Goal: Task Accomplishment & Management: Manage account settings

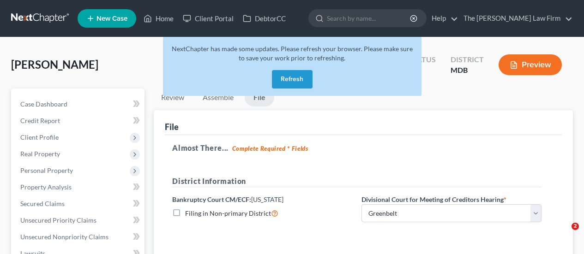
select select "1"
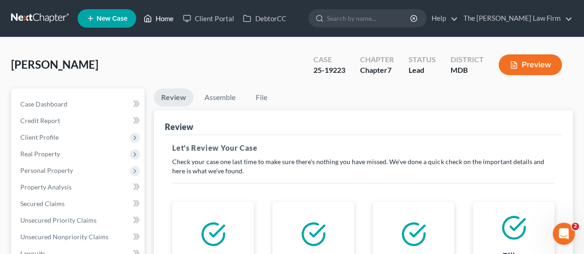
click at [162, 23] on link "Home" at bounding box center [158, 18] width 39 height 17
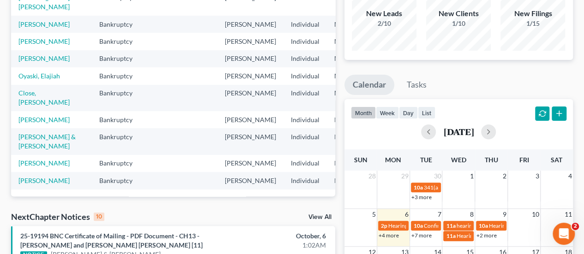
scroll to position [92, 0]
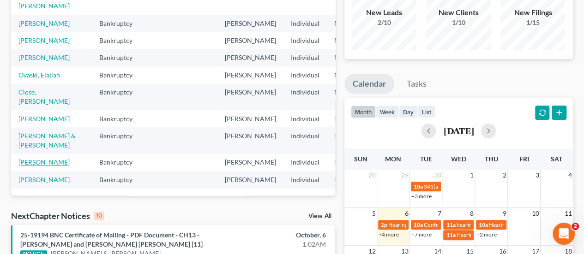
click at [30, 158] on link "[PERSON_NAME]" at bounding box center [43, 162] width 51 height 8
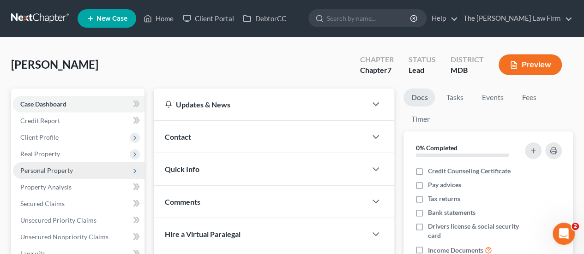
click at [53, 167] on span "Personal Property" at bounding box center [46, 171] width 53 height 8
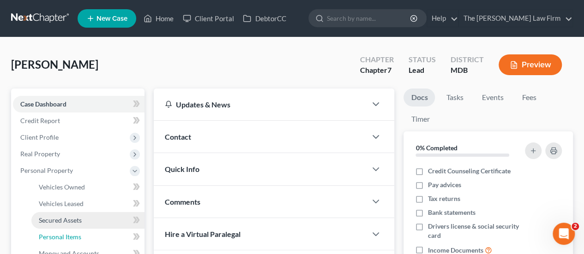
drag, startPoint x: 55, startPoint y: 235, endPoint x: 127, endPoint y: 219, distance: 73.7
click at [55, 235] on span "Personal Items" at bounding box center [60, 237] width 42 height 8
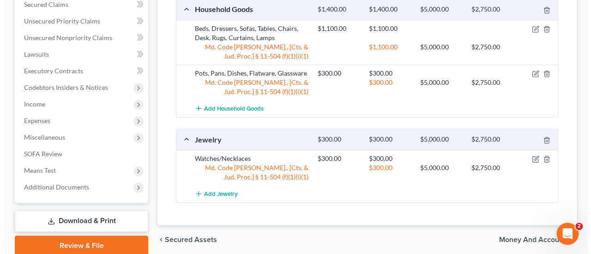
scroll to position [401, 0]
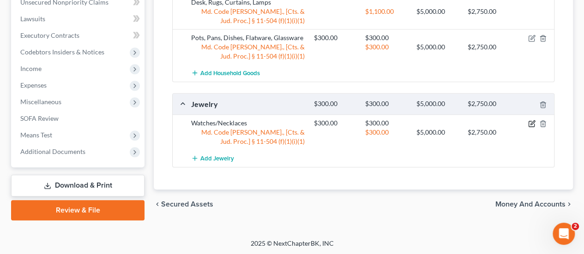
click at [529, 122] on icon "button" at bounding box center [531, 123] width 7 height 7
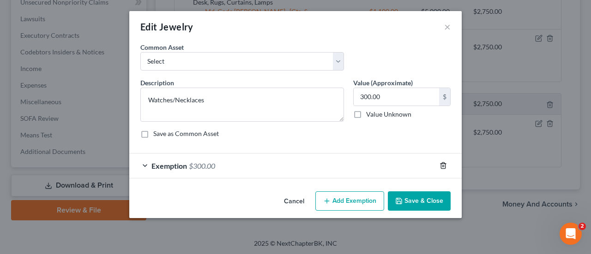
click at [443, 166] on line "button" at bounding box center [443, 167] width 0 height 2
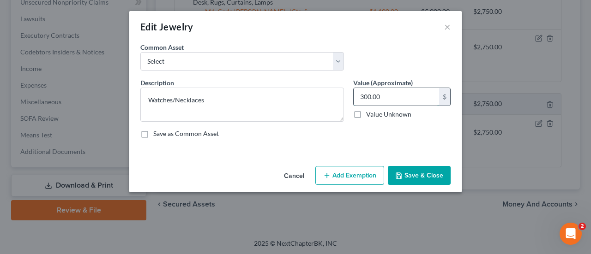
click at [399, 96] on input "300.00" at bounding box center [396, 97] width 85 height 18
type input "50"
click at [356, 175] on button "Add Exemption" at bounding box center [349, 175] width 69 height 19
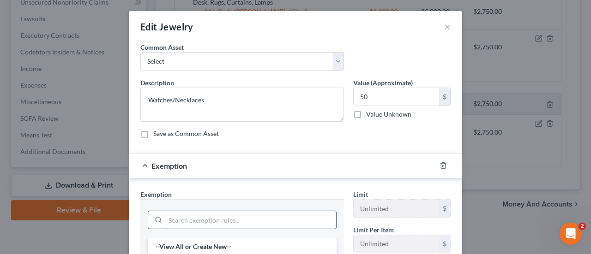
click at [217, 215] on input "search" at bounding box center [250, 220] width 171 height 18
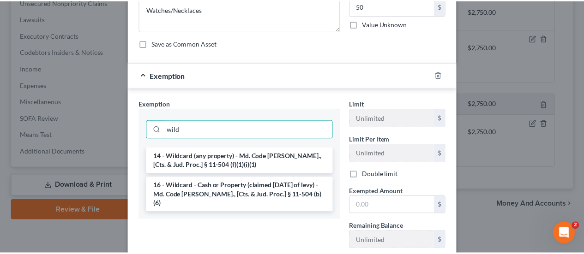
scroll to position [150, 0]
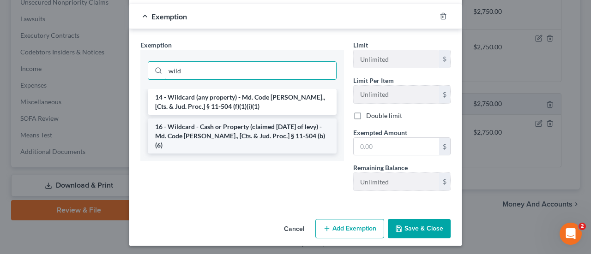
type input "wild"
click at [207, 127] on li "16 - Wildcard - Cash or Property (claimed [DATE] of levy) - Md. Code [PERSON_NA…" at bounding box center [242, 136] width 189 height 35
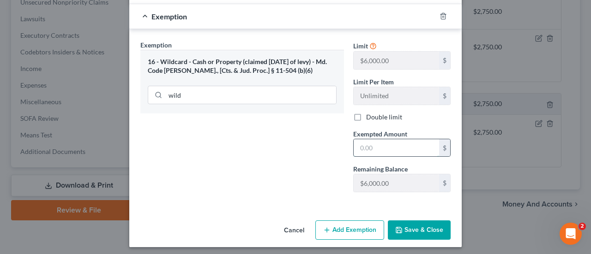
click at [379, 151] on input "text" at bounding box center [396, 148] width 85 height 18
type input "50"
click at [415, 230] on button "Save & Close" at bounding box center [419, 230] width 63 height 19
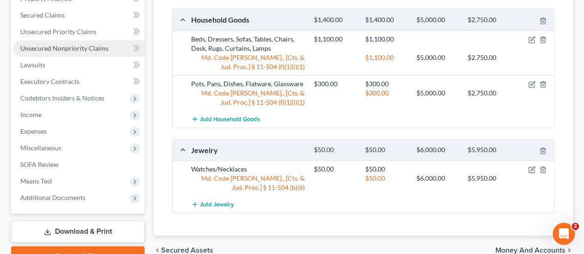
scroll to position [309, 0]
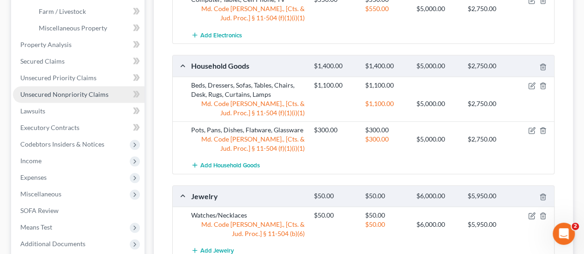
click at [69, 95] on span "Unsecured Nonpriority Claims" at bounding box center [64, 94] width 88 height 8
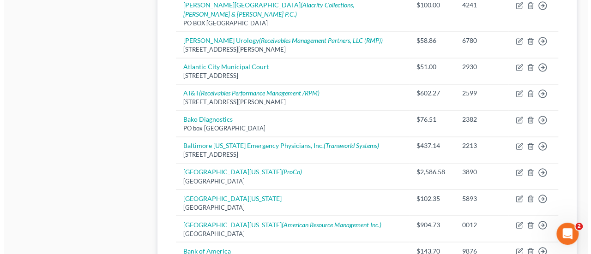
scroll to position [739, 0]
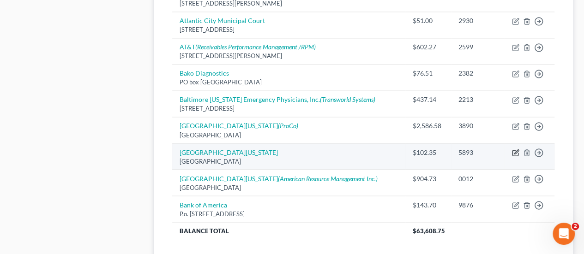
click at [517, 150] on icon "button" at bounding box center [516, 152] width 4 height 4
select select "21"
select select "9"
select select "0"
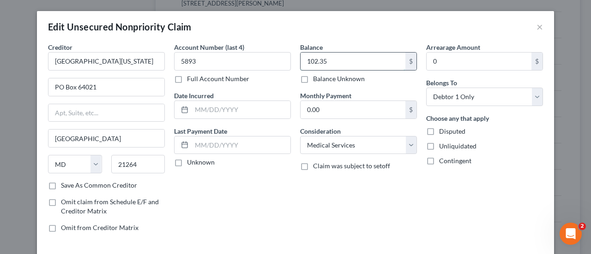
click at [305, 60] on input "102.35" at bounding box center [353, 62] width 105 height 18
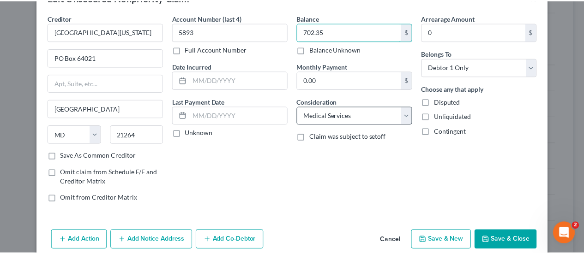
scroll to position [68, 0]
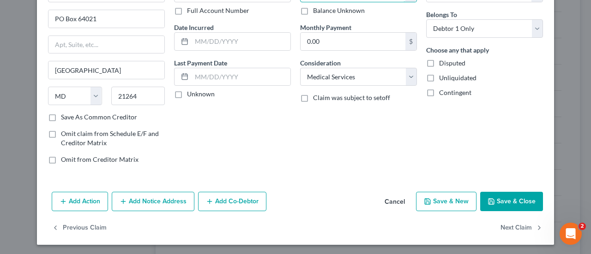
type input "702.35"
click at [512, 205] on button "Save & Close" at bounding box center [511, 201] width 63 height 19
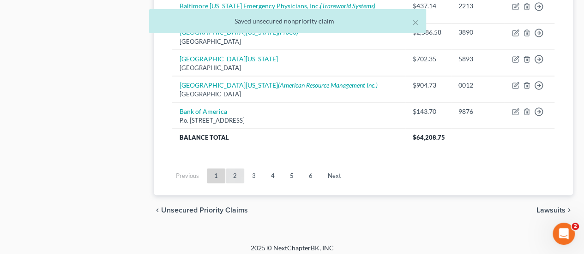
click at [231, 171] on link "2" at bounding box center [235, 176] width 18 height 15
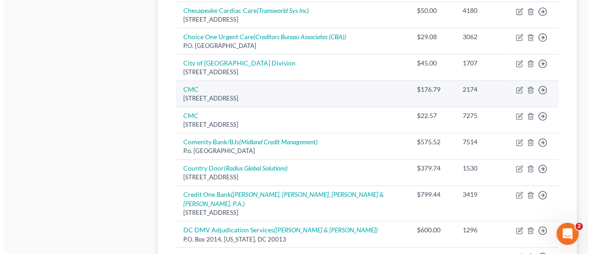
scroll to position [639, 0]
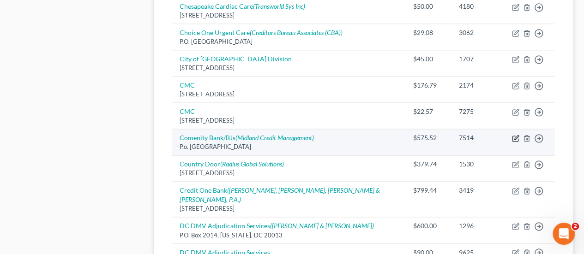
click at [514, 135] on icon "button" at bounding box center [515, 138] width 7 height 7
select select "45"
select select "2"
select select "0"
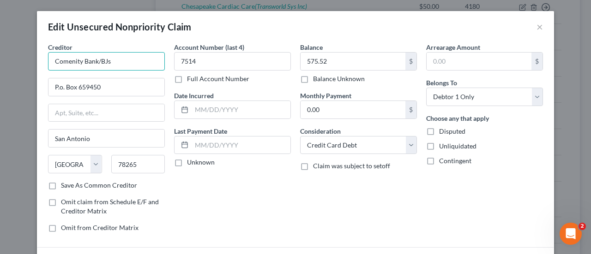
click at [120, 60] on input "Comenity Bank/BJs" at bounding box center [106, 61] width 117 height 18
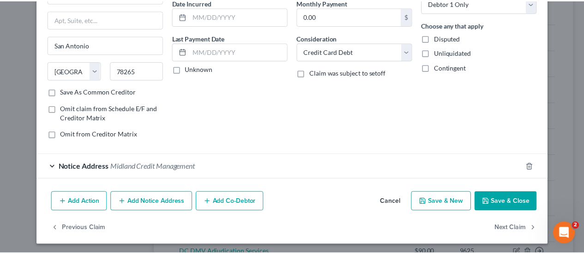
scroll to position [94, 0]
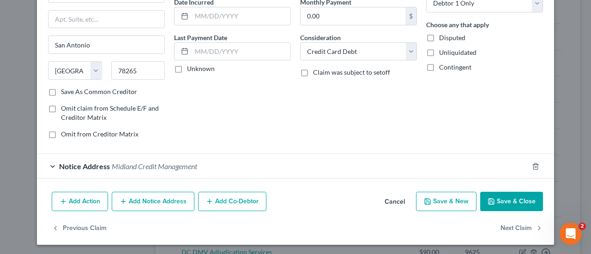
type input "Comenity Bank/Pier1"
click at [508, 203] on button "Save & Close" at bounding box center [511, 201] width 63 height 19
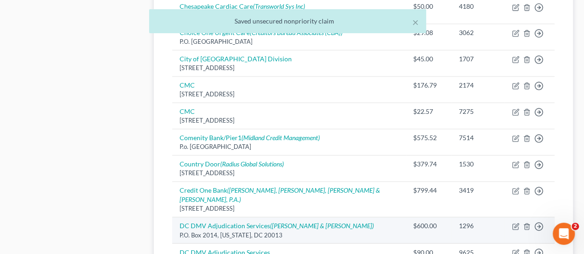
scroll to position [823, 0]
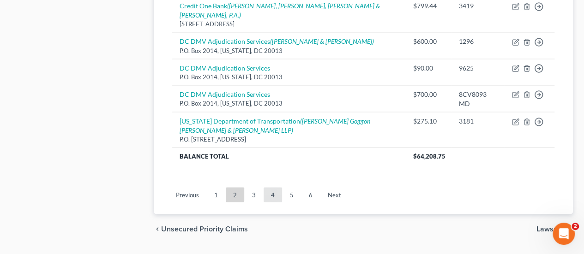
click at [271, 187] on link "4" at bounding box center [273, 194] width 18 height 15
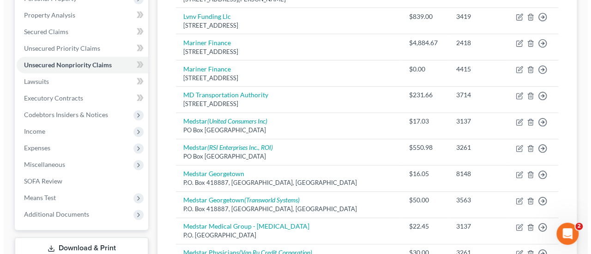
scroll to position [131, 0]
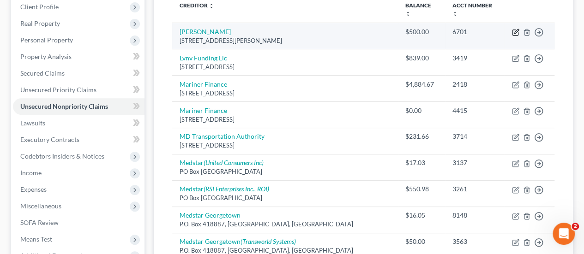
click at [513, 33] on icon "button" at bounding box center [515, 32] width 7 height 7
select select "3"
select select "14"
select select "0"
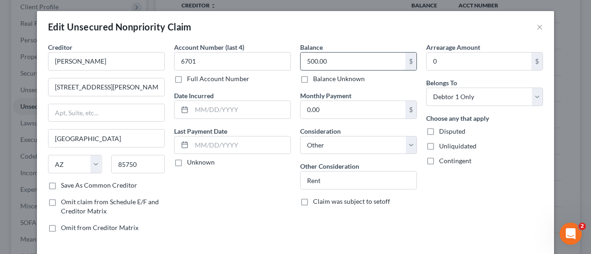
click at [304, 62] on input "500.00" at bounding box center [353, 62] width 105 height 18
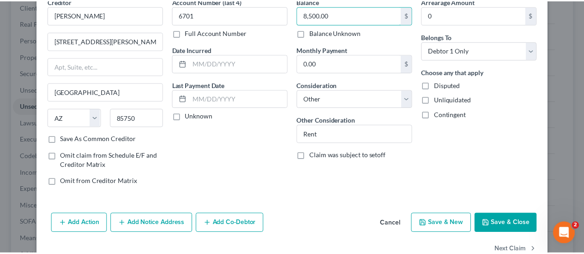
scroll to position [68, 0]
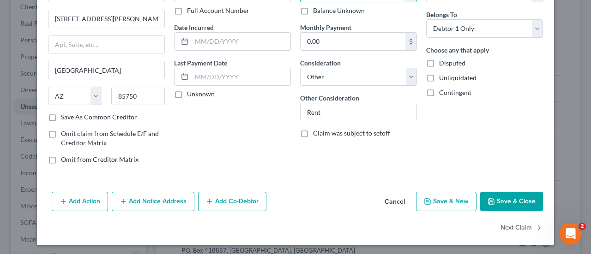
type input "8,500.00"
click at [500, 202] on button "Save & Close" at bounding box center [511, 201] width 63 height 19
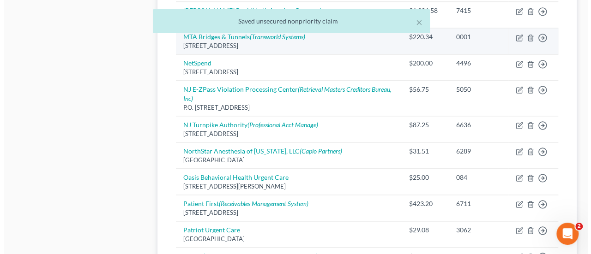
scroll to position [731, 0]
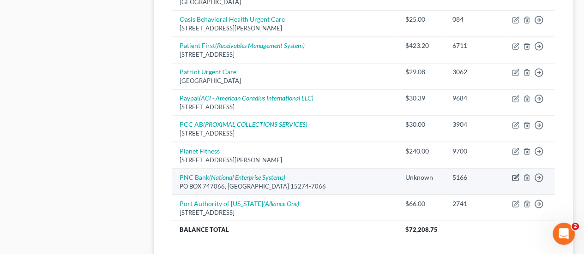
click at [513, 175] on icon "button" at bounding box center [515, 177] width 7 height 7
select select "39"
select select "4"
select select "0"
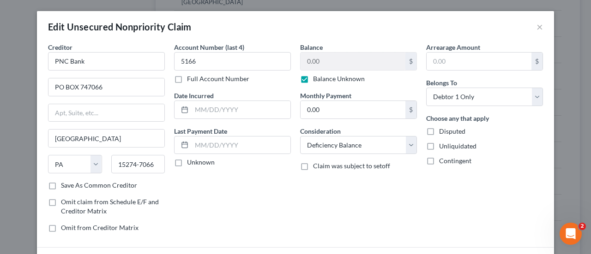
click at [313, 81] on label "Balance Unknown" at bounding box center [339, 78] width 52 height 9
click at [317, 80] on input "Balance Unknown" at bounding box center [320, 77] width 6 height 6
checkbox input "false"
click at [318, 64] on input "0.00" at bounding box center [353, 62] width 105 height 18
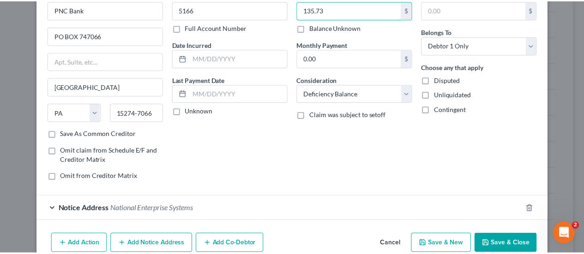
scroll to position [94, 0]
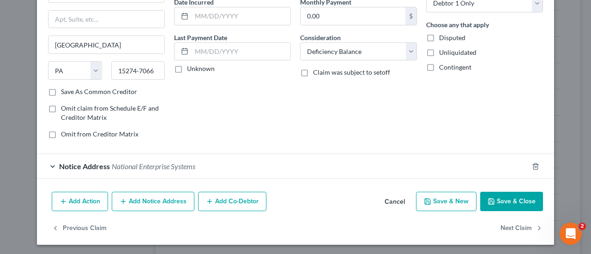
type input "135.73"
click at [515, 201] on button "Save & Close" at bounding box center [511, 201] width 63 height 19
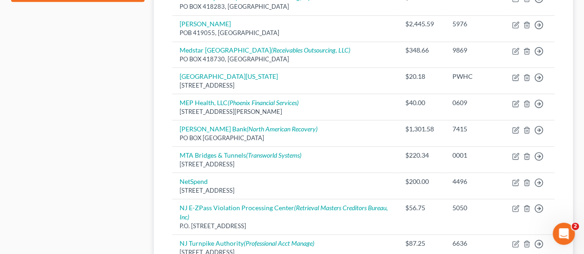
scroll to position [177, 0]
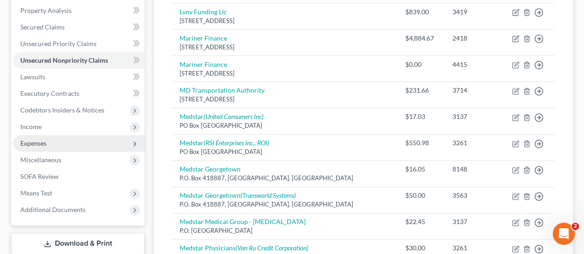
click at [26, 142] on span "Expenses" at bounding box center [33, 143] width 26 height 8
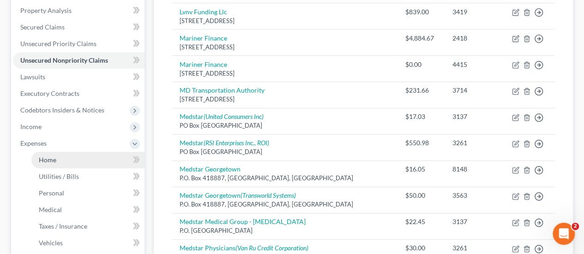
click at [48, 161] on span "Home" at bounding box center [48, 160] width 18 height 8
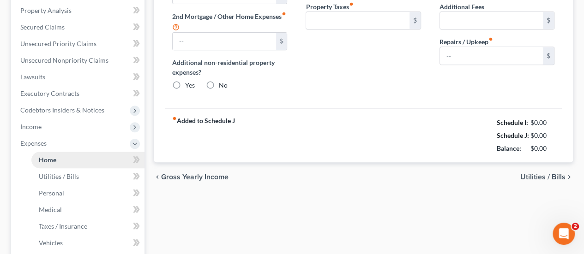
type input "1,200.00"
type input "0.00"
radio input "true"
type input "0.00"
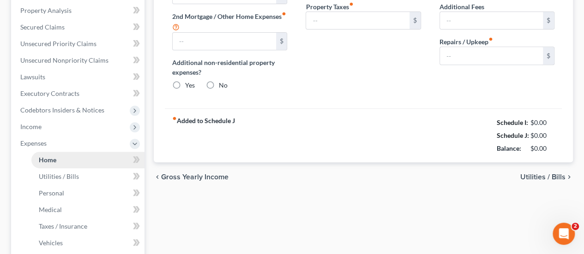
type input "0.00"
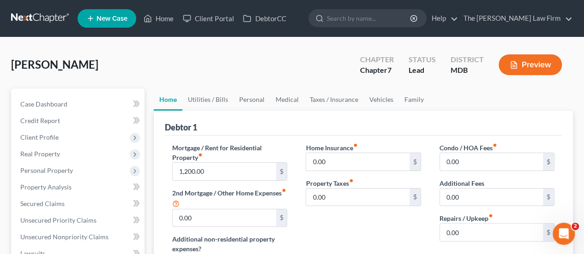
scroll to position [46, 0]
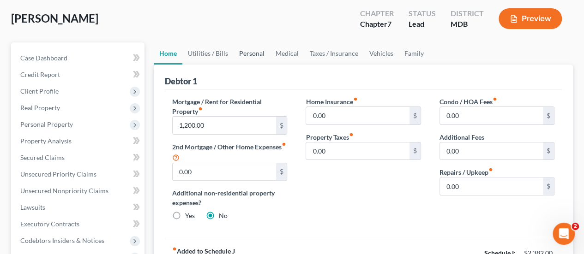
click at [243, 60] on link "Personal" at bounding box center [252, 53] width 36 height 22
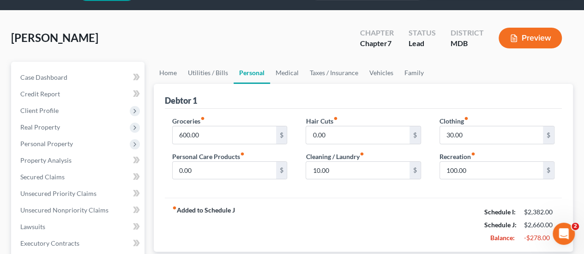
scroll to position [46, 0]
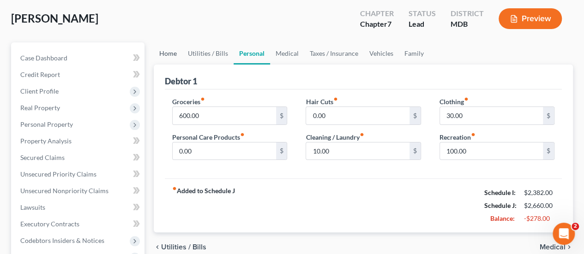
click at [171, 55] on link "Home" at bounding box center [168, 53] width 29 height 22
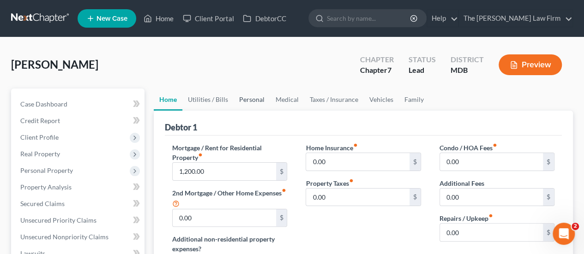
click at [251, 97] on link "Personal" at bounding box center [252, 100] width 36 height 22
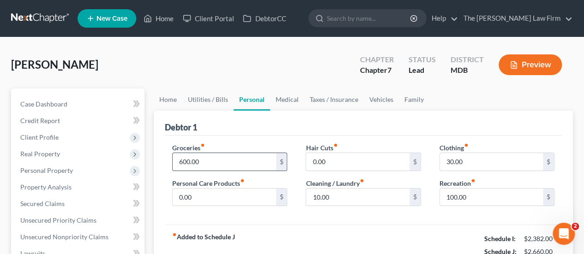
click at [211, 162] on input "600.00" at bounding box center [224, 162] width 103 height 18
type input "700"
type input "150"
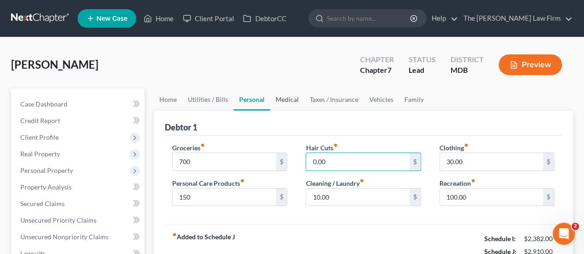
click at [291, 101] on link "Medical" at bounding box center [287, 100] width 34 height 22
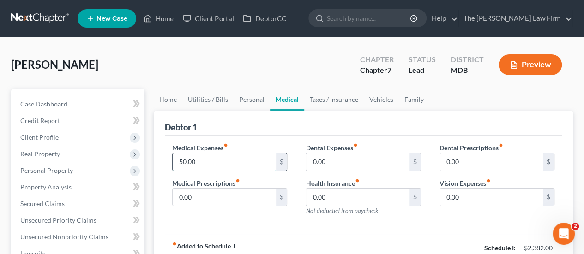
click at [207, 164] on input "50.00" at bounding box center [224, 162] width 103 height 18
type input "350"
click at [173, 102] on link "Home" at bounding box center [168, 100] width 29 height 22
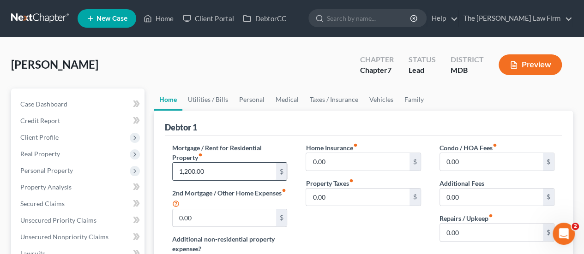
click at [220, 173] on input "1,200.00" at bounding box center [224, 172] width 103 height 18
type input "900"
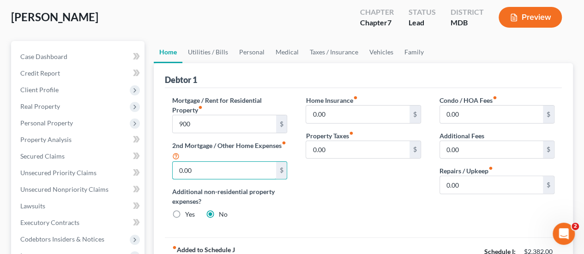
scroll to position [46, 0]
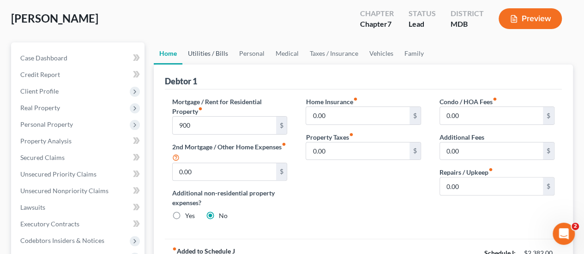
click at [222, 53] on link "Utilities / Bills" at bounding box center [207, 53] width 51 height 22
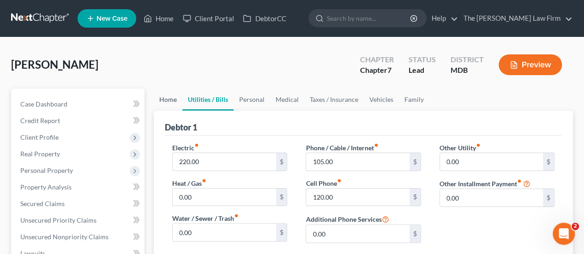
click at [162, 98] on link "Home" at bounding box center [168, 100] width 29 height 22
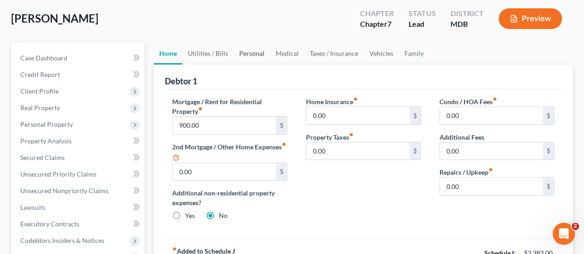
click at [249, 47] on link "Personal" at bounding box center [252, 53] width 36 height 22
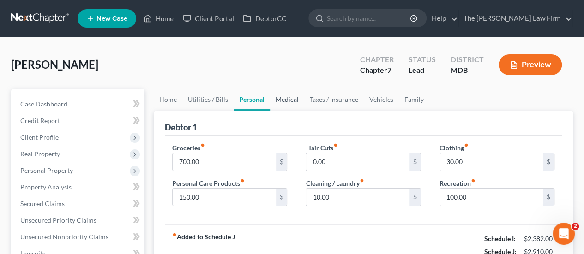
click at [288, 102] on link "Medical" at bounding box center [287, 100] width 34 height 22
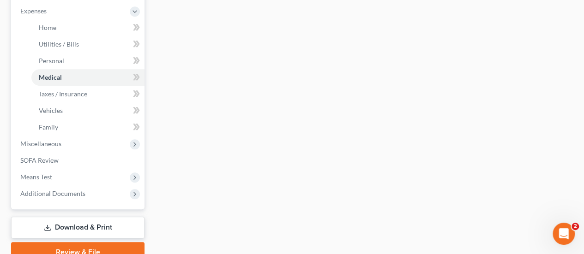
scroll to position [351, 0]
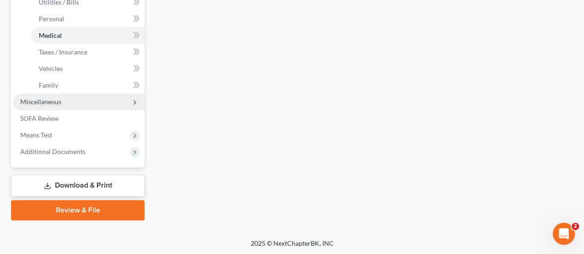
click at [49, 106] on span "Miscellaneous" at bounding box center [79, 102] width 132 height 17
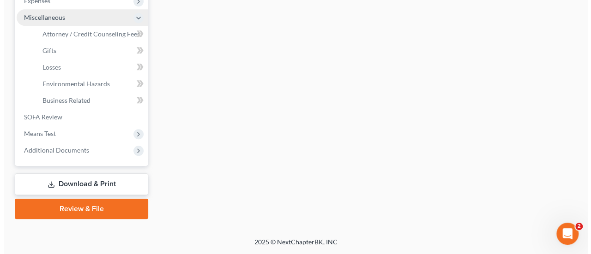
scroll to position [318, 0]
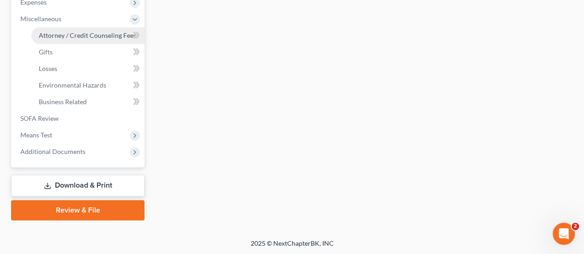
click at [61, 36] on span "Attorney / Credit Counseling Fees" at bounding box center [87, 35] width 97 height 8
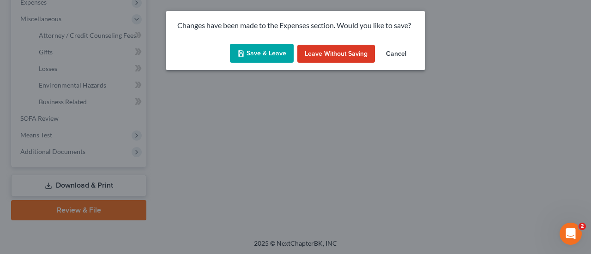
click at [278, 53] on button "Save & Leave" at bounding box center [262, 53] width 64 height 19
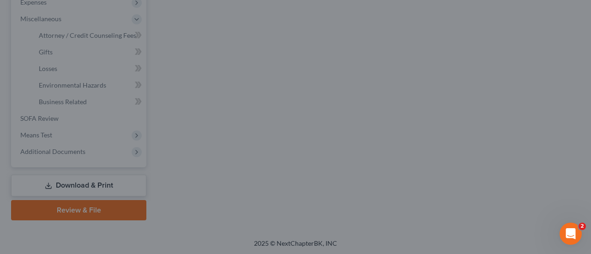
select select "0"
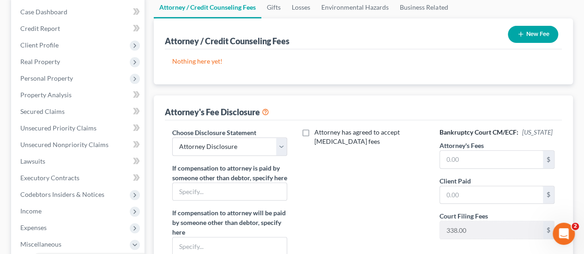
scroll to position [318, 0]
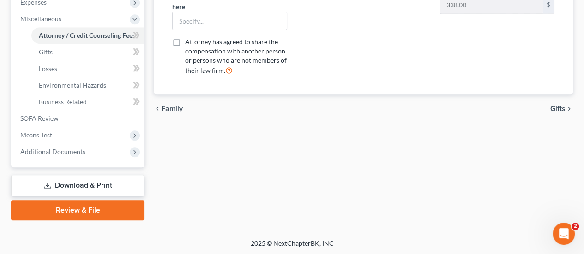
click at [67, 182] on link "Download & Print" at bounding box center [77, 186] width 133 height 22
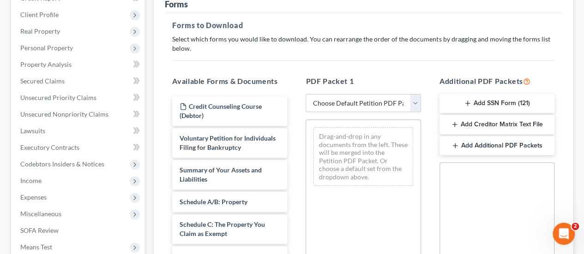
scroll to position [139, 0]
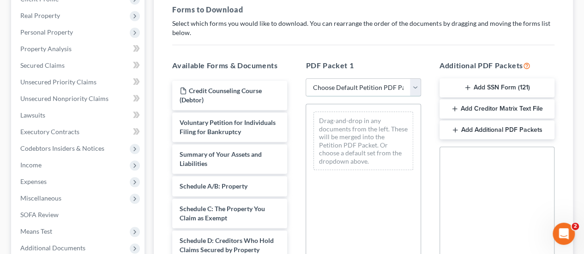
click at [379, 92] on select "Choose Default Petition PDF Packet Complete Bankruptcy Petition (all forms and …" at bounding box center [363, 87] width 115 height 18
select select "0"
click at [306, 78] on select "Choose Default Petition PDF Packet Complete Bankruptcy Petition (all forms and …" at bounding box center [363, 87] width 115 height 18
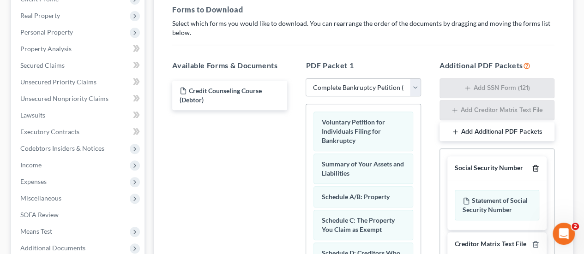
click at [536, 167] on icon "button" at bounding box center [535, 168] width 7 height 7
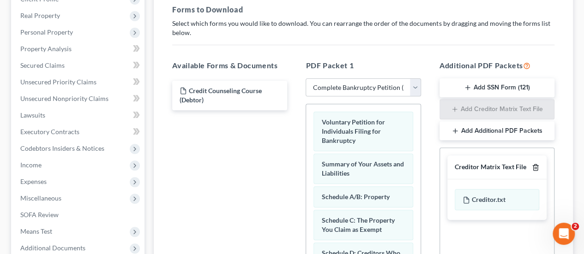
click at [536, 168] on line "button" at bounding box center [536, 169] width 0 height 2
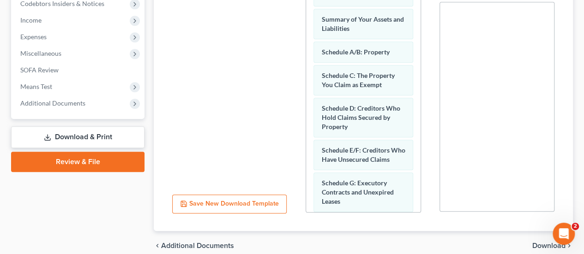
scroll to position [324, 0]
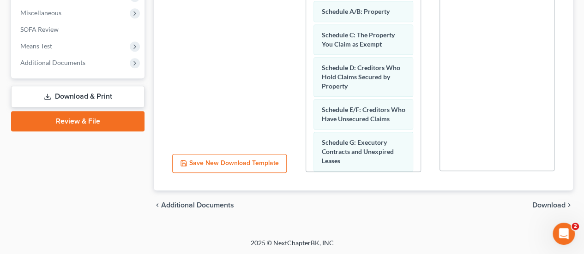
click at [544, 205] on span "Download" at bounding box center [548, 205] width 33 height 7
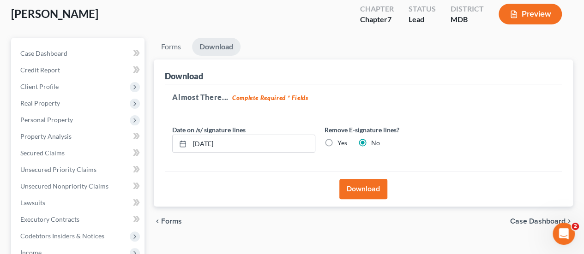
scroll to position [50, 0]
click at [380, 187] on button "Download" at bounding box center [363, 190] width 48 height 20
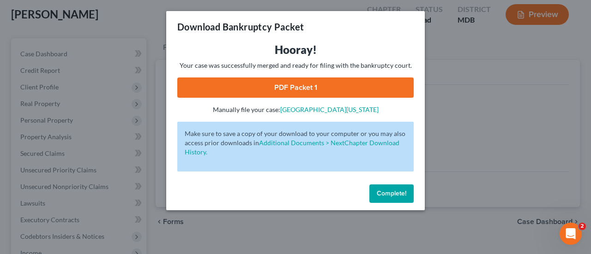
click at [276, 81] on link "PDF Packet 1" at bounding box center [295, 88] width 236 height 20
click at [393, 194] on span "Complete!" at bounding box center [392, 194] width 30 height 8
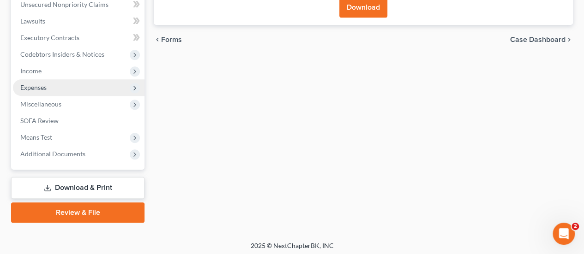
scroll to position [235, 0]
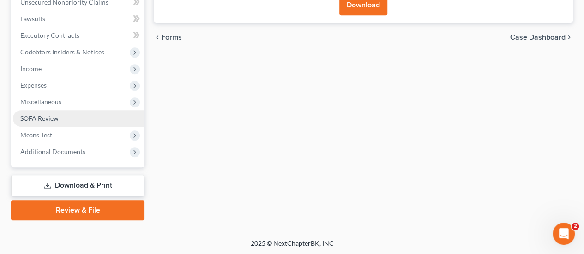
click at [48, 121] on span "SOFA Review" at bounding box center [39, 119] width 38 height 8
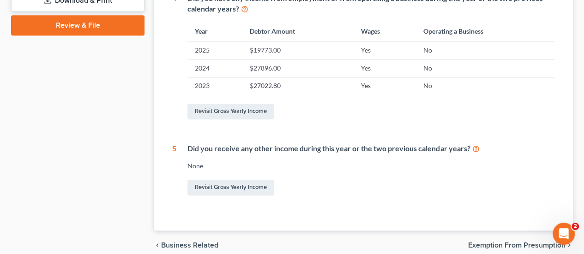
scroll to position [460, 0]
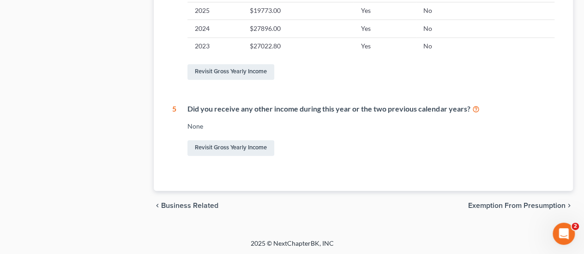
click at [472, 109] on icon at bounding box center [475, 108] width 7 height 9
click at [252, 144] on link "Revisit Gross Yearly Income" at bounding box center [230, 148] width 87 height 16
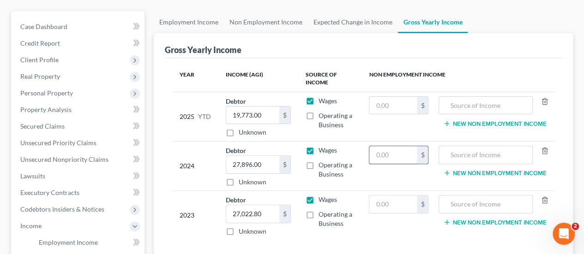
scroll to position [92, 0]
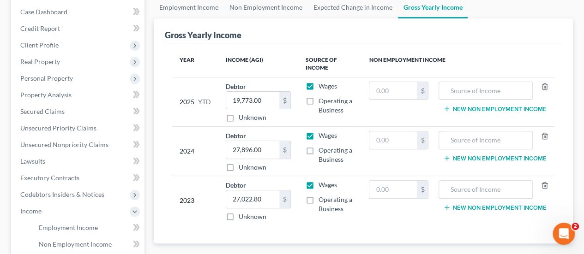
click at [479, 109] on button "New Non Employment Income" at bounding box center [494, 108] width 103 height 7
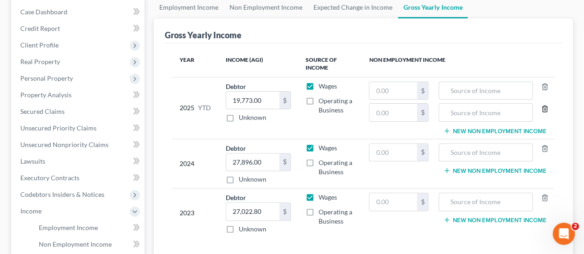
click at [547, 107] on icon "button" at bounding box center [544, 108] width 7 height 7
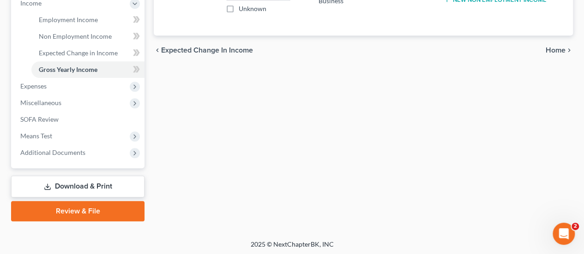
scroll to position [302, 0]
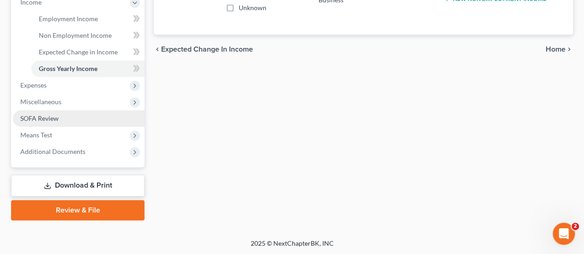
click at [42, 115] on span "SOFA Review" at bounding box center [39, 119] width 38 height 8
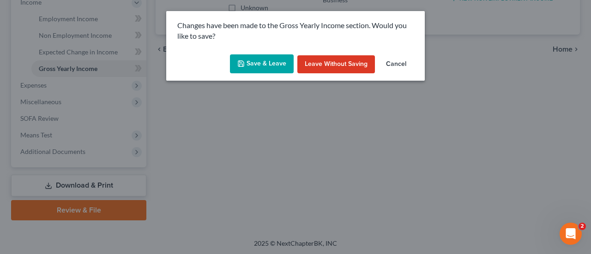
click at [276, 63] on button "Save & Leave" at bounding box center [262, 63] width 64 height 19
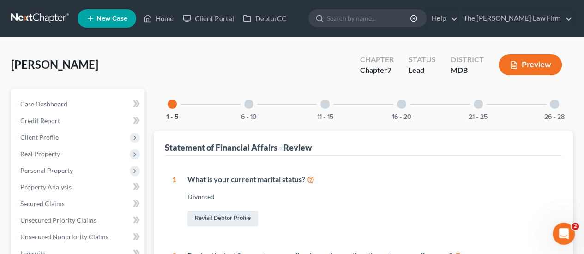
click at [251, 105] on div at bounding box center [248, 104] width 9 height 9
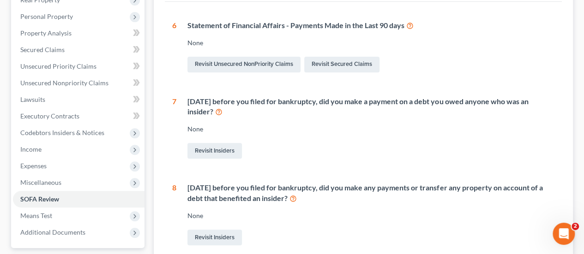
scroll to position [92, 0]
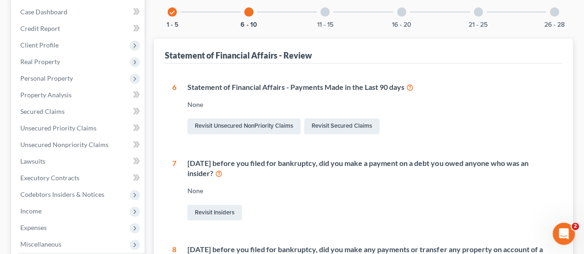
click at [329, 11] on div at bounding box center [324, 11] width 9 height 9
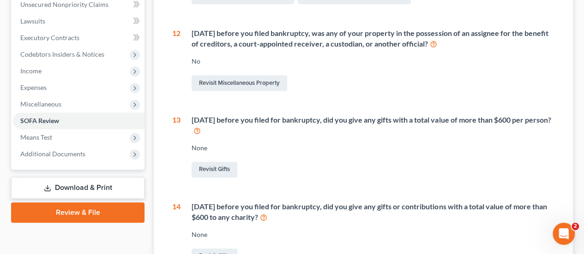
scroll to position [277, 0]
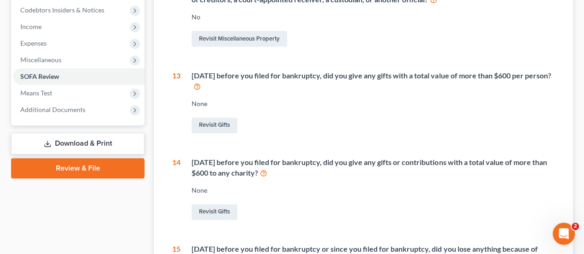
click at [201, 86] on icon at bounding box center [196, 86] width 7 height 9
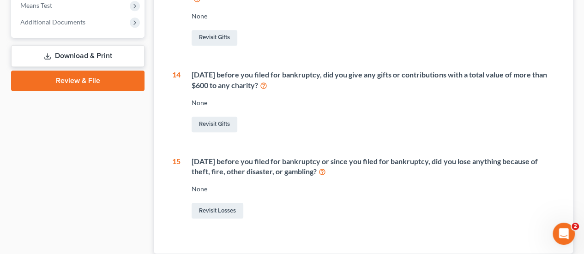
scroll to position [369, 0]
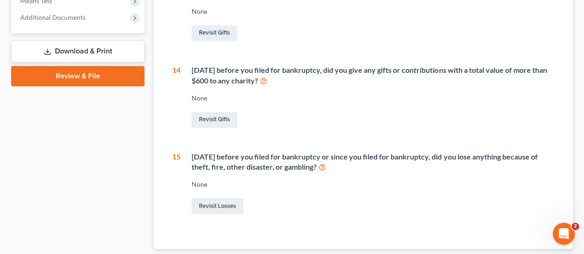
click at [267, 79] on icon at bounding box center [263, 80] width 7 height 9
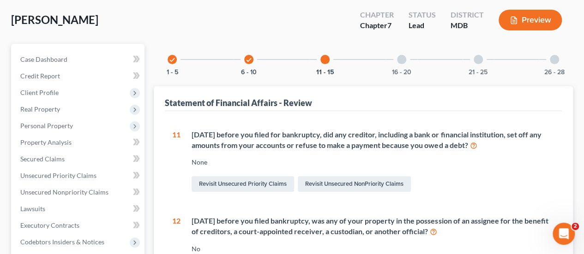
scroll to position [0, 0]
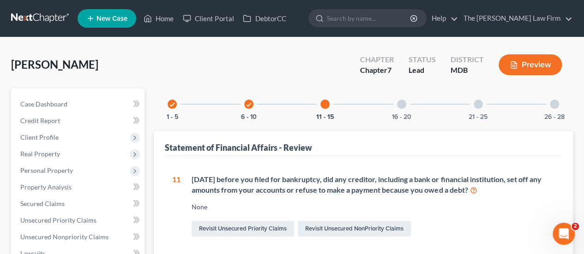
click at [401, 106] on div at bounding box center [401, 104] width 9 height 9
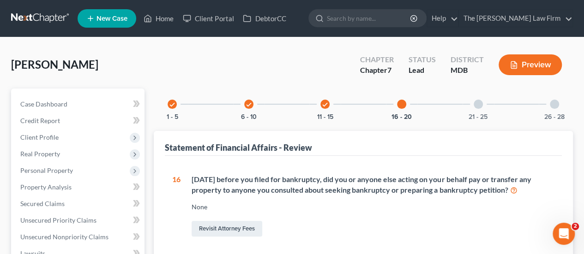
click at [483, 103] on div "21 - 25" at bounding box center [478, 104] width 31 height 31
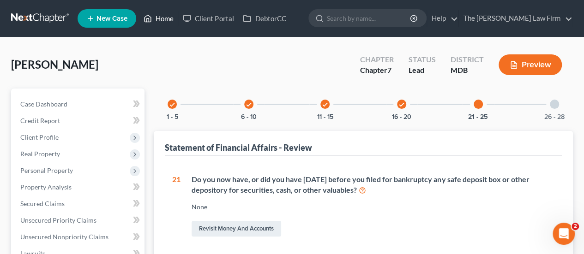
click at [165, 21] on link "Home" at bounding box center [158, 18] width 39 height 17
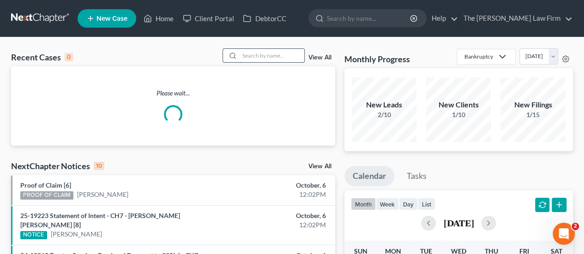
click at [261, 60] on input "search" at bounding box center [272, 55] width 65 height 13
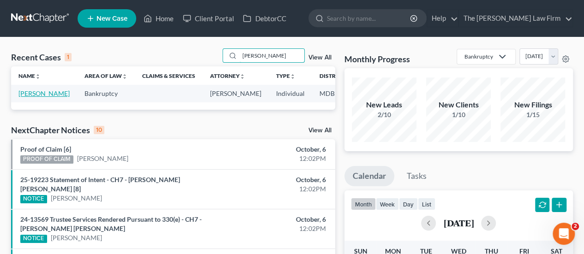
type input "[PERSON_NAME]"
click at [34, 91] on link "[PERSON_NAME]" at bounding box center [43, 94] width 51 height 8
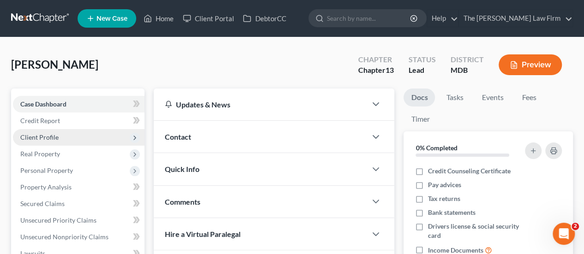
click at [58, 134] on span "Client Profile" at bounding box center [79, 137] width 132 height 17
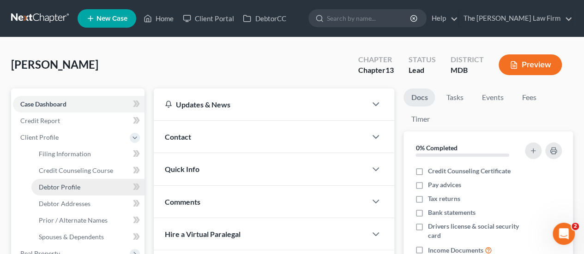
click at [64, 185] on span "Debtor Profile" at bounding box center [60, 187] width 42 height 8
select select "3"
select select "0"
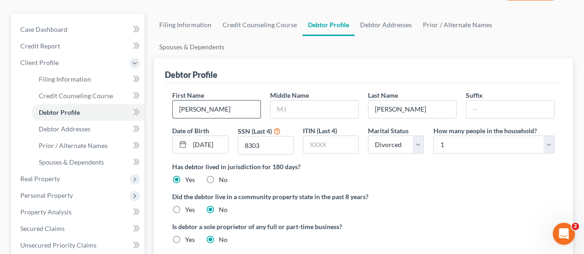
scroll to position [92, 0]
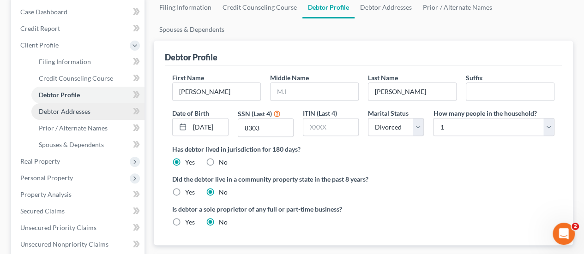
click at [72, 111] on span "Debtor Addresses" at bounding box center [65, 112] width 52 height 8
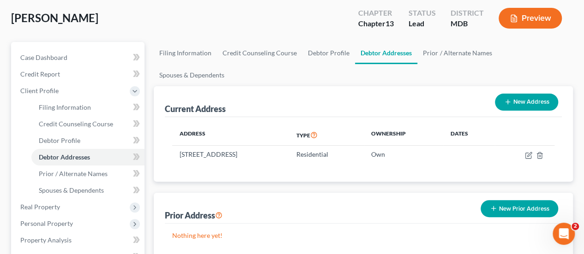
scroll to position [92, 0]
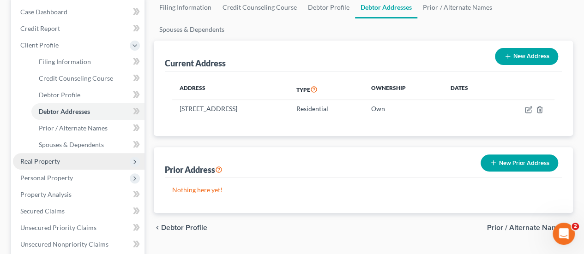
click at [48, 159] on span "Real Property" at bounding box center [40, 161] width 40 height 8
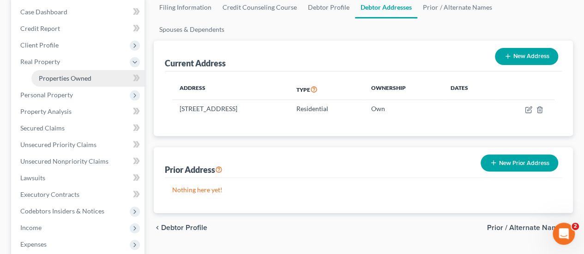
click at [72, 75] on span "Properties Owned" at bounding box center [65, 78] width 53 height 8
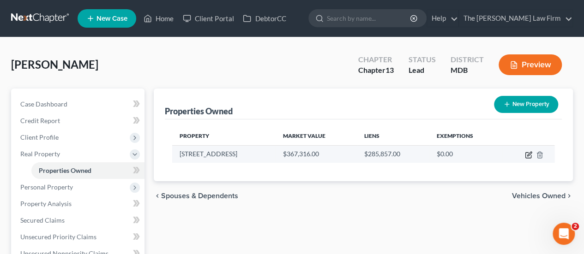
click at [528, 154] on icon "button" at bounding box center [529, 154] width 4 height 4
select select "21"
select select "4"
select select "0"
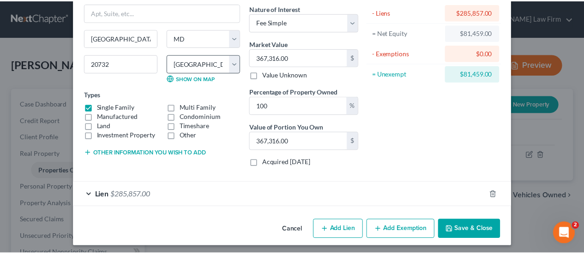
scroll to position [76, 0]
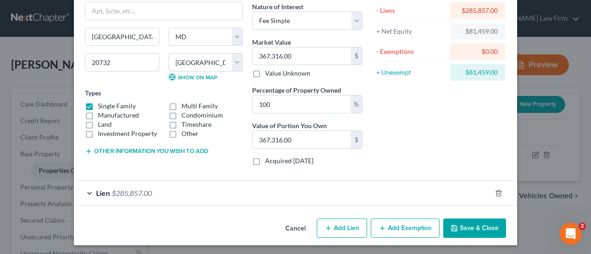
click at [473, 225] on button "Save & Close" at bounding box center [474, 228] width 63 height 19
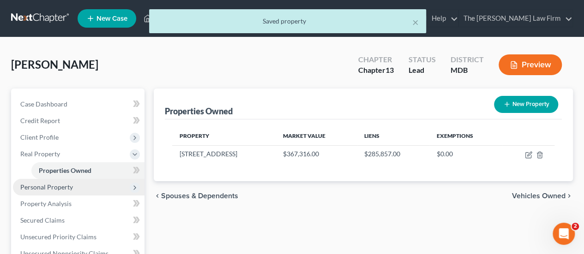
click at [61, 187] on span "Personal Property" at bounding box center [46, 187] width 53 height 8
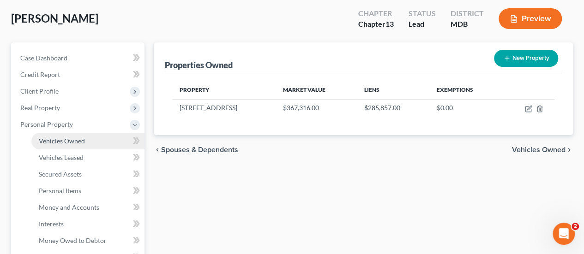
click at [67, 138] on span "Vehicles Owned" at bounding box center [62, 141] width 46 height 8
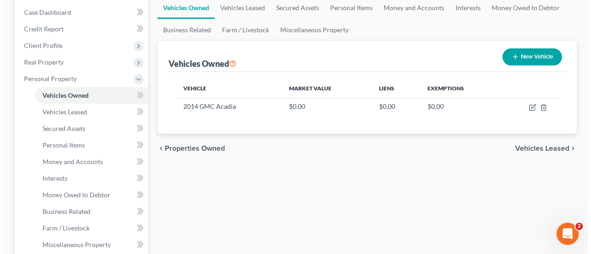
scroll to position [92, 0]
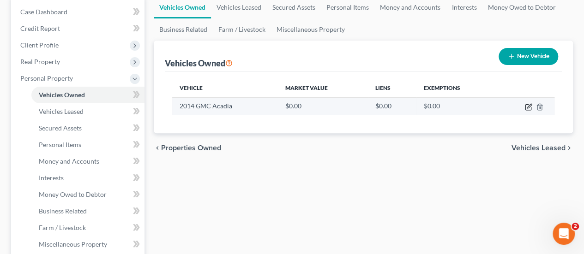
click at [527, 106] on icon "button" at bounding box center [528, 106] width 7 height 7
select select "0"
select select "12"
select select "3"
select select "0"
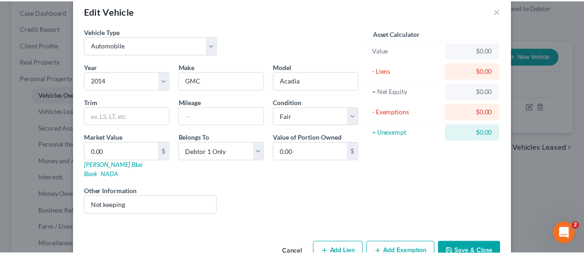
scroll to position [30, 0]
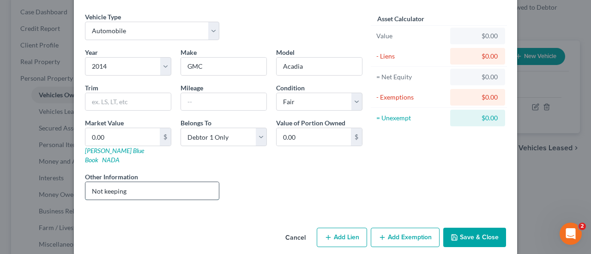
click at [147, 183] on input "Not keeping" at bounding box center [151, 191] width 133 height 18
drag, startPoint x: 147, startPoint y: 183, endPoint x: 30, endPoint y: 178, distance: 117.4
click at [30, 178] on div "Edit Vehicle × Vehicle Type Select Automobile Truck Trailer Watercraft Aircraft…" at bounding box center [295, 127] width 591 height 254
click at [281, 185] on div "Liens Select" at bounding box center [296, 186] width 144 height 28
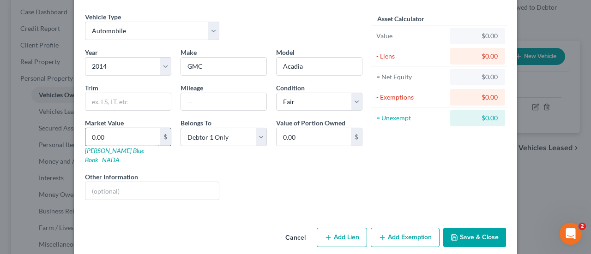
click at [109, 136] on input "0.00" at bounding box center [122, 137] width 74 height 18
type input "4"
type input "4.00"
type input "45"
type input "45.00"
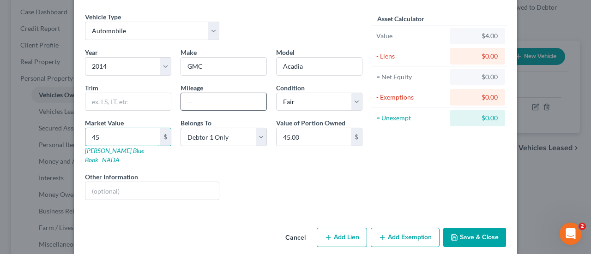
type input "450"
type input "450.00"
type input "4500"
type input "4,500.00"
type input "4,500"
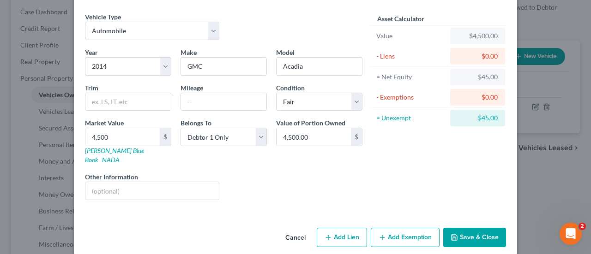
click at [404, 196] on div "Asset Calculator Value $4,500.00 - Liens $0.00 = Net Equity $45.00 - Exemptions…" at bounding box center [439, 110] width 144 height 196
click at [460, 228] on button "Save & Close" at bounding box center [474, 237] width 63 height 19
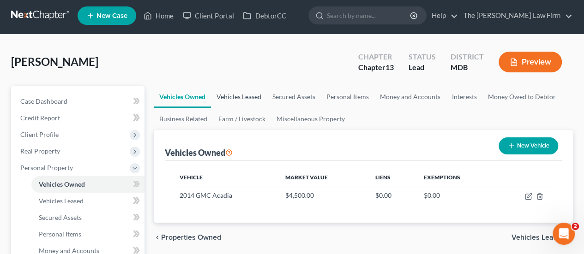
scroll to position [0, 0]
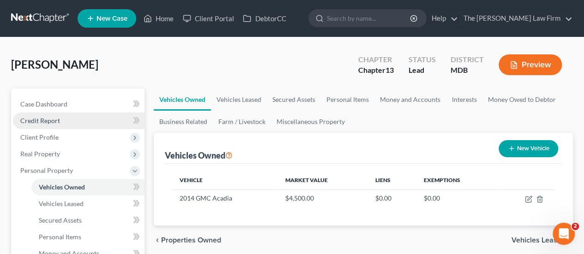
click at [49, 120] on span "Credit Report" at bounding box center [40, 121] width 40 height 8
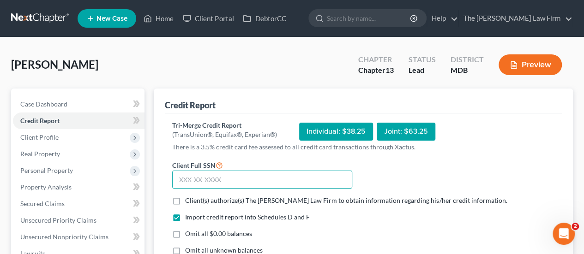
click at [220, 185] on input "text" at bounding box center [262, 180] width 180 height 18
type input "053-70-8303"
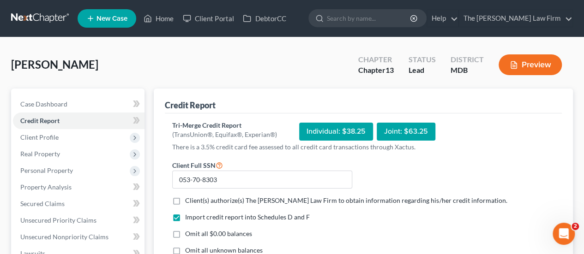
click at [185, 199] on label "Client(s) authorize(s) The [PERSON_NAME] Law Firm to obtain information regardi…" at bounding box center [346, 200] width 322 height 9
click at [189, 199] on input "Client(s) authorize(s) The [PERSON_NAME] Law Firm to obtain information regardi…" at bounding box center [192, 199] width 6 height 6
checkbox input "true"
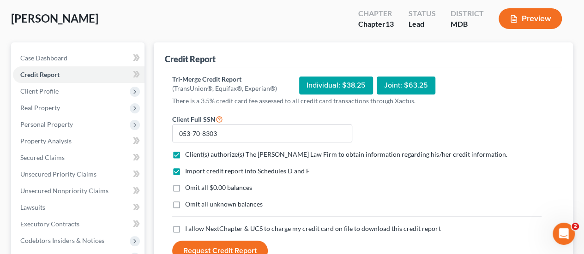
click at [185, 202] on label "Omit all unknown balances" at bounding box center [224, 204] width 78 height 9
click at [189, 202] on input "Omit all unknown balances" at bounding box center [192, 203] width 6 height 6
checkbox input "true"
click at [185, 227] on label "I allow NextChapter & UCS to charge my credit card on file to download this cre…" at bounding box center [312, 228] width 255 height 9
click at [189, 227] on input "I allow NextChapter & UCS to charge my credit card on file to download this cre…" at bounding box center [192, 227] width 6 height 6
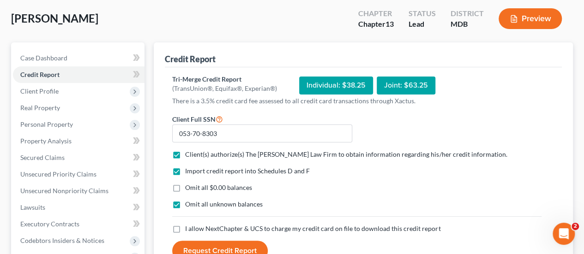
checkbox input "true"
click at [228, 248] on button "Request Credit Report" at bounding box center [220, 251] width 96 height 20
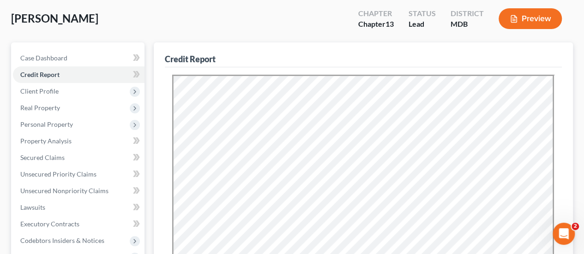
scroll to position [0, 0]
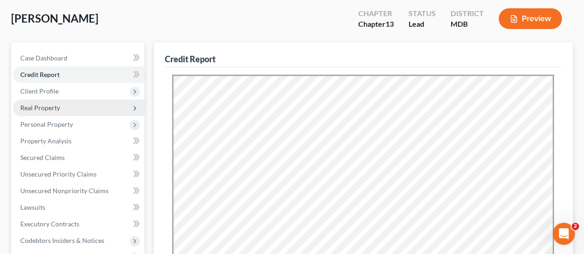
click at [53, 102] on span "Real Property" at bounding box center [79, 108] width 132 height 17
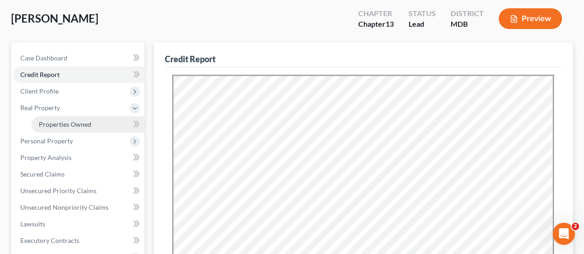
click at [71, 121] on span "Properties Owned" at bounding box center [65, 125] width 53 height 8
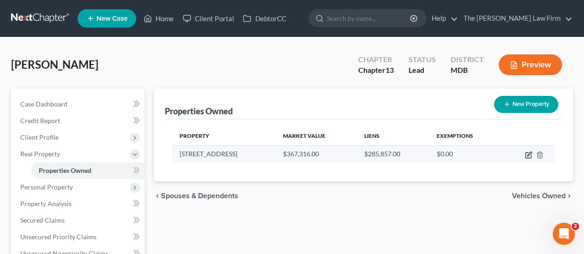
click at [526, 153] on icon "button" at bounding box center [528, 154] width 7 height 7
select select "21"
select select "4"
select select "0"
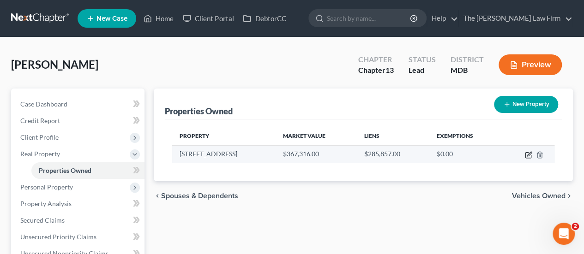
select select "42"
select select "0"
select select "4"
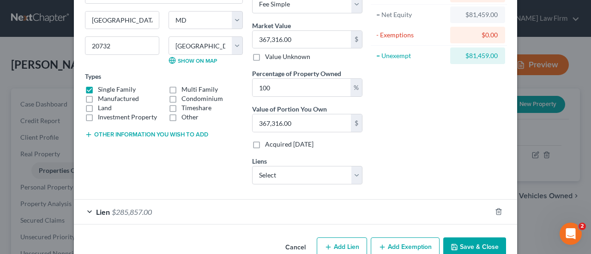
scroll to position [112, 0]
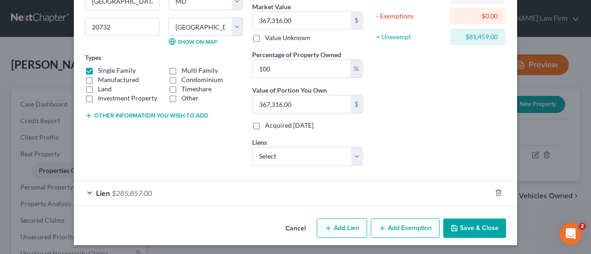
click at [135, 189] on span "$285,857.00" at bounding box center [132, 193] width 40 height 9
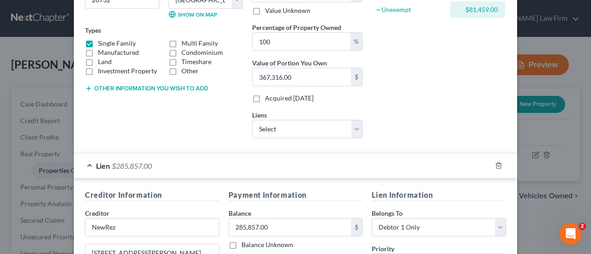
scroll to position [158, 0]
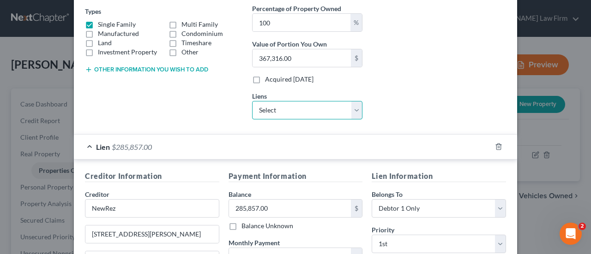
click at [261, 109] on select "Select Onemain - $21,966.00 Crb/Ckcb - $0.00 Onemain - $0.00 Phh Mort Svc - $0.…" at bounding box center [307, 110] width 110 height 18
drag, startPoint x: 413, startPoint y: 98, endPoint x: 396, endPoint y: 87, distance: 20.0
click at [413, 97] on div "Asset Calculator Value $367,316.00 - Liens $285,857.00 = Net Equity $81,459.00 …" at bounding box center [439, 6] width 144 height 242
click at [296, 114] on select "Select Onemain - $21,966.00 Crb/Ckcb - $0.00 Onemain - $0.00 Phh Mort Svc - $0.…" at bounding box center [307, 110] width 110 height 18
click at [424, 78] on div "Asset Calculator Value $367,316.00 - Liens $285,857.00 = Net Equity $81,459.00 …" at bounding box center [439, 6] width 144 height 242
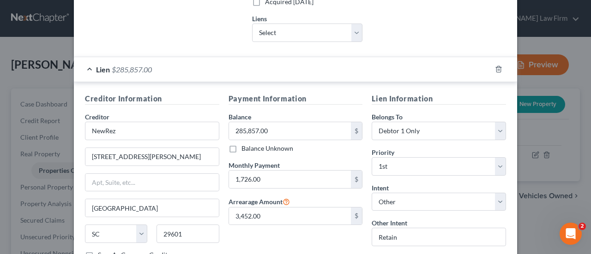
scroll to position [343, 0]
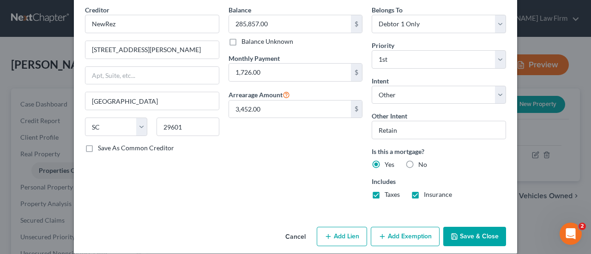
click at [298, 234] on button "Cancel" at bounding box center [295, 237] width 35 height 18
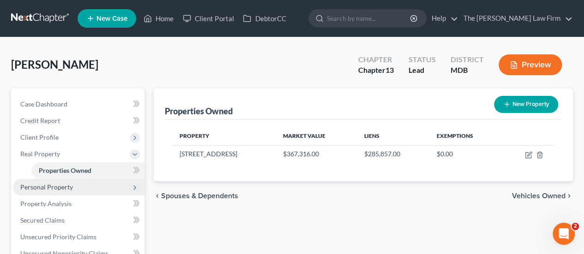
drag, startPoint x: 44, startPoint y: 186, endPoint x: 70, endPoint y: 184, distance: 25.9
click at [44, 186] on span "Personal Property" at bounding box center [46, 187] width 53 height 8
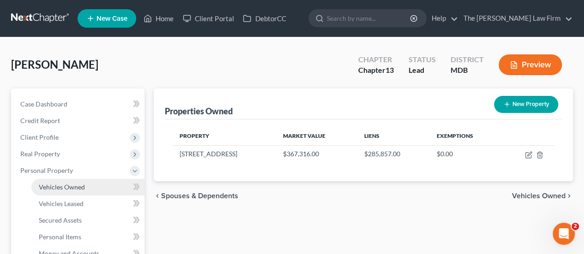
click at [60, 188] on span "Vehicles Owned" at bounding box center [62, 187] width 46 height 8
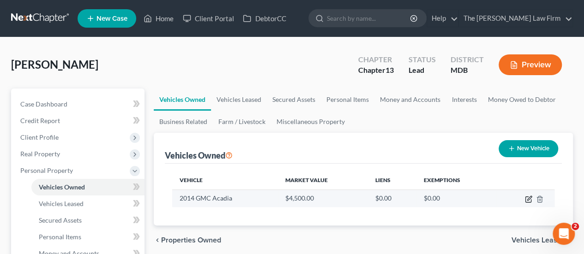
click at [529, 200] on icon "button" at bounding box center [528, 199] width 7 height 7
select select "0"
select select "12"
select select "3"
select select "0"
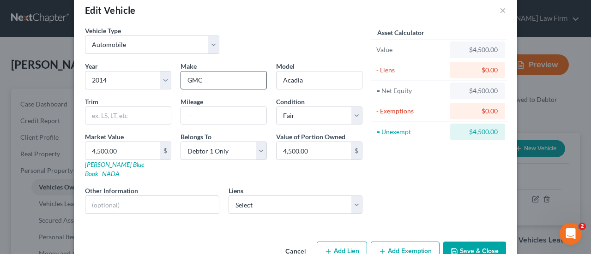
scroll to position [30, 0]
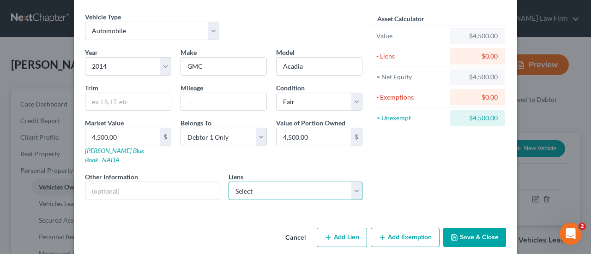
click at [249, 182] on select "Select Onemain - $21,966.00 Crb/Ckcb - $0.00 Onemain - $0.00 Phh Mort Svc - $0.…" at bounding box center [296, 191] width 134 height 18
select select "0"
click at [229, 182] on select "Select Onemain - $21,966.00 Crb/Ckcb - $0.00 Onemain - $0.00 Phh Mort Svc - $0.…" at bounding box center [296, 191] width 134 height 18
select select
select select "15"
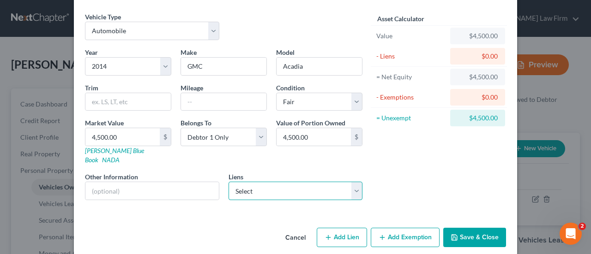
select select "0"
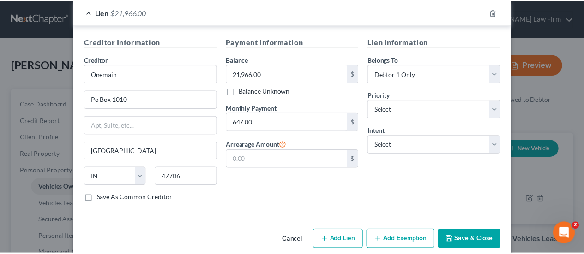
scroll to position [247, 0]
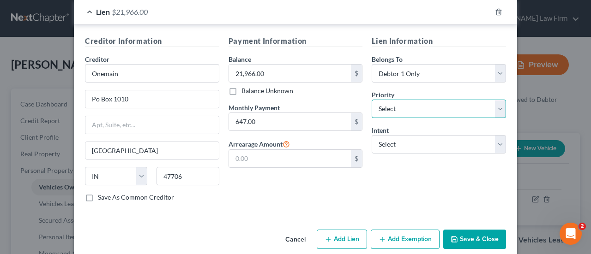
click at [400, 100] on select "Select 1st 2nd 3rd 4th 5th 6th 7th 8th 9th 10th 11th 12th 13th 14th 15th 16th 1…" at bounding box center [439, 109] width 134 height 18
select select "0"
click at [372, 100] on select "Select 1st 2nd 3rd 4th 5th 6th 7th 8th 9th 10th 11th 12th 13th 14th 15th 16th 1…" at bounding box center [439, 109] width 134 height 18
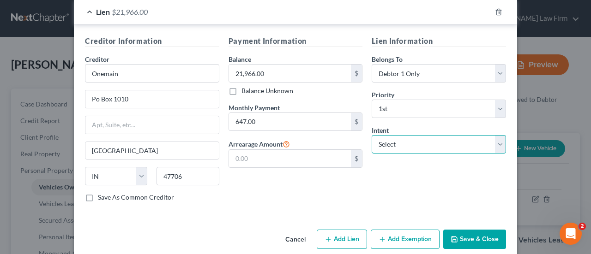
drag, startPoint x: 391, startPoint y: 134, endPoint x: 397, endPoint y: 140, distance: 8.5
click at [391, 135] on select "Select Surrender Redeem Reaffirm Avoid Other" at bounding box center [439, 144] width 134 height 18
select select "0"
click at [372, 135] on select "Select Surrender Redeem Reaffirm Avoid Other" at bounding box center [439, 144] width 134 height 18
click at [475, 230] on button "Save & Close" at bounding box center [474, 239] width 63 height 19
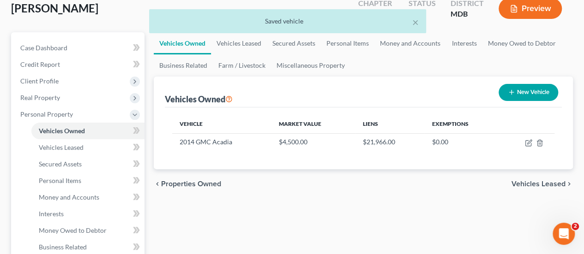
scroll to position [139, 0]
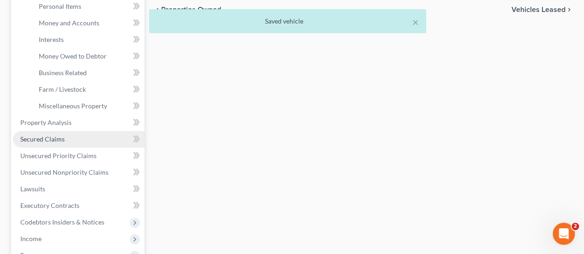
drag, startPoint x: 46, startPoint y: 142, endPoint x: 41, endPoint y: 138, distance: 6.7
click at [46, 142] on span "Secured Claims" at bounding box center [42, 139] width 44 height 8
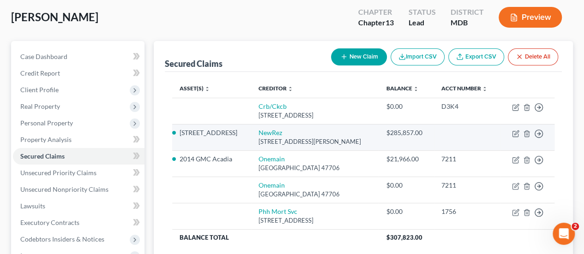
scroll to position [92, 0]
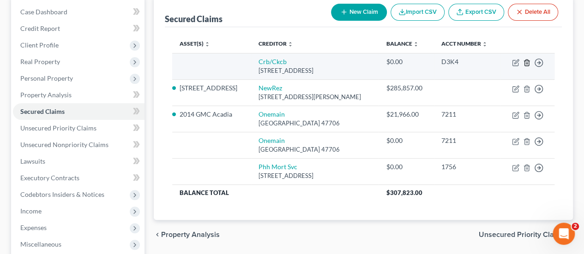
click at [525, 66] on icon "button" at bounding box center [527, 63] width 4 height 6
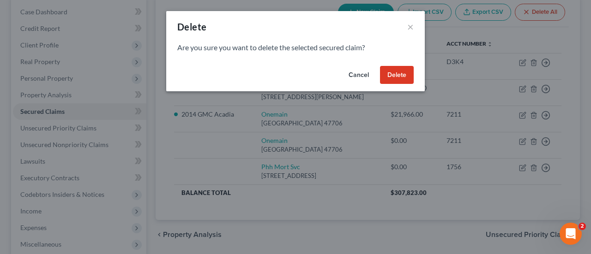
click at [395, 84] on div "Cancel Delete" at bounding box center [295, 77] width 259 height 30
click at [393, 78] on button "Delete" at bounding box center [397, 75] width 34 height 18
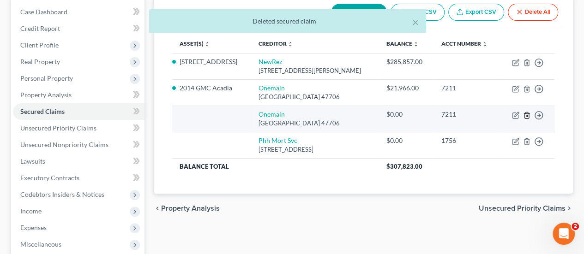
click at [525, 115] on icon "button" at bounding box center [527, 115] width 4 height 6
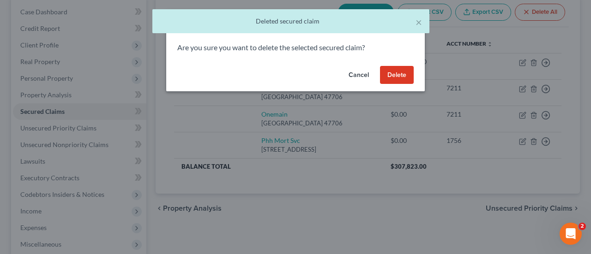
click at [397, 78] on button "Delete" at bounding box center [397, 75] width 34 height 18
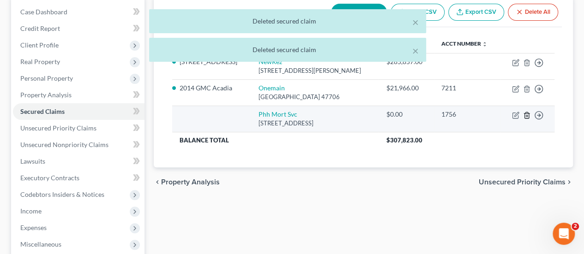
click at [527, 113] on icon "button" at bounding box center [526, 115] width 7 height 7
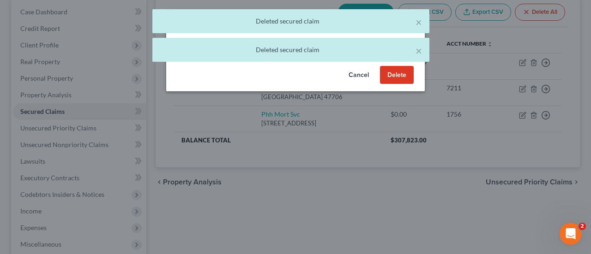
click at [388, 76] on button "Delete" at bounding box center [397, 75] width 34 height 18
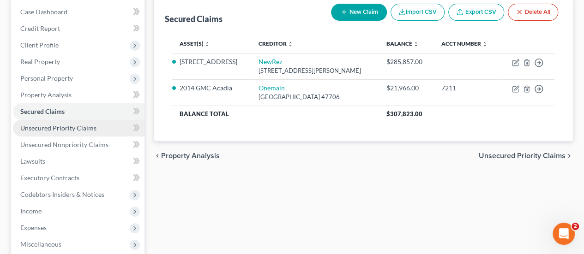
click at [59, 129] on span "Unsecured Priority Claims" at bounding box center [58, 128] width 76 height 8
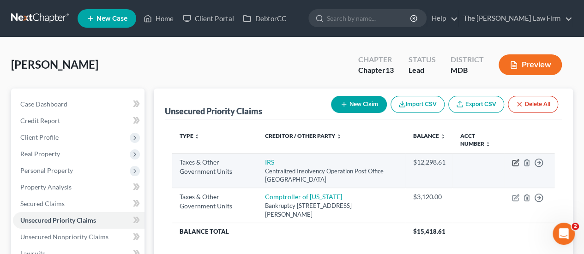
click at [513, 161] on icon "button" at bounding box center [515, 162] width 7 height 7
select select "0"
select select "39"
select select "0"
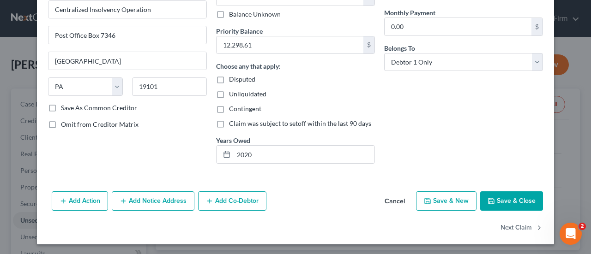
scroll to position [67, 0]
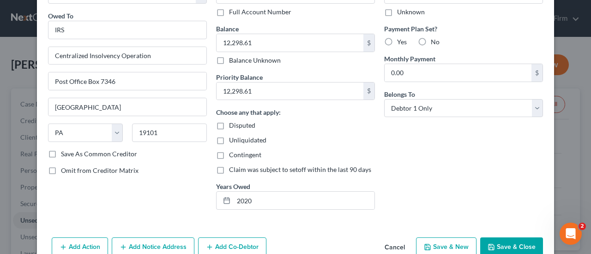
click at [501, 245] on button "Save & Close" at bounding box center [511, 247] width 63 height 19
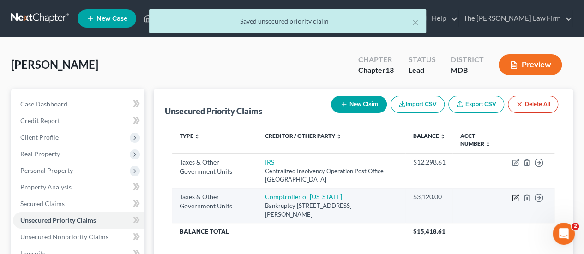
click at [518, 194] on icon "button" at bounding box center [515, 197] width 7 height 7
select select "2"
select select "21"
select select "0"
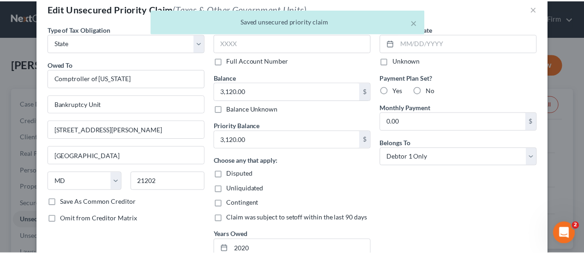
scroll to position [113, 0]
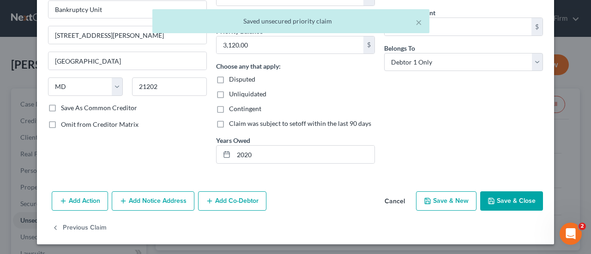
click at [521, 196] on button "Save & Close" at bounding box center [511, 201] width 63 height 19
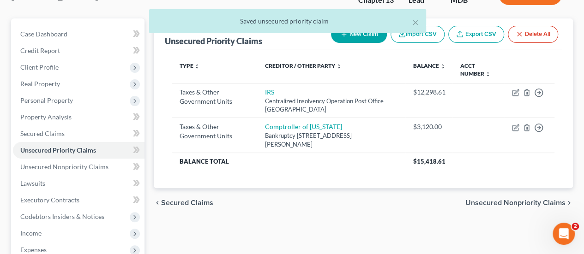
scroll to position [185, 0]
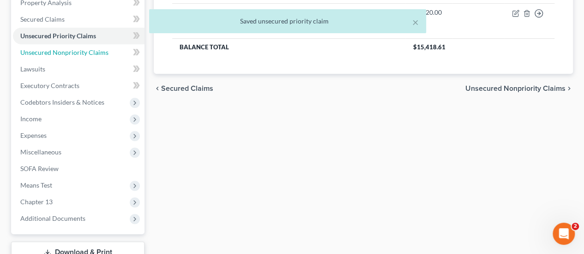
drag, startPoint x: 94, startPoint y: 56, endPoint x: 208, endPoint y: 73, distance: 114.9
click at [94, 56] on link "Unsecured Nonpriority Claims" at bounding box center [79, 52] width 132 height 17
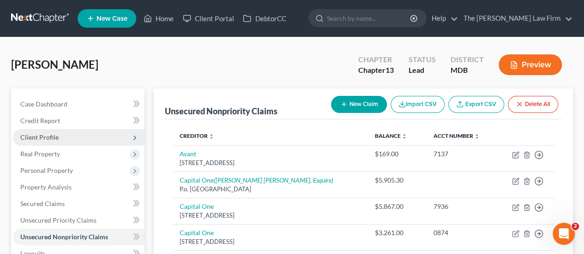
click at [37, 136] on span "Client Profile" at bounding box center [39, 137] width 38 height 8
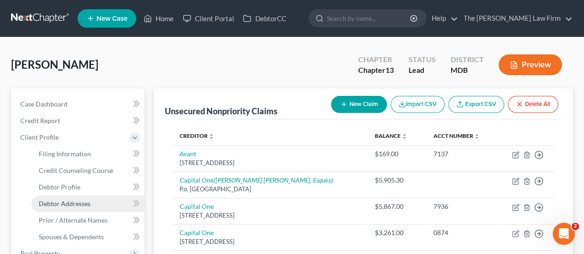
click at [74, 205] on span "Debtor Addresses" at bounding box center [65, 204] width 52 height 8
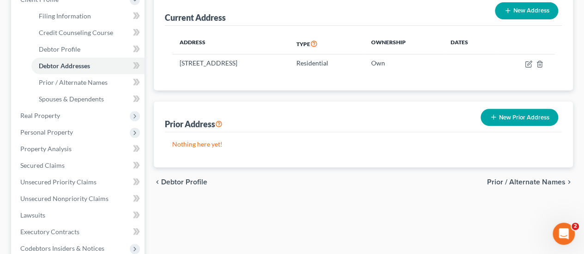
scroll to position [139, 0]
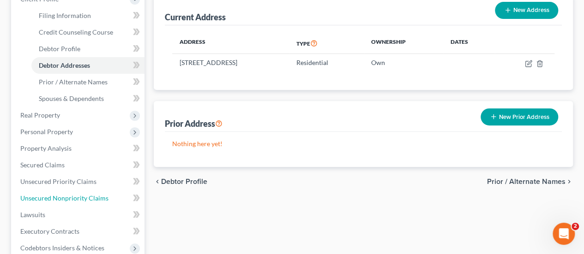
click at [62, 194] on span "Unsecured Nonpriority Claims" at bounding box center [64, 198] width 88 height 8
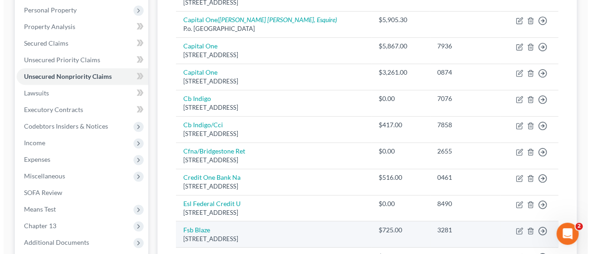
scroll to position [277, 0]
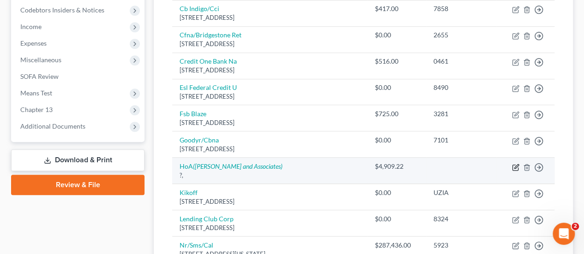
click at [514, 164] on icon "button" at bounding box center [515, 167] width 7 height 7
select select "14"
select select "0"
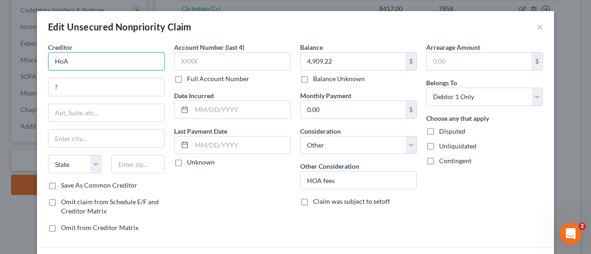
click at [72, 60] on input "HoA" at bounding box center [106, 61] width 117 height 18
click at [81, 65] on input "HoA" at bounding box center [106, 61] width 117 height 18
type input "H"
type input "Richfield HOA"
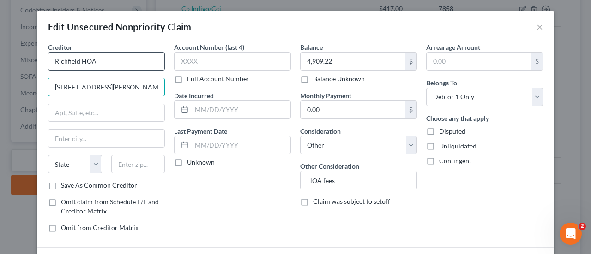
type input "[STREET_ADDRESS][PERSON_NAME]"
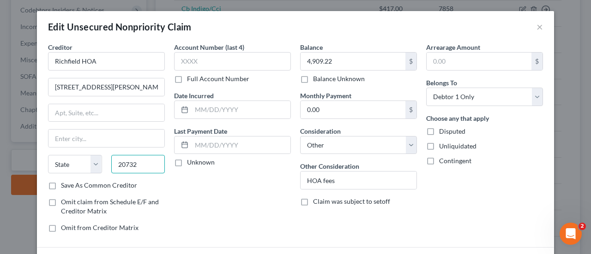
type input "20732"
click at [61, 183] on label "Save As Common Creditor" at bounding box center [99, 185] width 76 height 9
click at [65, 183] on input "Save As Common Creditor" at bounding box center [68, 184] width 6 height 6
checkbox input "true"
type input "[GEOGRAPHIC_DATA]"
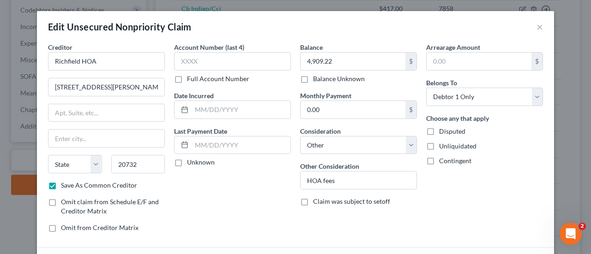
select select "21"
click at [212, 61] on input "text" at bounding box center [232, 61] width 117 height 18
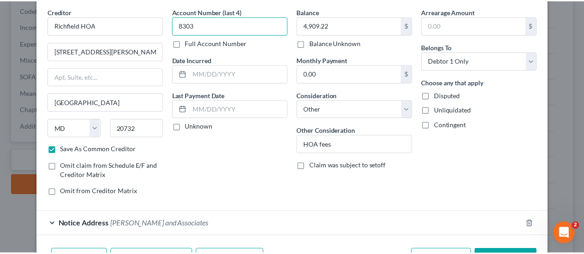
scroll to position [92, 0]
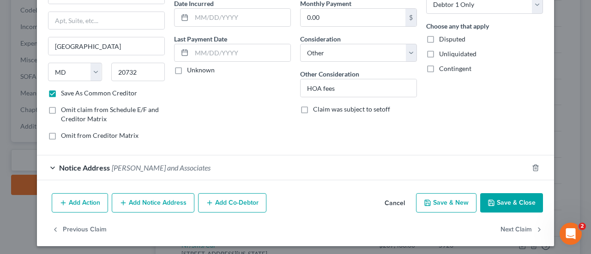
type input "8303"
click at [514, 208] on button "Save & Close" at bounding box center [511, 202] width 63 height 19
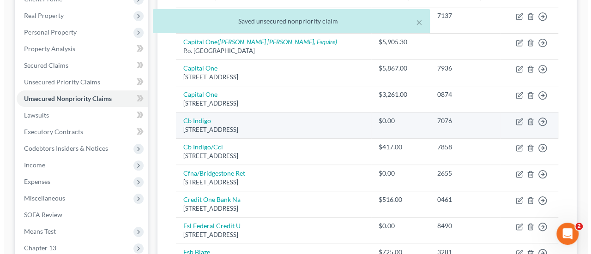
scroll to position [0, 0]
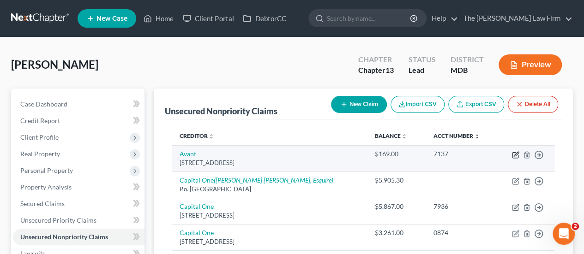
click at [514, 155] on icon "button" at bounding box center [516, 154] width 4 height 4
select select "14"
select select "0"
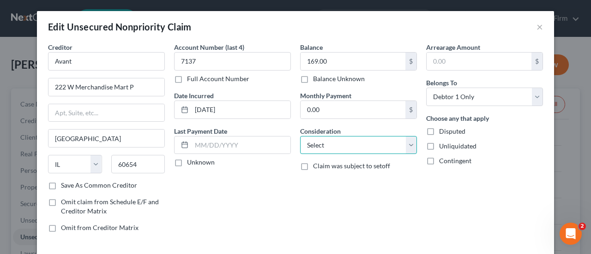
drag, startPoint x: 342, startPoint y: 152, endPoint x: 340, endPoint y: 136, distance: 15.8
click at [342, 152] on select "Select Cable / Satellite Services Collection Agency Credit Card Debt Debt Couns…" at bounding box center [358, 145] width 117 height 18
select select "2"
click at [300, 136] on select "Select Cable / Satellite Services Collection Agency Credit Card Debt Debt Couns…" at bounding box center [358, 145] width 117 height 18
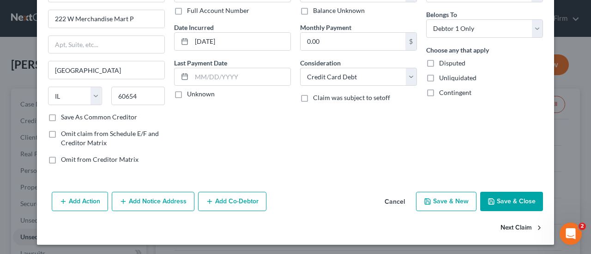
click at [506, 226] on button "Next Claim" at bounding box center [522, 228] width 42 height 19
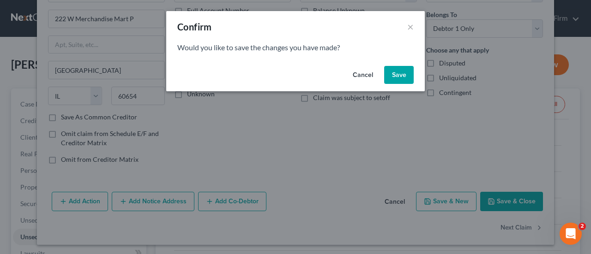
click at [402, 71] on button "Save" at bounding box center [399, 75] width 30 height 18
select select "28"
select select "2"
select select "0"
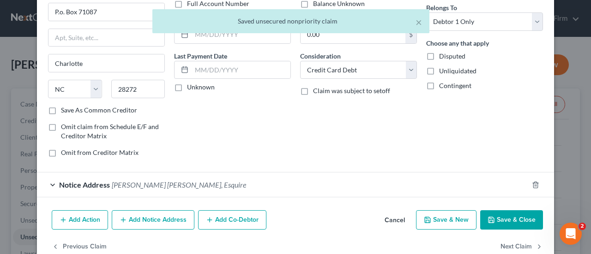
scroll to position [94, 0]
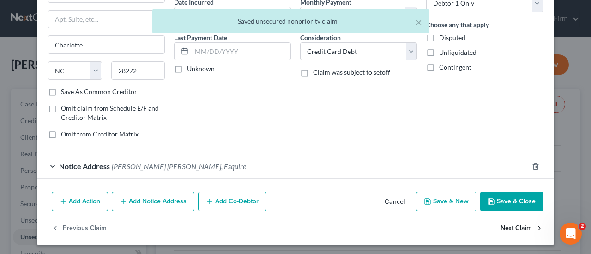
click at [512, 227] on button "Next Claim" at bounding box center [522, 228] width 42 height 19
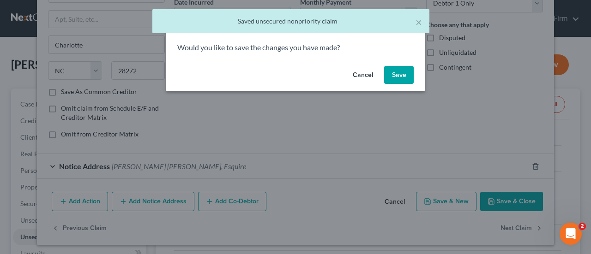
click at [398, 81] on button "Save" at bounding box center [399, 75] width 30 height 18
select select "46"
select select "2"
select select "0"
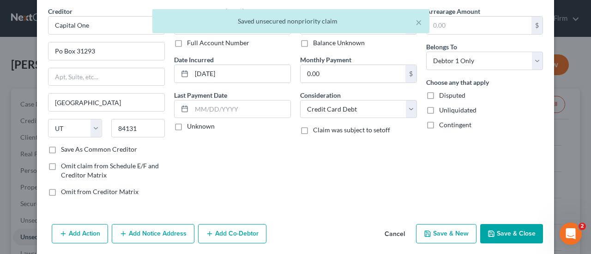
scroll to position [68, 0]
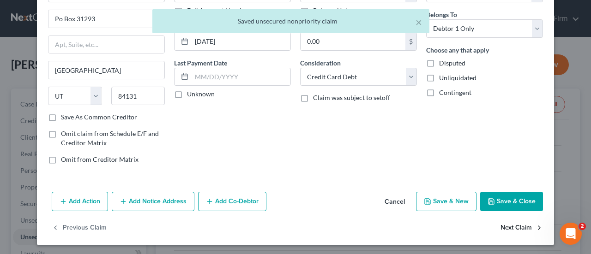
click at [510, 225] on button "Next Claim" at bounding box center [522, 228] width 42 height 19
select select "46"
select select "2"
select select "0"
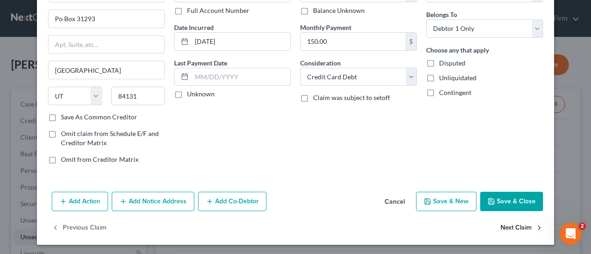
click at [512, 221] on button "Next Claim" at bounding box center [522, 228] width 42 height 19
select select "38"
select select "2"
select select "0"
click at [503, 224] on button "Next Claim" at bounding box center [522, 228] width 42 height 19
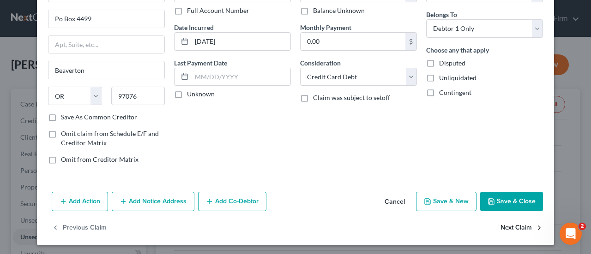
select select "38"
select select "2"
select select "0"
click at [515, 223] on button "Next Claim" at bounding box center [522, 228] width 42 height 19
select select "36"
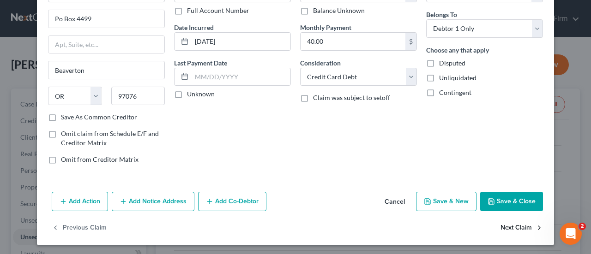
select select "1"
select select "0"
click at [509, 229] on button "Next Claim" at bounding box center [522, 228] width 42 height 19
select select "31"
select select "2"
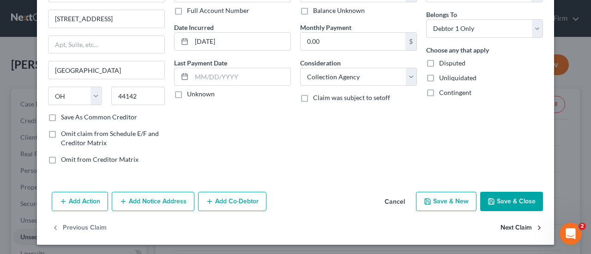
select select "0"
click at [511, 230] on button "Next Claim" at bounding box center [522, 228] width 42 height 19
select select "35"
select select "0"
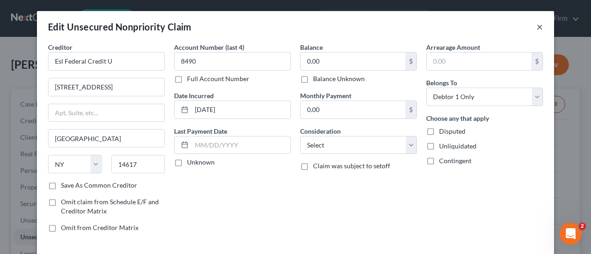
click at [538, 28] on button "×" at bounding box center [540, 26] width 6 height 11
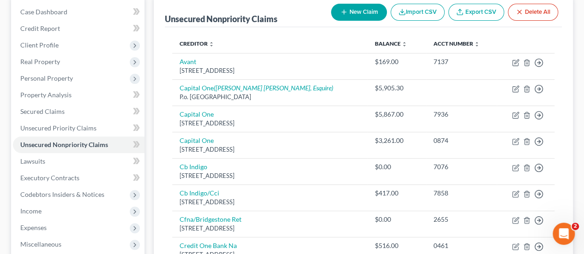
scroll to position [139, 0]
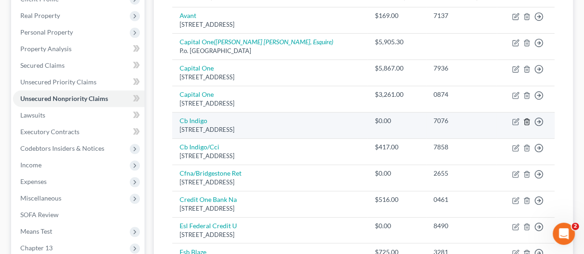
click at [525, 122] on icon "button" at bounding box center [526, 121] width 7 height 7
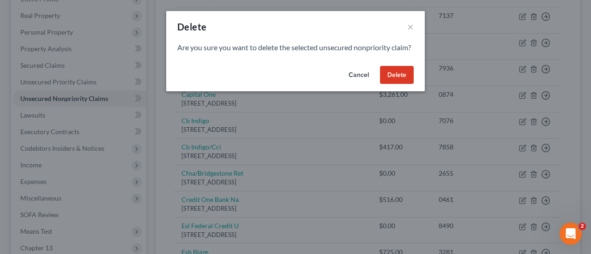
click at [407, 84] on button "Delete" at bounding box center [397, 75] width 34 height 18
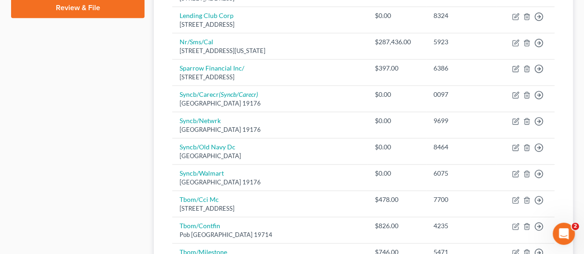
scroll to position [462, 0]
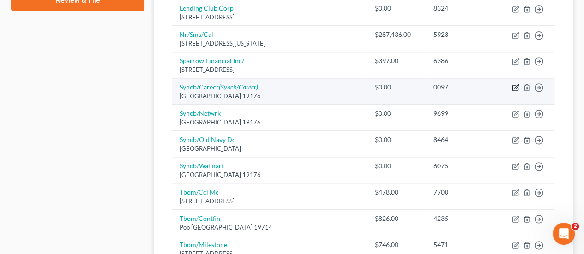
click at [516, 85] on icon "button" at bounding box center [516, 87] width 4 height 4
select select "39"
select select "2"
select select "0"
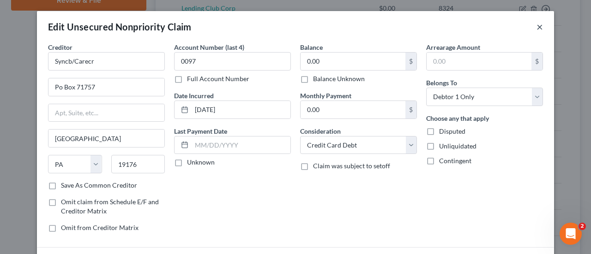
click at [537, 29] on button "×" at bounding box center [540, 26] width 6 height 11
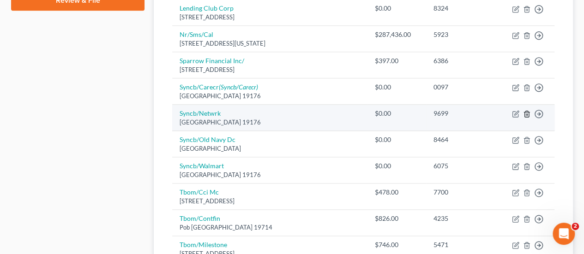
click at [526, 112] on icon "button" at bounding box center [526, 113] width 7 height 7
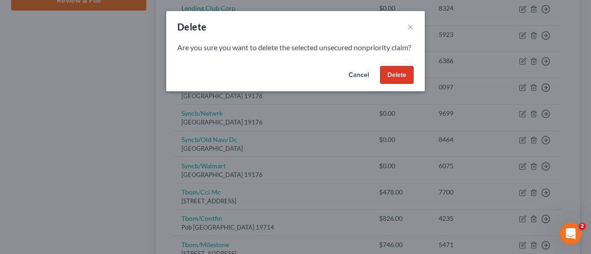
click at [404, 84] on button "Delete" at bounding box center [397, 75] width 34 height 18
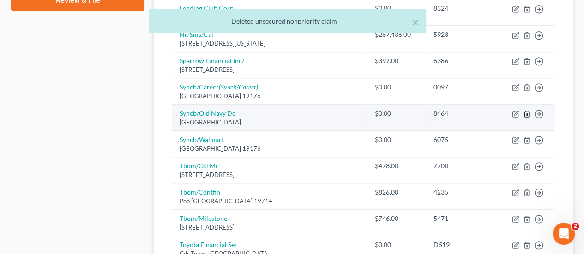
click at [525, 111] on icon "button" at bounding box center [527, 114] width 4 height 6
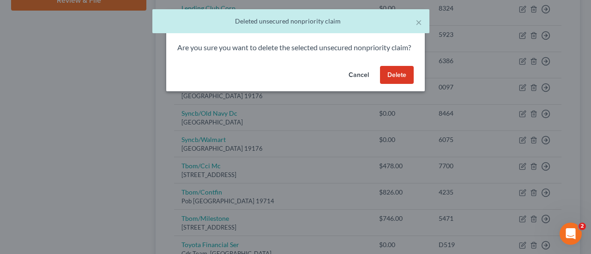
click at [403, 84] on button "Delete" at bounding box center [397, 75] width 34 height 18
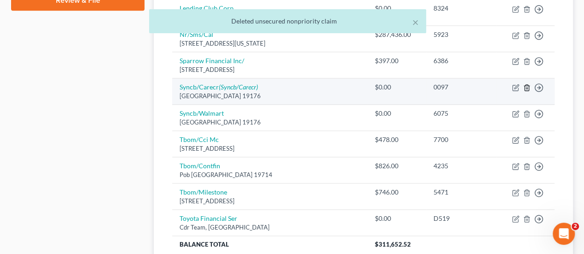
click at [527, 88] on line "button" at bounding box center [527, 89] width 0 height 2
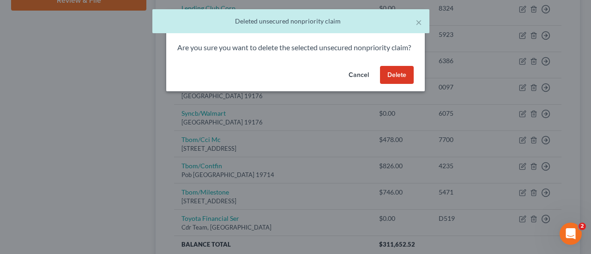
click at [392, 84] on button "Delete" at bounding box center [397, 75] width 34 height 18
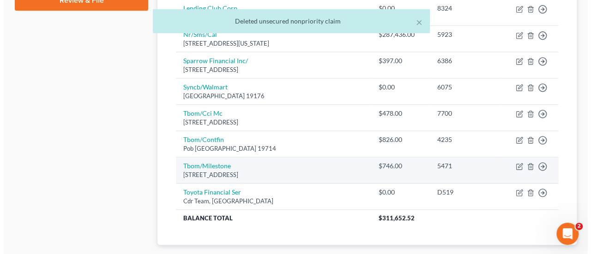
scroll to position [508, 0]
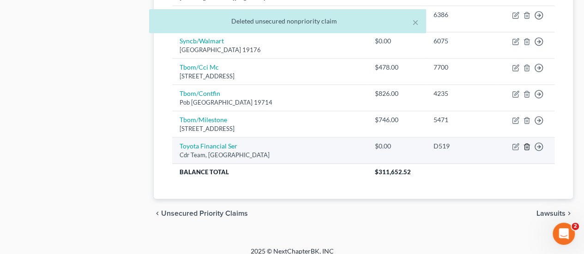
click at [527, 143] on icon "button" at bounding box center [526, 146] width 7 height 7
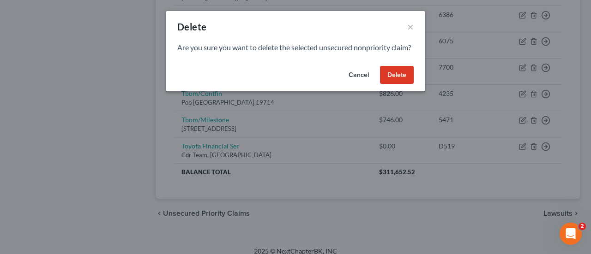
click at [394, 84] on button "Delete" at bounding box center [397, 75] width 34 height 18
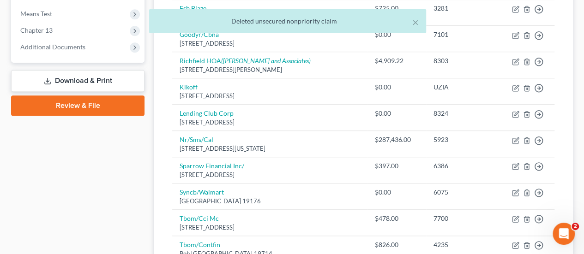
scroll to position [349, 0]
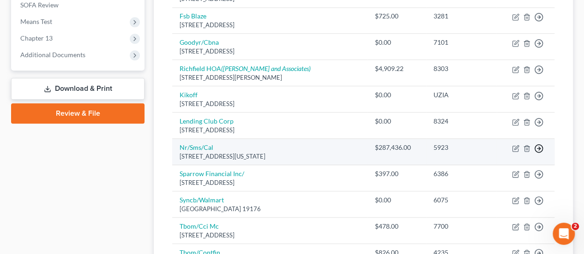
click at [538, 145] on icon "button" at bounding box center [538, 148] width 9 height 9
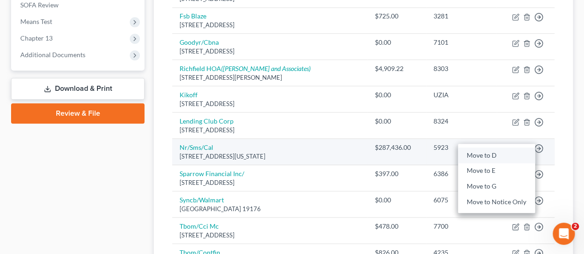
drag, startPoint x: 488, startPoint y: 154, endPoint x: 480, endPoint y: 152, distance: 8.1
click at [488, 154] on link "Move to D" at bounding box center [496, 156] width 77 height 16
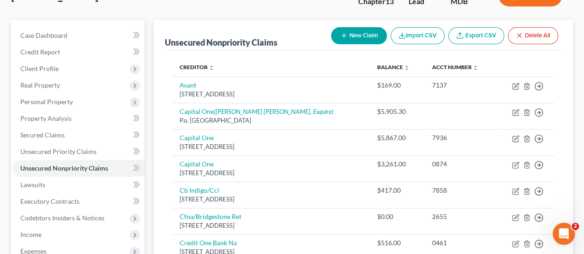
scroll to position [25, 0]
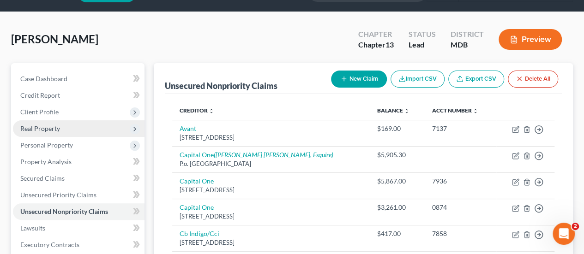
click at [46, 128] on span "Real Property" at bounding box center [40, 129] width 40 height 8
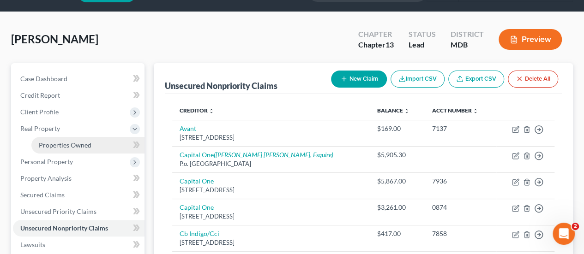
click at [69, 147] on span "Properties Owned" at bounding box center [65, 145] width 53 height 8
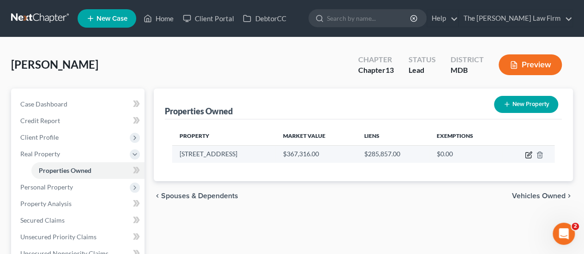
click at [528, 153] on icon "button" at bounding box center [528, 154] width 7 height 7
select select "21"
select select "4"
select select "0"
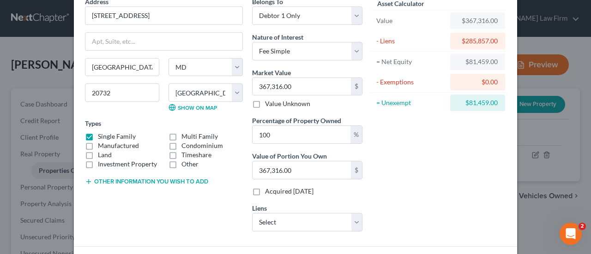
scroll to position [112, 0]
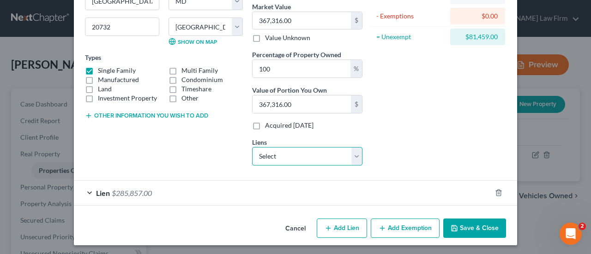
click at [299, 157] on select "Select Nr/Sms/Cal - $287,436.00" at bounding box center [307, 156] width 110 height 18
select select "39"
select select "0"
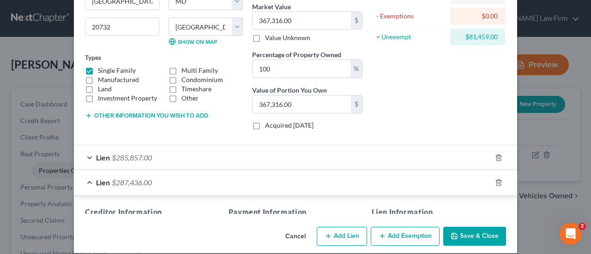
scroll to position [101, 0]
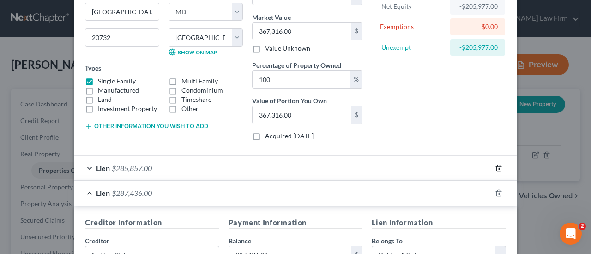
click at [495, 166] on icon "button" at bounding box center [498, 168] width 7 height 7
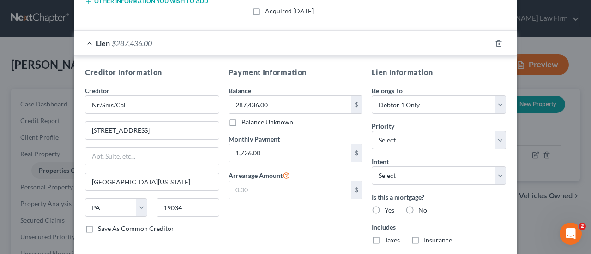
scroll to position [279, 0]
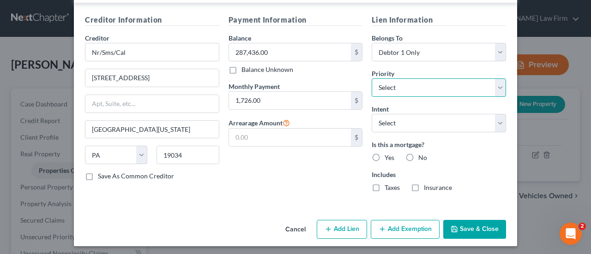
click at [398, 89] on select "Select 1st 2nd 3rd 4th 5th 6th 7th 8th 9th 10th 11th 12th 13th 14th 15th 16th 1…" at bounding box center [439, 87] width 134 height 18
select select "0"
click at [372, 78] on select "Select 1st 2nd 3rd 4th 5th 6th 7th 8th 9th 10th 11th 12th 13th 14th 15th 16th 1…" at bounding box center [439, 87] width 134 height 18
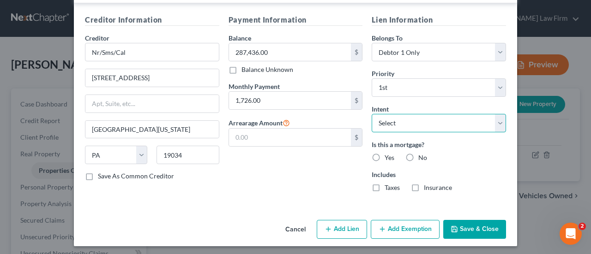
drag, startPoint x: 406, startPoint y: 121, endPoint x: 407, endPoint y: 127, distance: 5.3
click at [406, 121] on select "Select Surrender Redeem Reaffirm Avoid Other" at bounding box center [439, 123] width 134 height 18
select select "4"
click at [372, 114] on select "Select Surrender Redeem Reaffirm Avoid Other" at bounding box center [439, 123] width 134 height 18
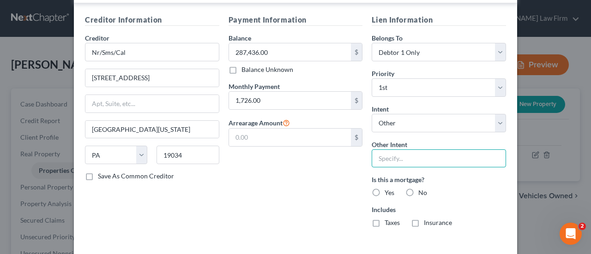
click at [393, 150] on input "text" at bounding box center [439, 159] width 134 height 18
type input "Retain"
click at [385, 190] on label "Yes" at bounding box center [390, 192] width 10 height 9
click at [388, 190] on input "Yes" at bounding box center [391, 191] width 6 height 6
radio input "true"
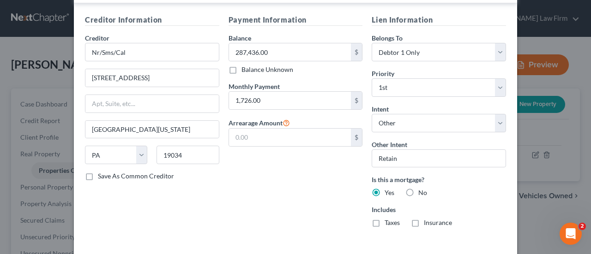
click at [385, 218] on label "Taxes" at bounding box center [392, 222] width 15 height 9
click at [388, 218] on input "Taxes" at bounding box center [391, 221] width 6 height 6
checkbox input "true"
click at [424, 219] on label "Insurance" at bounding box center [438, 222] width 28 height 9
click at [428, 219] on input "Insurance" at bounding box center [431, 221] width 6 height 6
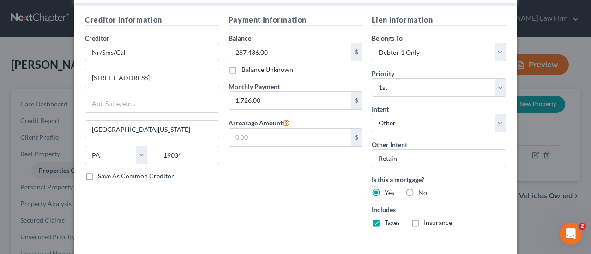
checkbox input "true"
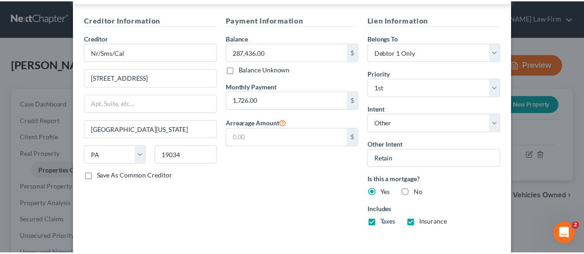
scroll to position [314, 0]
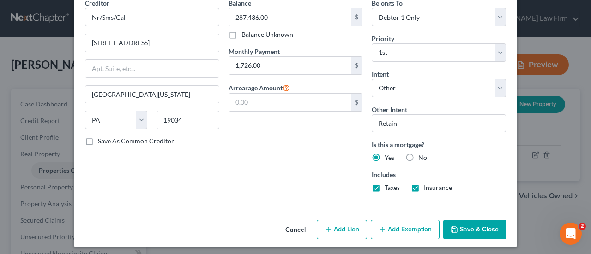
drag, startPoint x: 477, startPoint y: 222, endPoint x: 463, endPoint y: 194, distance: 31.4
click at [474, 220] on button "Save & Close" at bounding box center [474, 229] width 63 height 19
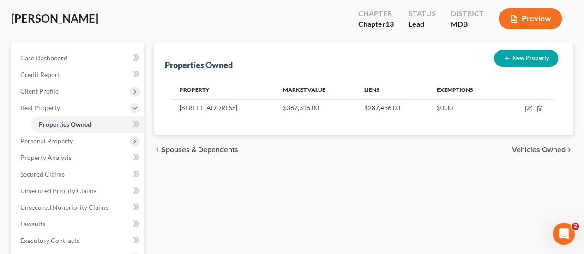
scroll to position [92, 0]
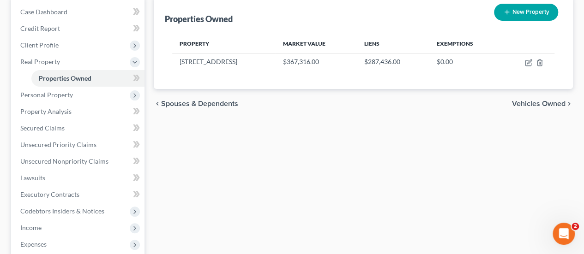
click at [211, 146] on div "Properties Owned New Property Property Market Value Liens Exemptions [STREET_AD…" at bounding box center [363, 196] width 428 height 400
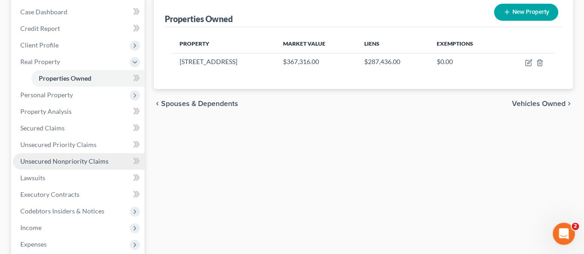
click at [54, 162] on span "Unsecured Nonpriority Claims" at bounding box center [64, 161] width 88 height 8
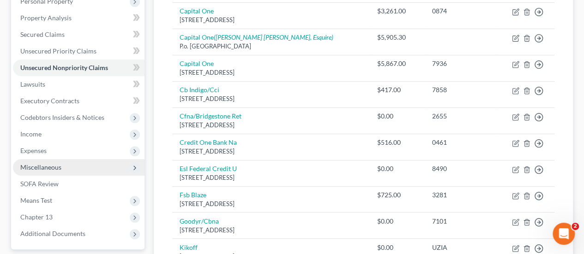
scroll to position [184, 0]
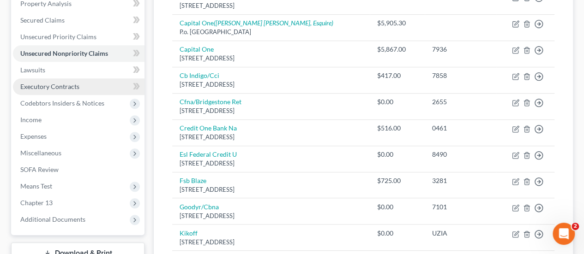
click at [63, 88] on span "Executory Contracts" at bounding box center [49, 87] width 59 height 8
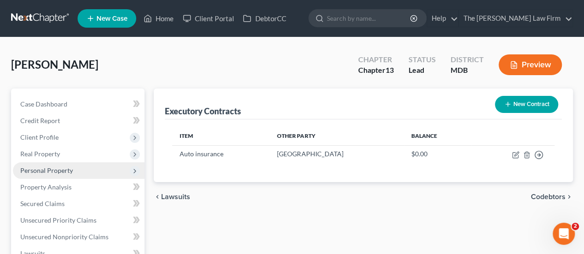
click at [58, 171] on span "Personal Property" at bounding box center [46, 171] width 53 height 8
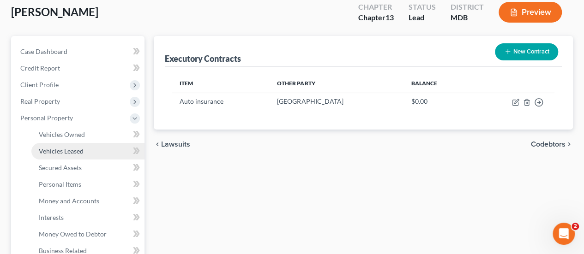
scroll to position [92, 0]
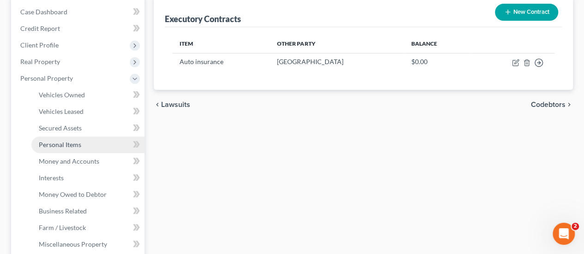
click at [73, 145] on span "Personal Items" at bounding box center [60, 145] width 42 height 8
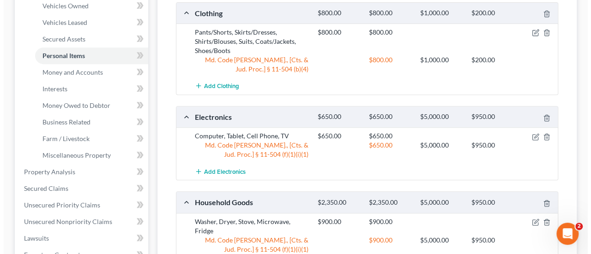
scroll to position [177, 0]
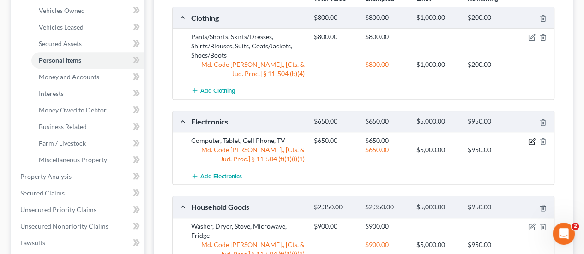
click at [531, 139] on icon "button" at bounding box center [531, 141] width 7 height 7
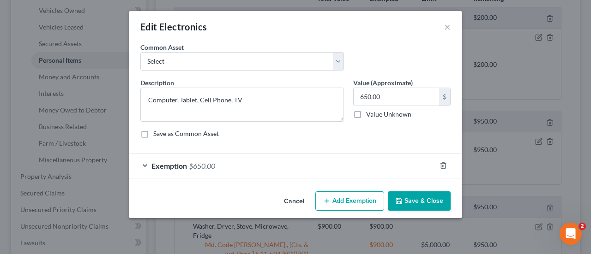
click at [208, 169] on span "$650.00" at bounding box center [202, 166] width 26 height 9
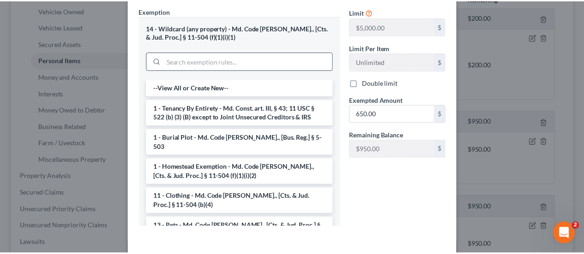
scroll to position [221, 0]
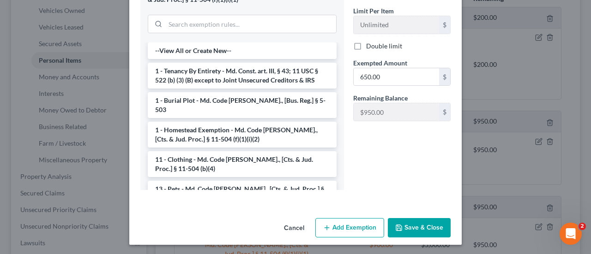
click at [294, 227] on button "Cancel" at bounding box center [294, 228] width 35 height 18
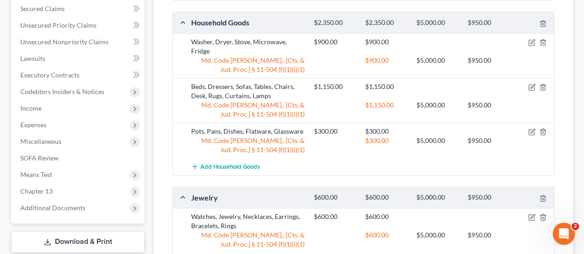
scroll to position [131, 0]
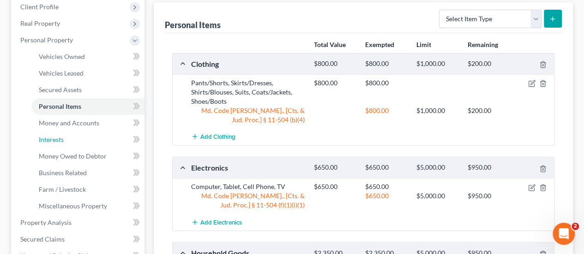
drag, startPoint x: 59, startPoint y: 139, endPoint x: 459, endPoint y: 142, distance: 400.3
click at [59, 139] on span "Interests" at bounding box center [51, 140] width 25 height 8
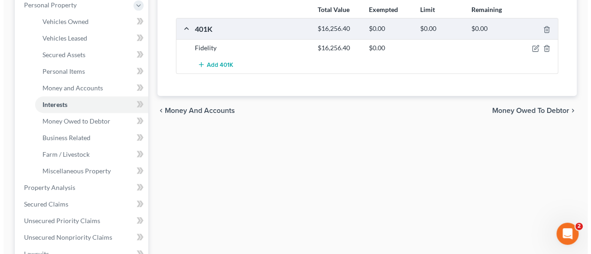
scroll to position [185, 0]
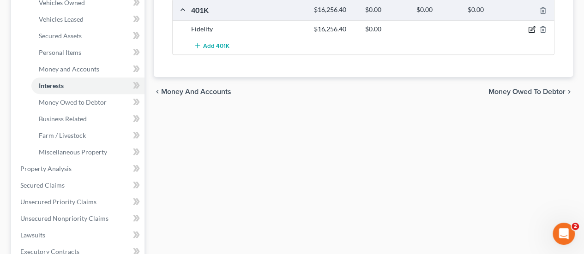
click at [529, 27] on icon "button" at bounding box center [532, 30] width 6 height 6
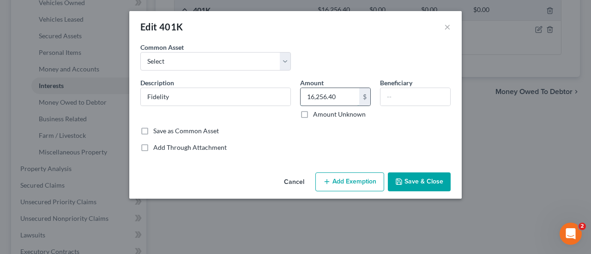
click at [327, 98] on input "16,256.40" at bounding box center [330, 97] width 59 height 18
click at [362, 177] on button "Add Exemption" at bounding box center [349, 182] width 69 height 19
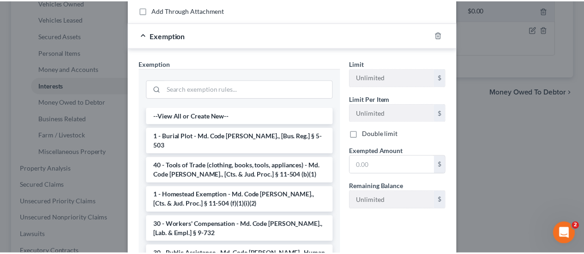
scroll to position [139, 0]
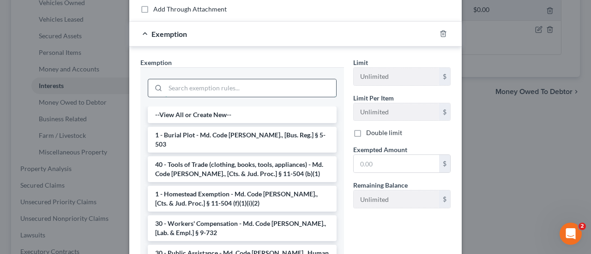
click at [236, 89] on input "search" at bounding box center [250, 88] width 171 height 18
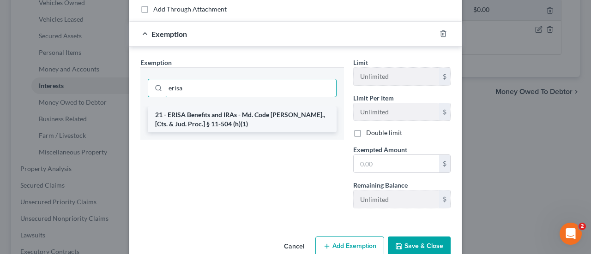
type input "erisa"
click at [255, 121] on li "21 - ERISA Benefits and IRAs - Md. Code [PERSON_NAME]., [Cts. & Jud. Proc.] § 1…" at bounding box center [242, 120] width 189 height 26
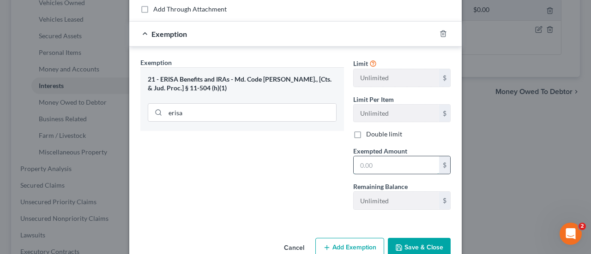
click at [368, 165] on input "text" at bounding box center [396, 166] width 85 height 18
paste input "16,256.40"
type input "16,256.40"
click at [415, 247] on button "Save & Close" at bounding box center [419, 247] width 63 height 19
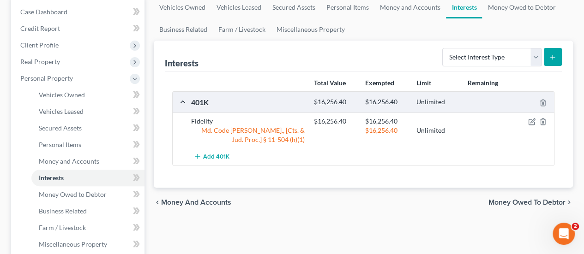
scroll to position [185, 0]
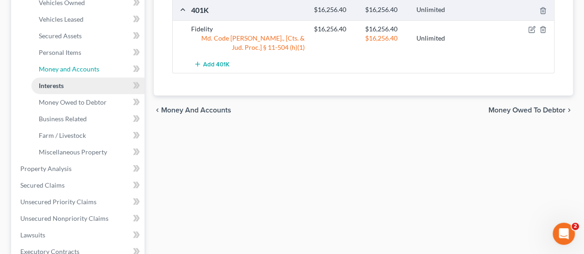
drag, startPoint x: 59, startPoint y: 72, endPoint x: 79, endPoint y: 80, distance: 22.1
click at [59, 72] on link "Money and Accounts" at bounding box center [87, 69] width 113 height 17
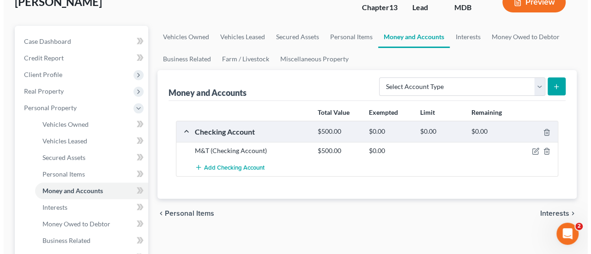
scroll to position [139, 0]
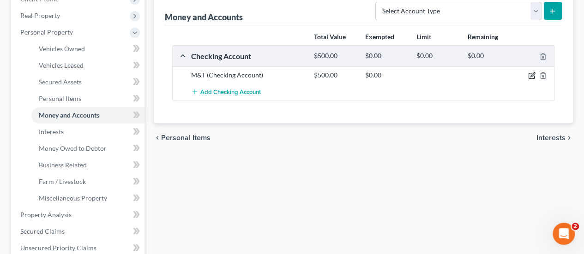
click at [533, 73] on icon "button" at bounding box center [531, 75] width 7 height 7
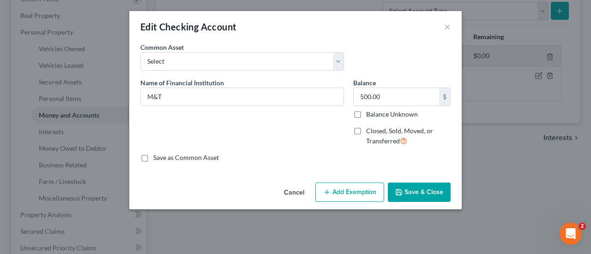
click at [346, 188] on button "Add Exemption" at bounding box center [349, 192] width 69 height 19
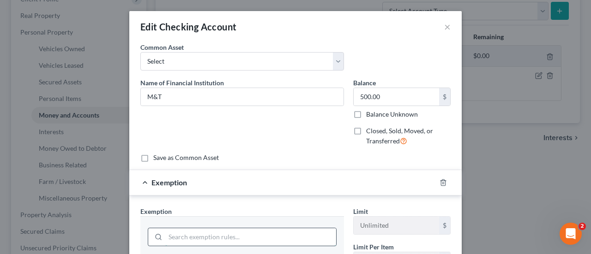
click at [217, 231] on input "search" at bounding box center [250, 238] width 171 height 18
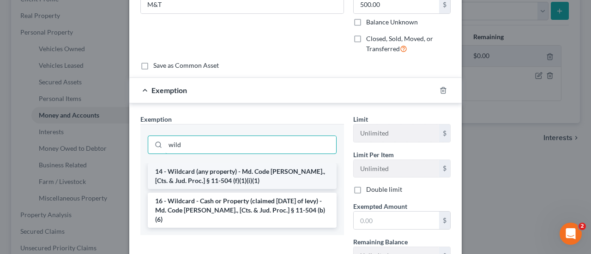
type input "wild"
click at [213, 170] on li "14 - Wildcard (any property) - Md. Code [PERSON_NAME]., [Cts. & Jud. Proc.] § 1…" at bounding box center [242, 176] width 189 height 26
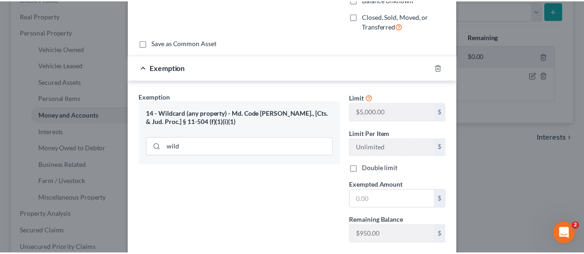
scroll to position [168, 0]
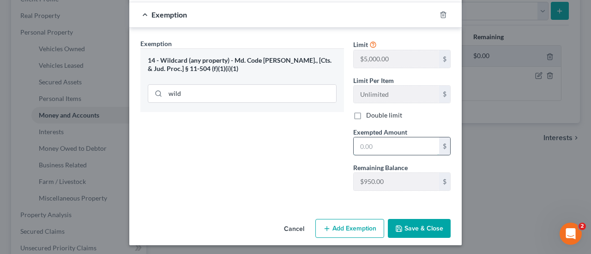
click at [379, 145] on input "text" at bounding box center [396, 147] width 85 height 18
type input "500"
click at [435, 227] on button "Save & Close" at bounding box center [419, 228] width 63 height 19
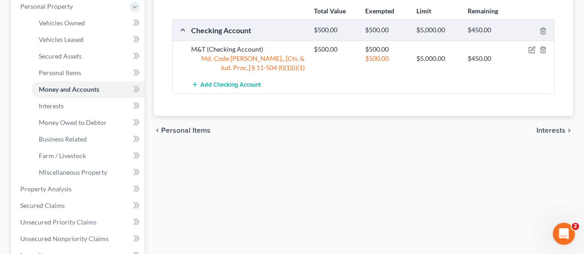
scroll to position [185, 0]
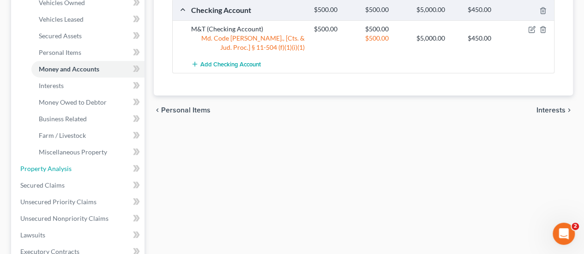
drag, startPoint x: 60, startPoint y: 168, endPoint x: 152, endPoint y: 160, distance: 92.2
click at [60, 168] on span "Property Analysis" at bounding box center [45, 169] width 51 height 8
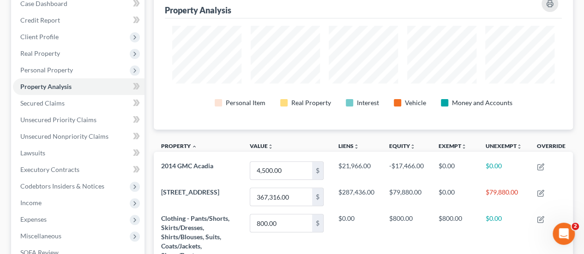
scroll to position [92, 0]
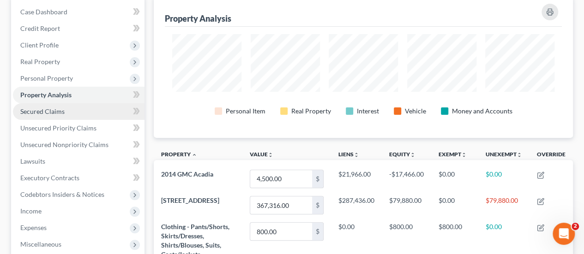
click at [52, 110] on span "Secured Claims" at bounding box center [42, 112] width 44 height 8
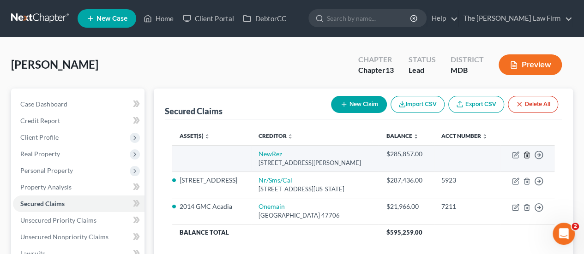
click at [526, 159] on icon "button" at bounding box center [526, 154] width 7 height 7
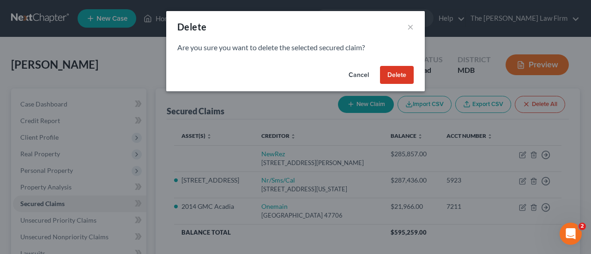
click at [395, 78] on button "Delete" at bounding box center [397, 75] width 34 height 18
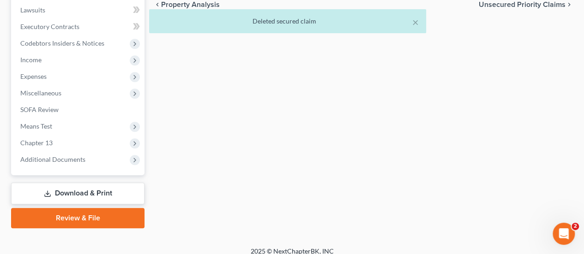
scroll to position [252, 0]
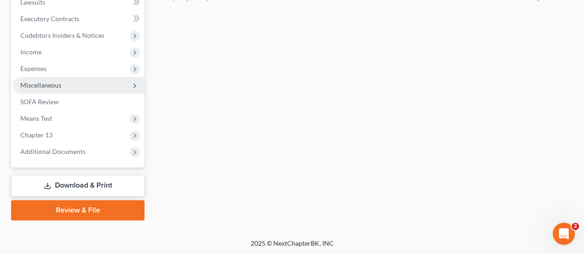
click at [51, 85] on span "Miscellaneous" at bounding box center [40, 85] width 41 height 8
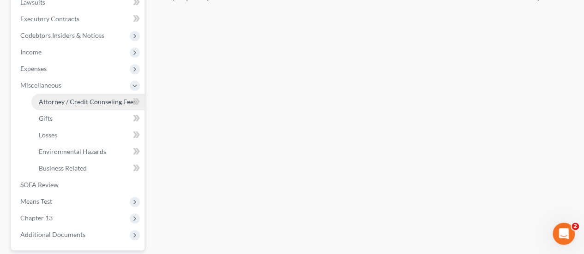
click at [66, 100] on span "Attorney / Credit Counseling Fees" at bounding box center [87, 102] width 97 height 8
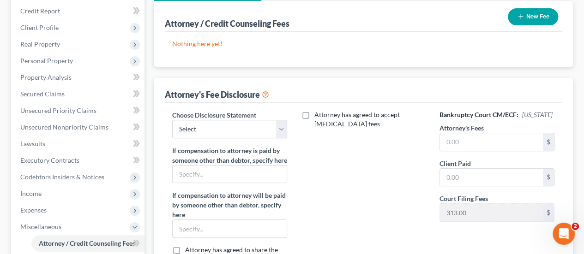
scroll to position [139, 0]
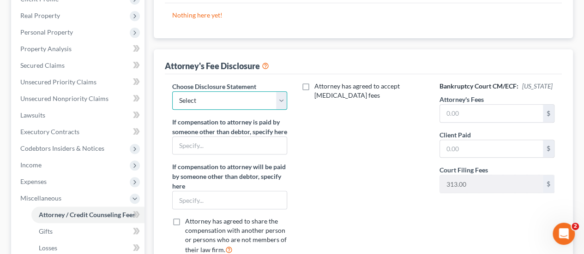
drag, startPoint x: 205, startPoint y: 92, endPoint x: 205, endPoint y: 108, distance: 15.7
click at [205, 92] on select "Select Attorney Disclosure" at bounding box center [229, 100] width 115 height 18
select select "0"
click at [172, 91] on select "Select Attorney Disclosure" at bounding box center [229, 100] width 115 height 18
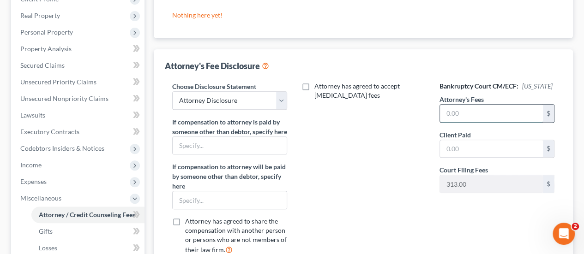
click at [487, 115] on input "text" at bounding box center [491, 114] width 103 height 18
type input "4,900"
type input "1,200"
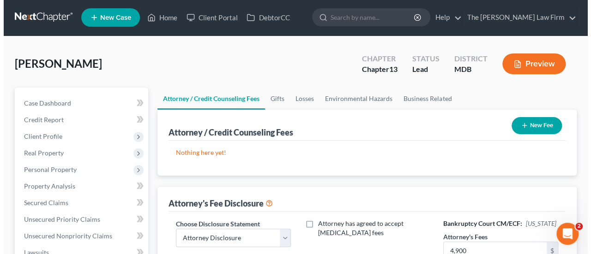
scroll to position [0, 0]
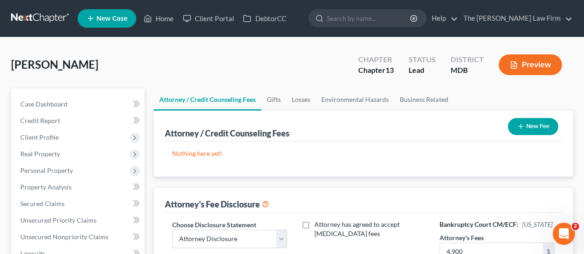
click at [546, 122] on button "New Fee" at bounding box center [533, 126] width 50 height 17
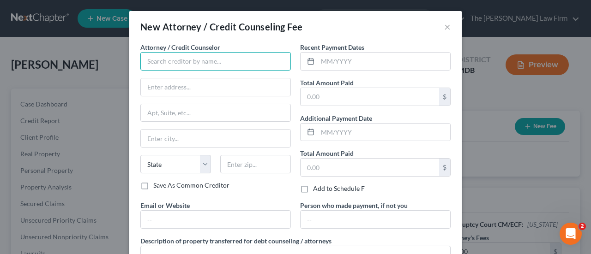
click at [204, 66] on input "text" at bounding box center [215, 61] width 151 height 18
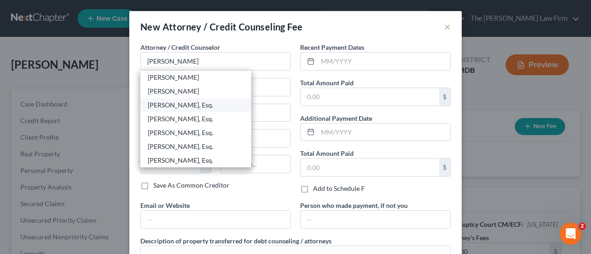
click at [170, 108] on div "[PERSON_NAME], Esq." at bounding box center [196, 105] width 96 height 9
type input "[PERSON_NAME], Esq."
type input "[STREET_ADDRESS]"
type input "#405"
type input "Prince [PERSON_NAME]"
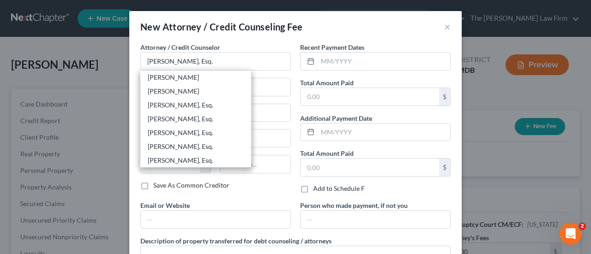
select select "21"
type input "20678"
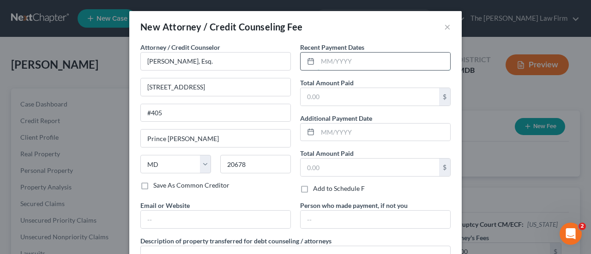
click at [358, 63] on input "text" at bounding box center [384, 62] width 133 height 18
type input "09/2025"
type input "1,200"
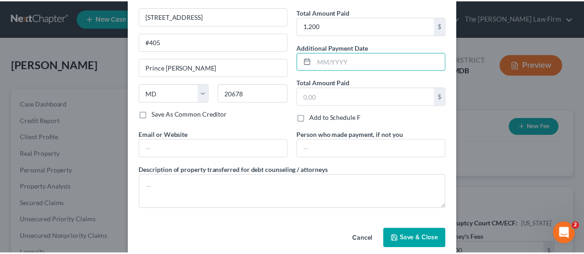
scroll to position [82, 0]
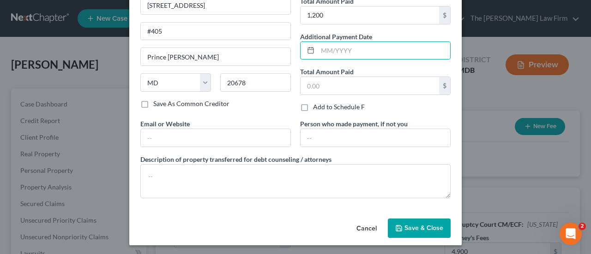
click at [425, 221] on button "Save & Close" at bounding box center [419, 228] width 63 height 19
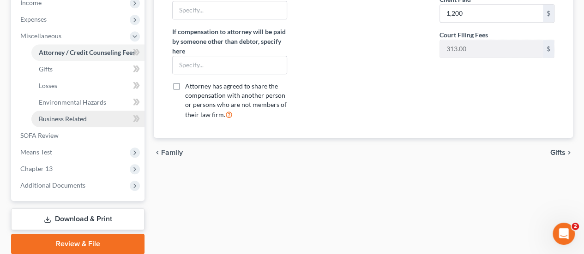
scroll to position [323, 0]
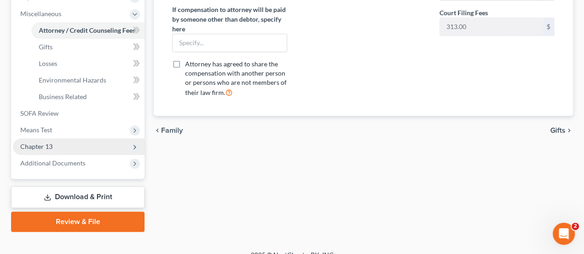
click at [43, 146] on span "Chapter 13" at bounding box center [36, 147] width 32 height 8
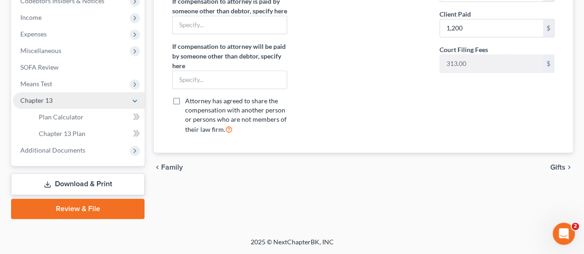
scroll to position [285, 0]
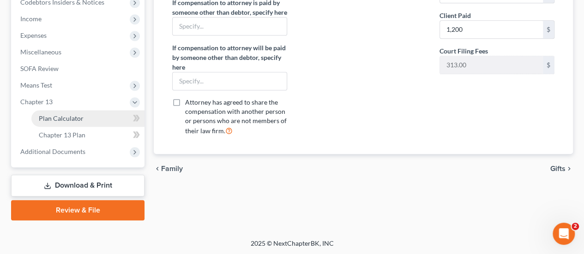
click at [61, 113] on link "Plan Calculator" at bounding box center [87, 118] width 113 height 17
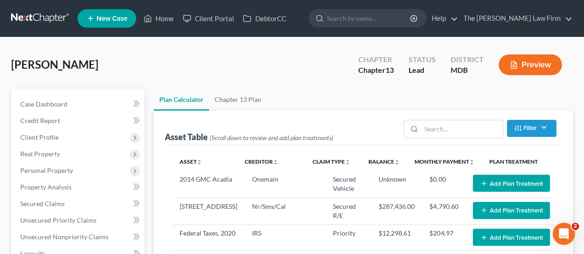
select select "59"
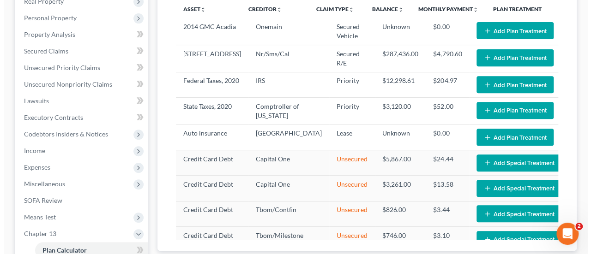
scroll to position [139, 0]
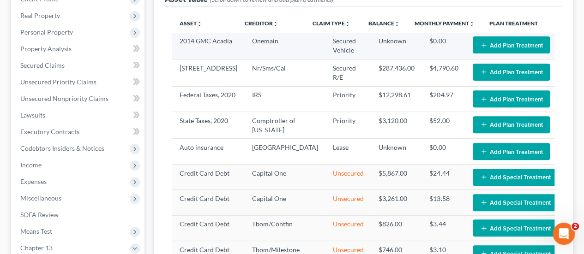
click at [497, 46] on button "Add Plan Treatment" at bounding box center [511, 44] width 77 height 17
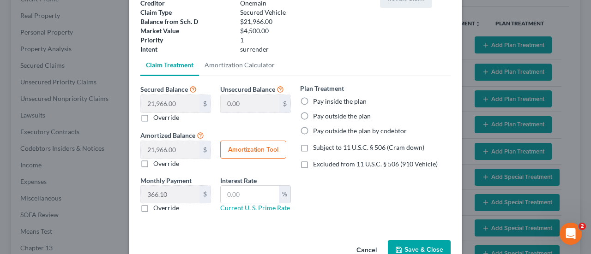
scroll to position [95, 0]
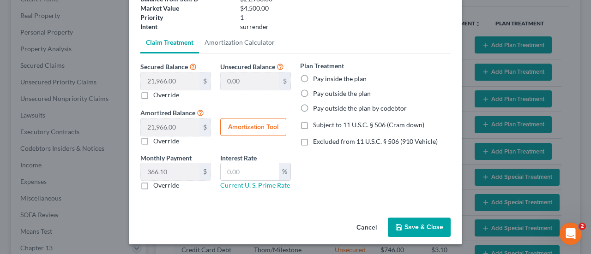
click at [367, 225] on button "Cancel" at bounding box center [366, 228] width 35 height 18
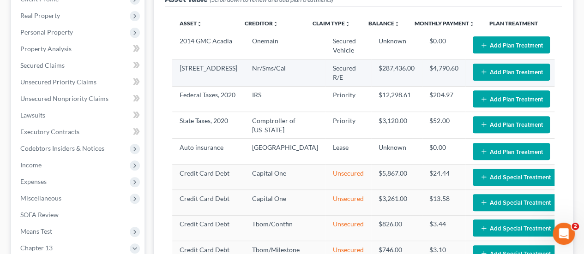
click at [474, 74] on button "Add Plan Treatment" at bounding box center [511, 72] width 77 height 17
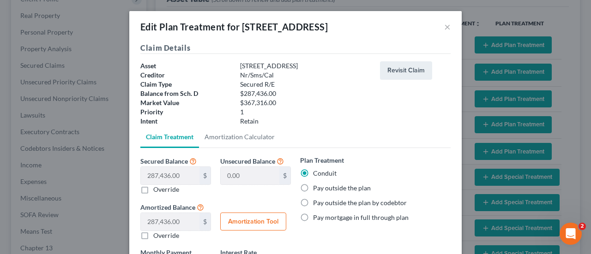
click at [313, 188] on label "Pay outside the plan" at bounding box center [342, 188] width 58 height 9
click at [317, 188] on input "Pay outside the plan" at bounding box center [320, 187] width 6 height 6
radio input "true"
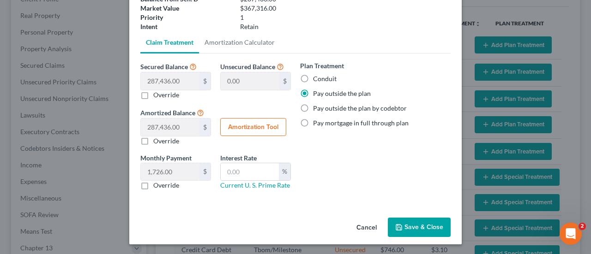
click at [419, 232] on button "Save & Close" at bounding box center [419, 227] width 63 height 19
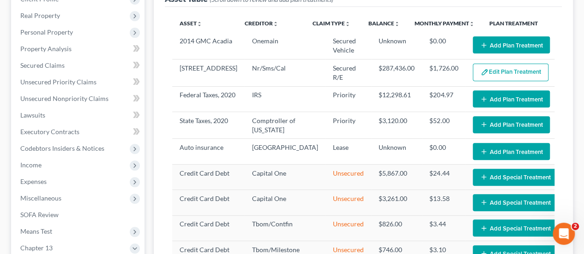
select select "59"
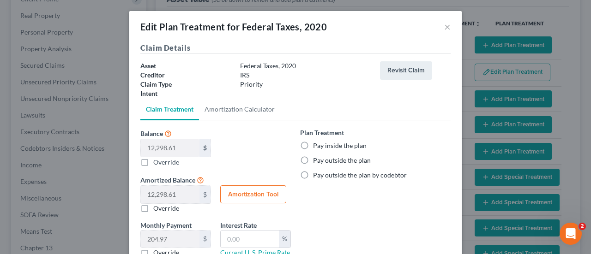
click at [313, 146] on label "Pay inside the plan" at bounding box center [340, 145] width 54 height 9
click at [317, 146] on input "Pay inside the plan" at bounding box center [320, 144] width 6 height 6
radio input "true"
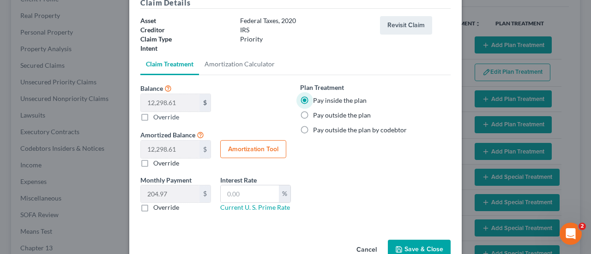
scroll to position [67, 0]
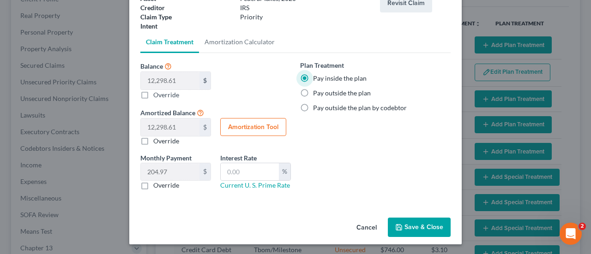
click at [413, 228] on button "Save & Close" at bounding box center [419, 227] width 63 height 19
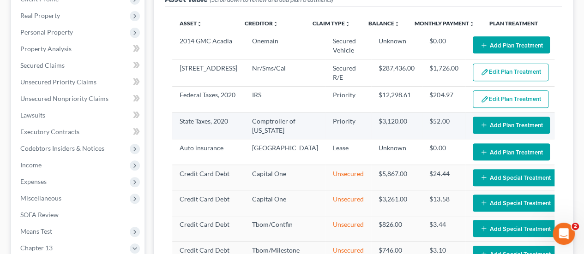
select select "59"
click at [492, 127] on button "Add Plan Treatment" at bounding box center [511, 125] width 77 height 17
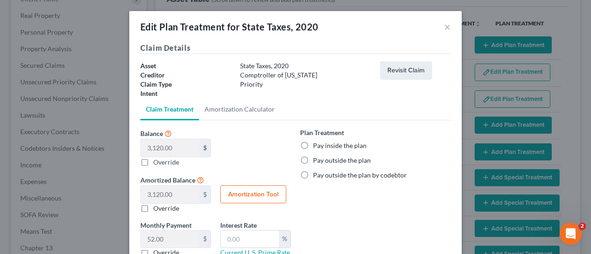
click at [313, 145] on label "Pay inside the plan" at bounding box center [340, 145] width 54 height 9
click at [317, 145] on input "Pay inside the plan" at bounding box center [320, 144] width 6 height 6
radio input "true"
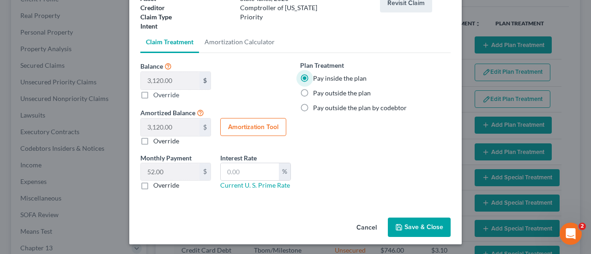
click at [409, 226] on button "Save & Close" at bounding box center [419, 227] width 63 height 19
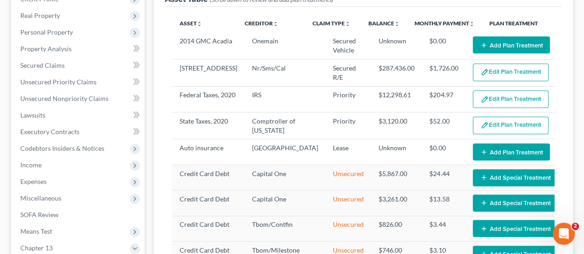
select select "59"
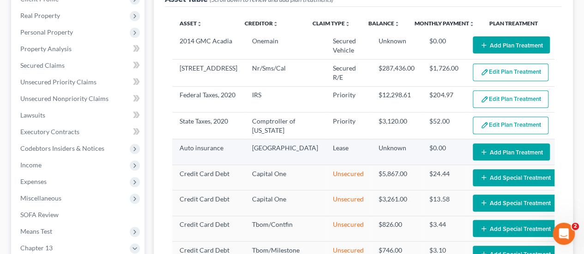
click at [481, 154] on button "Add Plan Treatment" at bounding box center [511, 152] width 77 height 17
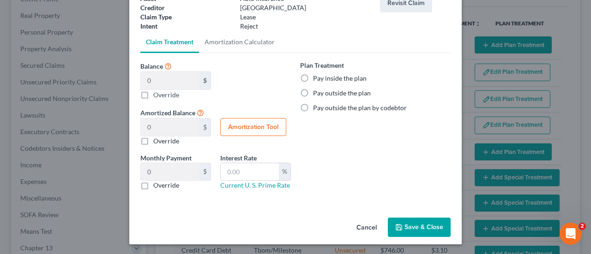
click at [365, 223] on button "Cancel" at bounding box center [366, 228] width 35 height 18
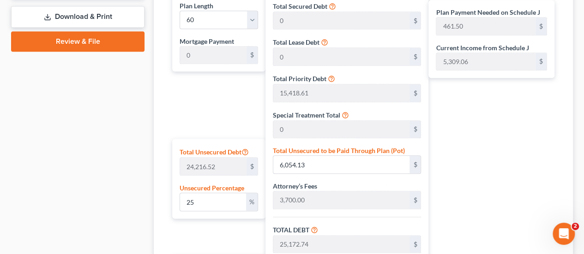
scroll to position [508, 0]
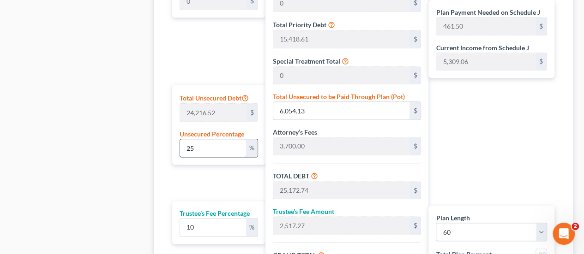
click at [207, 149] on input "25" at bounding box center [213, 148] width 66 height 18
type input "2"
type input "484.33"
type input "19,602.94"
type input "1,960.29"
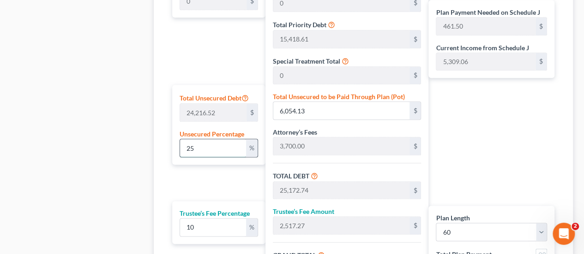
type input "21,563.23"
type input "359.38"
type input "19,118.61"
type input "1,911.86"
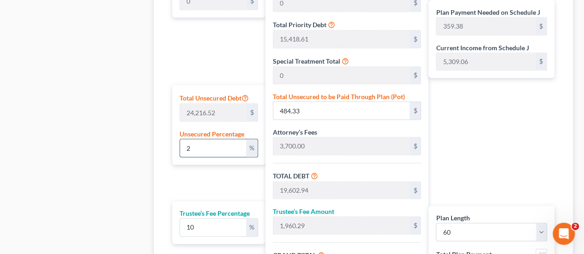
type input "21,030.47"
type input "350.50"
type input "1"
type input "242.16"
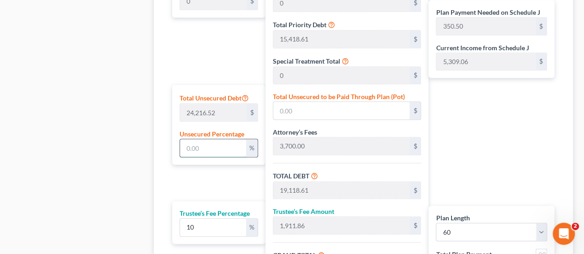
type input "19,360.77"
type input "1,936.07"
type input "21,296.85"
type input "354.94"
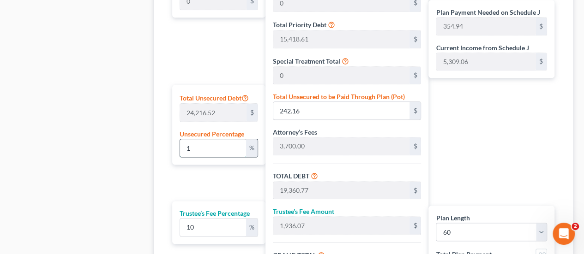
type input "10"
type input "2,421.65"
type input "21,540.26"
type input "2,154.02"
type input "23,694.28"
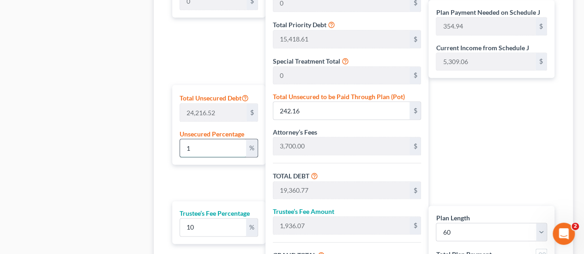
type input "394.90"
type input "100"
type input "24,216.52"
type input "43,335.13"
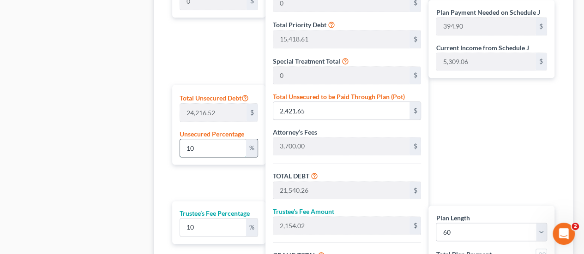
type input "4,333.51"
type input "47,668.64"
type input "794.47"
type input "100"
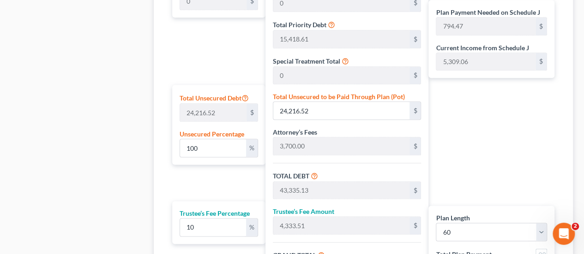
click at [217, 229] on input "10" at bounding box center [213, 228] width 66 height 18
type input "1"
type input "433.35"
type input "43,768.48"
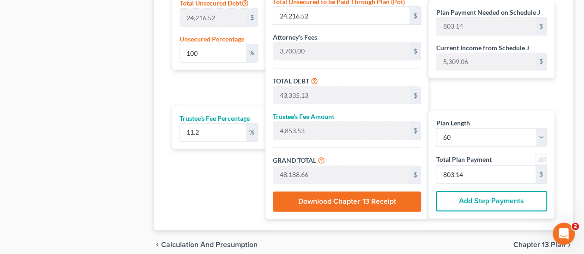
scroll to position [641, 0]
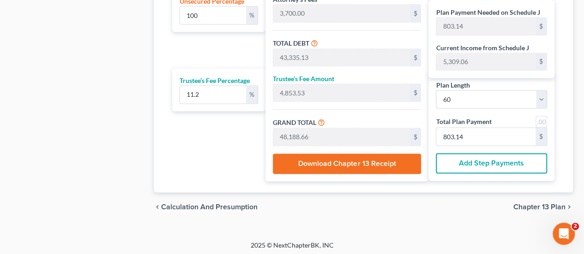
click at [543, 117] on link at bounding box center [542, 122] width 12 height 12
click at [544, 206] on span "Chapter 13 Plan" at bounding box center [539, 207] width 52 height 7
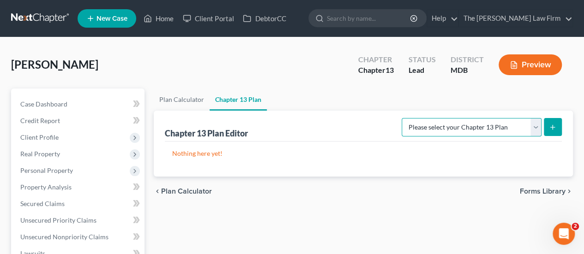
click at [477, 126] on select "Please select your Chapter 13 Plan District of [US_STATE][GEOGRAPHIC_DATA] of […" at bounding box center [472, 127] width 140 height 18
click at [405, 118] on select "Please select your Chapter 13 Plan District of [US_STATE][GEOGRAPHIC_DATA] of […" at bounding box center [472, 127] width 140 height 18
click at [549, 129] on icon "submit" at bounding box center [552, 127] width 7 height 7
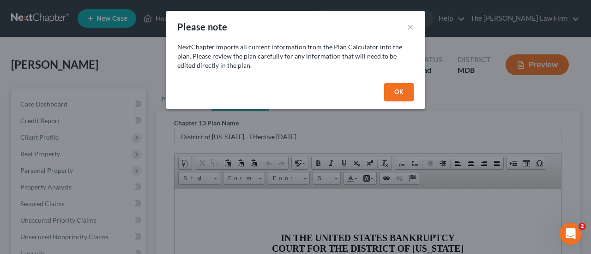
click at [402, 90] on button "OK" at bounding box center [399, 92] width 30 height 18
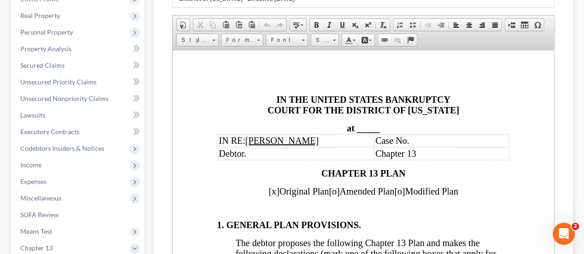
scroll to position [185, 0]
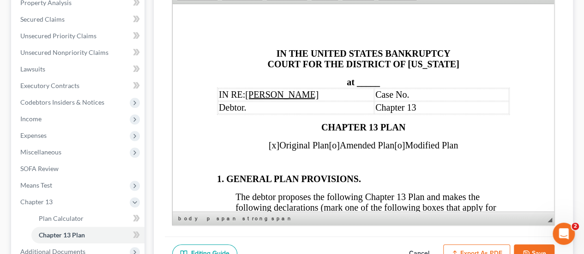
click at [363, 81] on span "_____" at bounding box center [368, 82] width 23 height 10
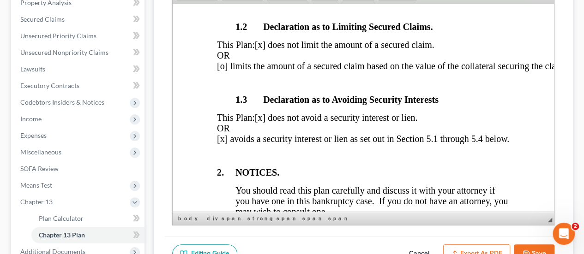
scroll to position [323, 0]
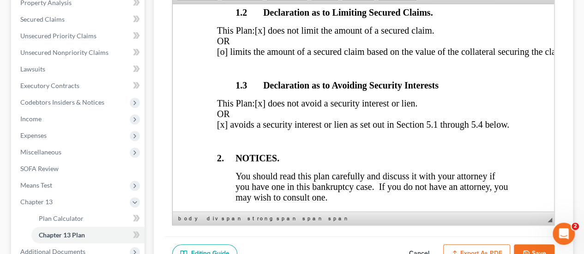
click at [218, 129] on span "[x] avoids a security interest or lien as set out in Section 5.1 through 5.4 be…" at bounding box center [363, 124] width 292 height 10
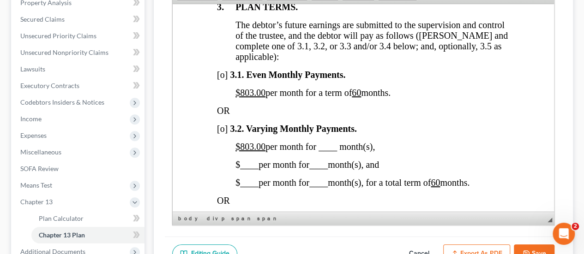
scroll to position [831, 0]
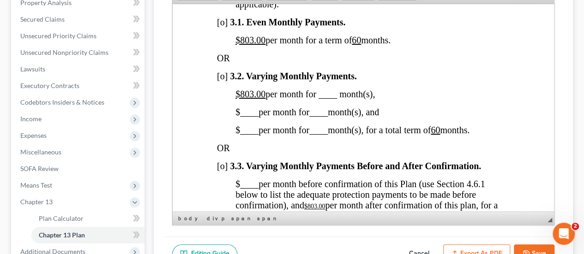
click at [223, 27] on span "[o]" at bounding box center [222, 22] width 11 height 10
click at [263, 99] on u "$803.00" at bounding box center [250, 94] width 30 height 10
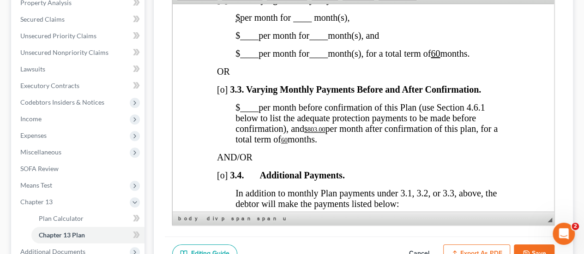
scroll to position [970, 0]
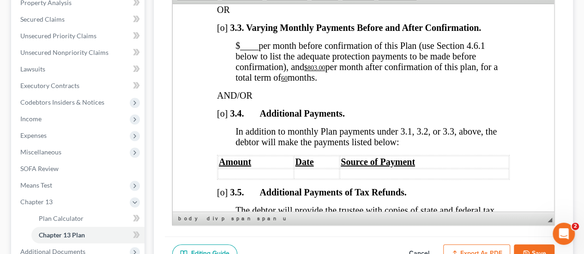
click at [326, 71] on u "$803.00" at bounding box center [314, 67] width 21 height 7
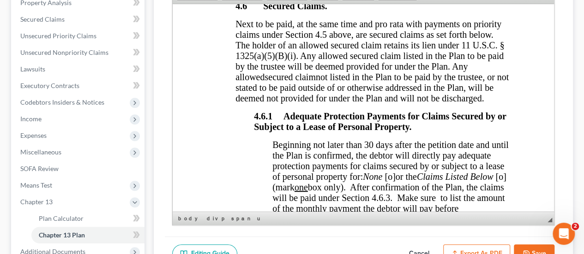
scroll to position [1985, 0]
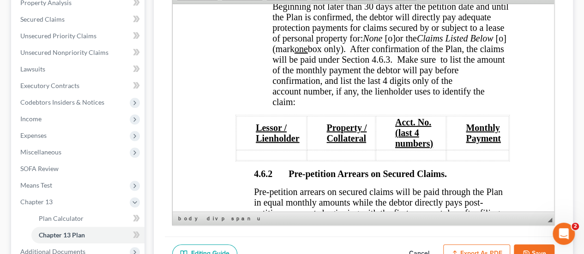
click at [395, 43] on span "[o]" at bounding box center [390, 38] width 11 height 10
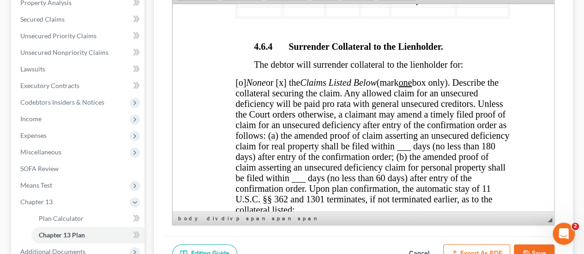
scroll to position [2401, 0]
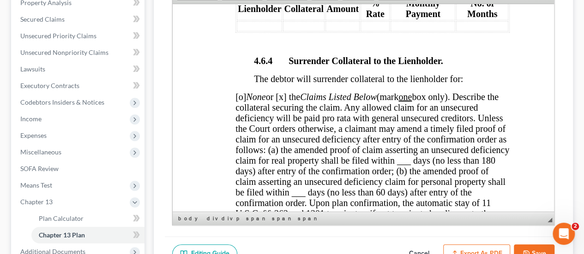
click at [493, 160] on span "[o] None or [x] the Claims Listed Below (mark one box only). Describe the colla…" at bounding box center [372, 160] width 274 height 138
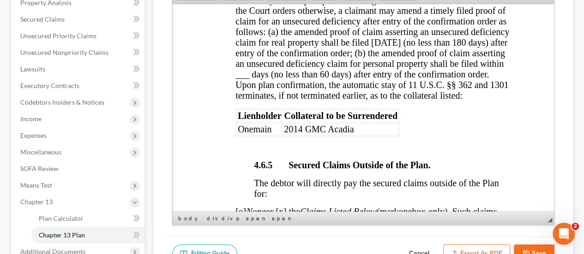
scroll to position [2540, 0]
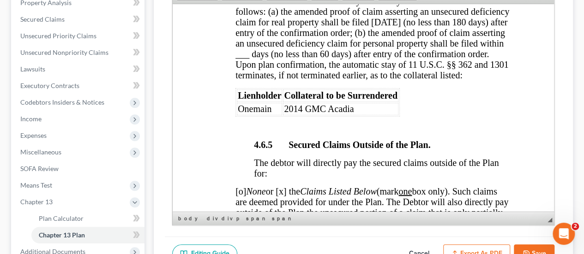
click at [386, 56] on span "[o] None or [x] the Claims Listed Below (mark one box only). Describe the colla…" at bounding box center [372, 16] width 274 height 127
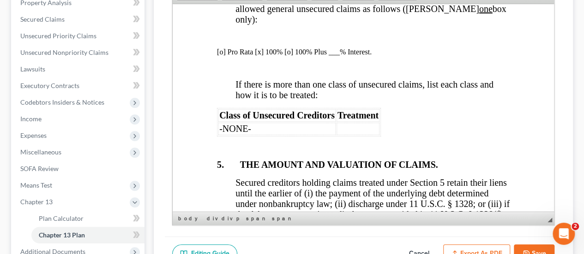
scroll to position [3001, 0]
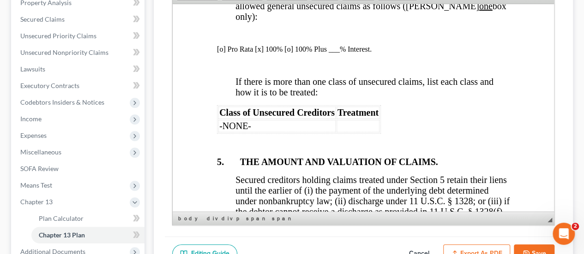
click at [282, 53] on p "[o] Pro Rata [x] 100% [o] 100% Plus ___% Interest." at bounding box center [363, 49] width 293 height 8
click at [362, 53] on p "[o] Pro Rata [x] 100% [o] 100% Plus ___% Interest." at bounding box center [363, 49] width 293 height 8
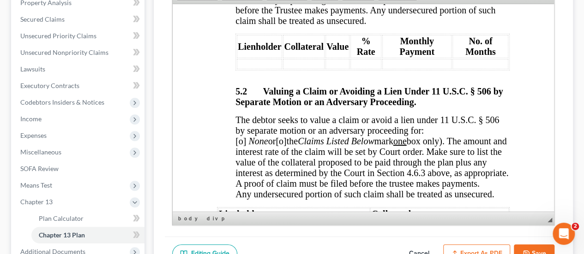
scroll to position [3463, 0]
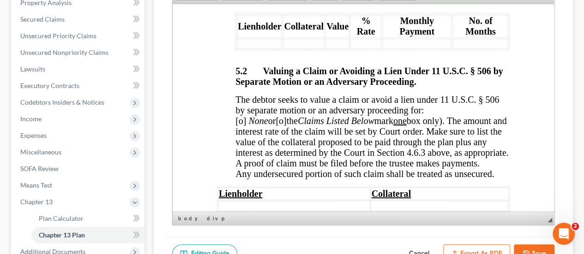
click at [246, 126] on span "[o]" at bounding box center [240, 120] width 11 height 10
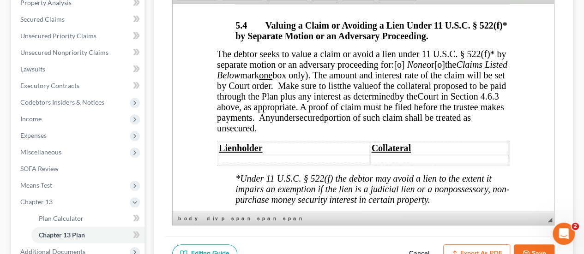
scroll to position [3925, 0]
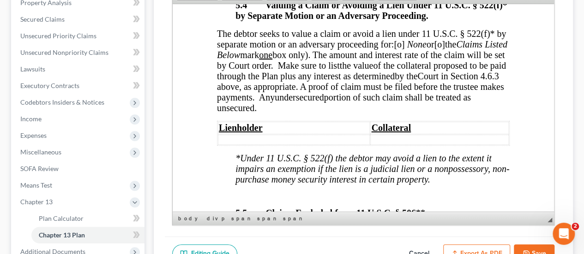
click at [394, 49] on span "[o]" at bounding box center [399, 44] width 11 height 10
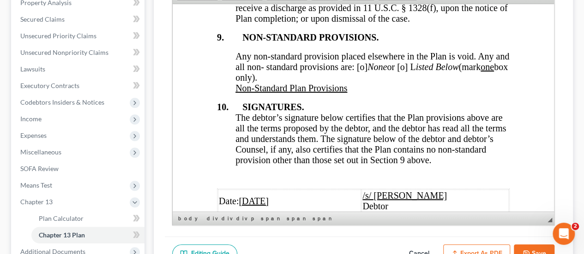
scroll to position [4710, 0]
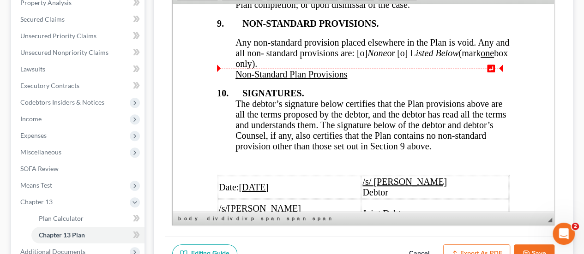
click at [375, 68] on span "Any non-standard provision placed elsewhere in the Plan is void. Any and all no…" at bounding box center [372, 52] width 274 height 31
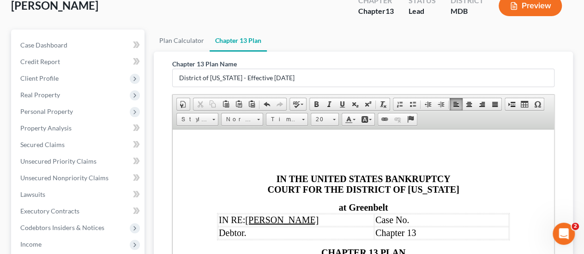
scroll to position [46, 0]
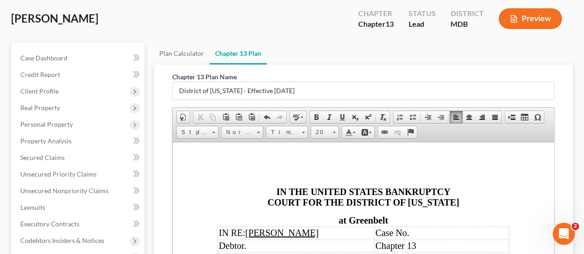
click at [347, 187] on span "IN THE UNITED STATES BANKRUPTCY COURT FOR THE DISTRICT OF [US_STATE]" at bounding box center [363, 197] width 192 height 21
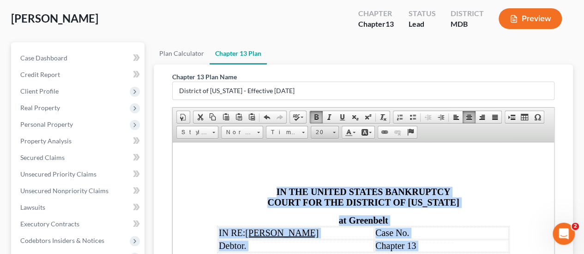
click at [333, 132] on span at bounding box center [334, 132] width 3 height 1
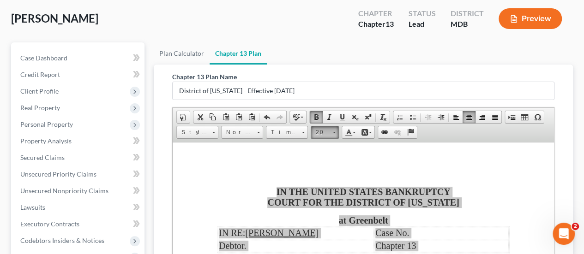
scroll to position [78, 0]
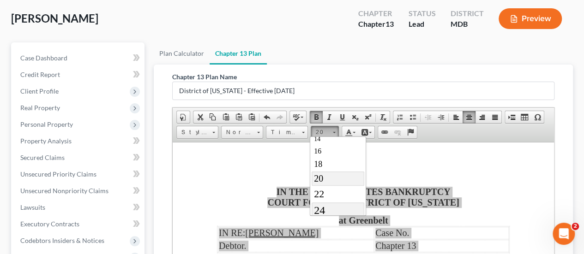
click at [320, 205] on span "24" at bounding box center [319, 211] width 11 height 12
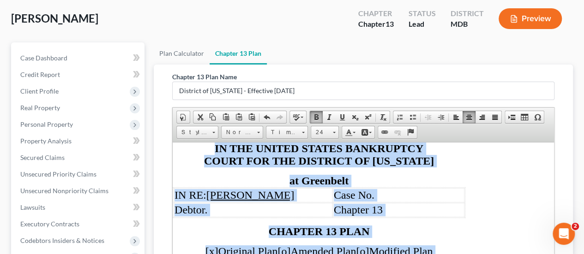
scroll to position [133, 0]
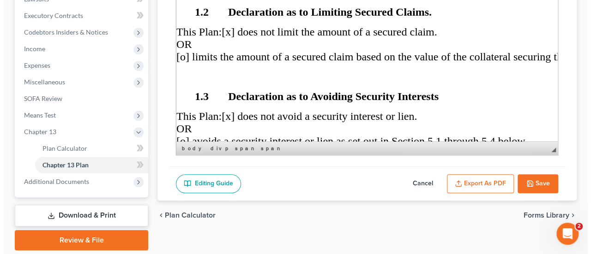
scroll to position [285, 0]
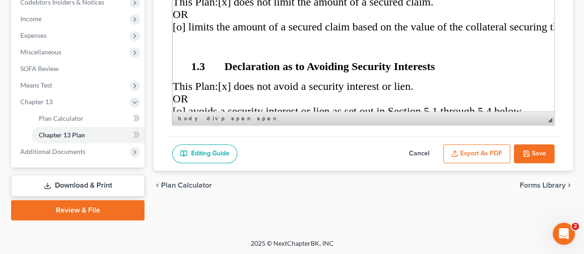
click at [477, 154] on button "Export as PDF" at bounding box center [476, 154] width 67 height 19
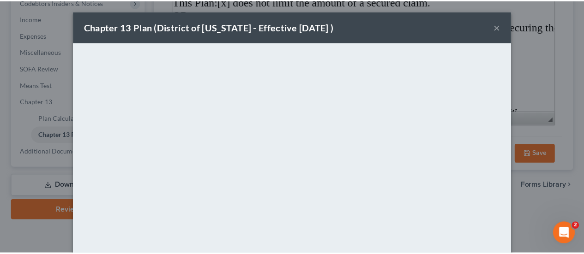
scroll to position [131, 0]
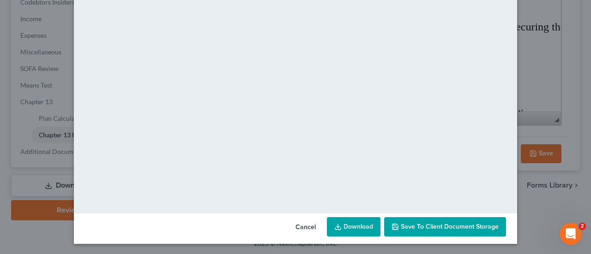
click at [298, 230] on button "Cancel" at bounding box center [305, 227] width 35 height 18
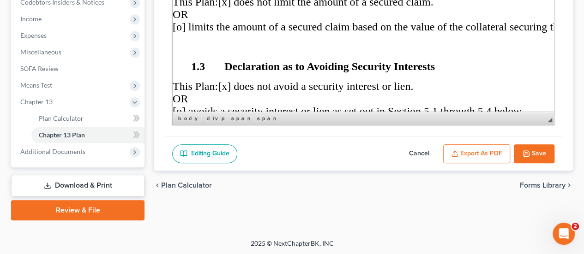
click at [375, 72] on span "1.3 Declaration as to Avoiding Security Interests" at bounding box center [313, 66] width 244 height 12
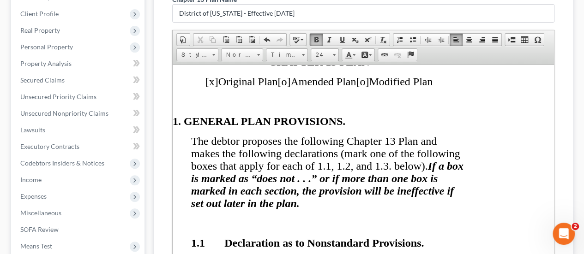
scroll to position [8, 0]
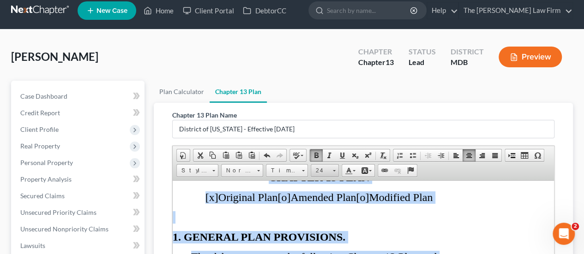
click at [333, 172] on span at bounding box center [334, 169] width 2 height 9
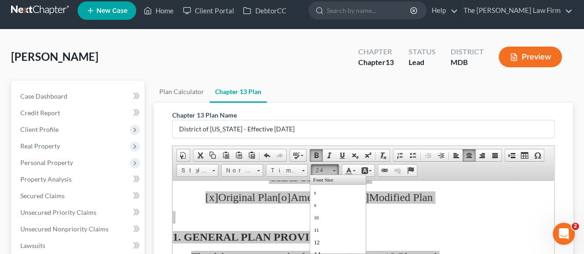
scroll to position [109, 0]
drag, startPoint x: 323, startPoint y: 184, endPoint x: 526, endPoint y: 298, distance: 233.0
click at [323, 184] on link "20" at bounding box center [338, 186] width 53 height 14
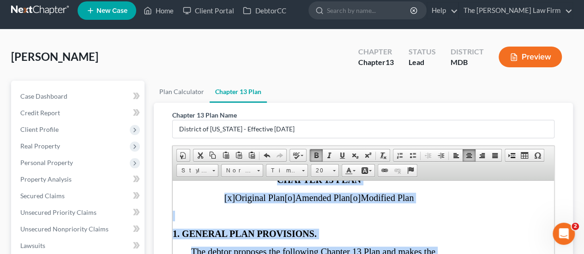
scroll to position [133, 0]
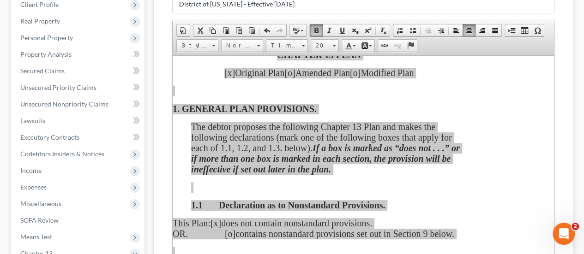
click at [568, 146] on div "Chapter 13 Plan Name District of [US_STATE] - Effective [DATE] Rich Text Editor…" at bounding box center [363, 150] width 419 height 345
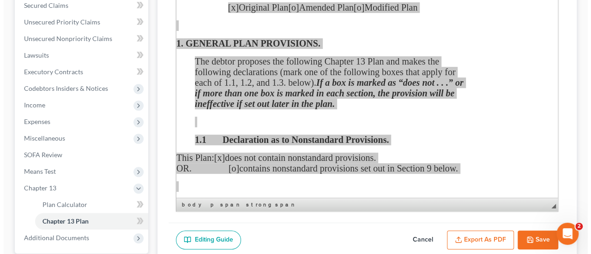
scroll to position [285, 0]
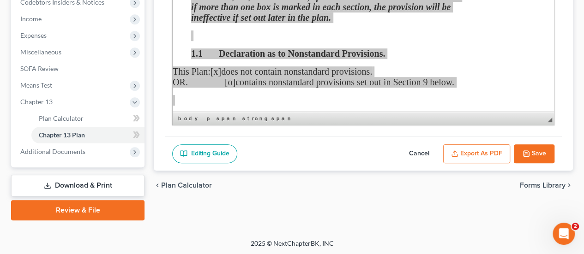
click at [478, 157] on button "Export as PDF" at bounding box center [476, 154] width 67 height 19
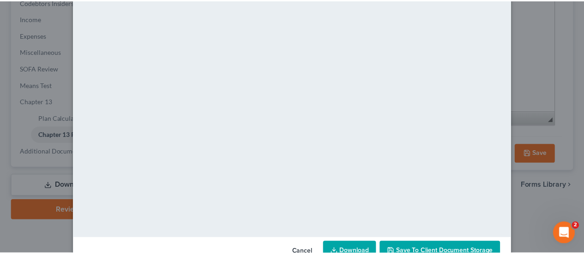
scroll to position [131, 0]
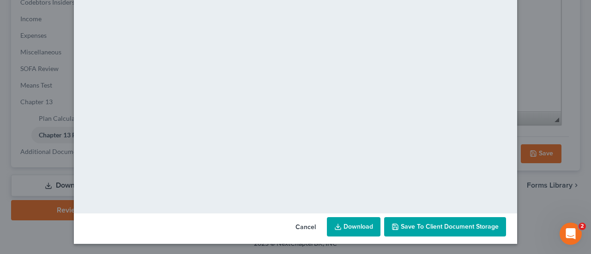
click at [356, 233] on link "Download" at bounding box center [354, 226] width 54 height 19
click at [409, 229] on span "Save to Client Document Storage" at bounding box center [450, 227] width 98 height 8
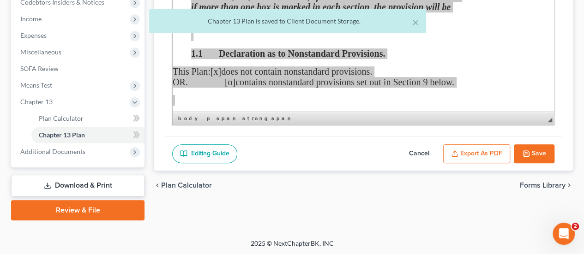
click at [540, 153] on button "Save" at bounding box center [534, 154] width 41 height 19
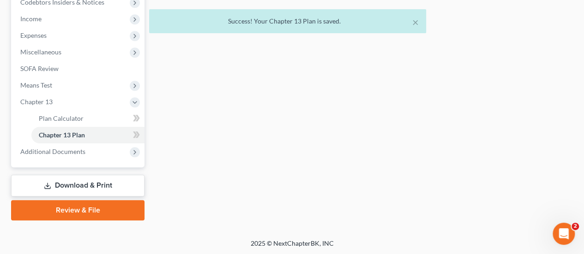
drag, startPoint x: 80, startPoint y: 184, endPoint x: 128, endPoint y: 179, distance: 48.8
click at [80, 184] on link "Download & Print" at bounding box center [77, 186] width 133 height 22
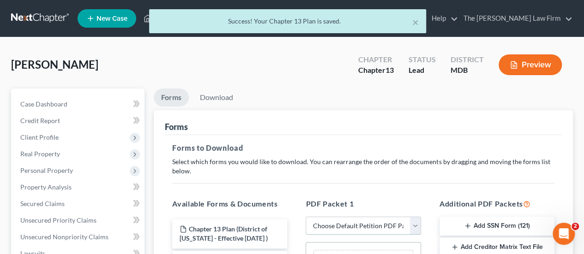
click at [335, 223] on select "Choose Default Petition PDF Packet Complete Bankruptcy Petition (all forms and …" at bounding box center [363, 226] width 115 height 18
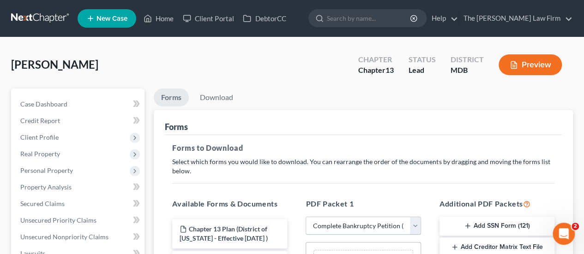
click at [306, 217] on select "Choose Default Petition PDF Packet Complete Bankruptcy Petition (all forms and …" at bounding box center [363, 226] width 115 height 18
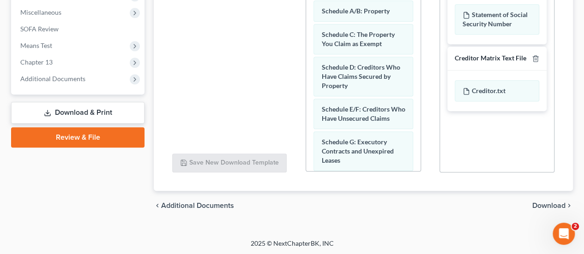
click at [556, 205] on span "Download" at bounding box center [548, 205] width 33 height 7
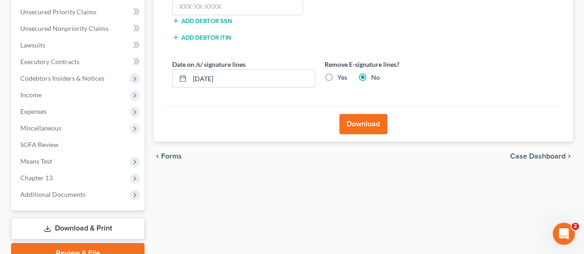
scroll to position [113, 0]
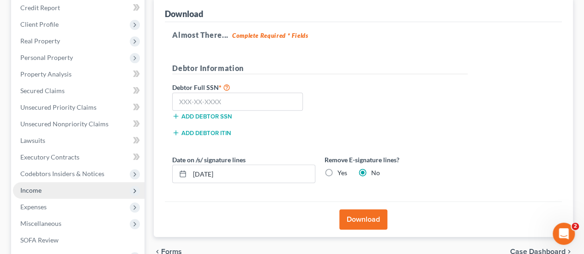
click at [29, 192] on span "Income" at bounding box center [30, 191] width 21 height 8
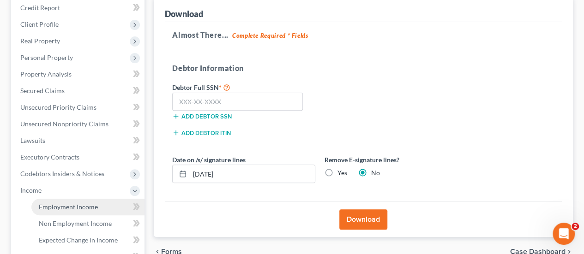
click at [54, 204] on span "Employment Income" at bounding box center [68, 207] width 59 height 8
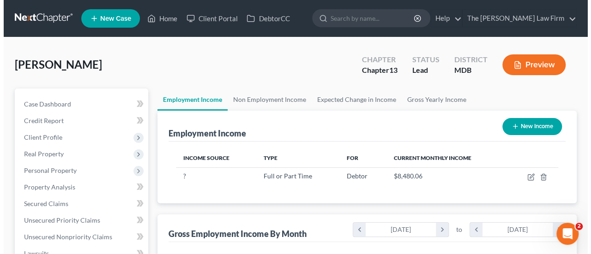
scroll to position [164, 234]
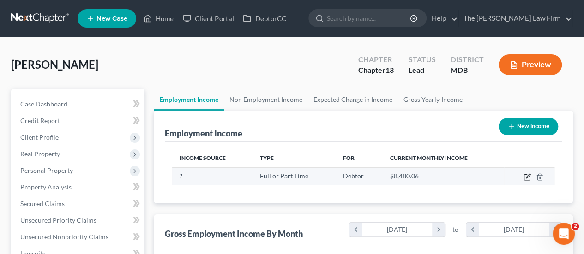
click at [525, 177] on icon "button" at bounding box center [527, 177] width 7 height 7
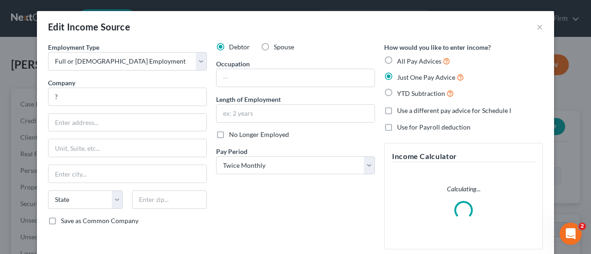
scroll to position [164, 236]
click at [90, 98] on input "?" at bounding box center [127, 97] width 159 height 18
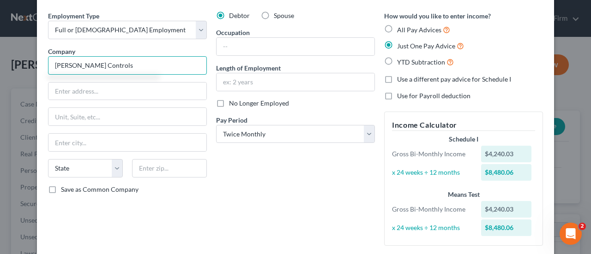
scroll to position [46, 0]
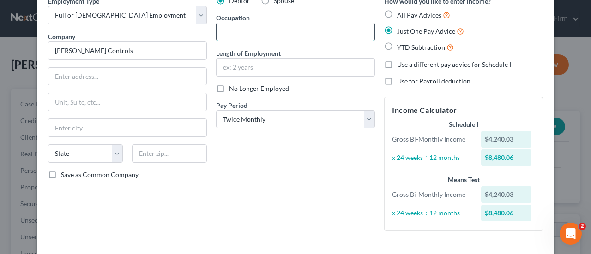
click at [236, 25] on input "text" at bounding box center [296, 32] width 158 height 18
click at [234, 162] on div "Debtor Spouse Occupation Manager Length of Employment 14 Years No Longer Employ…" at bounding box center [295, 117] width 168 height 242
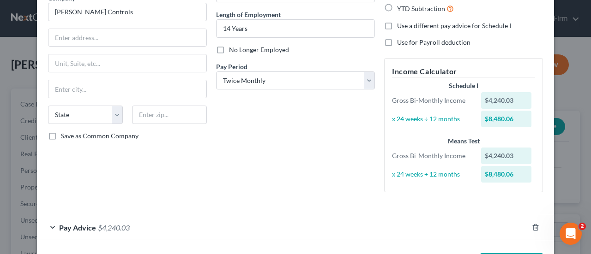
scroll to position [121, 0]
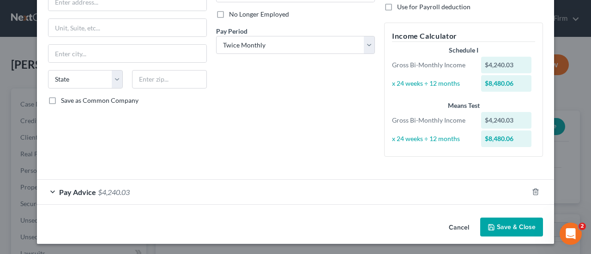
click at [107, 196] on div "Pay Advice $4,240.03" at bounding box center [282, 192] width 491 height 24
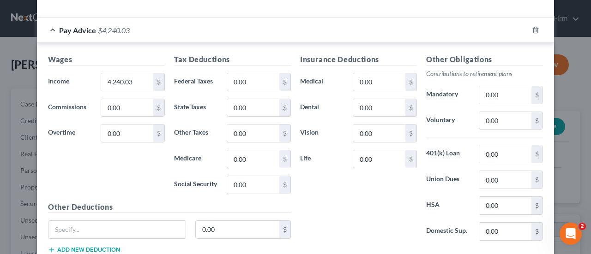
scroll to position [305, 0]
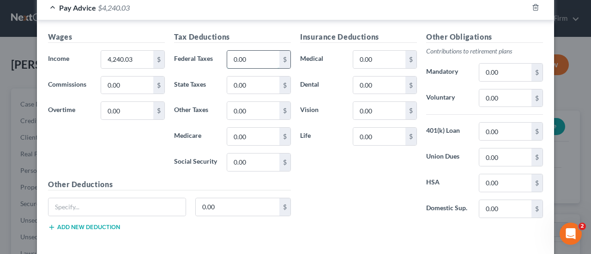
click at [247, 61] on input "0.00" at bounding box center [253, 60] width 52 height 18
click at [507, 131] on input "0.00" at bounding box center [505, 132] width 52 height 18
click at [72, 204] on input "text" at bounding box center [116, 208] width 137 height 18
click at [511, 180] on input "0.00" at bounding box center [505, 184] width 52 height 18
click at [344, 187] on div "Insurance Deductions Medical 54.13 $ Dental 8.3 $ Vision 0.00 $ Life 0.00 $" at bounding box center [359, 128] width 126 height 194
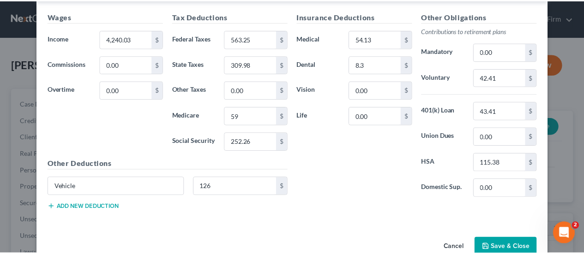
scroll to position [344, 0]
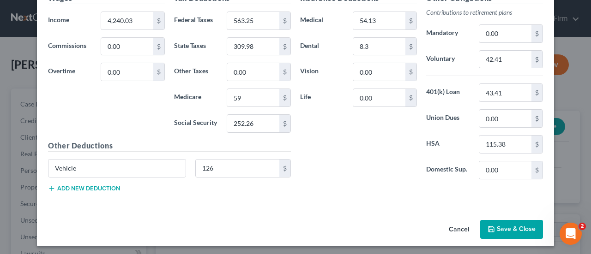
click at [518, 225] on button "Save & Close" at bounding box center [511, 229] width 63 height 19
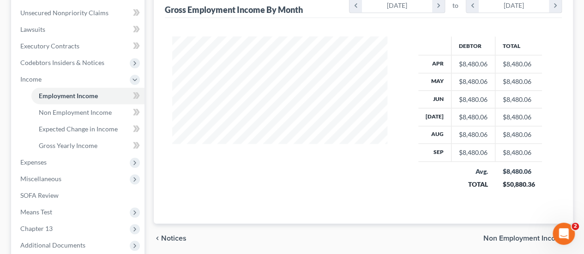
scroll to position [231, 0]
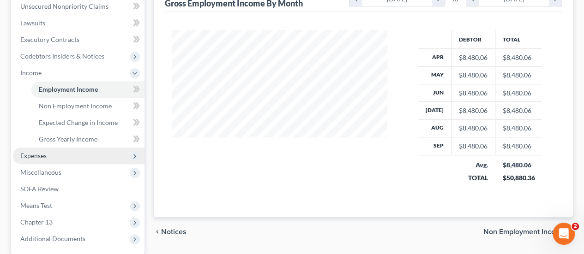
click at [34, 156] on span "Expenses" at bounding box center [33, 156] width 26 height 8
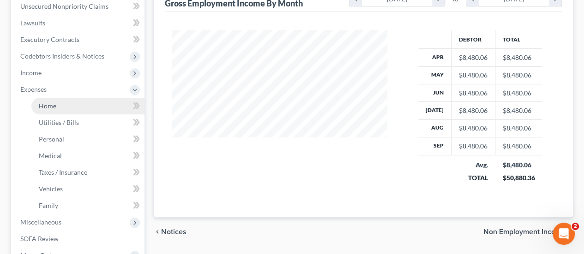
click at [50, 104] on span "Home" at bounding box center [48, 106] width 18 height 8
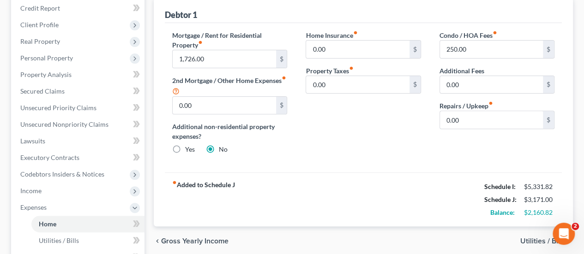
scroll to position [92, 0]
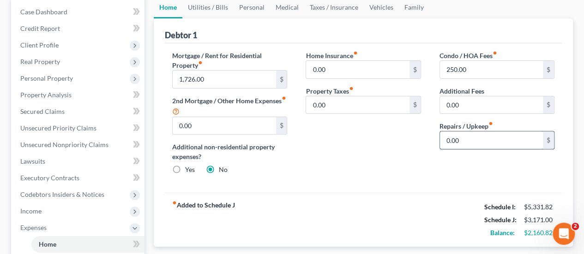
click at [491, 142] on input "0.00" at bounding box center [491, 141] width 103 height 18
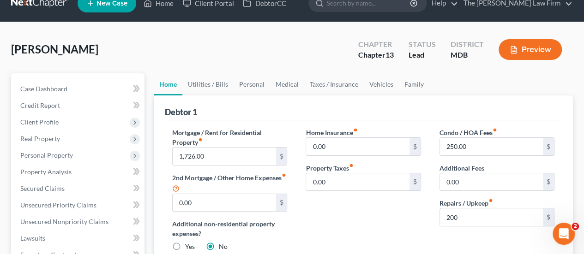
scroll to position [0, 0]
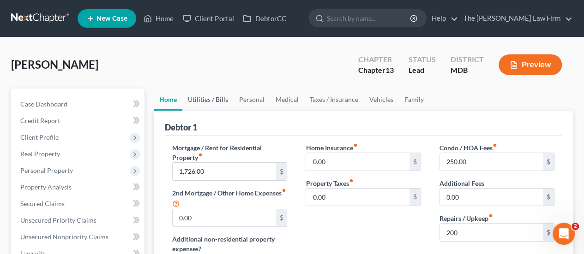
click at [217, 101] on link "Utilities / Bills" at bounding box center [207, 100] width 51 height 22
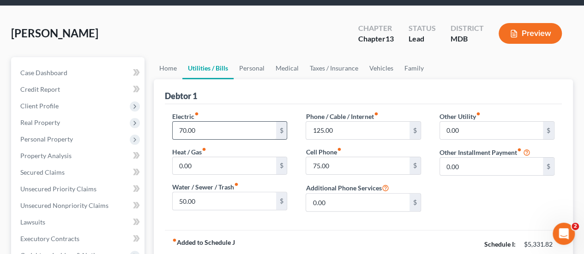
scroll to position [46, 0]
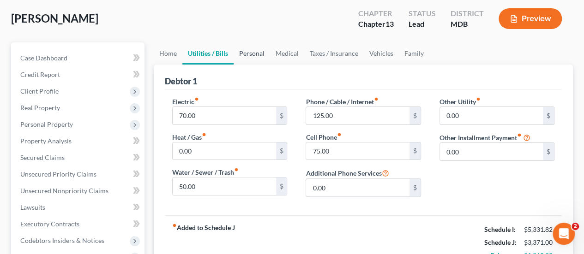
click at [253, 51] on link "Personal" at bounding box center [252, 53] width 36 height 22
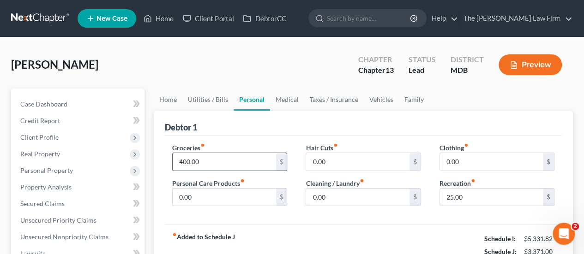
click at [224, 169] on input "400.00" at bounding box center [224, 162] width 103 height 18
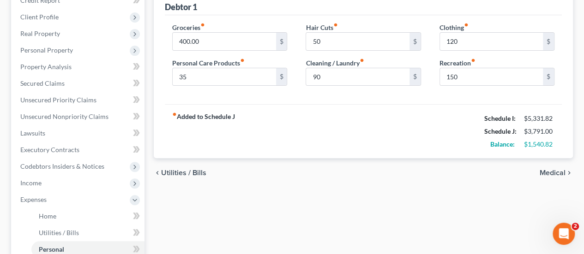
scroll to position [27, 0]
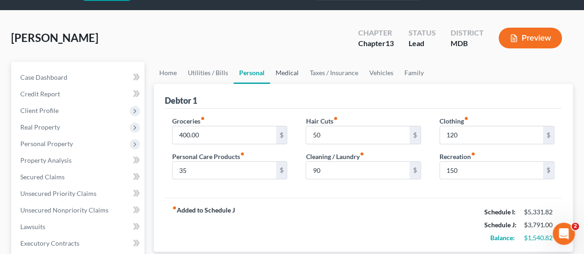
click at [289, 75] on link "Medical" at bounding box center [287, 73] width 34 height 22
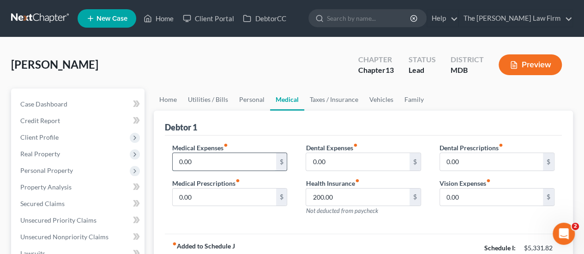
click at [198, 163] on input "0.00" at bounding box center [224, 162] width 103 height 18
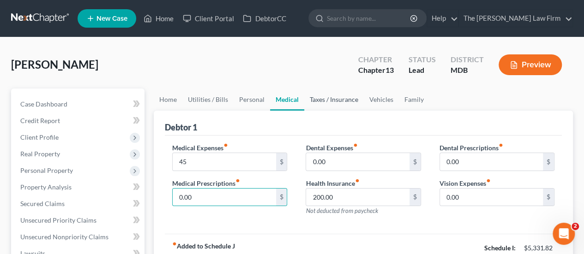
click at [322, 94] on link "Taxes / Insurance" at bounding box center [334, 100] width 60 height 22
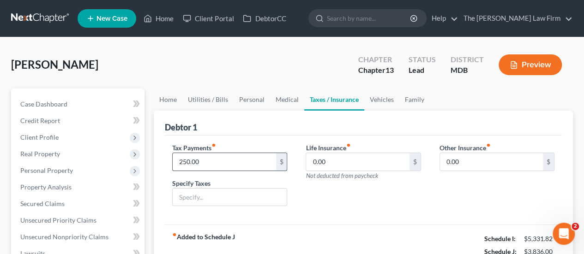
click at [213, 166] on input "250.00" at bounding box center [224, 162] width 103 height 18
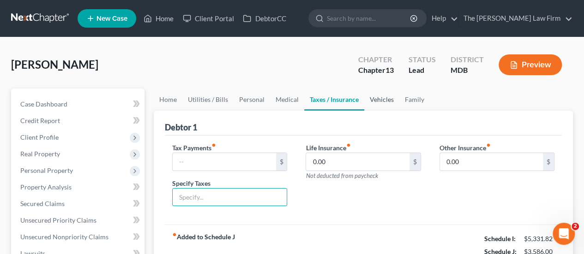
click at [375, 102] on link "Vehicles" at bounding box center [381, 100] width 35 height 22
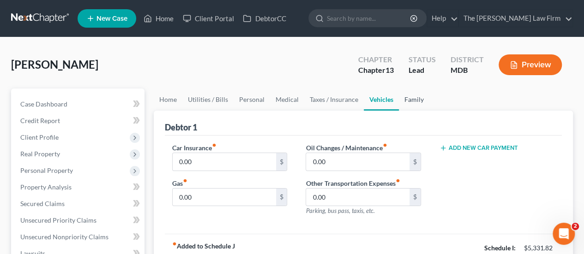
click at [409, 97] on link "Family" at bounding box center [414, 100] width 30 height 22
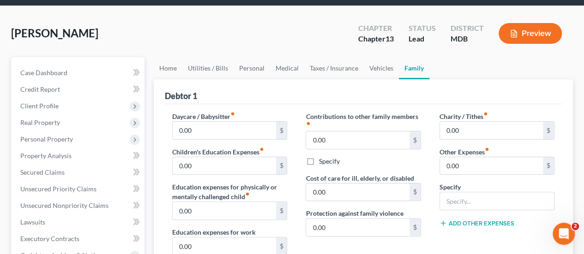
scroll to position [46, 0]
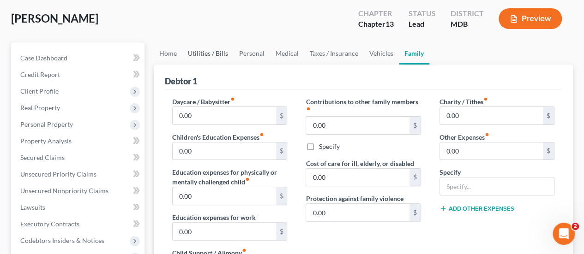
click at [193, 55] on link "Utilities / Bills" at bounding box center [207, 53] width 51 height 22
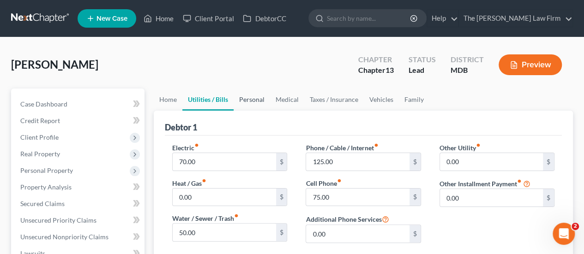
click at [256, 100] on link "Personal" at bounding box center [252, 100] width 36 height 22
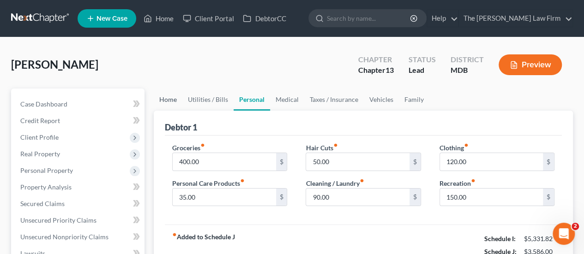
click at [165, 101] on link "Home" at bounding box center [168, 100] width 29 height 22
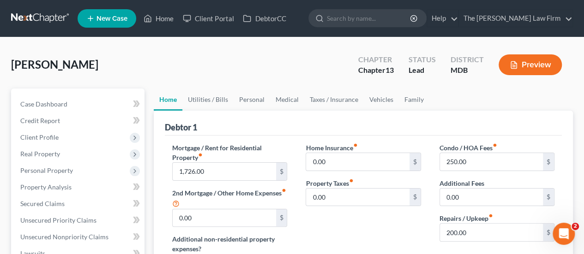
scroll to position [46, 0]
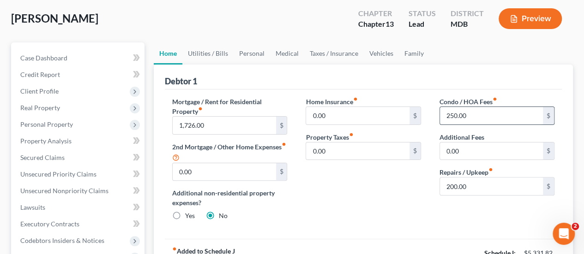
click at [473, 114] on input "250.00" at bounding box center [491, 116] width 103 height 18
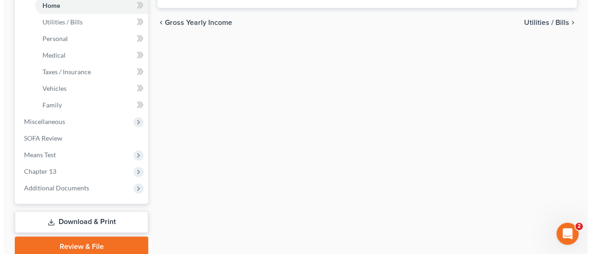
scroll to position [368, 0]
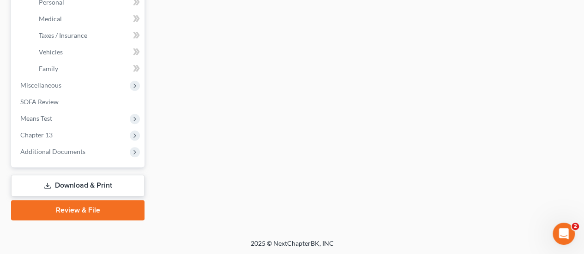
drag, startPoint x: 84, startPoint y: 187, endPoint x: 373, endPoint y: 139, distance: 292.5
click at [84, 187] on link "Download & Print" at bounding box center [77, 186] width 133 height 22
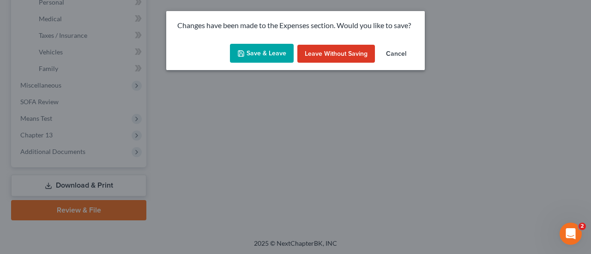
click at [269, 57] on button "Save & Leave" at bounding box center [262, 53] width 64 height 19
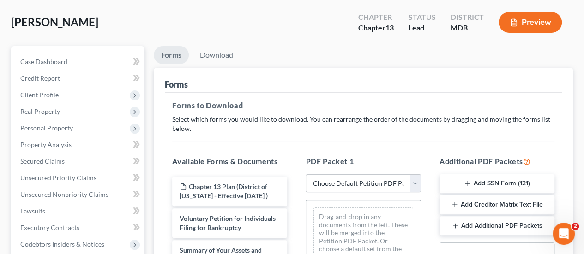
scroll to position [92, 0]
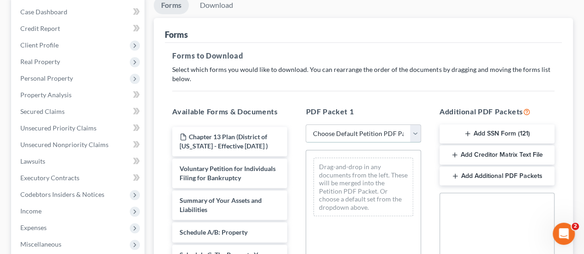
click at [356, 135] on select "Choose Default Petition PDF Packet Complete Bankruptcy Petition (all forms and …" at bounding box center [363, 134] width 115 height 18
click at [306, 125] on select "Choose Default Petition PDF Packet Complete Bankruptcy Petition (all forms and …" at bounding box center [363, 134] width 115 height 18
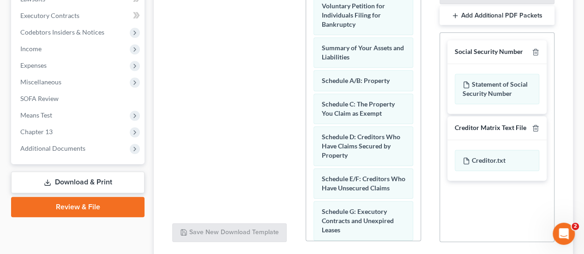
scroll to position [325, 0]
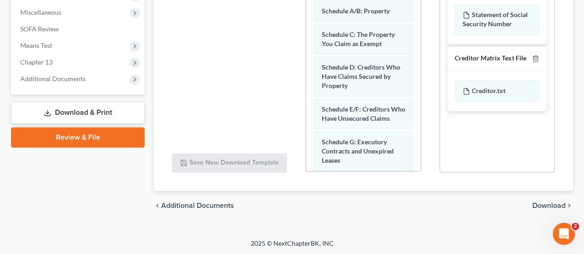
click at [546, 206] on span "Download" at bounding box center [548, 205] width 33 height 7
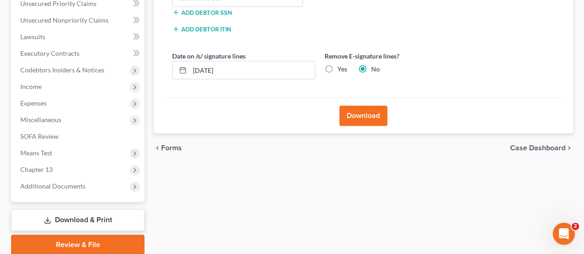
scroll to position [159, 0]
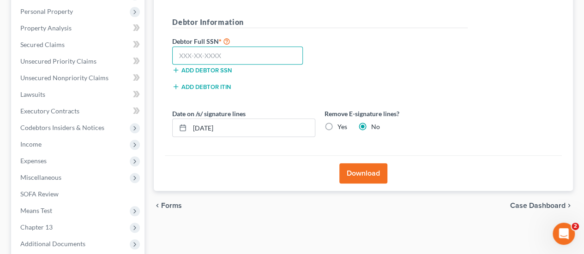
click at [221, 55] on input "text" at bounding box center [237, 56] width 131 height 18
click at [361, 64] on div "Debtor Full SSN * 053-70-8303 Add debtor SSN" at bounding box center [320, 59] width 305 height 46
click at [365, 174] on button "Download" at bounding box center [363, 173] width 48 height 20
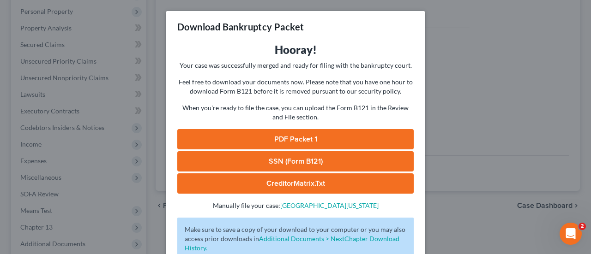
drag, startPoint x: 504, startPoint y: 143, endPoint x: 326, endPoint y: 157, distance: 178.4
click at [504, 143] on div "Download Bankruptcy Packet Hooray! Your case was successfully merged and ready …" at bounding box center [295, 127] width 591 height 254
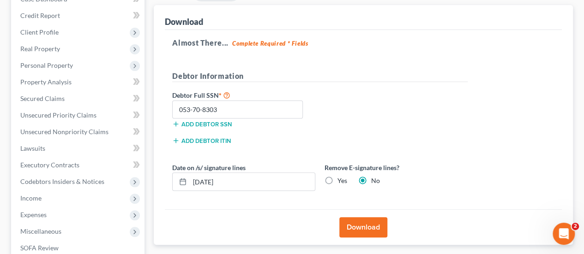
scroll to position [205, 0]
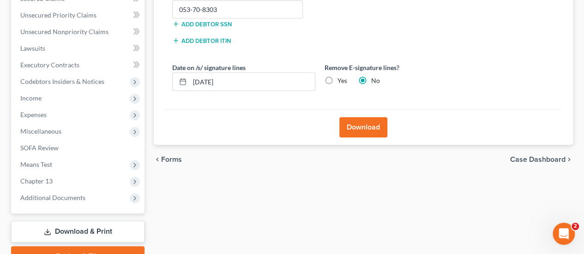
click at [378, 121] on button "Download" at bounding box center [363, 127] width 48 height 20
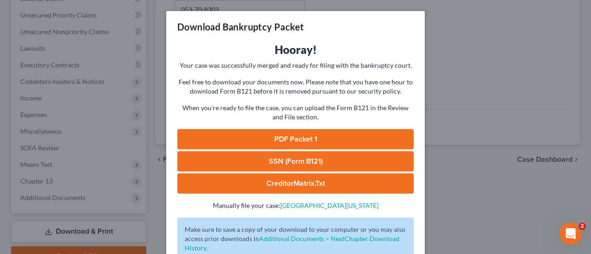
drag, startPoint x: 311, startPoint y: 137, endPoint x: 491, endPoint y: 103, distance: 183.2
click at [311, 137] on link "PDF Packet 1" at bounding box center [295, 139] width 236 height 20
drag, startPoint x: 279, startPoint y: 160, endPoint x: 492, endPoint y: 144, distance: 213.5
click at [279, 160] on link "SSN (Form B121)" at bounding box center [295, 161] width 236 height 20
click at [432, 130] on div "Download Bankruptcy Packet Hooray! Your case was successfully merged and ready …" at bounding box center [295, 127] width 591 height 254
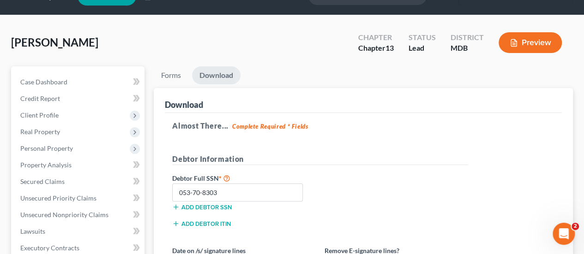
scroll to position [0, 0]
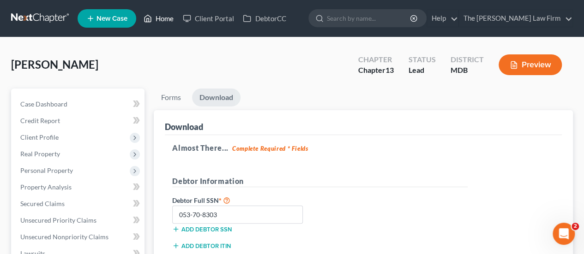
drag, startPoint x: 170, startPoint y: 21, endPoint x: 257, endPoint y: 64, distance: 96.6
click at [170, 21] on link "Home" at bounding box center [158, 18] width 39 height 17
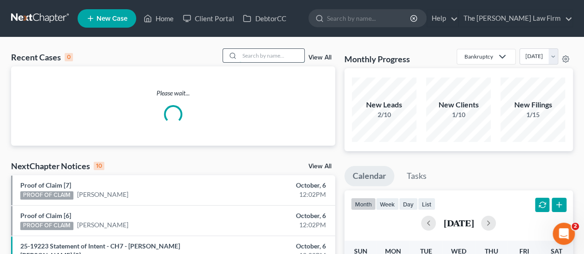
click at [263, 56] on input "search" at bounding box center [272, 55] width 65 height 13
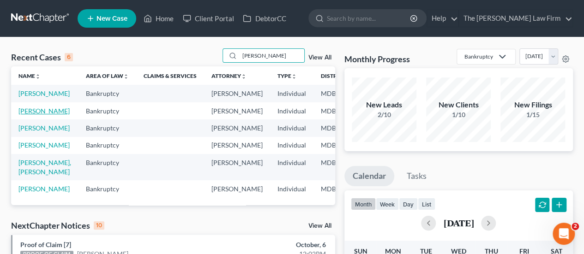
click at [30, 110] on link "[PERSON_NAME]" at bounding box center [43, 111] width 51 height 8
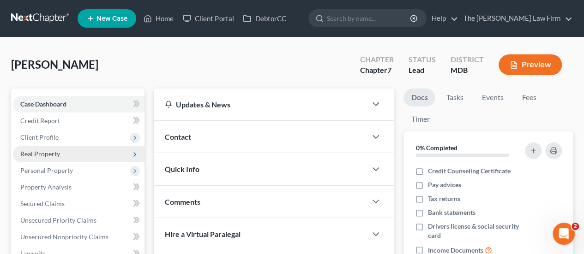
drag, startPoint x: 47, startPoint y: 139, endPoint x: 50, endPoint y: 152, distance: 13.4
click at [47, 139] on span "Client Profile" at bounding box center [39, 137] width 38 height 8
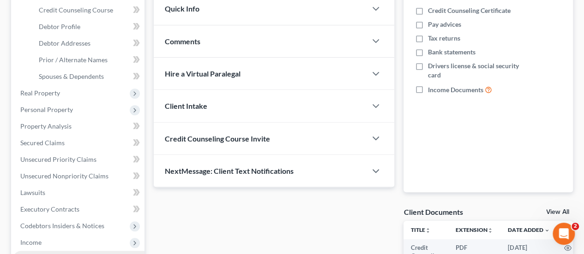
scroll to position [277, 0]
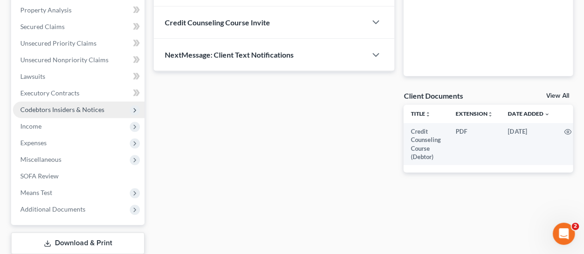
click at [42, 111] on span "Codebtors Insiders & Notices" at bounding box center [62, 110] width 84 height 8
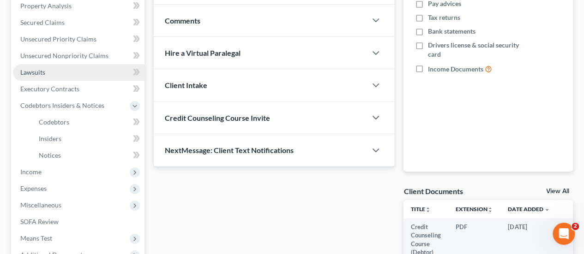
scroll to position [177, 0]
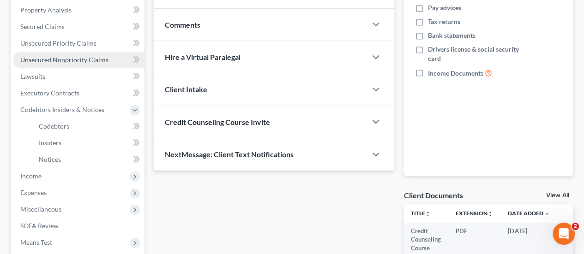
click at [63, 60] on span "Unsecured Nonpriority Claims" at bounding box center [64, 60] width 88 height 8
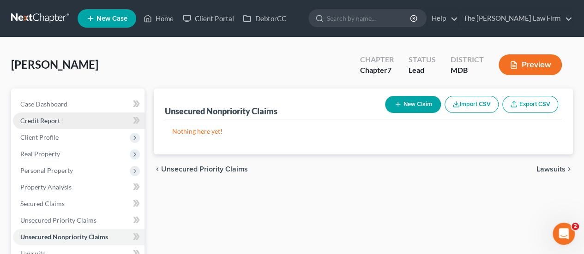
click at [54, 119] on span "Credit Report" at bounding box center [40, 121] width 40 height 8
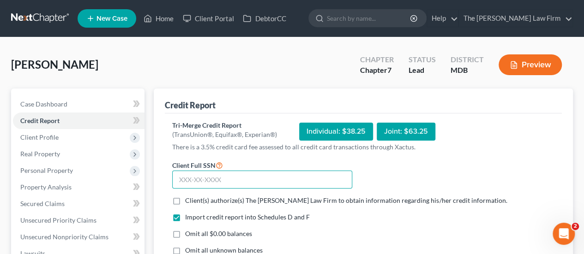
click at [210, 181] on input "text" at bounding box center [262, 180] width 180 height 18
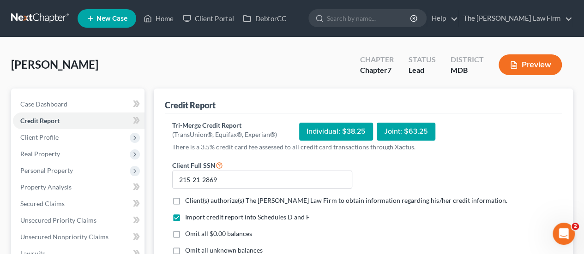
click at [185, 203] on label "Client(s) authorize(s) The [PERSON_NAME] Law Firm to obtain information regardi…" at bounding box center [346, 200] width 322 height 9
click at [189, 202] on input "Client(s) authorize(s) The [PERSON_NAME] Law Firm to obtain information regardi…" at bounding box center [192, 199] width 6 height 6
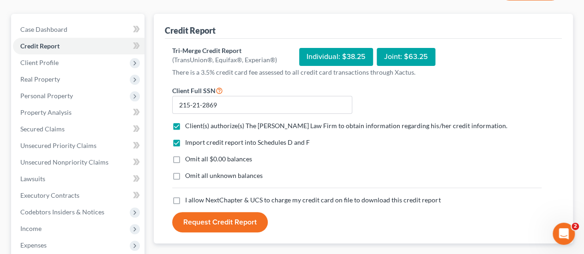
scroll to position [92, 0]
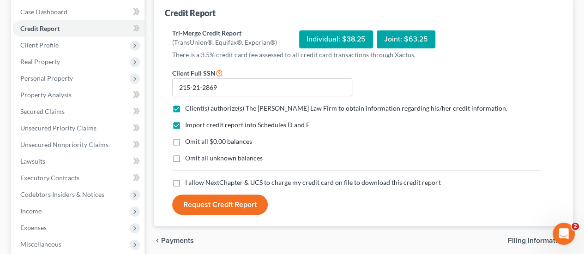
click at [185, 157] on label "Omit all unknown balances" at bounding box center [224, 158] width 78 height 9
click at [189, 157] on input "Omit all unknown balances" at bounding box center [192, 157] width 6 height 6
click at [185, 181] on label "I allow NextChapter & UCS to charge my credit card on file to download this cre…" at bounding box center [312, 182] width 255 height 9
click at [189, 181] on input "I allow NextChapter & UCS to charge my credit card on file to download this cre…" at bounding box center [192, 181] width 6 height 6
click at [213, 208] on button "Request Credit Report" at bounding box center [220, 205] width 96 height 20
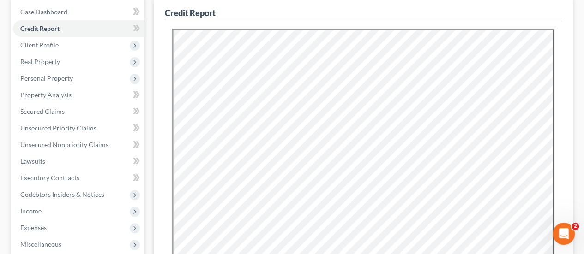
scroll to position [0, 0]
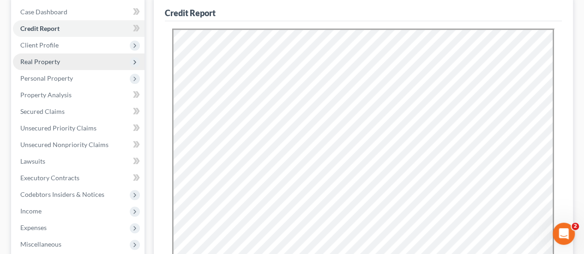
drag, startPoint x: 41, startPoint y: 48, endPoint x: 71, endPoint y: 53, distance: 30.4
click at [41, 48] on span "Client Profile" at bounding box center [39, 45] width 38 height 8
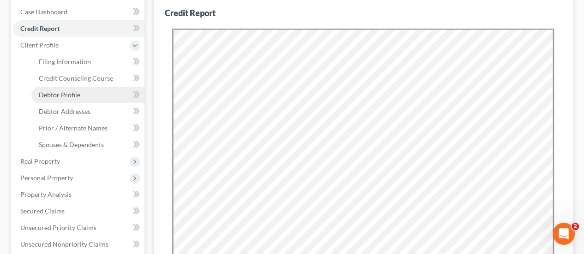
click at [65, 97] on span "Debtor Profile" at bounding box center [60, 95] width 42 height 8
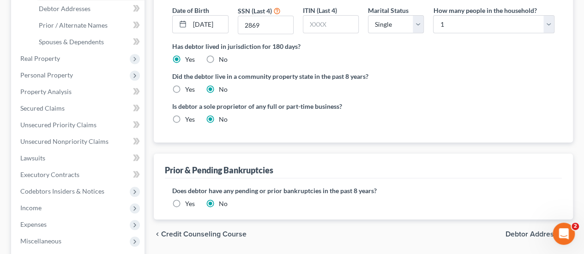
scroll to position [46, 0]
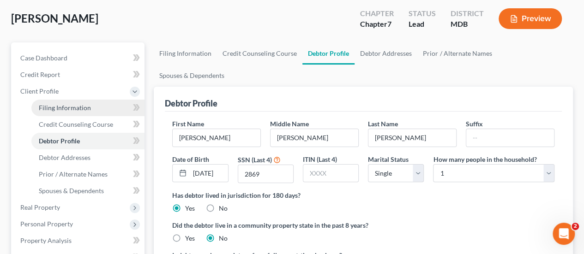
click at [71, 102] on link "Filing Information" at bounding box center [87, 108] width 113 height 17
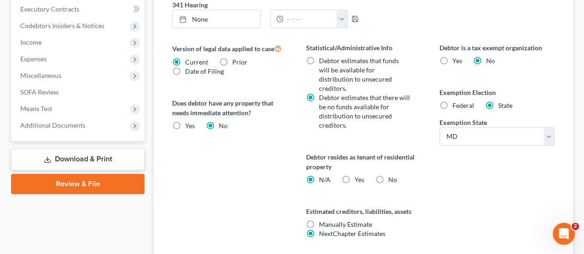
scroll to position [398, 0]
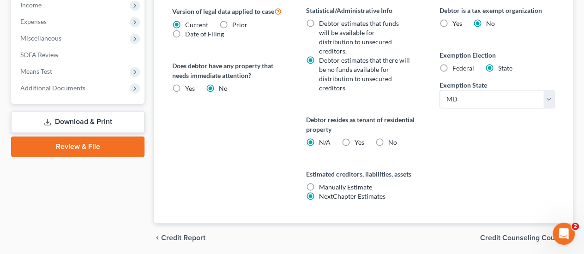
click at [354, 138] on label "Yes Yes" at bounding box center [359, 142] width 10 height 9
click at [358, 138] on input "Yes Yes" at bounding box center [361, 141] width 6 height 6
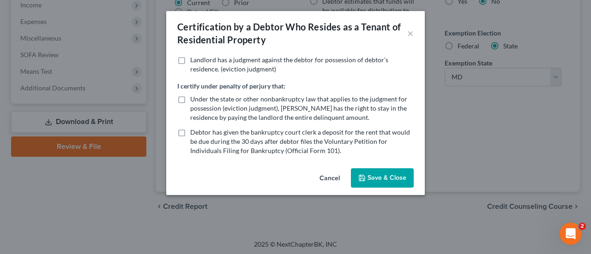
click at [374, 185] on button "Save & Close" at bounding box center [382, 178] width 63 height 19
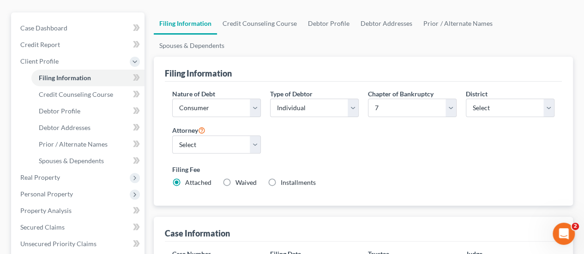
scroll to position [75, 0]
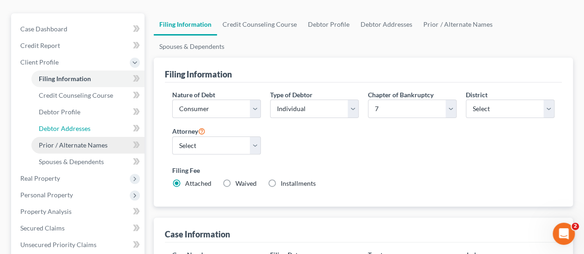
drag, startPoint x: 74, startPoint y: 132, endPoint x: 118, endPoint y: 140, distance: 45.0
click at [74, 132] on link "Debtor Addresses" at bounding box center [87, 129] width 113 height 17
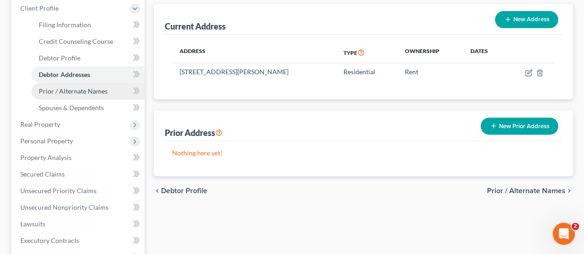
scroll to position [139, 0]
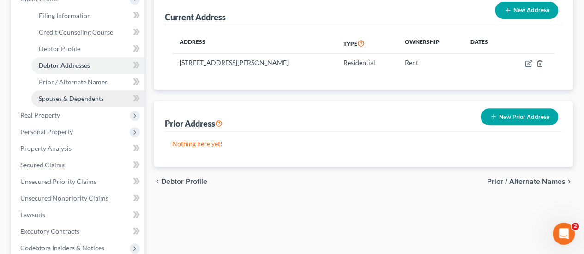
click at [83, 94] on link "Spouses & Dependents" at bounding box center [87, 98] width 113 height 17
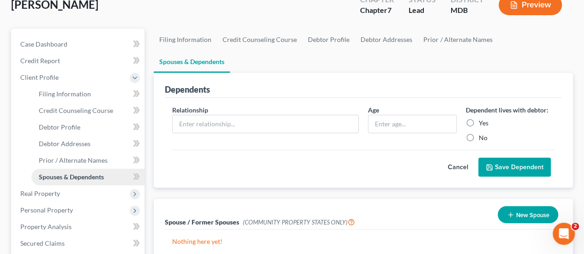
scroll to position [139, 0]
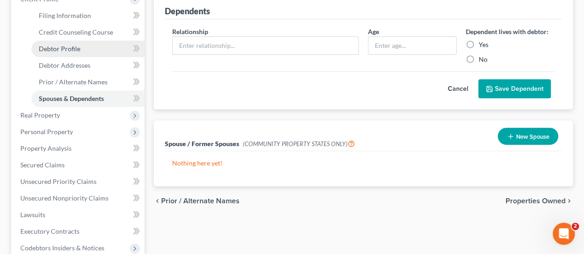
click at [72, 51] on span "Debtor Profile" at bounding box center [60, 49] width 42 height 8
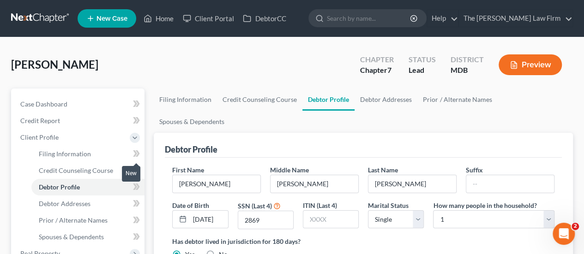
scroll to position [139, 0]
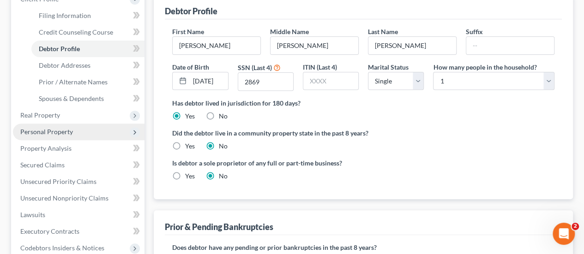
click at [58, 130] on span "Personal Property" at bounding box center [46, 132] width 53 height 8
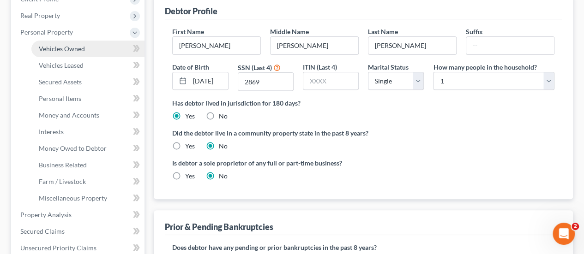
click at [58, 50] on span "Vehicles Owned" at bounding box center [62, 49] width 46 height 8
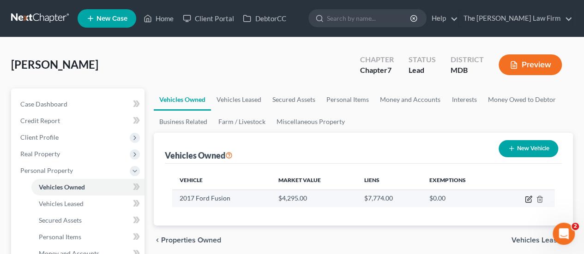
click at [526, 199] on icon "button" at bounding box center [528, 199] width 7 height 7
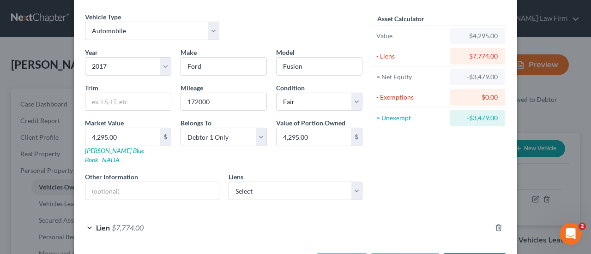
scroll to position [56, 0]
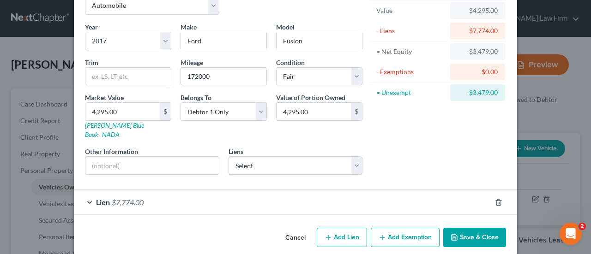
click at [139, 198] on span "$7,774.00" at bounding box center [128, 202] width 32 height 9
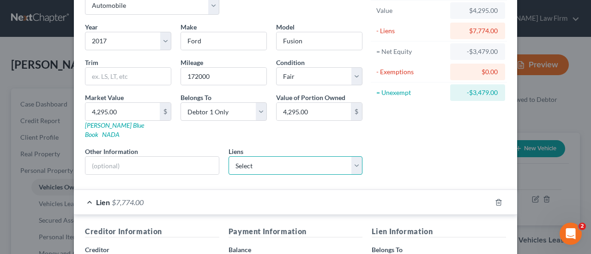
drag, startPoint x: 253, startPoint y: 157, endPoint x: 259, endPoint y: 163, distance: 8.9
click at [253, 157] on select "Select Edcu Efcu - $7,449.00 Cap One Auto - $0.00" at bounding box center [296, 166] width 134 height 18
click at [229, 157] on select "Select Edcu Efcu - $7,449.00 Cap One Auto - $0.00" at bounding box center [296, 166] width 134 height 18
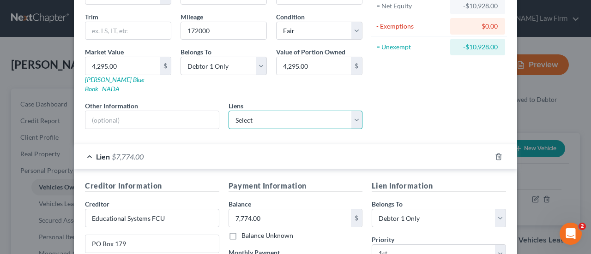
scroll to position [194, 0]
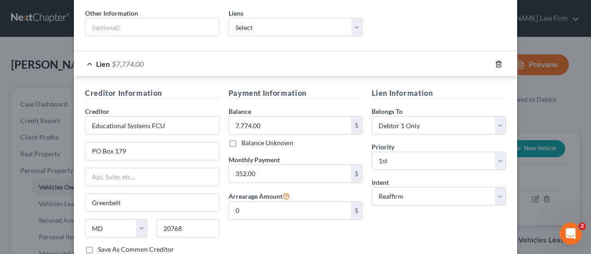
click at [499, 64] on line "button" at bounding box center [499, 65] width 0 height 2
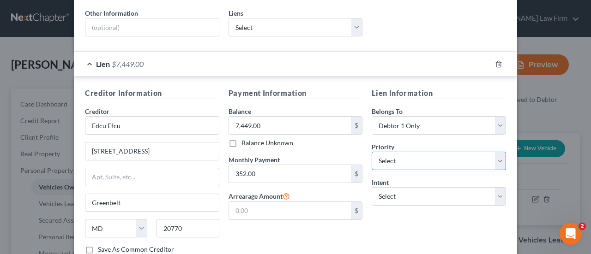
drag, startPoint x: 412, startPoint y: 151, endPoint x: 417, endPoint y: 141, distance: 11.6
click at [412, 152] on select "Select 1st 2nd 3rd 4th 5th 6th 7th 8th 9th 10th 11th 12th 13th 14th 15th 16th 1…" at bounding box center [439, 161] width 134 height 18
click at [372, 152] on select "Select 1st 2nd 3rd 4th 5th 6th 7th 8th 9th 10th 11th 12th 13th 14th 15th 16th 1…" at bounding box center [439, 161] width 134 height 18
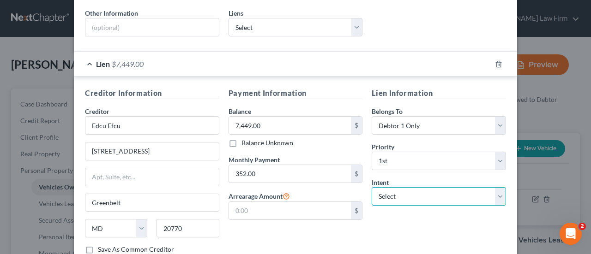
drag, startPoint x: 420, startPoint y: 188, endPoint x: 415, endPoint y: 184, distance: 6.6
click at [420, 188] on select "Select Surrender Redeem Reaffirm Avoid Other" at bounding box center [439, 196] width 134 height 18
click at [372, 187] on select "Select Surrender Redeem Reaffirm Avoid Other" at bounding box center [439, 196] width 134 height 18
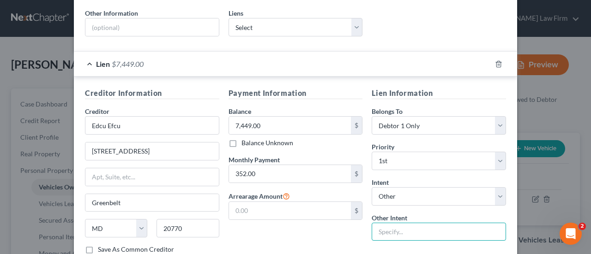
drag, startPoint x: 392, startPoint y: 221, endPoint x: 422, endPoint y: 228, distance: 30.8
click at [392, 223] on input "text" at bounding box center [439, 232] width 134 height 18
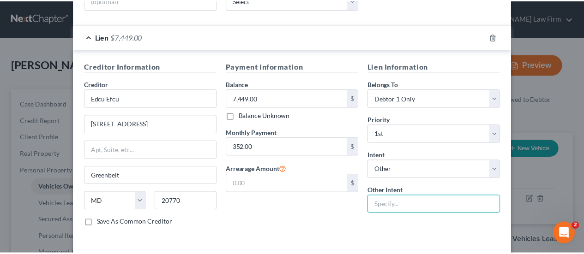
scroll to position [241, 0]
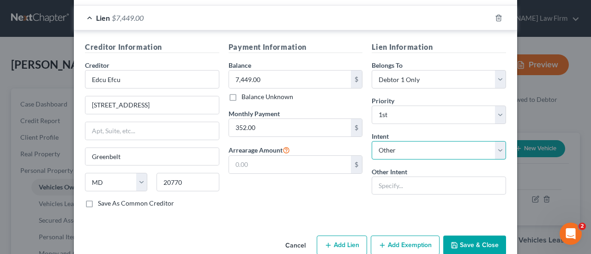
drag, startPoint x: 387, startPoint y: 133, endPoint x: 386, endPoint y: 140, distance: 6.5
click at [387, 141] on select "Select Surrender Redeem Reaffirm Avoid Other" at bounding box center [439, 150] width 134 height 18
click at [372, 141] on select "Select Surrender Redeem Reaffirm Avoid Other" at bounding box center [439, 150] width 134 height 18
click at [464, 236] on button "Save & Close" at bounding box center [474, 245] width 63 height 19
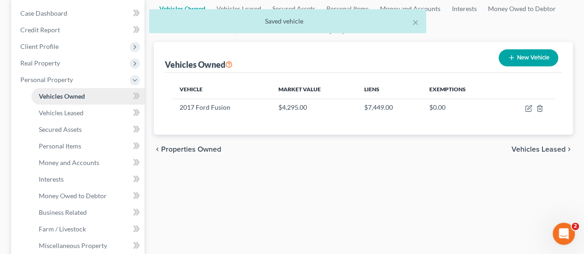
scroll to position [92, 0]
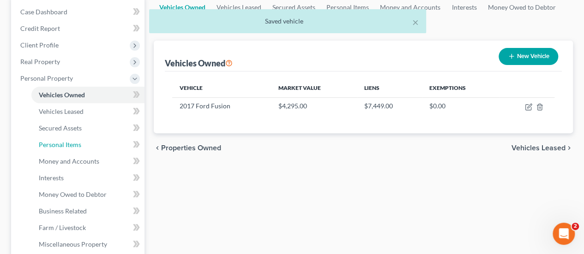
drag, startPoint x: 71, startPoint y: 144, endPoint x: 236, endPoint y: 164, distance: 166.1
click at [71, 144] on span "Personal Items" at bounding box center [60, 145] width 42 height 8
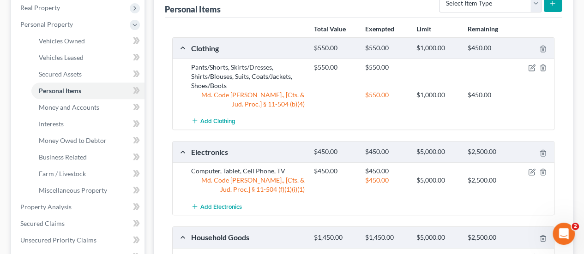
scroll to position [139, 0]
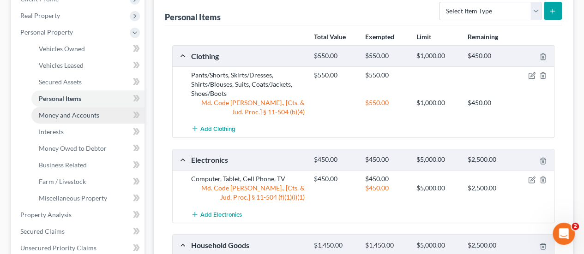
click at [78, 117] on span "Money and Accounts" at bounding box center [69, 115] width 60 height 8
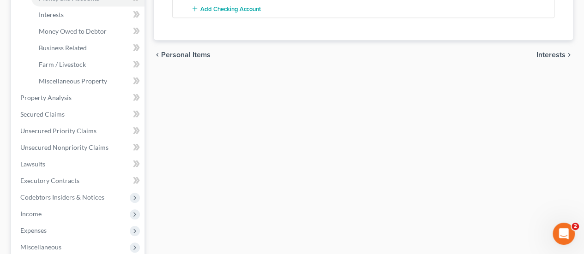
scroll to position [277, 0]
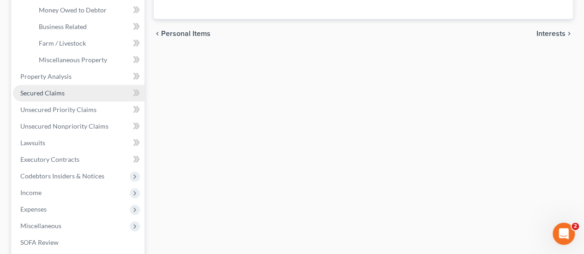
click at [49, 88] on link "Secured Claims" at bounding box center [79, 93] width 132 height 17
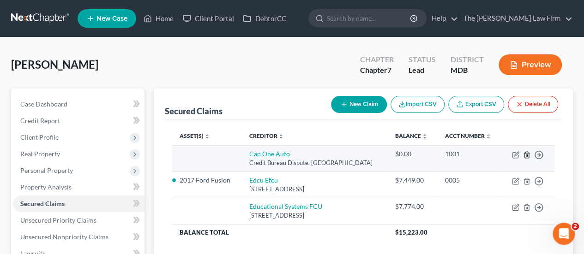
click at [525, 154] on icon "button" at bounding box center [526, 154] width 7 height 7
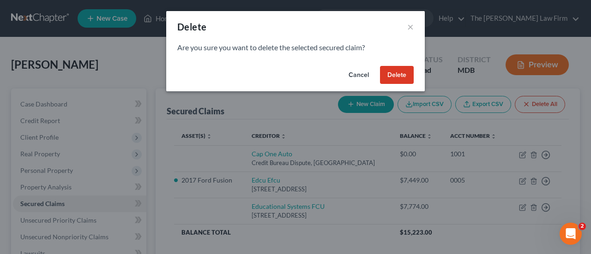
click at [395, 76] on button "Delete" at bounding box center [397, 75] width 34 height 18
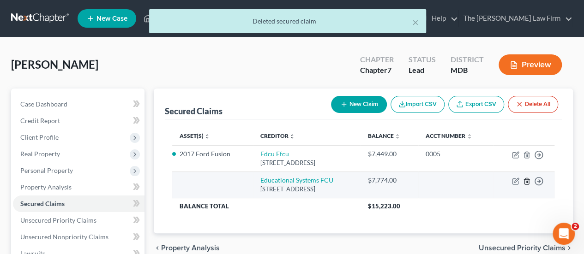
click at [525, 180] on icon "button" at bounding box center [527, 181] width 4 height 6
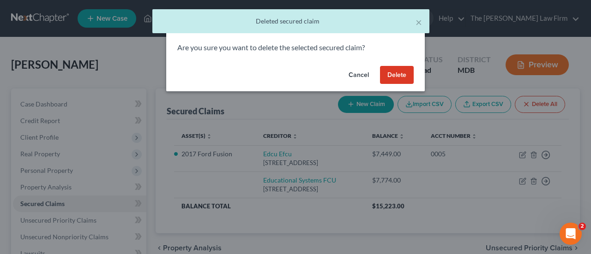
click at [404, 80] on button "Delete" at bounding box center [397, 75] width 34 height 18
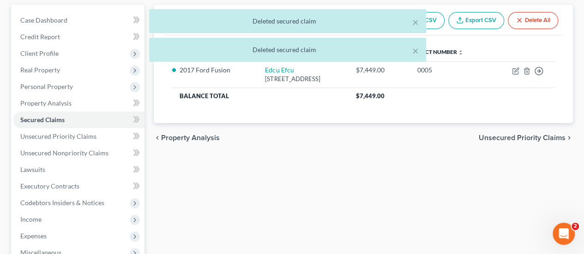
scroll to position [92, 0]
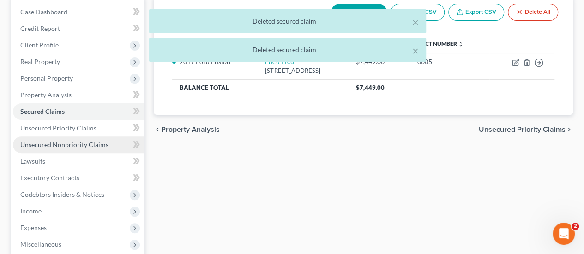
click at [78, 143] on span "Unsecured Nonpriority Claims" at bounding box center [64, 145] width 88 height 8
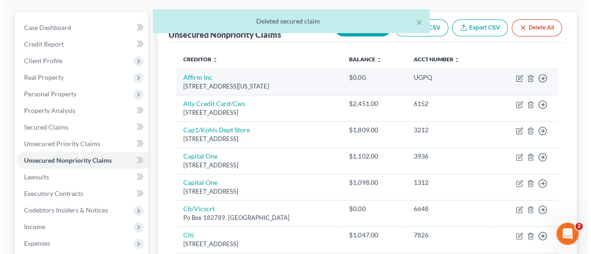
scroll to position [92, 0]
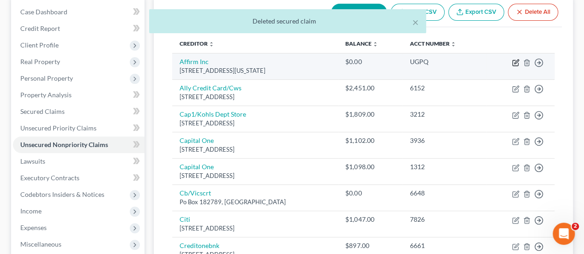
click at [515, 64] on icon "button" at bounding box center [515, 62] width 7 height 7
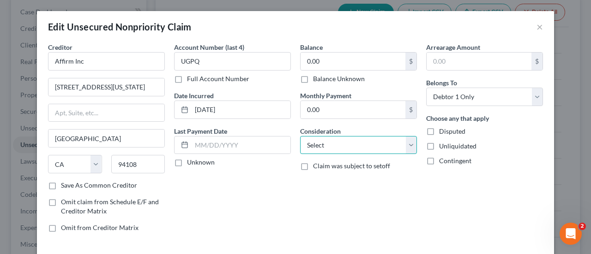
click at [326, 143] on select "Select Cable / Satellite Services Collection Agency Credit Card Debt Debt Couns…" at bounding box center [358, 145] width 117 height 18
click at [300, 136] on select "Select Cable / Satellite Services Collection Agency Credit Card Debt Debt Couns…" at bounding box center [358, 145] width 117 height 18
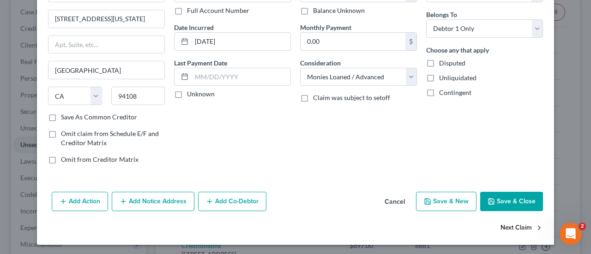
click at [507, 224] on button "Next Claim" at bounding box center [522, 228] width 42 height 19
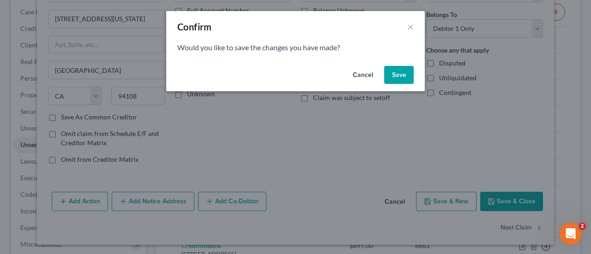
click at [402, 81] on button "Save" at bounding box center [399, 75] width 30 height 18
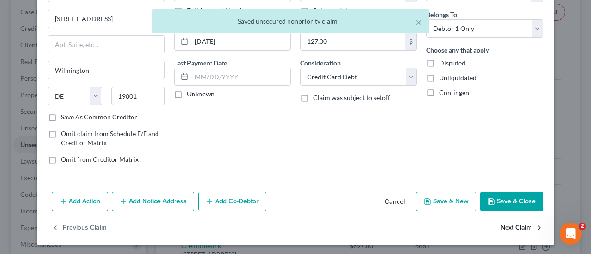
click at [504, 225] on button "Next Claim" at bounding box center [522, 228] width 42 height 19
click at [512, 228] on button "Next Claim" at bounding box center [522, 228] width 42 height 19
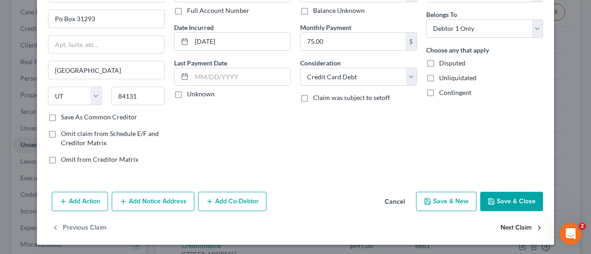
click at [514, 224] on button "Next Claim" at bounding box center [522, 228] width 42 height 19
click at [507, 225] on button "Next Claim" at bounding box center [522, 228] width 42 height 19
click at [524, 223] on button "Next Claim" at bounding box center [522, 228] width 42 height 19
click at [514, 229] on button "Next Claim" at bounding box center [522, 228] width 42 height 19
click at [504, 225] on button "Next Claim" at bounding box center [522, 228] width 42 height 19
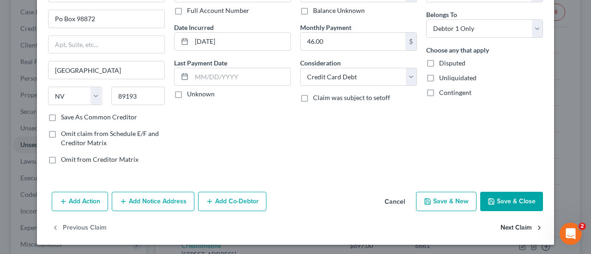
click at [507, 229] on button "Next Claim" at bounding box center [522, 228] width 42 height 19
click at [515, 228] on button "Next Claim" at bounding box center [522, 228] width 42 height 19
click at [514, 224] on button "Next Claim" at bounding box center [522, 228] width 42 height 19
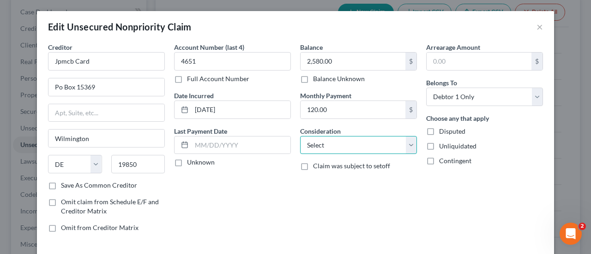
drag, startPoint x: 368, startPoint y: 148, endPoint x: 364, endPoint y: 136, distance: 13.1
click at [368, 148] on select "Select Cable / Satellite Services Collection Agency Credit Card Debt Debt Couns…" at bounding box center [358, 145] width 117 height 18
click at [300, 136] on select "Select Cable / Satellite Services Collection Agency Credit Card Debt Debt Couns…" at bounding box center [358, 145] width 117 height 18
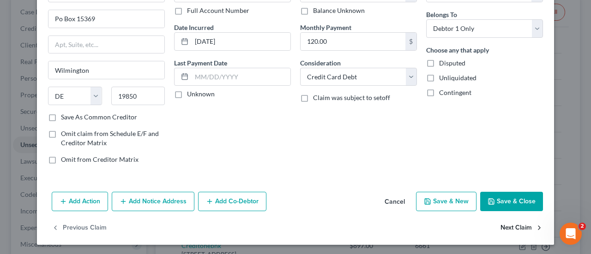
click at [519, 228] on button "Next Claim" at bounding box center [522, 228] width 42 height 19
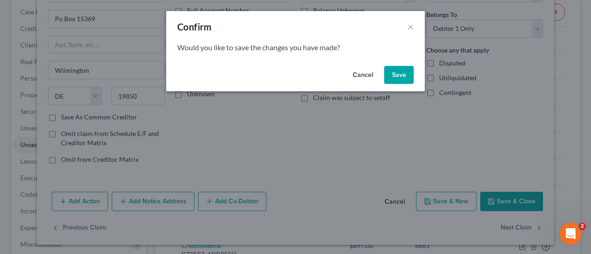
click at [398, 72] on button "Save" at bounding box center [399, 75] width 30 height 18
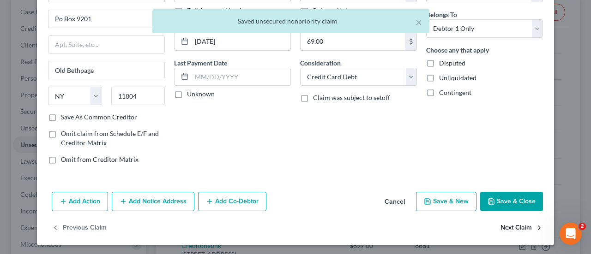
click at [501, 231] on button "Next Claim" at bounding box center [522, 228] width 42 height 19
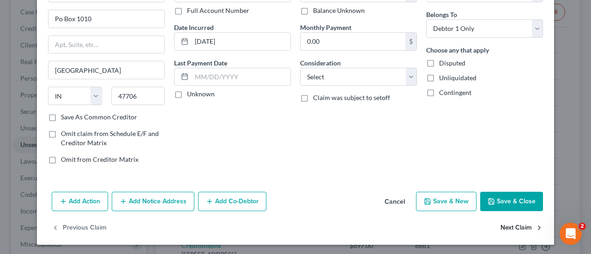
click at [509, 229] on button "Next Claim" at bounding box center [522, 228] width 42 height 19
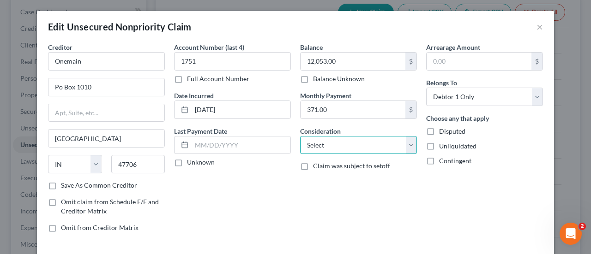
drag, startPoint x: 367, startPoint y: 146, endPoint x: 365, endPoint y: 137, distance: 9.5
click at [367, 146] on select "Select Cable / Satellite Services Collection Agency Credit Card Debt Debt Couns…" at bounding box center [358, 145] width 117 height 18
click at [300, 136] on select "Select Cable / Satellite Services Collection Agency Credit Card Debt Debt Couns…" at bounding box center [358, 145] width 117 height 18
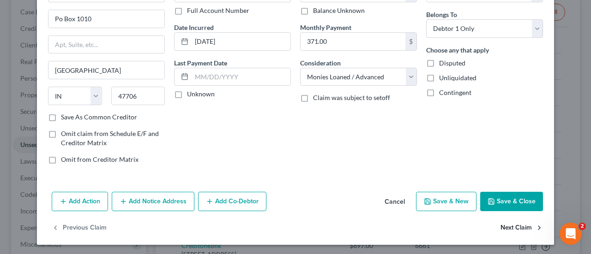
click at [508, 226] on button "Next Claim" at bounding box center [522, 228] width 42 height 19
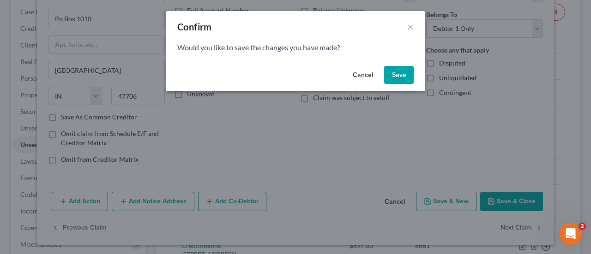
click at [407, 78] on button "Save" at bounding box center [399, 75] width 30 height 18
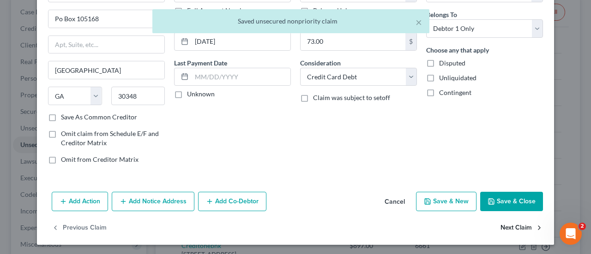
click at [522, 224] on button "Next Claim" at bounding box center [522, 228] width 42 height 19
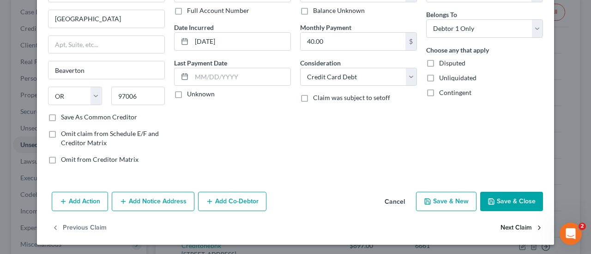
click at [509, 229] on button "Next Claim" at bounding box center [522, 228] width 42 height 19
click at [506, 226] on button "Next Claim" at bounding box center [522, 228] width 42 height 19
click at [511, 225] on button "Next Claim" at bounding box center [522, 228] width 42 height 19
click at [517, 198] on button "Save & Close" at bounding box center [511, 201] width 63 height 19
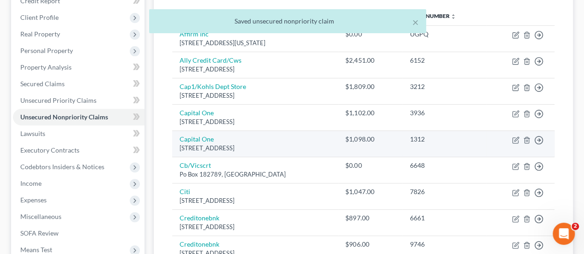
scroll to position [139, 0]
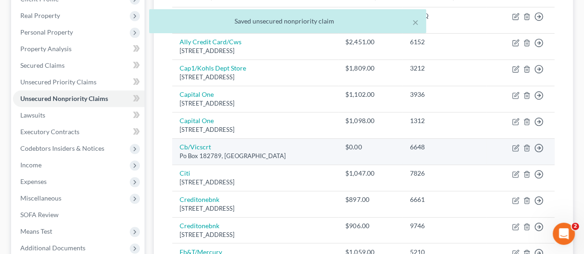
click at [525, 151] on td "Move to D Move to E Move to G Move to Notice Only" at bounding box center [520, 152] width 68 height 26
click at [528, 147] on icon "button" at bounding box center [526, 148] width 7 height 7
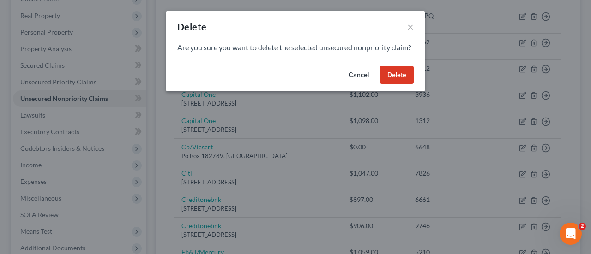
click at [403, 76] on button "Delete" at bounding box center [397, 75] width 34 height 18
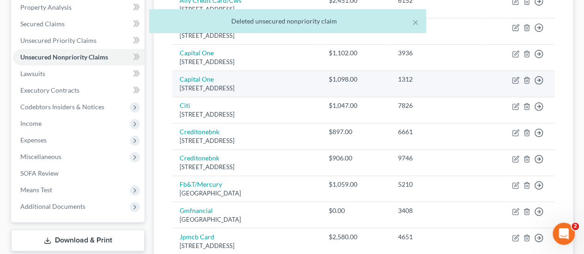
scroll to position [231, 0]
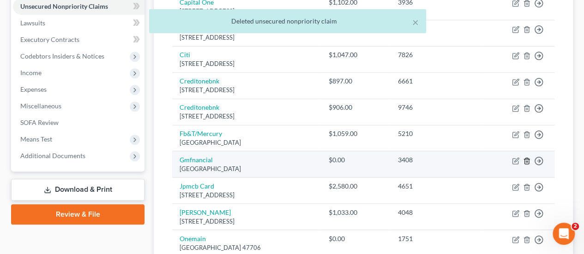
click at [528, 159] on icon "button" at bounding box center [527, 161] width 4 height 6
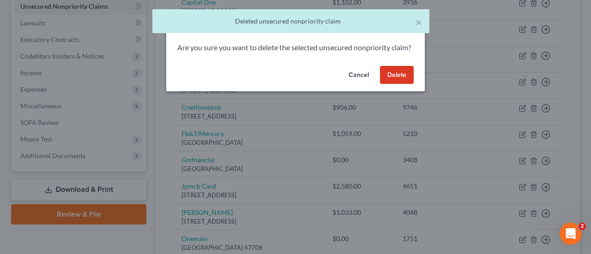
click at [399, 84] on button "Delete" at bounding box center [397, 75] width 34 height 18
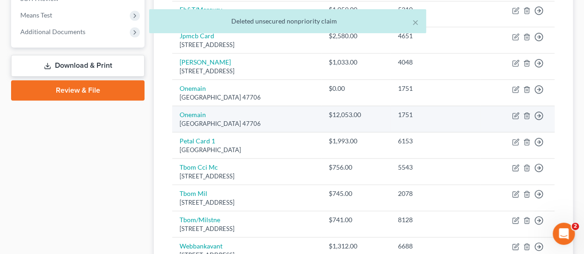
scroll to position [369, 0]
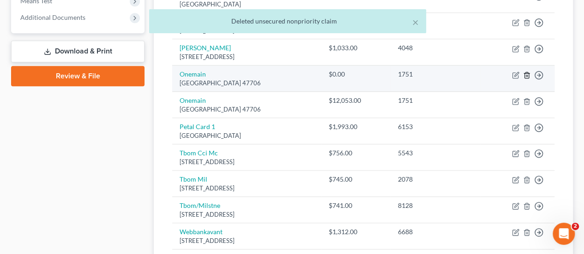
click at [528, 75] on icon "button" at bounding box center [526, 75] width 7 height 7
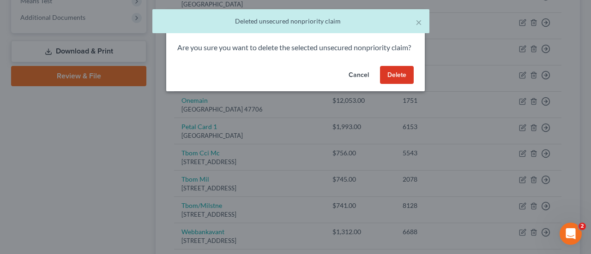
click at [406, 84] on button "Delete" at bounding box center [397, 75] width 34 height 18
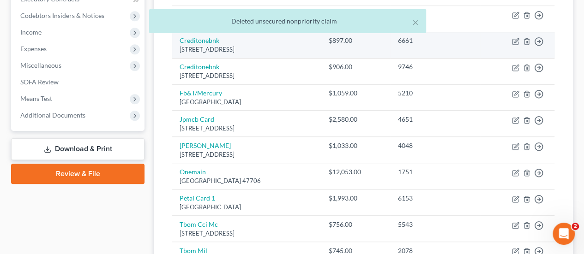
scroll to position [185, 0]
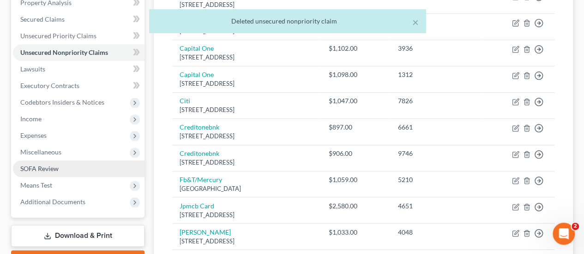
drag, startPoint x: 38, startPoint y: 117, endPoint x: 39, endPoint y: 163, distance: 45.7
click at [38, 117] on span "Income" at bounding box center [30, 119] width 21 height 8
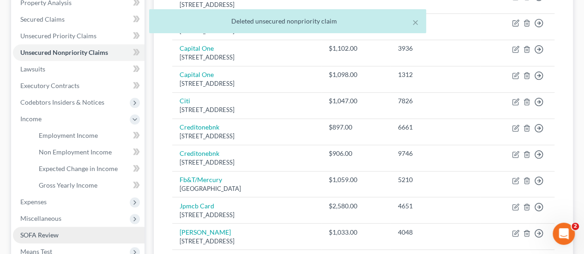
scroll to position [139, 0]
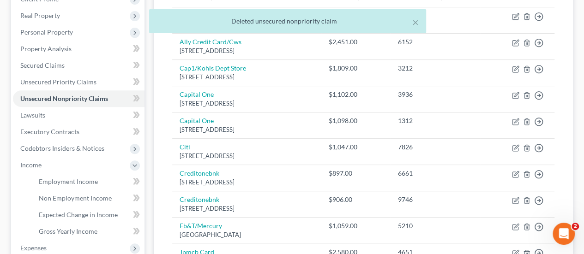
click at [39, 163] on span "Income" at bounding box center [30, 165] width 21 height 8
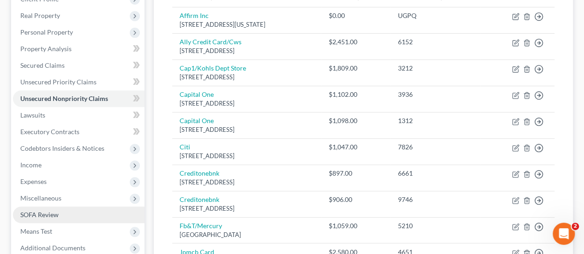
click at [39, 163] on span "Income" at bounding box center [30, 165] width 21 height 8
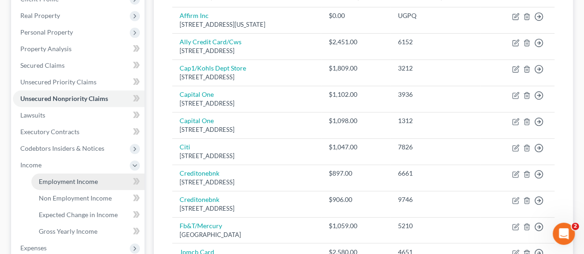
click at [72, 181] on span "Employment Income" at bounding box center [68, 182] width 59 height 8
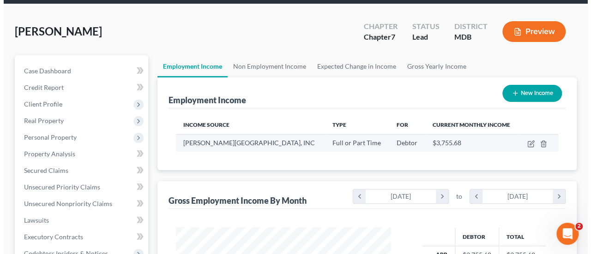
scroll to position [92, 0]
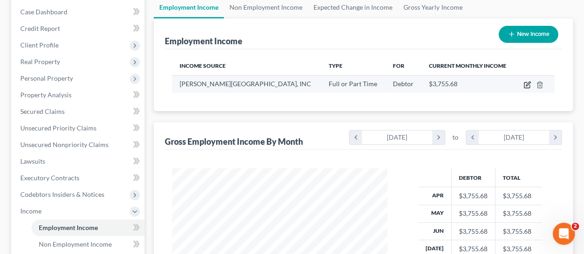
click at [528, 84] on icon "button" at bounding box center [527, 84] width 7 height 7
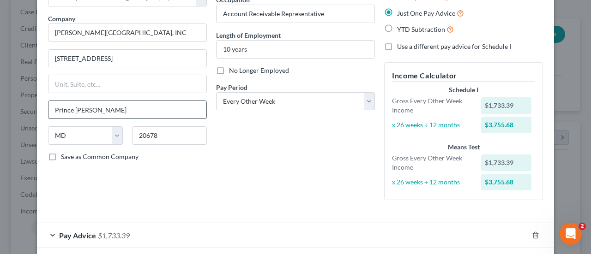
scroll to position [108, 0]
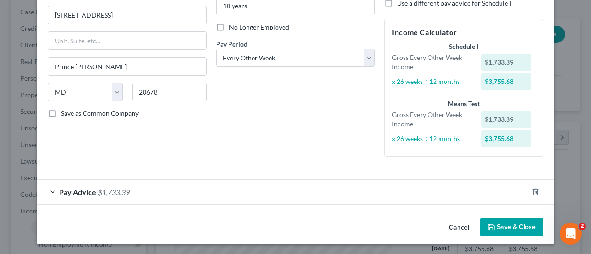
click at [109, 190] on span "$1,733.39" at bounding box center [114, 192] width 32 height 9
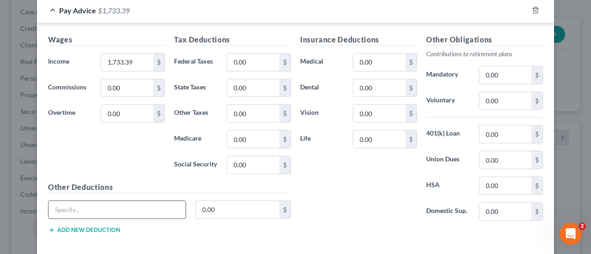
scroll to position [292, 0]
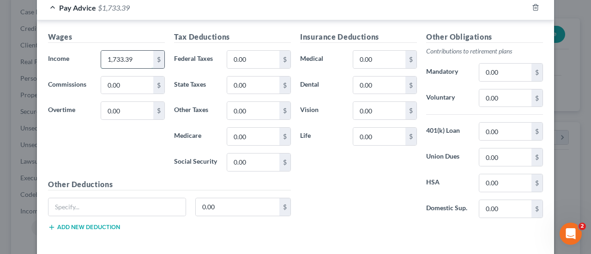
click at [134, 62] on input "1,733.39" at bounding box center [127, 60] width 52 height 18
click at [263, 60] on input "0.00" at bounding box center [253, 60] width 52 height 18
click at [499, 72] on input "0.00" at bounding box center [505, 73] width 52 height 18
click at [373, 84] on input "0.00" at bounding box center [379, 86] width 52 height 18
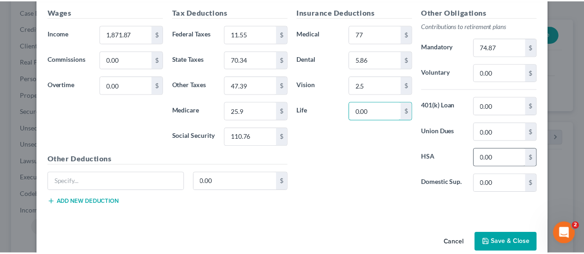
scroll to position [331, 0]
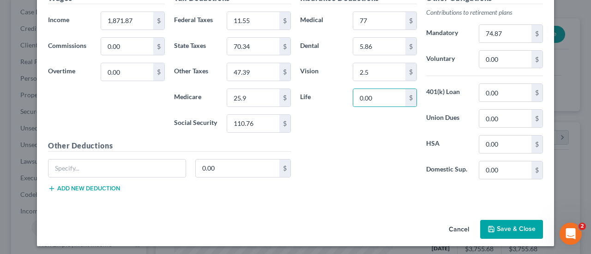
click at [507, 223] on button "Save & Close" at bounding box center [511, 229] width 63 height 19
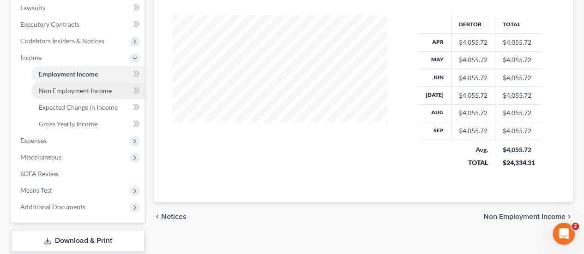
scroll to position [302, 0]
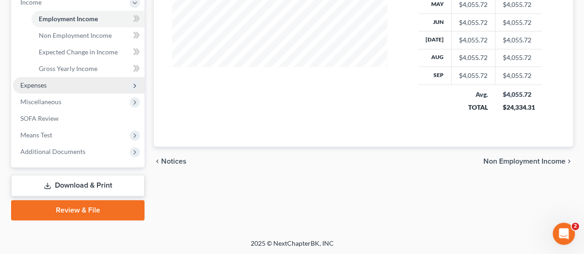
click at [42, 88] on span "Expenses" at bounding box center [33, 85] width 26 height 8
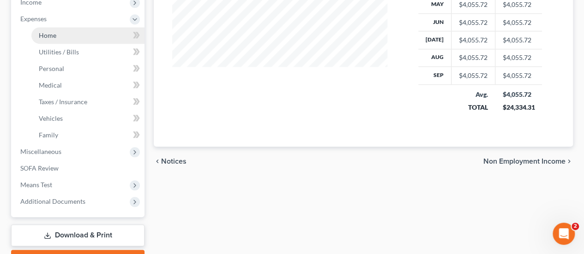
click at [52, 34] on span "Home" at bounding box center [48, 35] width 18 height 8
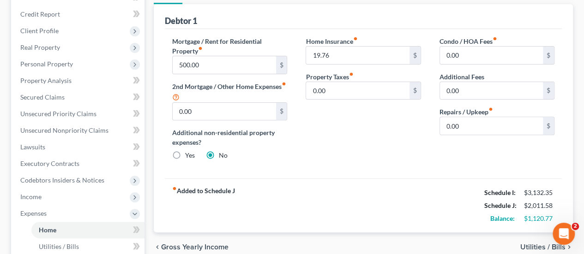
scroll to position [92, 0]
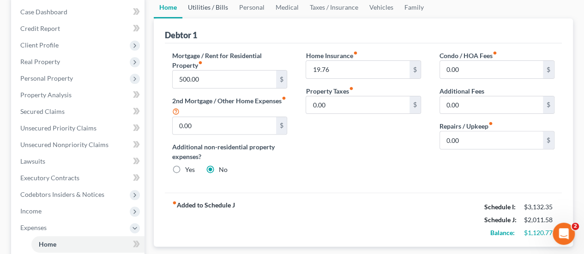
click at [212, 7] on link "Utilities / Bills" at bounding box center [207, 7] width 51 height 22
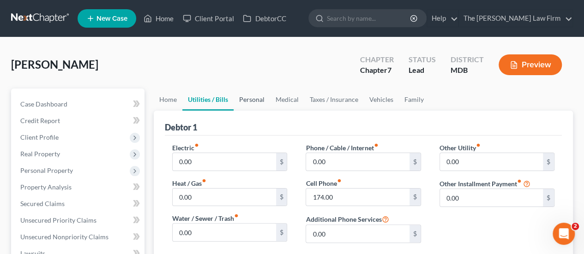
click at [247, 98] on link "Personal" at bounding box center [252, 100] width 36 height 22
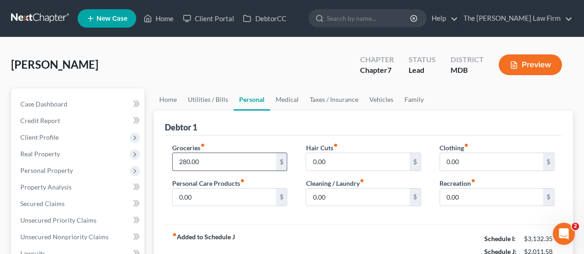
click at [222, 157] on input "280.00" at bounding box center [224, 162] width 103 height 18
drag, startPoint x: 292, startPoint y: 99, endPoint x: 207, endPoint y: 157, distance: 103.2
click at [292, 99] on link "Medical" at bounding box center [287, 100] width 34 height 22
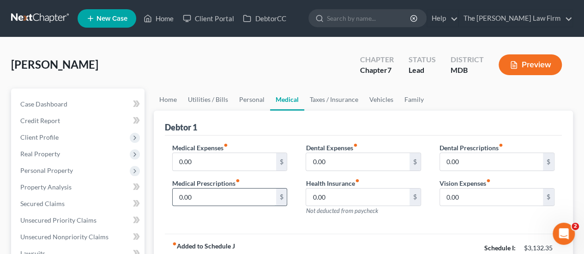
click at [199, 201] on input "0.00" at bounding box center [224, 198] width 103 height 18
click at [348, 96] on link "Taxes / Insurance" at bounding box center [334, 100] width 60 height 22
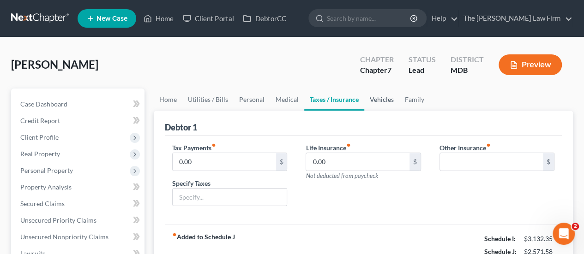
click at [373, 107] on link "Vehicles" at bounding box center [381, 100] width 35 height 22
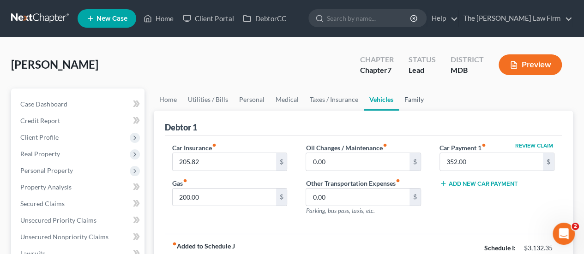
click at [413, 101] on link "Family" at bounding box center [414, 100] width 30 height 22
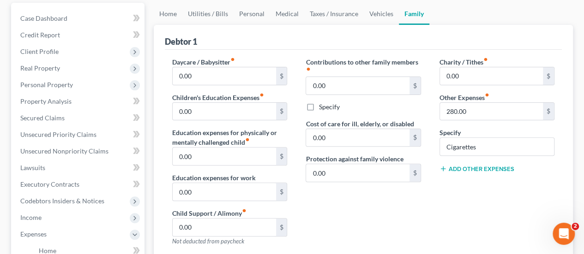
scroll to position [92, 0]
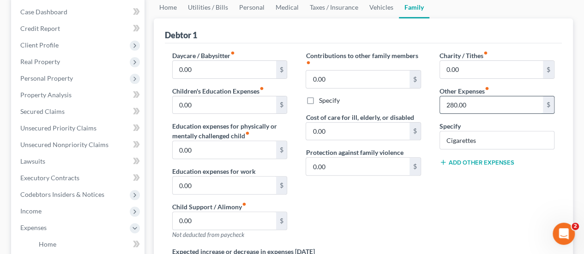
click at [475, 105] on input "280.00" at bounding box center [491, 106] width 103 height 18
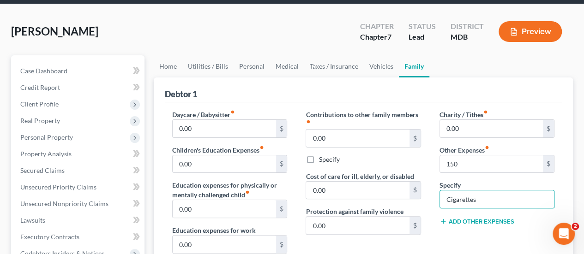
scroll to position [0, 0]
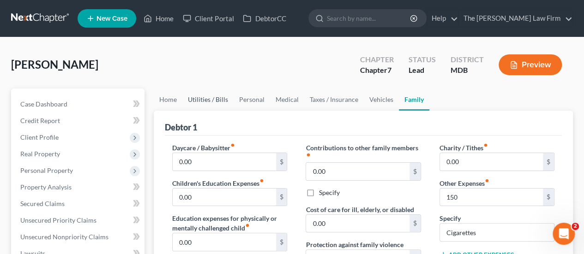
click at [194, 100] on link "Utilities / Bills" at bounding box center [207, 100] width 51 height 22
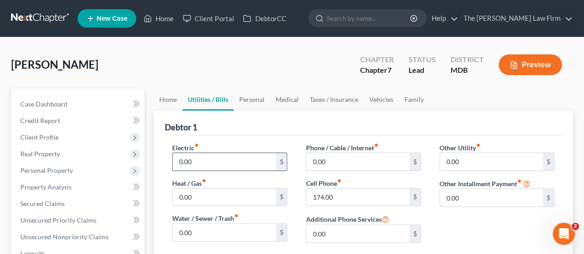
click at [219, 168] on input "0.00" at bounding box center [224, 162] width 103 height 18
click at [345, 164] on input "0.00" at bounding box center [357, 162] width 103 height 18
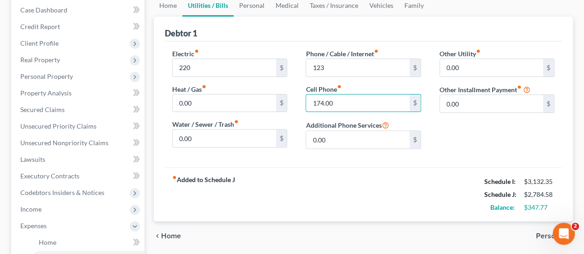
scroll to position [46, 0]
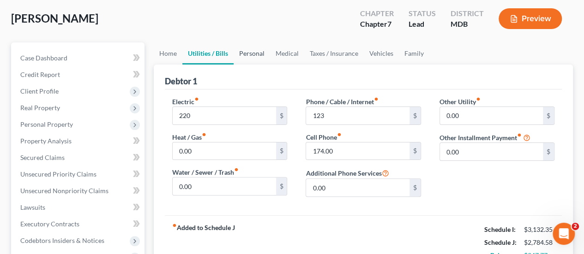
click at [247, 51] on link "Personal" at bounding box center [252, 53] width 36 height 22
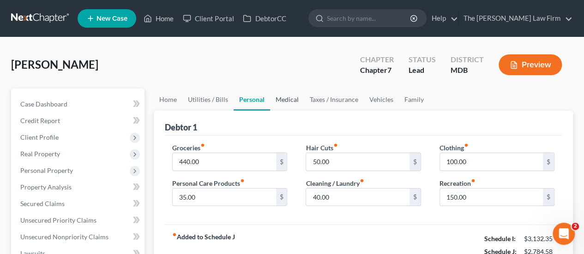
click at [291, 101] on link "Medical" at bounding box center [287, 100] width 34 height 22
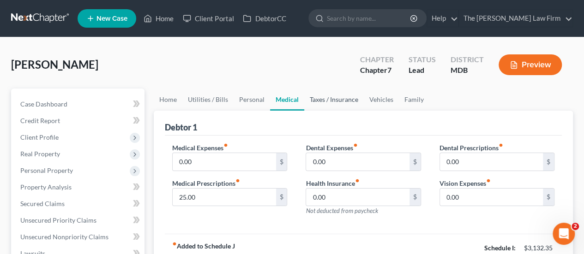
click at [322, 100] on link "Taxes / Insurance" at bounding box center [334, 100] width 60 height 22
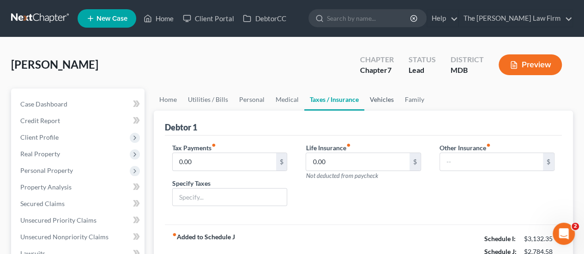
click at [390, 99] on link "Vehicles" at bounding box center [381, 100] width 35 height 22
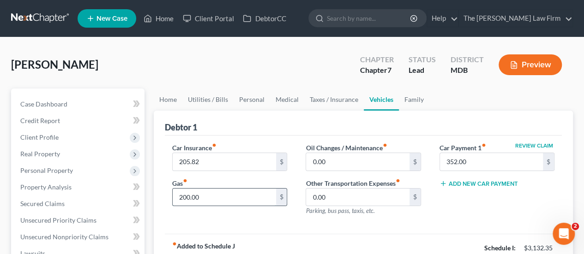
click at [223, 199] on input "200.00" at bounding box center [224, 198] width 103 height 18
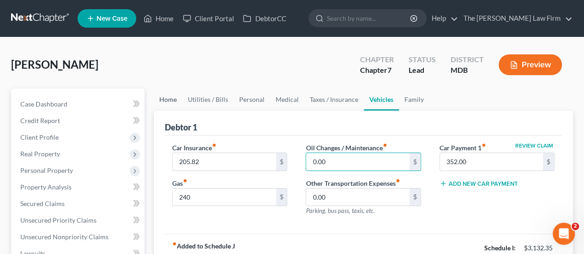
click at [166, 105] on link "Home" at bounding box center [168, 100] width 29 height 22
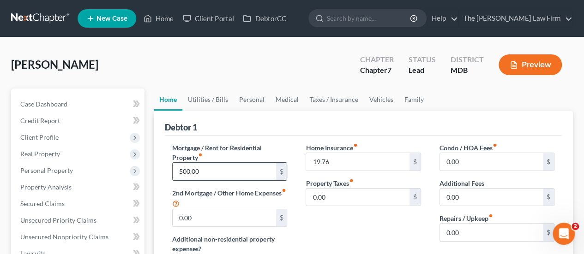
click at [213, 170] on input "500.00" at bounding box center [224, 172] width 103 height 18
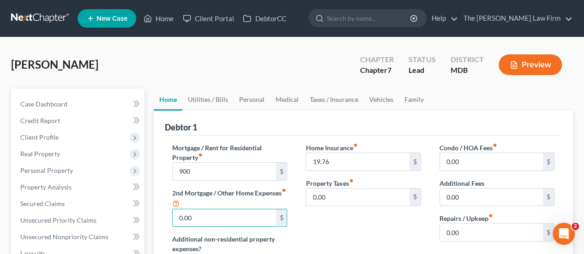
scroll to position [139, 0]
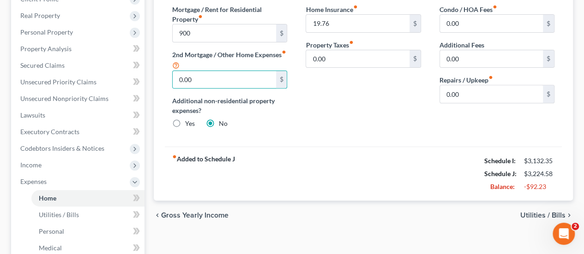
click at [339, 184] on div "fiber_manual_record Added to Schedule J Schedule I: $3,132.35 Schedule J: $3,22…" at bounding box center [363, 174] width 397 height 54
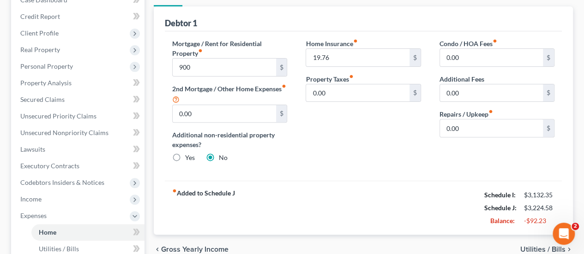
scroll to position [92, 0]
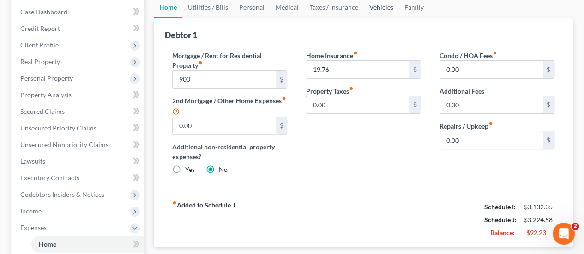
click at [384, 8] on link "Vehicles" at bounding box center [381, 7] width 35 height 22
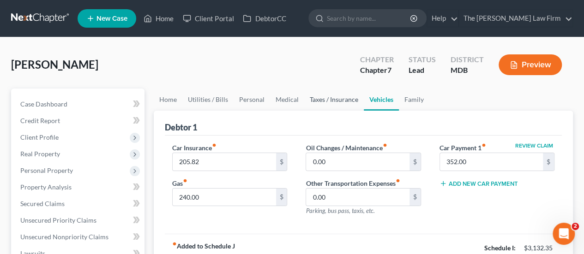
click at [322, 99] on link "Taxes / Insurance" at bounding box center [334, 100] width 60 height 22
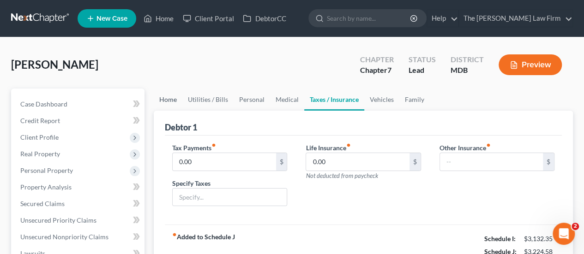
click at [171, 100] on link "Home" at bounding box center [168, 100] width 29 height 22
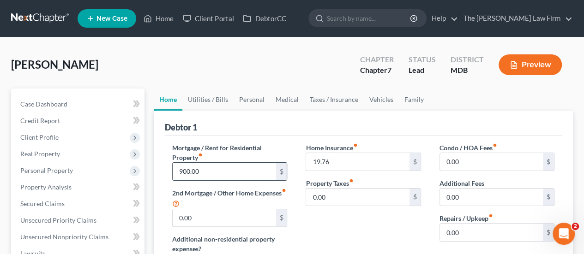
click at [224, 172] on input "900.00" at bounding box center [224, 172] width 103 height 18
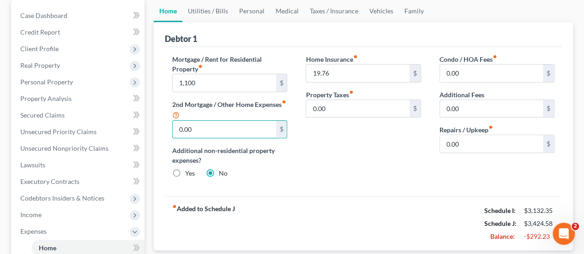
scroll to position [92, 0]
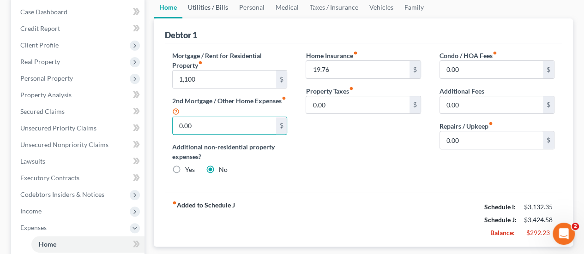
click at [211, 9] on link "Utilities / Bills" at bounding box center [207, 7] width 51 height 22
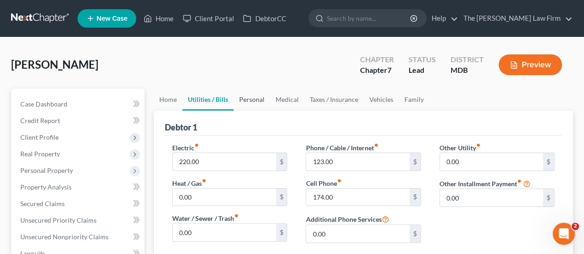
click at [256, 100] on link "Personal" at bounding box center [252, 100] width 36 height 22
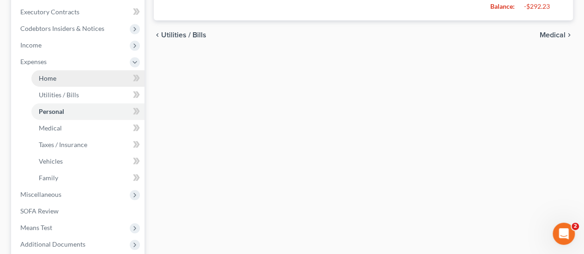
scroll to position [323, 0]
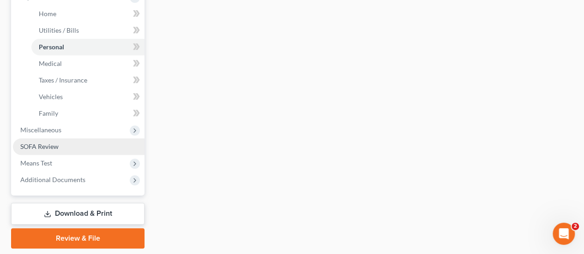
click at [49, 128] on span "Miscellaneous" at bounding box center [40, 130] width 41 height 8
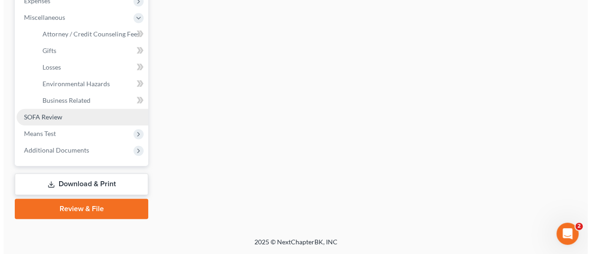
scroll to position [318, 0]
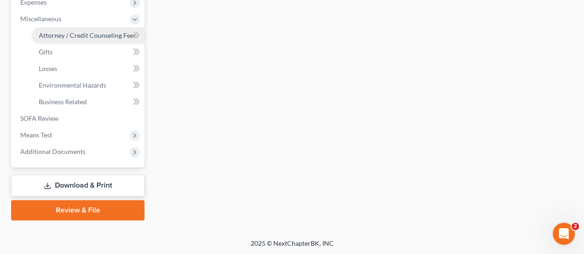
click at [62, 34] on span "Attorney / Credit Counseling Fees" at bounding box center [87, 35] width 97 height 8
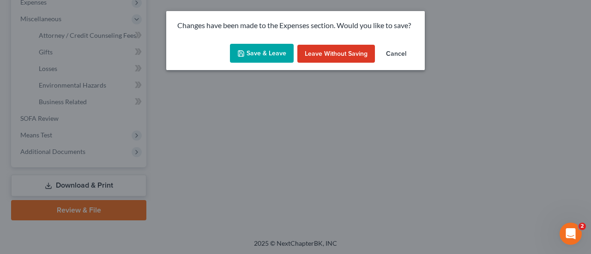
click at [277, 58] on button "Save & Leave" at bounding box center [262, 53] width 64 height 19
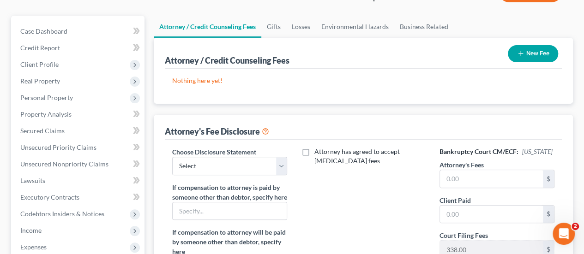
scroll to position [139, 0]
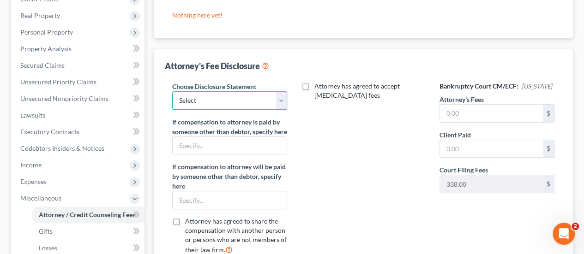
drag, startPoint x: 224, startPoint y: 99, endPoint x: 228, endPoint y: 108, distance: 9.5
click at [224, 99] on select "Select Attorney Disclosure" at bounding box center [229, 100] width 115 height 18
click at [172, 91] on select "Select Attorney Disclosure" at bounding box center [229, 100] width 115 height 18
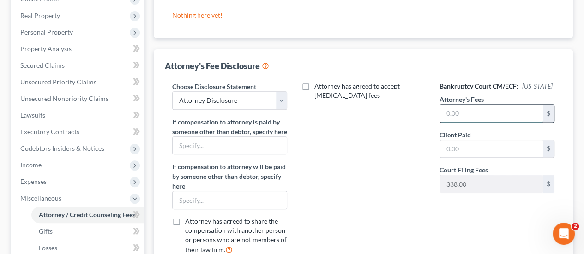
click at [470, 112] on input "text" at bounding box center [491, 114] width 103 height 18
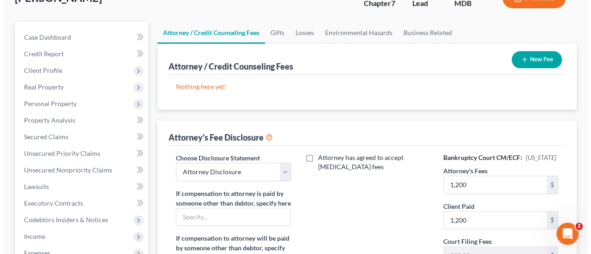
scroll to position [31, 0]
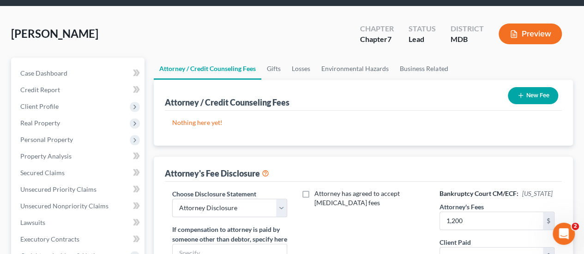
click at [531, 97] on button "New Fee" at bounding box center [533, 95] width 50 height 17
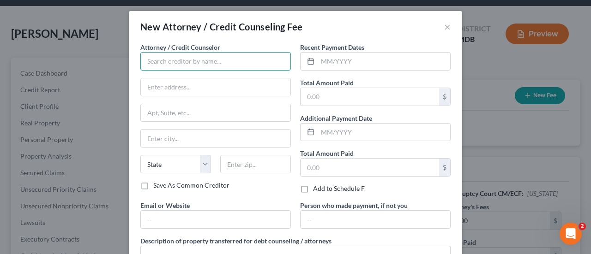
click at [169, 66] on input "text" at bounding box center [215, 61] width 151 height 18
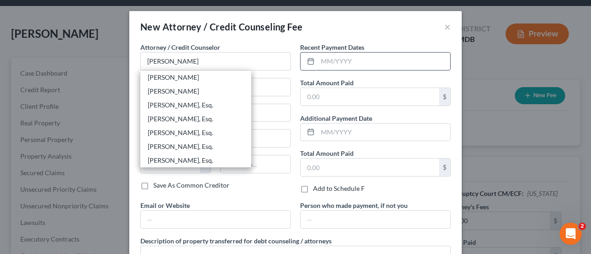
click at [186, 104] on div "[PERSON_NAME], Esq." at bounding box center [196, 105] width 96 height 9
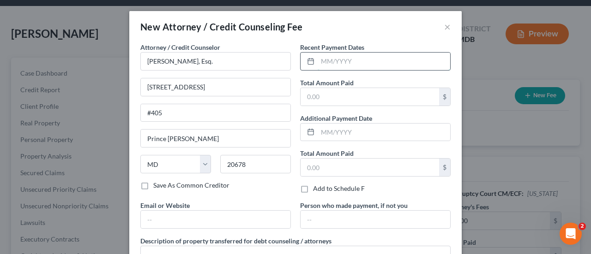
click at [342, 63] on input "text" at bounding box center [384, 62] width 133 height 18
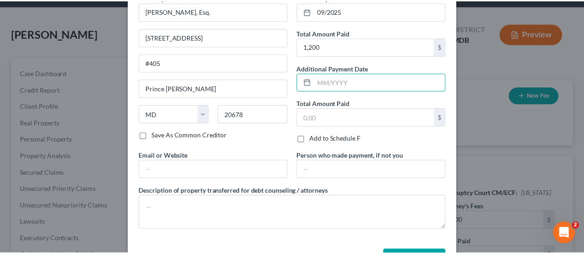
scroll to position [82, 0]
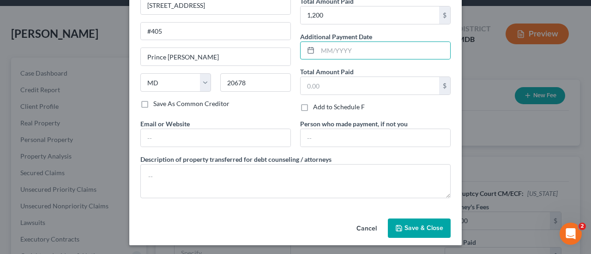
drag, startPoint x: 421, startPoint y: 224, endPoint x: 208, endPoint y: 155, distance: 224.4
click at [421, 224] on span "Save & Close" at bounding box center [423, 228] width 39 height 8
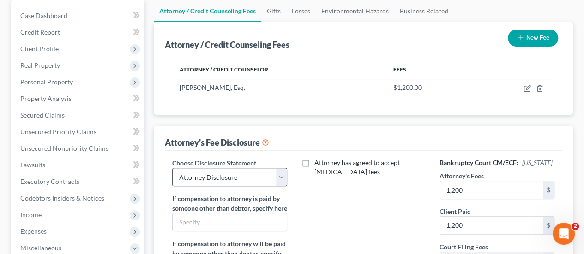
scroll to position [31, 0]
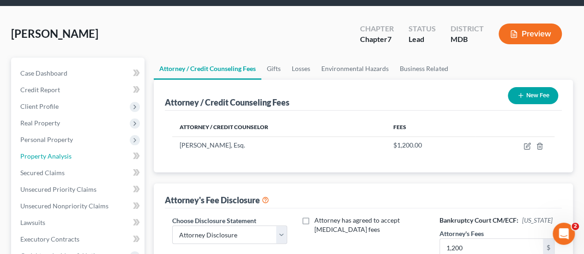
drag, startPoint x: 50, startPoint y: 151, endPoint x: 170, endPoint y: 133, distance: 121.5
click at [50, 151] on link "Property Analysis" at bounding box center [79, 156] width 132 height 17
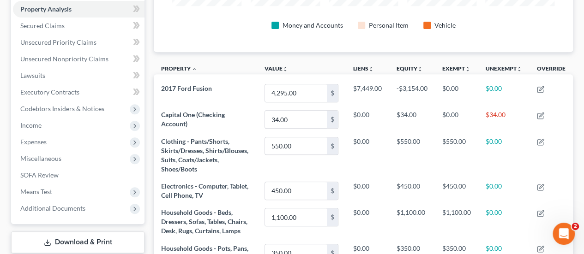
scroll to position [231, 0]
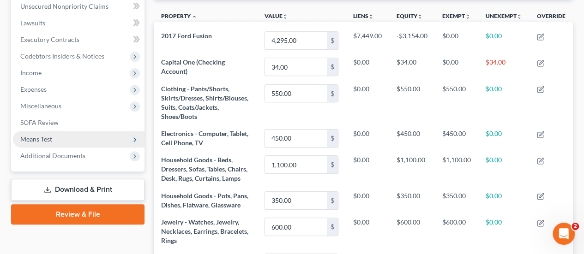
click at [41, 138] on span "Means Test" at bounding box center [36, 139] width 32 height 8
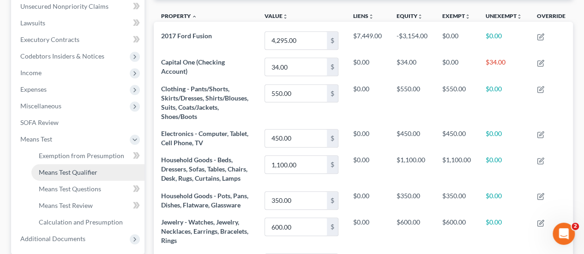
click at [61, 171] on span "Means Test Qualifier" at bounding box center [68, 173] width 59 height 8
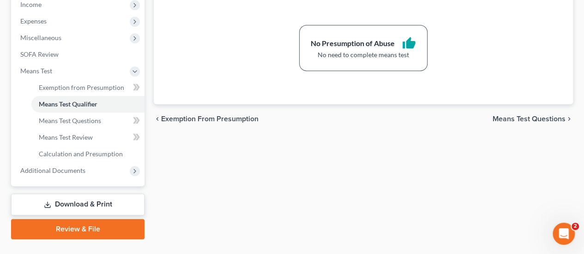
scroll to position [318, 0]
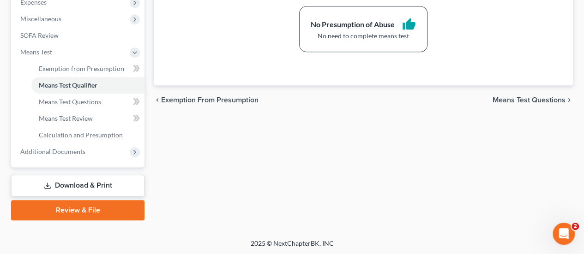
click at [90, 183] on link "Download & Print" at bounding box center [77, 186] width 133 height 22
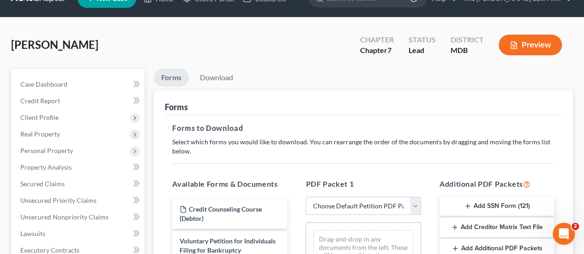
scroll to position [139, 0]
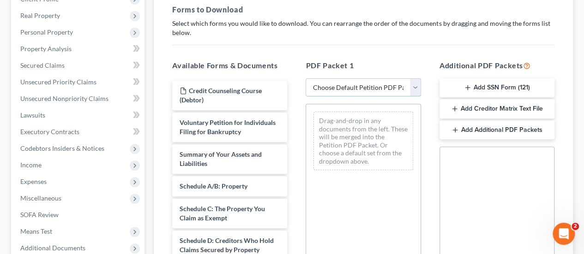
drag, startPoint x: 342, startPoint y: 90, endPoint x: 344, endPoint y: 95, distance: 5.8
click at [342, 90] on select "Choose Default Petition PDF Packet Complete Bankruptcy Petition (all forms and …" at bounding box center [363, 87] width 115 height 18
click at [306, 78] on select "Choose Default Petition PDF Packet Complete Bankruptcy Petition (all forms and …" at bounding box center [363, 87] width 115 height 18
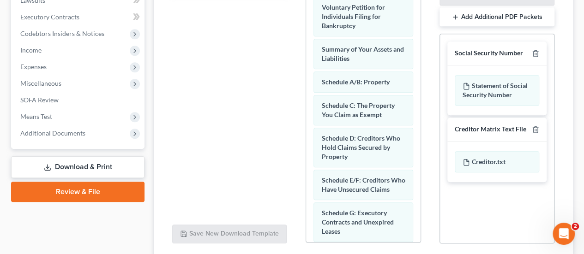
scroll to position [325, 0]
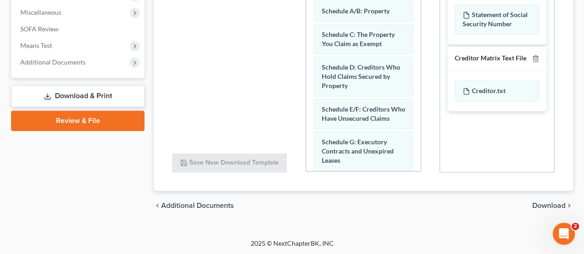
click at [546, 202] on span "Download" at bounding box center [548, 205] width 33 height 7
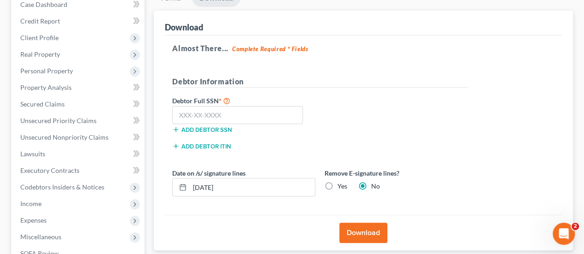
scroll to position [97, 0]
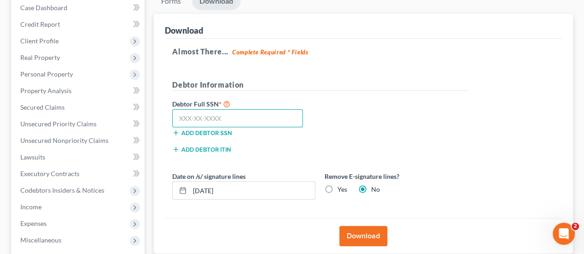
click at [212, 120] on input "text" at bounding box center [237, 118] width 131 height 18
click at [377, 96] on div "Debtor Information" at bounding box center [320, 88] width 305 height 19
click at [357, 240] on button "Download" at bounding box center [363, 236] width 48 height 20
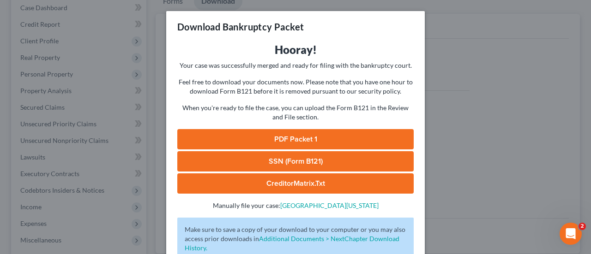
click at [296, 137] on link "PDF Packet 1" at bounding box center [295, 139] width 236 height 20
click at [279, 165] on link "SSN (Form B121)" at bounding box center [295, 161] width 236 height 20
drag, startPoint x: 466, startPoint y: 120, endPoint x: 2, endPoint y: 114, distance: 464.5
click at [466, 120] on div "Download Bankruptcy Packet Hooray! Your case was successfully merged and ready …" at bounding box center [295, 127] width 591 height 254
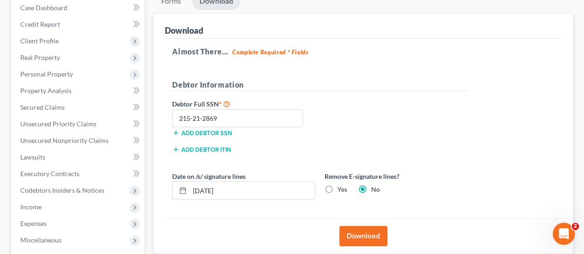
click at [376, 101] on div "Debtor Full SSN * 215-21-2869 Add debtor SSN" at bounding box center [320, 121] width 305 height 46
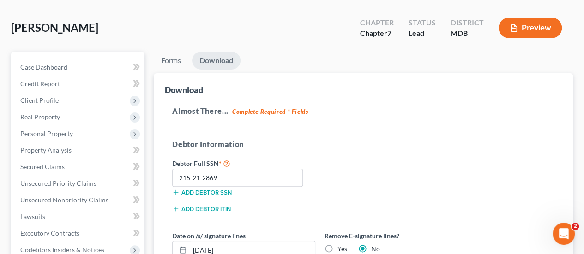
scroll to position [0, 0]
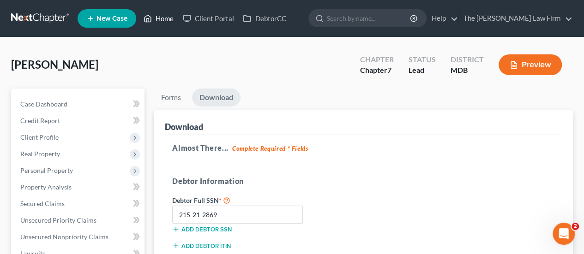
click at [164, 15] on link "Home" at bounding box center [158, 18] width 39 height 17
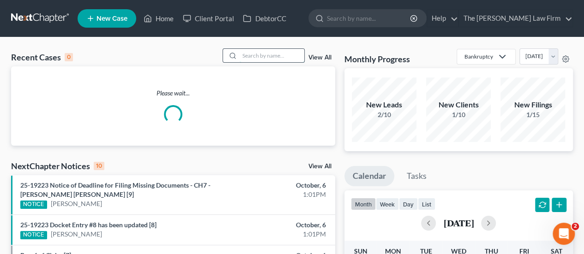
click at [271, 59] on input "search" at bounding box center [272, 55] width 65 height 13
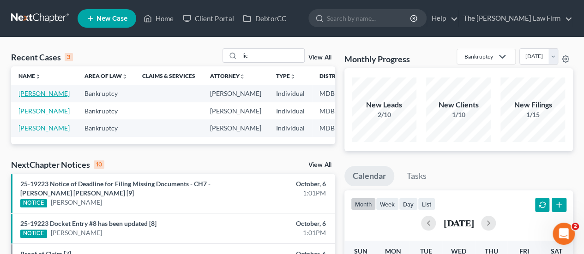
click at [37, 90] on link "[PERSON_NAME]" at bounding box center [43, 94] width 51 height 8
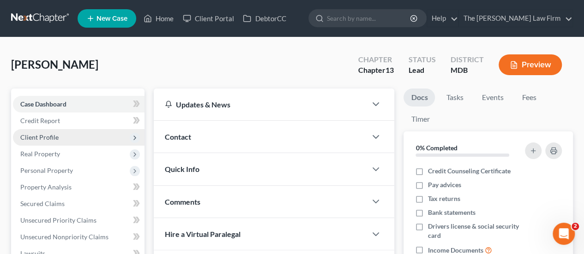
click at [25, 134] on span "Client Profile" at bounding box center [39, 137] width 38 height 8
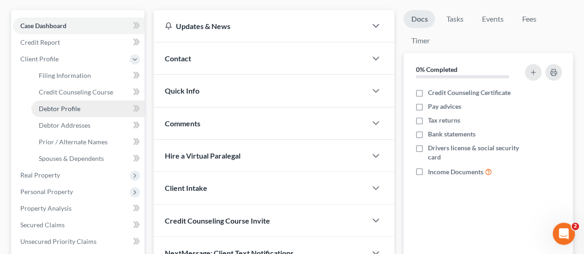
scroll to position [92, 0]
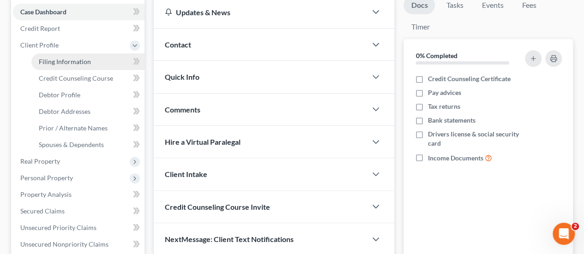
click at [66, 62] on span "Filing Information" at bounding box center [65, 62] width 52 height 8
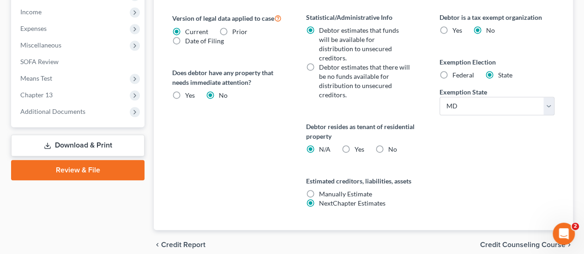
scroll to position [398, 0]
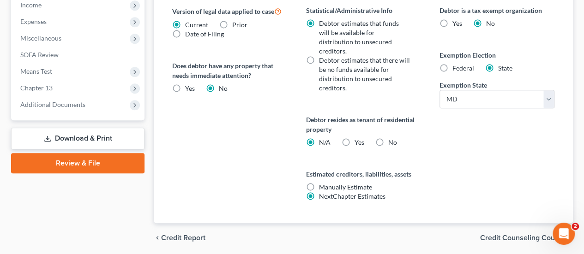
click at [388, 138] on label "No" at bounding box center [392, 142] width 9 height 9
click at [392, 138] on input "No" at bounding box center [395, 141] width 6 height 6
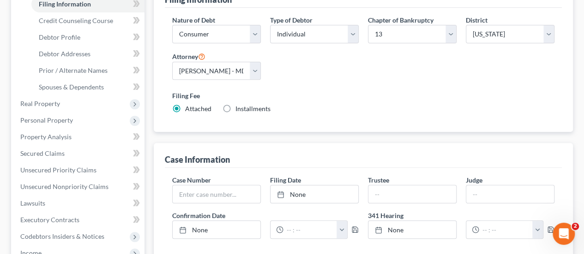
scroll to position [121, 0]
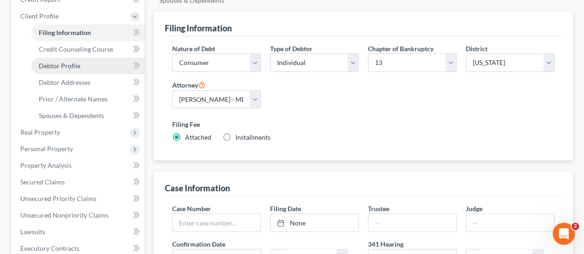
click at [72, 62] on span "Debtor Profile" at bounding box center [60, 66] width 42 height 8
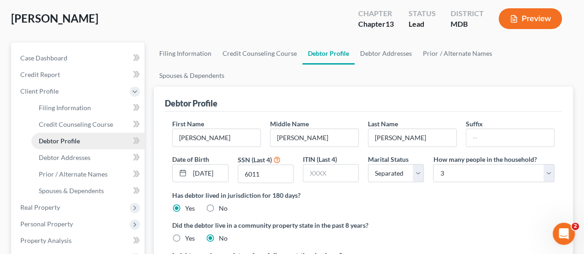
scroll to position [92, 0]
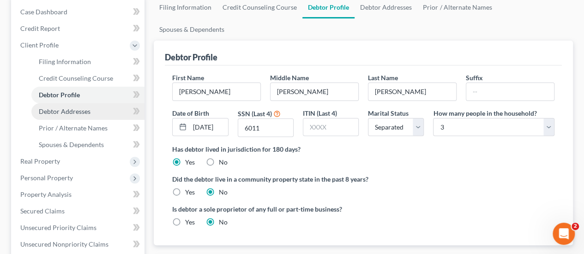
click at [74, 116] on link "Debtor Addresses" at bounding box center [87, 111] width 113 height 17
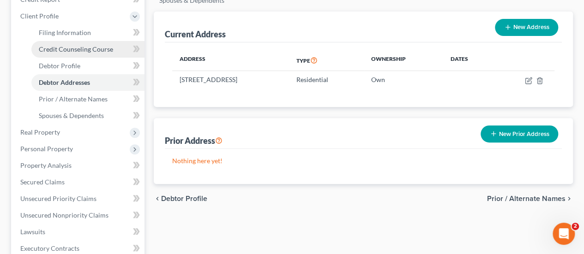
scroll to position [139, 0]
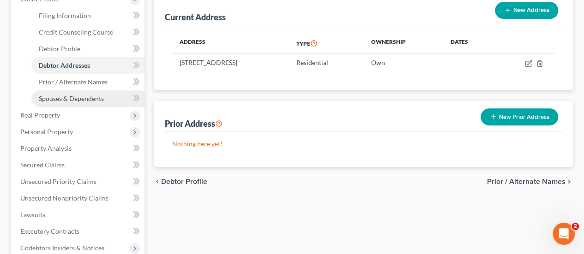
click at [71, 103] on link "Spouses & Dependents" at bounding box center [87, 98] width 113 height 17
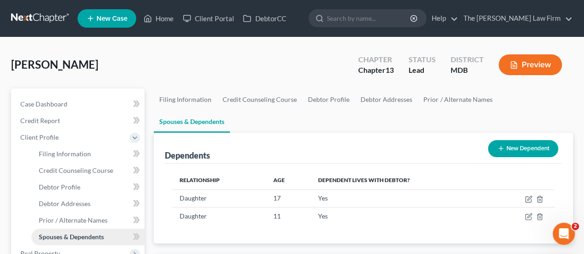
scroll to position [139, 0]
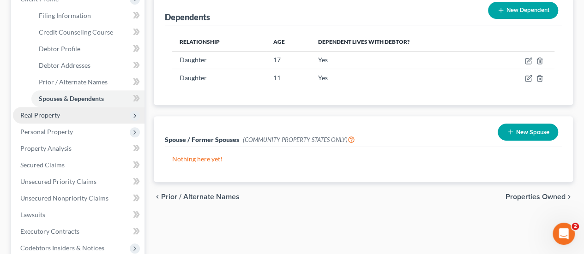
drag, startPoint x: 68, startPoint y: 116, endPoint x: 84, endPoint y: 123, distance: 16.7
click at [68, 116] on span "Real Property" at bounding box center [79, 115] width 132 height 17
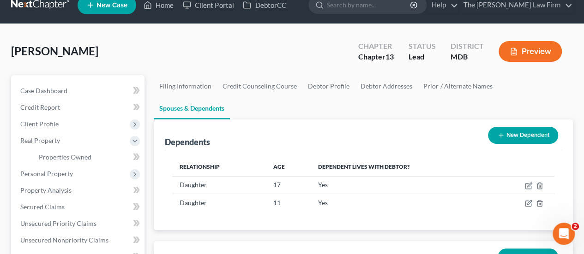
scroll to position [0, 0]
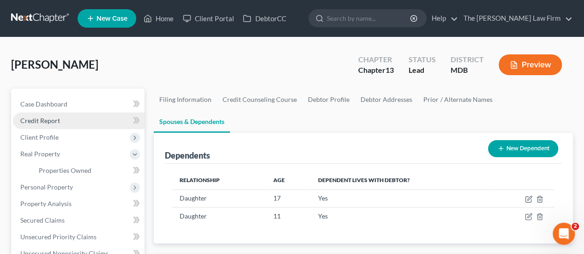
click at [58, 118] on span "Credit Report" at bounding box center [40, 121] width 40 height 8
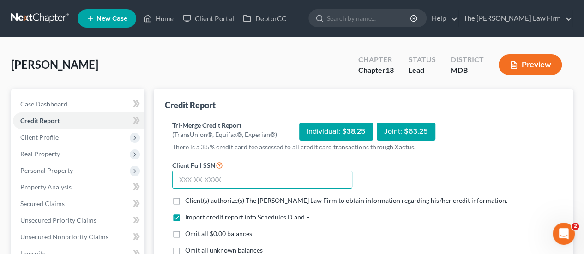
click at [217, 180] on input "text" at bounding box center [262, 180] width 180 height 18
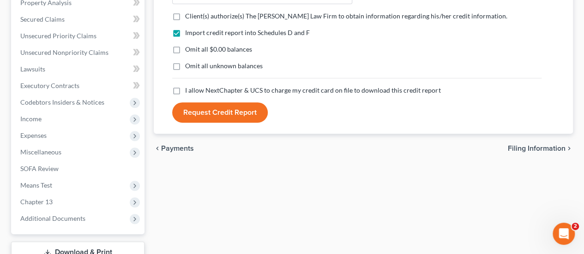
click at [185, 18] on label "Client(s) authorize(s) The [PERSON_NAME] Law Firm to obtain information regardi…" at bounding box center [346, 16] width 322 height 9
click at [189, 18] on input "Client(s) authorize(s) The [PERSON_NAME] Law Firm to obtain information regardi…" at bounding box center [192, 15] width 6 height 6
click at [185, 66] on label "Omit all unknown balances" at bounding box center [224, 65] width 78 height 9
click at [189, 66] on input "Omit all unknown balances" at bounding box center [192, 64] width 6 height 6
click at [185, 91] on label "I allow NextChapter & UCS to charge my credit card on file to download this cre…" at bounding box center [312, 90] width 255 height 9
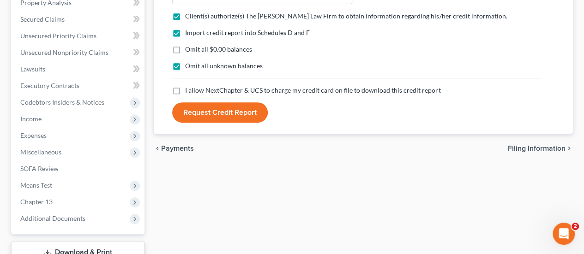
click at [189, 91] on input "I allow NextChapter & UCS to charge my credit card on file to download this cre…" at bounding box center [192, 89] width 6 height 6
click at [212, 118] on button "Request Credit Report" at bounding box center [220, 113] width 96 height 20
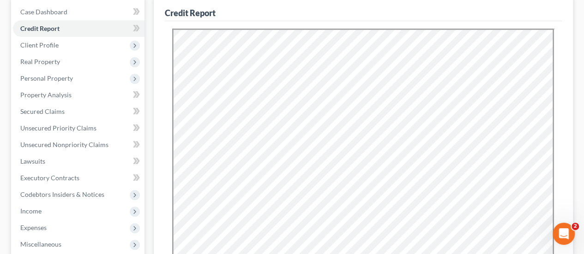
scroll to position [0, 0]
drag, startPoint x: 44, startPoint y: 67, endPoint x: 69, endPoint y: 76, distance: 26.2
click at [44, 67] on span "Real Property" at bounding box center [79, 62] width 132 height 17
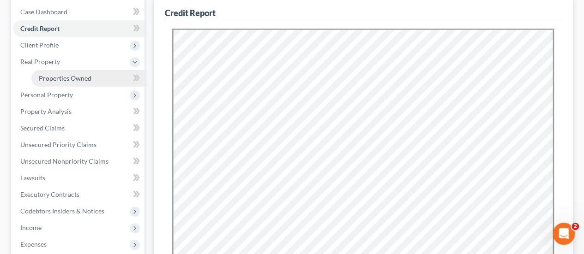
click at [65, 78] on span "Properties Owned" at bounding box center [65, 78] width 53 height 8
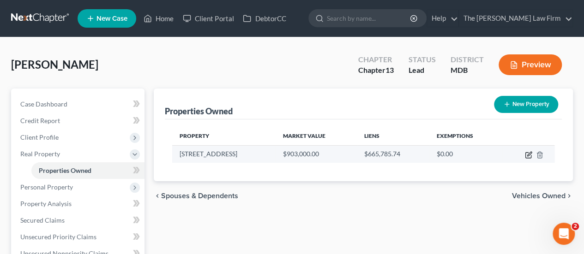
click at [529, 154] on icon "button" at bounding box center [528, 154] width 7 height 7
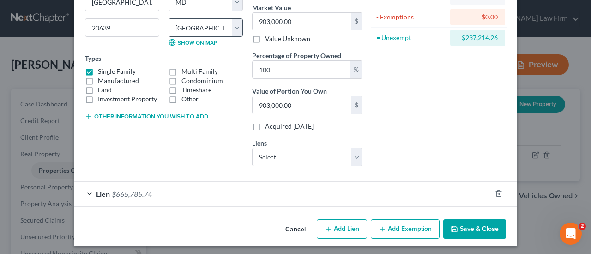
scroll to position [112, 0]
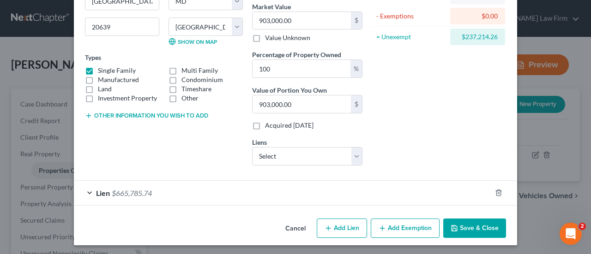
click at [146, 185] on div "Lien $665,785.74" at bounding box center [282, 193] width 417 height 24
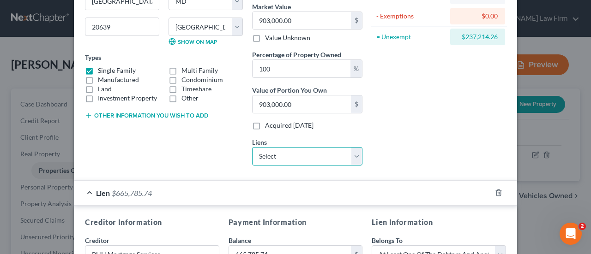
click at [271, 157] on select "Select Phh Mort Svc - $671,284.00 Navy Fcu - $38,768.00 Navy Federal Cr Union -…" at bounding box center [307, 156] width 110 height 18
click at [252, 147] on select "Select Phh Mort Svc - $671,284.00 Navy Fcu - $38,768.00 Navy Federal Cr Union -…" at bounding box center [307, 156] width 110 height 18
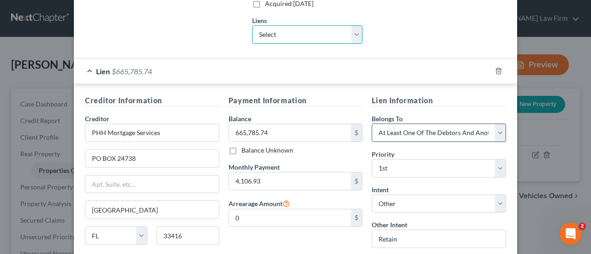
scroll to position [250, 0]
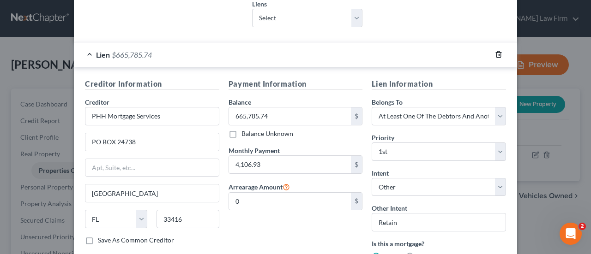
click at [496, 52] on icon "button" at bounding box center [498, 55] width 4 height 6
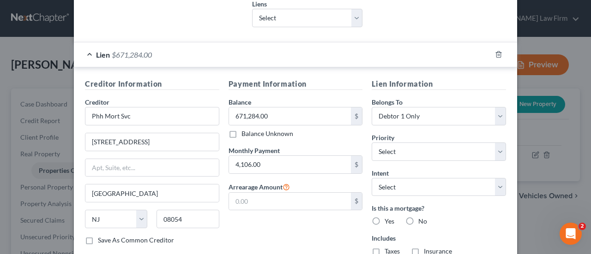
scroll to position [296, 0]
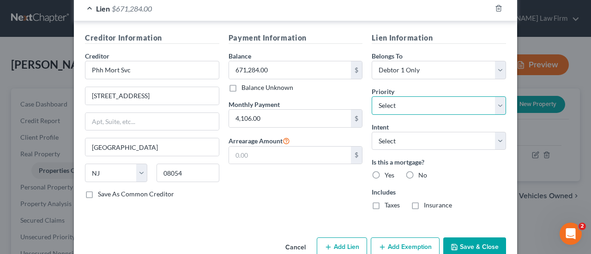
drag, startPoint x: 397, startPoint y: 106, endPoint x: 397, endPoint y: 97, distance: 8.8
click at [397, 106] on select "Select 1st 2nd 3rd 4th 5th 6th 7th 8th 9th 10th 11th 12th 13th 14th 15th 16th 1…" at bounding box center [439, 106] width 134 height 18
click at [372, 97] on select "Select 1st 2nd 3rd 4th 5th 6th 7th 8th 9th 10th 11th 12th 13th 14th 15th 16th 1…" at bounding box center [439, 106] width 134 height 18
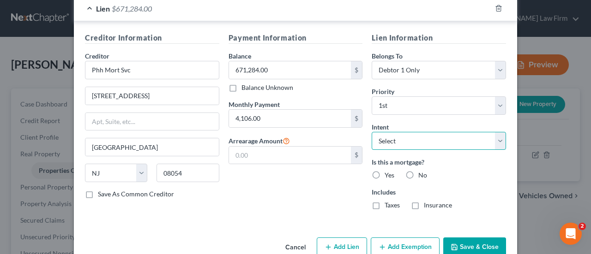
click at [396, 141] on select "Select Surrender Redeem Reaffirm Avoid Other" at bounding box center [439, 141] width 134 height 18
click at [372, 132] on select "Select Surrender Redeem Reaffirm Avoid Other" at bounding box center [439, 141] width 134 height 18
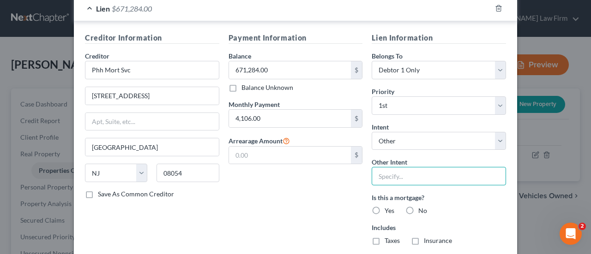
drag, startPoint x: 389, startPoint y: 172, endPoint x: 423, endPoint y: 181, distance: 35.4
click at [389, 172] on input "text" at bounding box center [439, 176] width 134 height 18
click at [385, 206] on label "Yes" at bounding box center [390, 210] width 10 height 9
click at [388, 206] on input "Yes" at bounding box center [391, 209] width 6 height 6
click at [385, 238] on label "Taxes" at bounding box center [392, 240] width 15 height 9
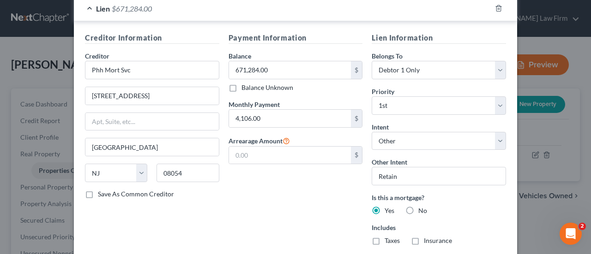
click at [388, 238] on input "Taxes" at bounding box center [391, 239] width 6 height 6
click at [424, 237] on label "Insurance" at bounding box center [438, 240] width 28 height 9
click at [428, 237] on input "Insurance" at bounding box center [431, 239] width 6 height 6
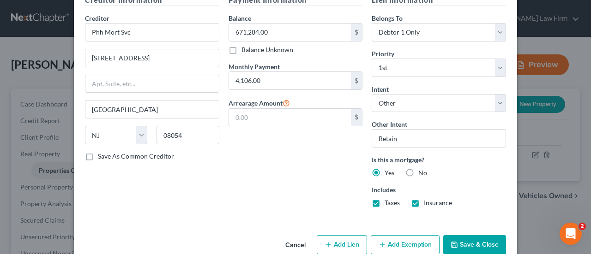
scroll to position [349, 0]
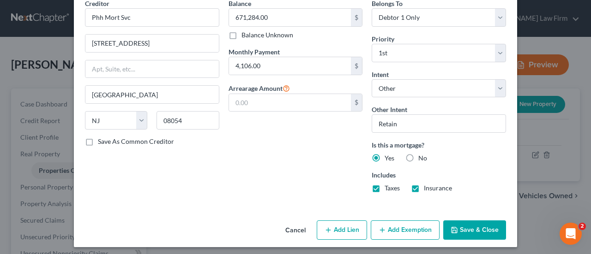
click at [469, 221] on button "Save & Close" at bounding box center [474, 230] width 63 height 19
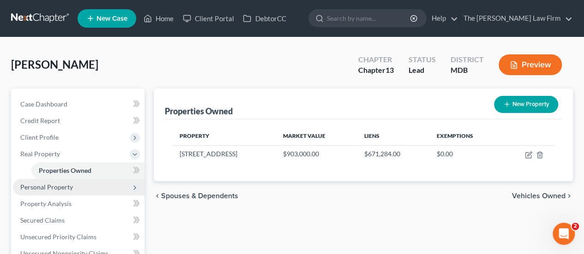
drag, startPoint x: 48, startPoint y: 187, endPoint x: 78, endPoint y: 193, distance: 31.0
click at [48, 187] on span "Personal Property" at bounding box center [46, 187] width 53 height 8
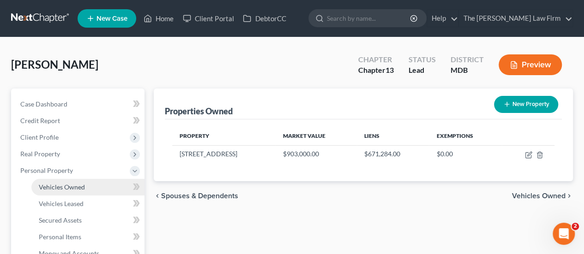
click at [72, 188] on span "Vehicles Owned" at bounding box center [62, 187] width 46 height 8
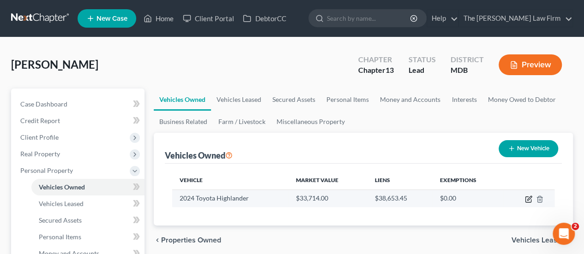
click at [527, 201] on icon "button" at bounding box center [528, 199] width 7 height 7
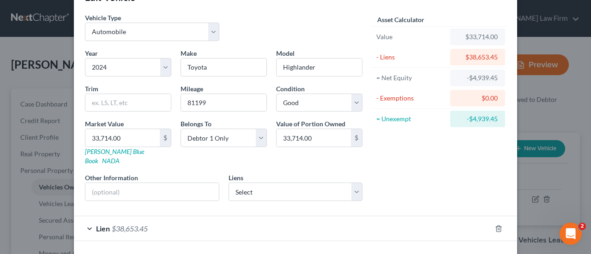
scroll to position [56, 0]
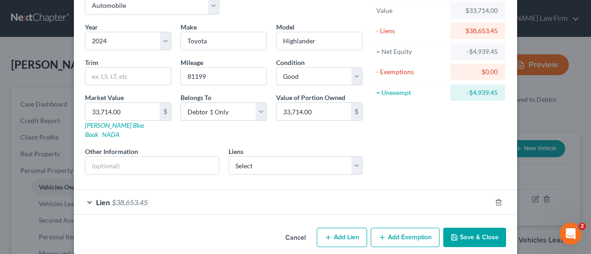
click at [131, 190] on div "Lien $38,653.45" at bounding box center [282, 202] width 417 height 24
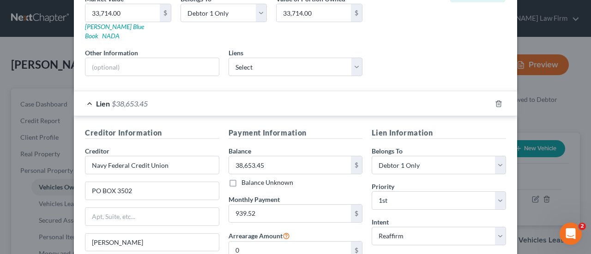
scroll to position [148, 0]
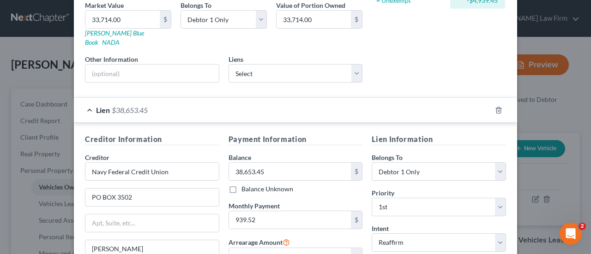
click at [112, 106] on span "$38,653.45" at bounding box center [130, 110] width 36 height 9
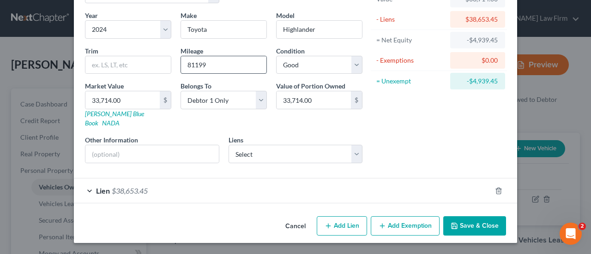
scroll to position [56, 0]
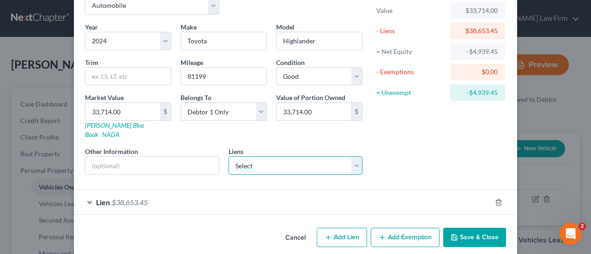
click at [254, 158] on select "Select PHH Mortgage Services - $665,785.74 Navy Fcu - $38,768.00 Navy Federal C…" at bounding box center [296, 166] width 134 height 18
click at [229, 157] on select "Select PHH Mortgage Services - $665,785.74 Navy Fcu - $38,768.00 Navy Federal C…" at bounding box center [296, 166] width 134 height 18
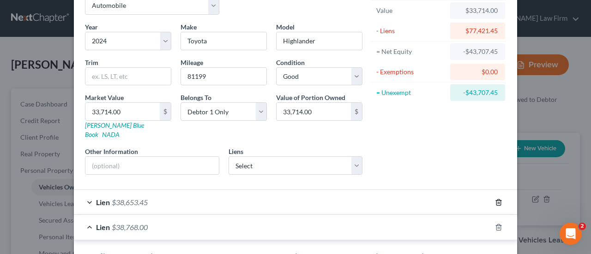
click at [495, 199] on icon "button" at bounding box center [498, 202] width 7 height 7
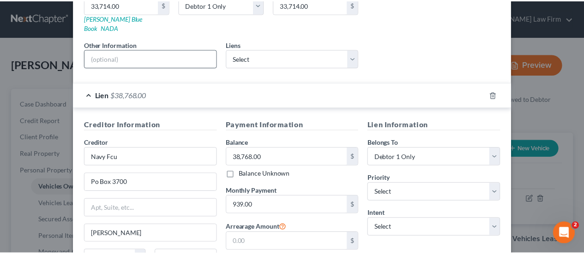
scroll to position [241, 0]
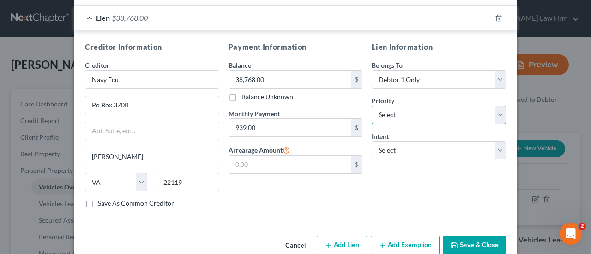
drag, startPoint x: 401, startPoint y: 104, endPoint x: 401, endPoint y: 95, distance: 9.2
click at [400, 106] on select "Select 1st 2nd 3rd 4th 5th 6th 7th 8th 9th 10th 11th 12th 13th 14th 15th 16th 1…" at bounding box center [439, 115] width 134 height 18
click at [372, 106] on select "Select 1st 2nd 3rd 4th 5th 6th 7th 8th 9th 10th 11th 12th 13th 14th 15th 16th 1…" at bounding box center [439, 115] width 134 height 18
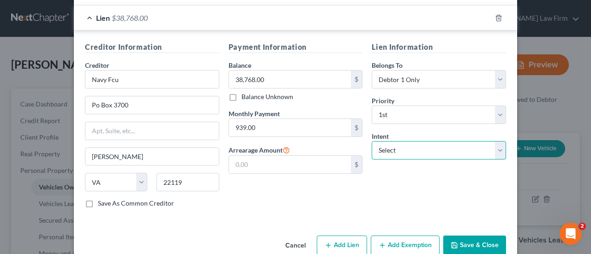
click at [398, 143] on select "Select Surrender Redeem Reaffirm Avoid Other" at bounding box center [439, 150] width 134 height 18
click at [372, 141] on select "Select Surrender Redeem Reaffirm Avoid Other" at bounding box center [439, 150] width 134 height 18
click at [473, 236] on button "Save & Close" at bounding box center [474, 245] width 63 height 19
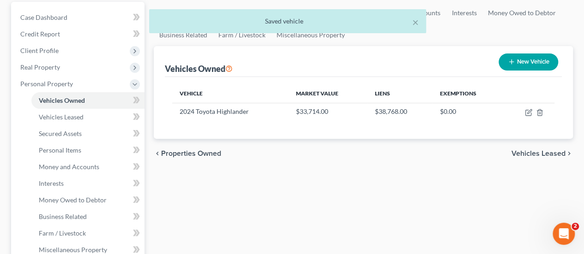
scroll to position [92, 0]
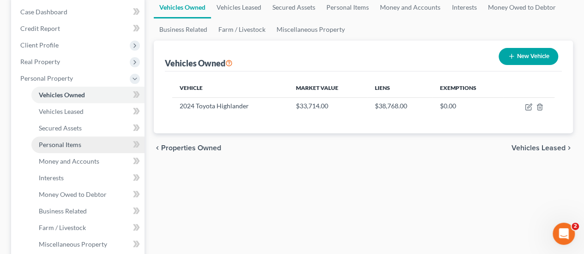
click at [69, 143] on span "Personal Items" at bounding box center [60, 145] width 42 height 8
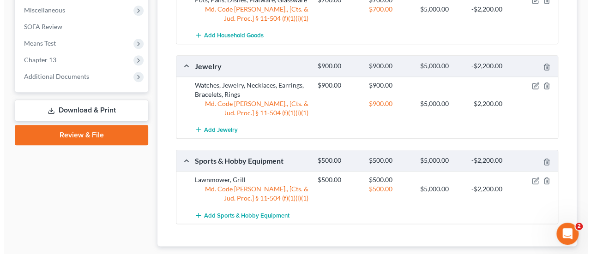
scroll to position [508, 0]
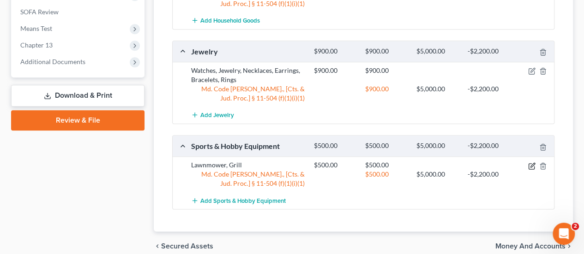
click at [532, 163] on icon "button" at bounding box center [531, 166] width 7 height 7
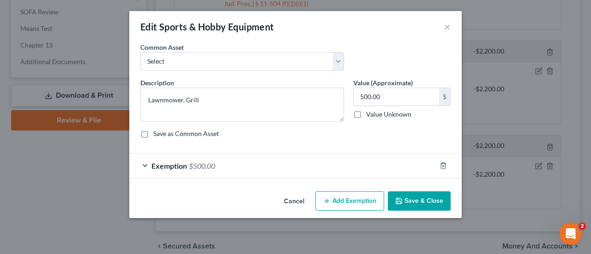
click at [183, 164] on span "Exemption" at bounding box center [169, 166] width 36 height 9
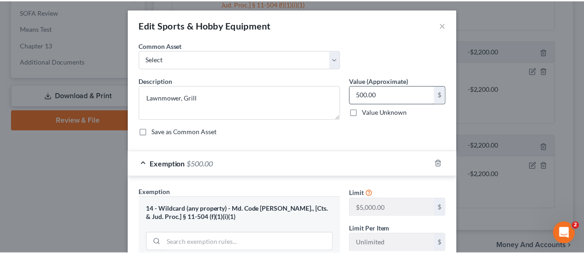
scroll to position [0, 0]
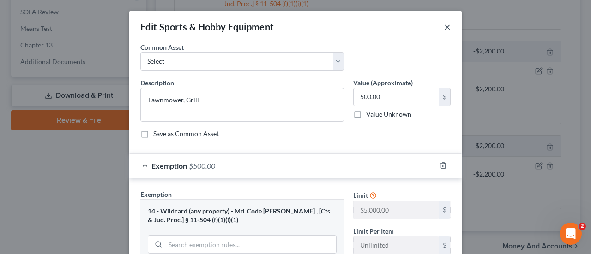
click at [446, 30] on button "×" at bounding box center [447, 26] width 6 height 11
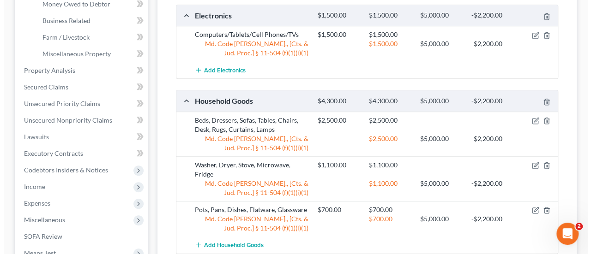
scroll to position [277, 0]
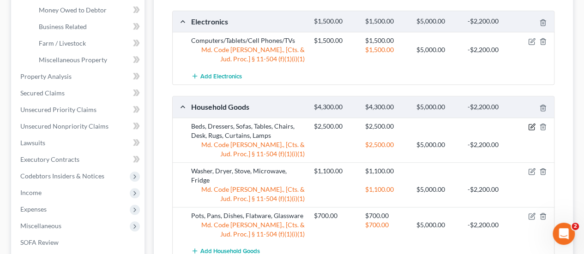
click at [534, 125] on icon "button" at bounding box center [532, 128] width 6 height 6
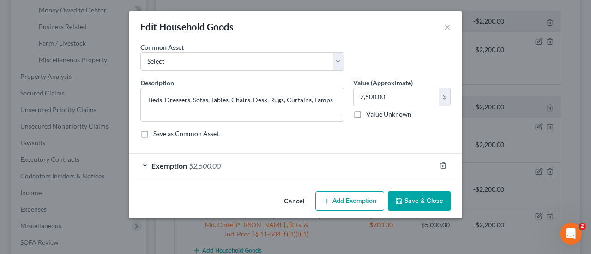
click at [189, 164] on span "$2,500.00" at bounding box center [205, 166] width 32 height 9
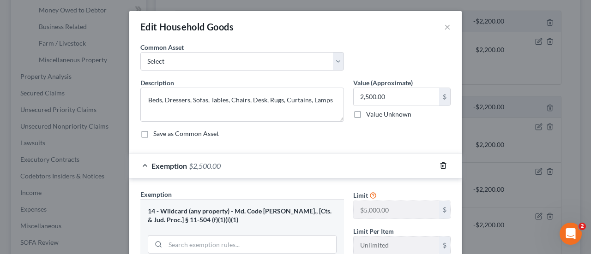
click at [440, 163] on icon "button" at bounding box center [443, 165] width 7 height 7
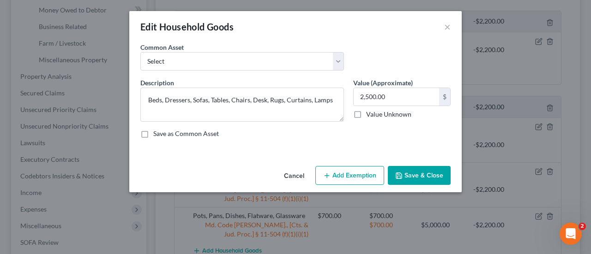
click at [356, 173] on button "Add Exemption" at bounding box center [349, 175] width 69 height 19
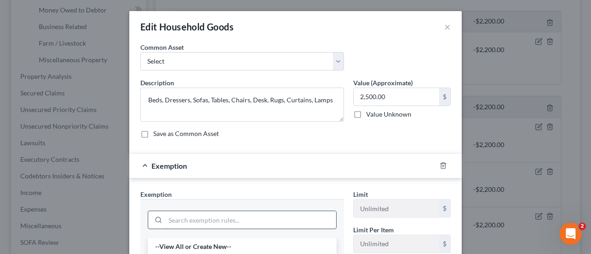
click at [190, 220] on input "search" at bounding box center [250, 220] width 171 height 18
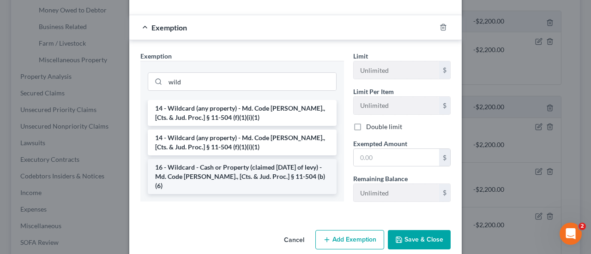
click at [225, 170] on li "16 - Wildcard - Cash or Property (claimed [DATE] of levy) - Md. Code [PERSON_NA…" at bounding box center [242, 176] width 189 height 35
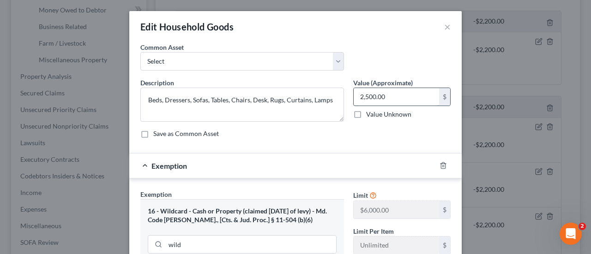
scroll to position [0, 0]
click at [393, 96] on input "2,500.00" at bounding box center [396, 97] width 85 height 18
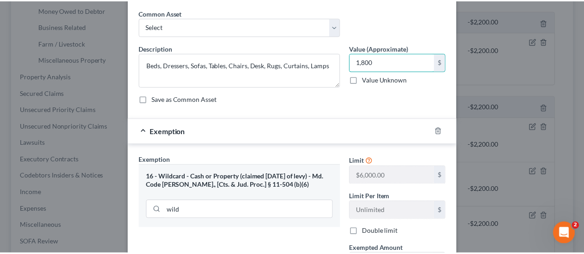
scroll to position [151, 0]
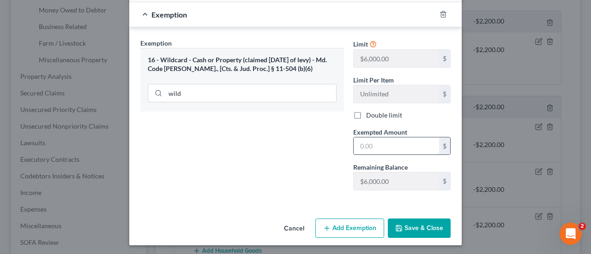
click at [379, 146] on input "text" at bounding box center [396, 147] width 85 height 18
click at [415, 226] on button "Save & Close" at bounding box center [419, 228] width 63 height 19
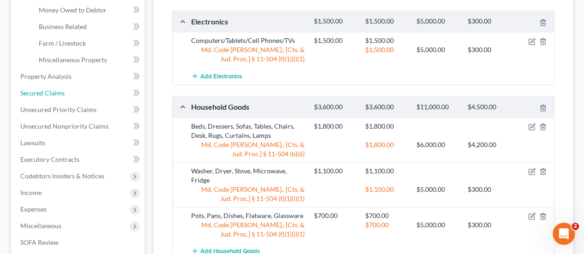
drag, startPoint x: 54, startPoint y: 95, endPoint x: 244, endPoint y: 103, distance: 190.4
click at [54, 95] on span "Secured Claims" at bounding box center [42, 93] width 44 height 8
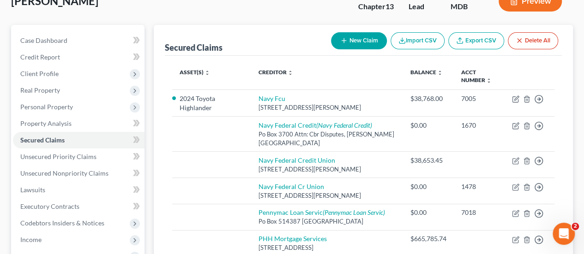
scroll to position [139, 0]
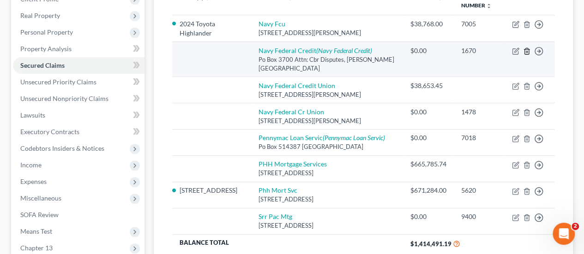
click at [526, 52] on icon "button" at bounding box center [526, 51] width 7 height 7
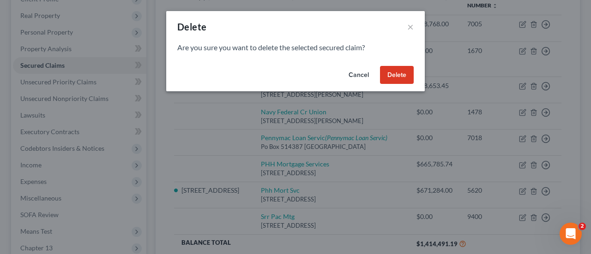
click at [398, 78] on button "Delete" at bounding box center [397, 75] width 34 height 18
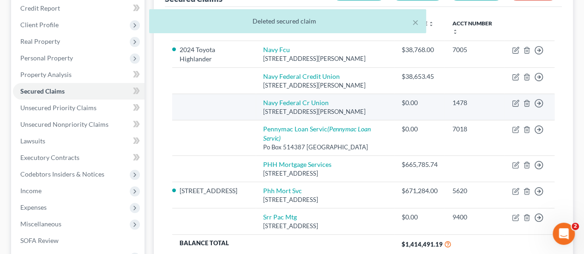
scroll to position [92, 0]
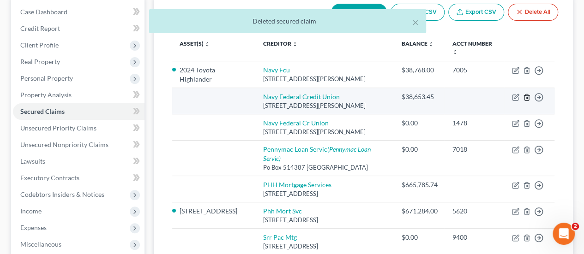
click at [527, 97] on line "button" at bounding box center [527, 98] width 0 height 2
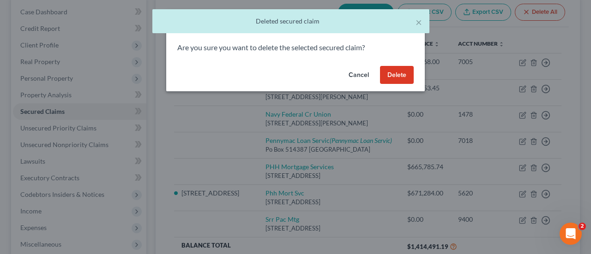
click at [400, 82] on button "Delete" at bounding box center [397, 75] width 34 height 18
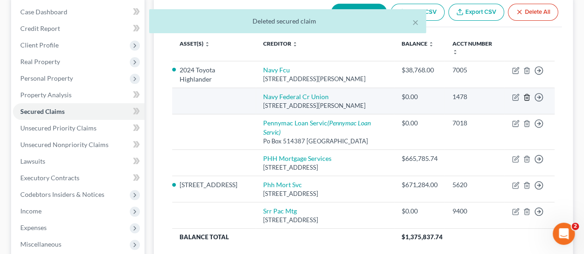
click at [530, 97] on icon "button" at bounding box center [526, 97] width 7 height 7
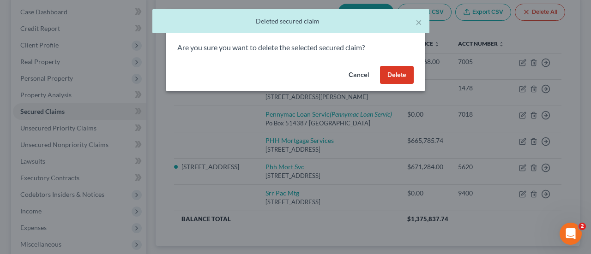
click at [404, 77] on button "Delete" at bounding box center [397, 75] width 34 height 18
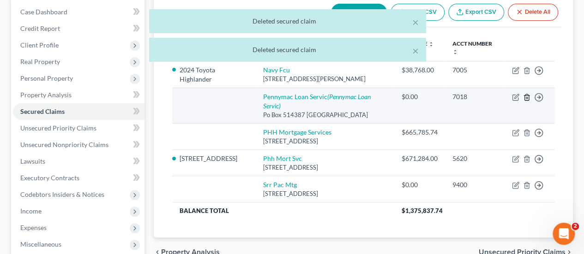
click at [525, 96] on icon "button" at bounding box center [527, 98] width 4 height 6
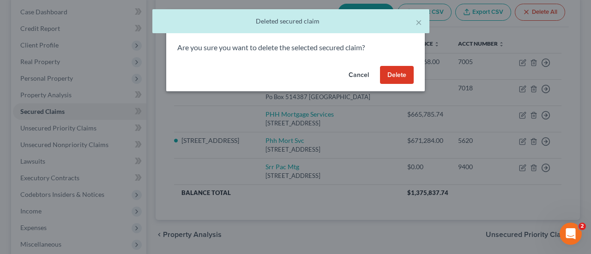
click at [399, 72] on button "Delete" at bounding box center [397, 75] width 34 height 18
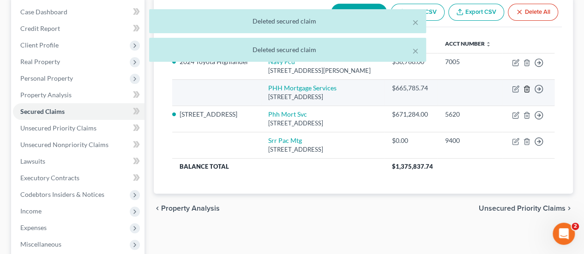
click at [528, 89] on icon "button" at bounding box center [526, 88] width 7 height 7
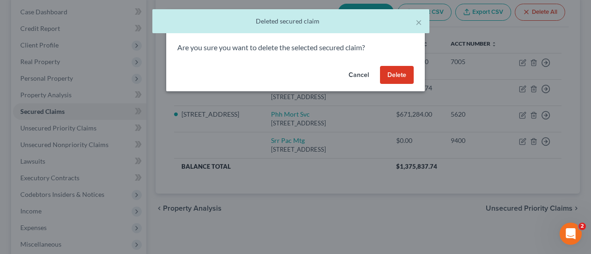
click at [401, 72] on button "Delete" at bounding box center [397, 75] width 34 height 18
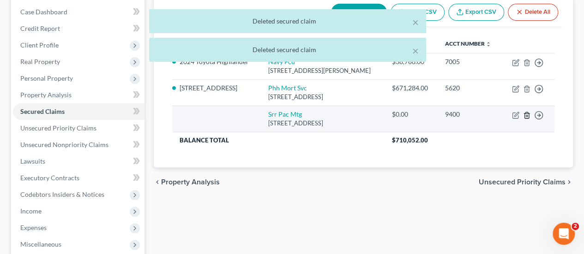
click at [526, 114] on icon "button" at bounding box center [526, 115] width 7 height 7
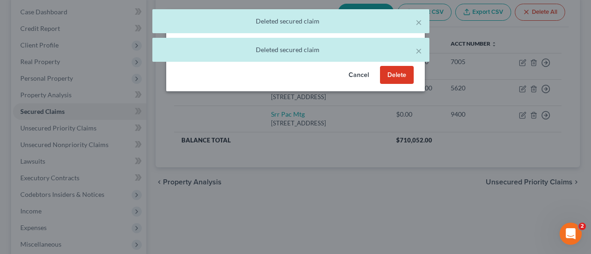
click at [403, 78] on button "Delete" at bounding box center [397, 75] width 34 height 18
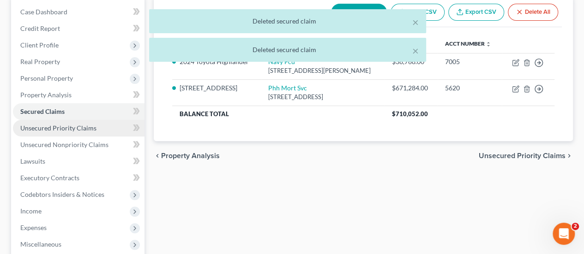
drag, startPoint x: 57, startPoint y: 126, endPoint x: 94, endPoint y: 129, distance: 36.6
click at [57, 126] on span "Unsecured Priority Claims" at bounding box center [58, 128] width 76 height 8
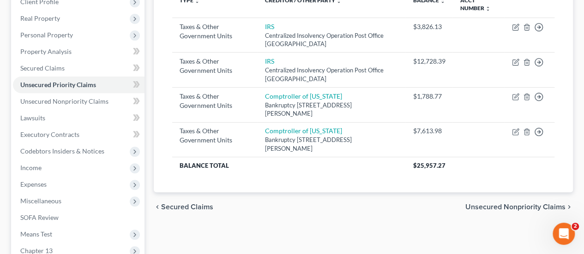
scroll to position [139, 0]
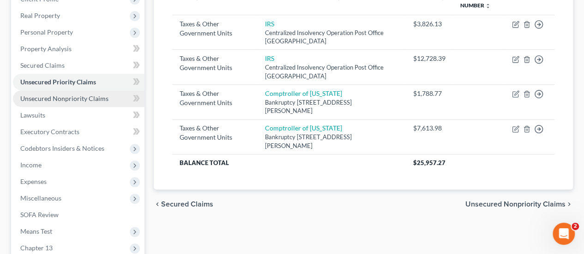
click at [54, 102] on span "Unsecured Nonpriority Claims" at bounding box center [64, 99] width 88 height 8
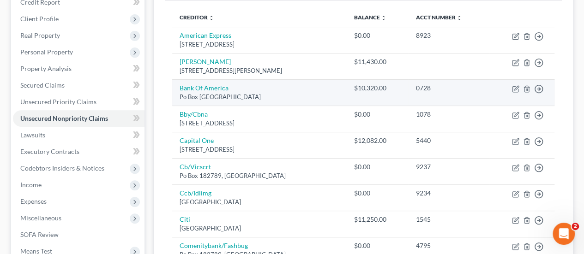
scroll to position [139, 0]
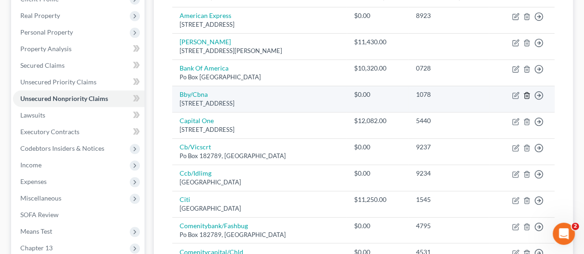
click at [527, 97] on icon "button" at bounding box center [527, 95] width 4 height 6
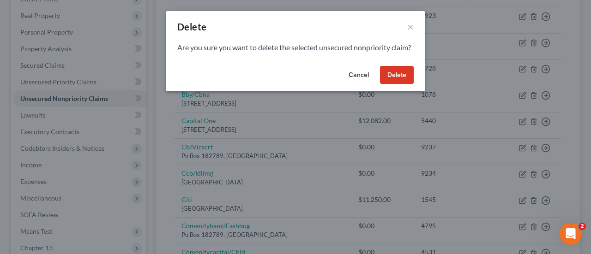
click at [393, 84] on button "Delete" at bounding box center [397, 75] width 34 height 18
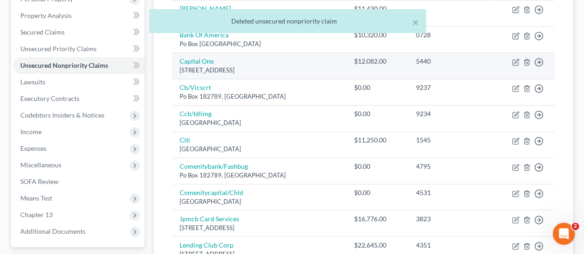
scroll to position [231, 0]
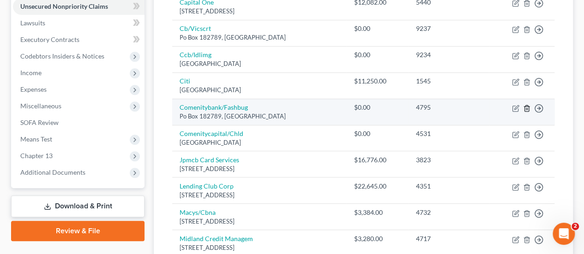
click at [527, 105] on icon "button" at bounding box center [527, 108] width 4 height 6
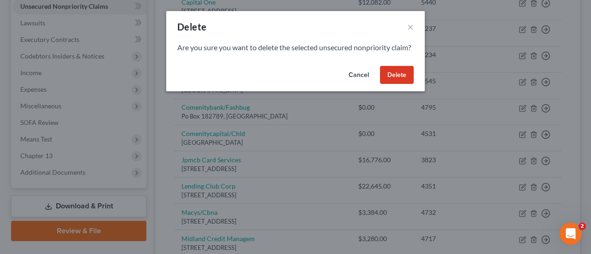
click at [397, 84] on button "Delete" at bounding box center [397, 75] width 34 height 18
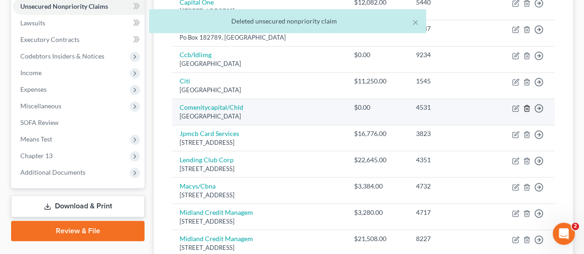
click at [526, 106] on icon "button" at bounding box center [526, 108] width 7 height 7
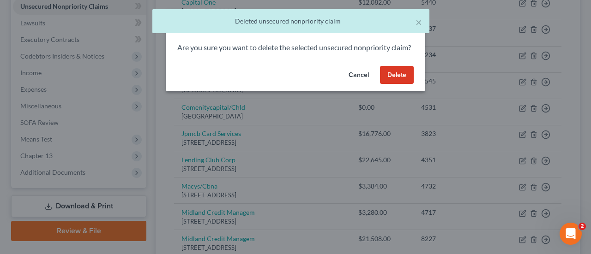
click at [402, 84] on button "Delete" at bounding box center [397, 75] width 34 height 18
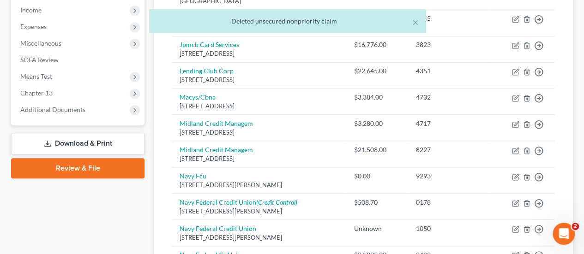
scroll to position [323, 0]
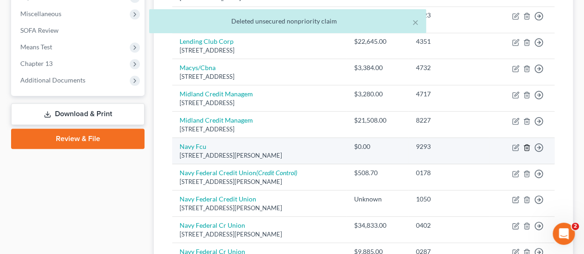
click at [528, 147] on icon "button" at bounding box center [526, 147] width 7 height 7
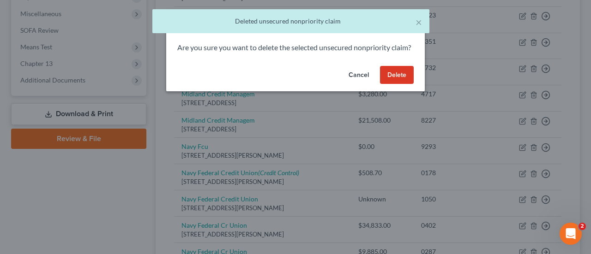
click at [405, 84] on button "Delete" at bounding box center [397, 75] width 34 height 18
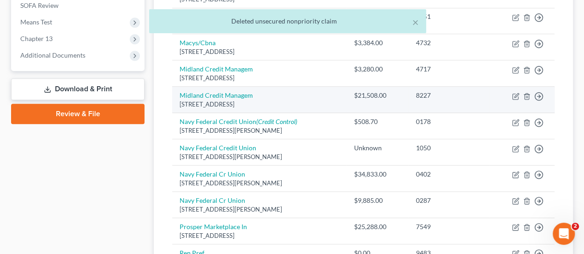
scroll to position [369, 0]
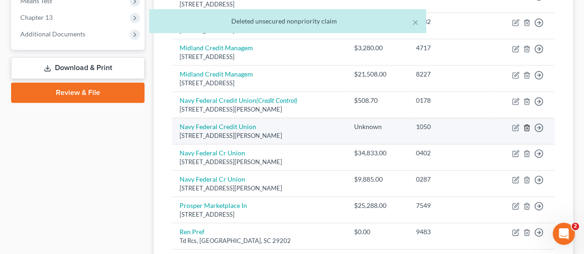
click at [528, 127] on icon "button" at bounding box center [526, 127] width 7 height 7
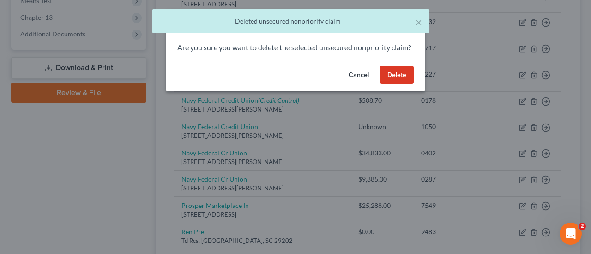
click at [404, 84] on button "Delete" at bounding box center [397, 75] width 34 height 18
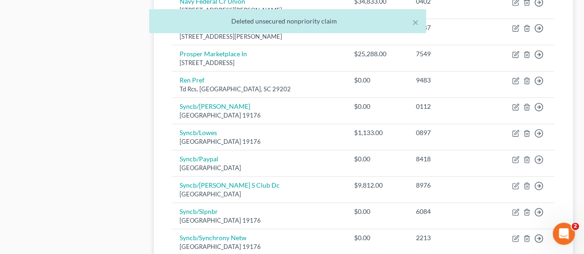
scroll to position [508, 0]
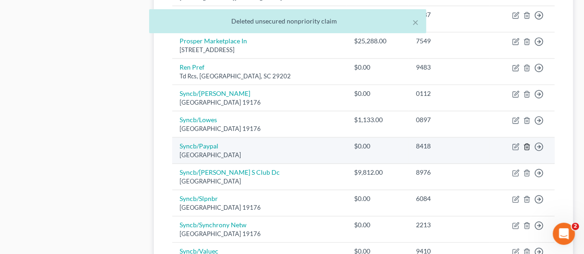
click at [526, 147] on line "button" at bounding box center [526, 148] width 0 height 2
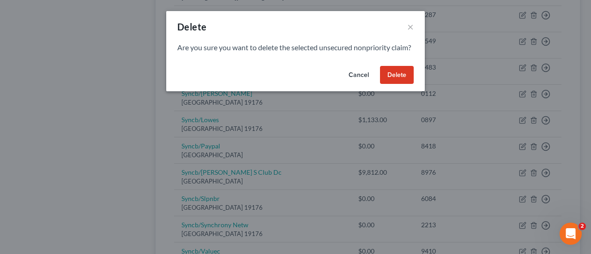
click at [392, 84] on button "Delete" at bounding box center [397, 75] width 34 height 18
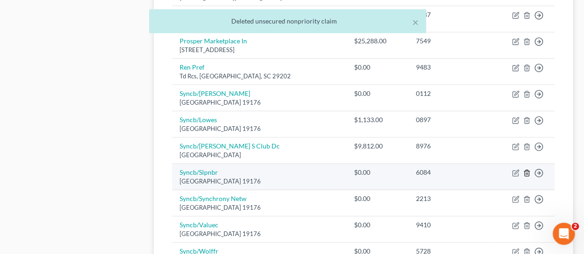
click at [526, 173] on line "button" at bounding box center [526, 174] width 0 height 2
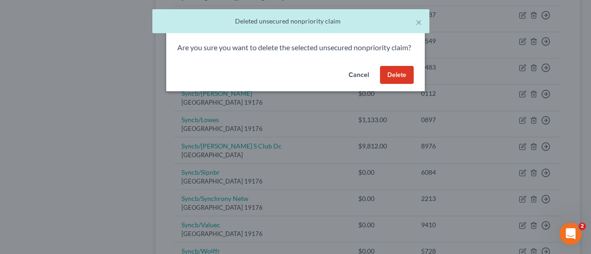
click at [394, 84] on button "Delete" at bounding box center [397, 75] width 34 height 18
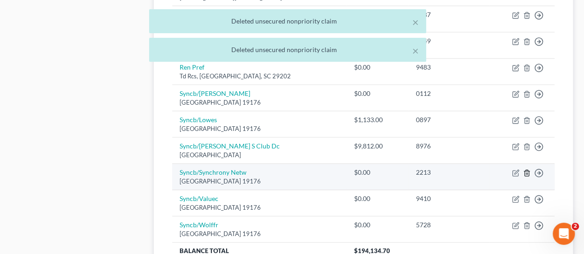
click at [527, 169] on icon "button" at bounding box center [526, 172] width 7 height 7
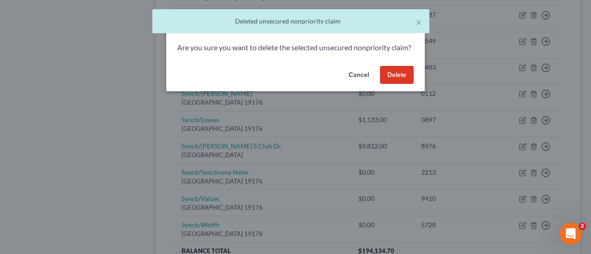
click at [401, 84] on button "Delete" at bounding box center [397, 75] width 34 height 18
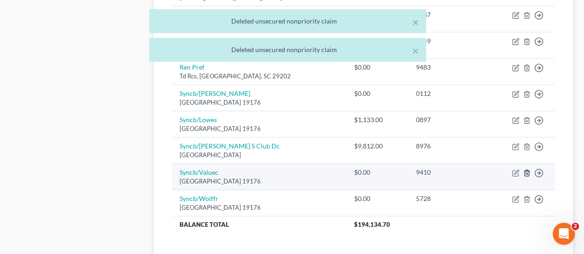
click at [527, 169] on icon "button" at bounding box center [526, 172] width 7 height 7
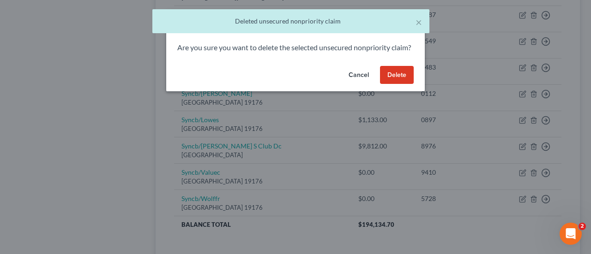
click at [401, 77] on button "Delete" at bounding box center [397, 75] width 34 height 18
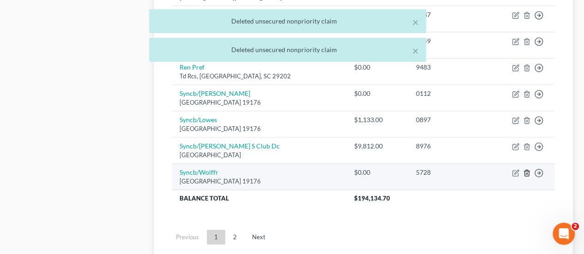
click at [526, 170] on icon "button" at bounding box center [526, 172] width 7 height 7
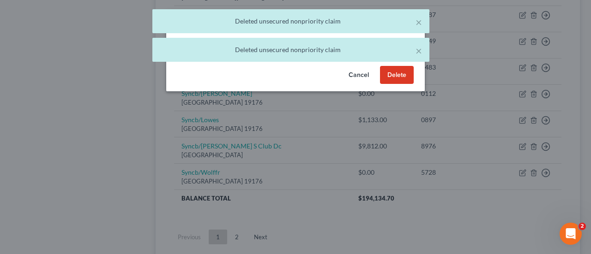
click at [398, 84] on button "Delete" at bounding box center [397, 75] width 34 height 18
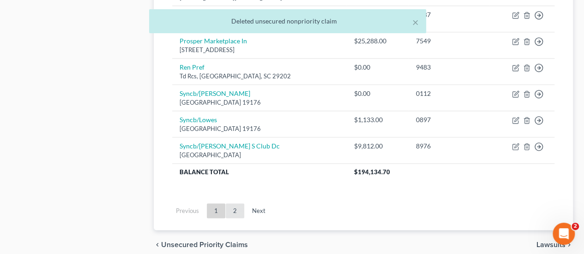
click at [238, 209] on link "2" at bounding box center [235, 211] width 18 height 15
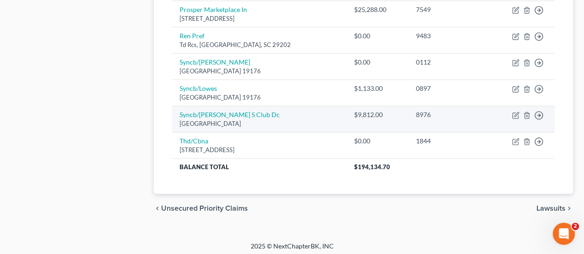
scroll to position [493, 0]
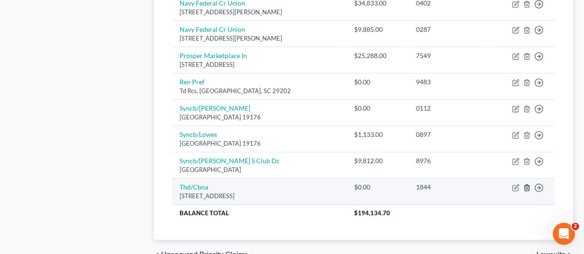
click at [525, 186] on icon "button" at bounding box center [527, 188] width 4 height 6
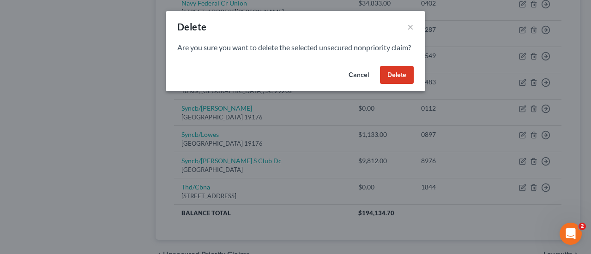
click at [404, 84] on button "Delete" at bounding box center [397, 75] width 34 height 18
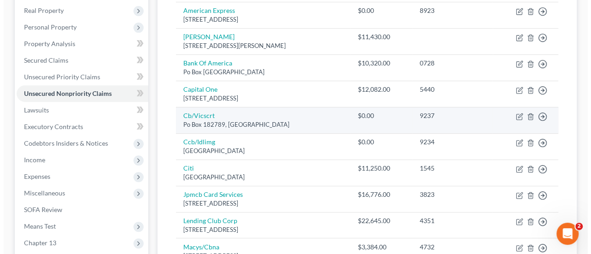
scroll to position [78, 0]
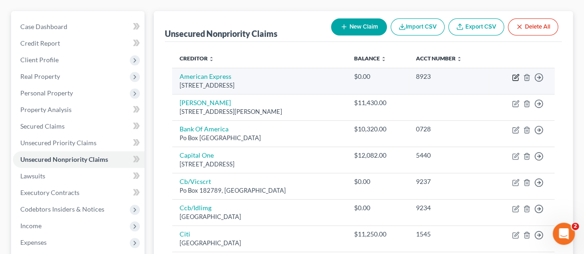
click at [514, 78] on icon "button" at bounding box center [516, 76] width 4 height 4
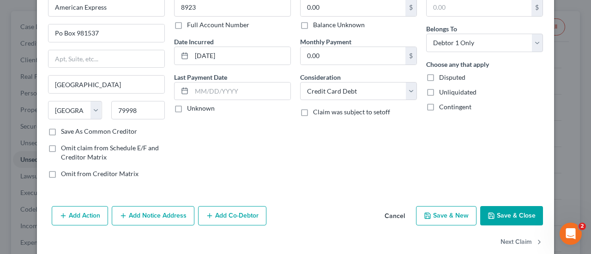
scroll to position [68, 0]
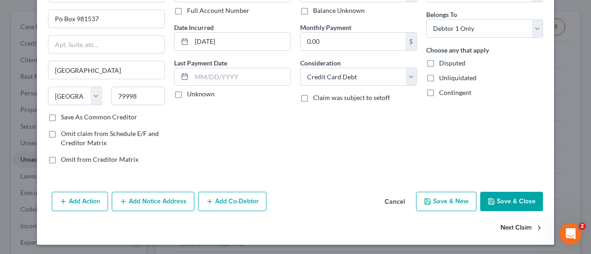
click at [514, 226] on button "Next Claim" at bounding box center [522, 228] width 42 height 19
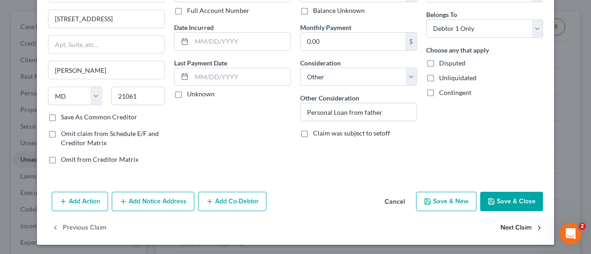
click at [527, 228] on button "Next Claim" at bounding box center [522, 228] width 42 height 19
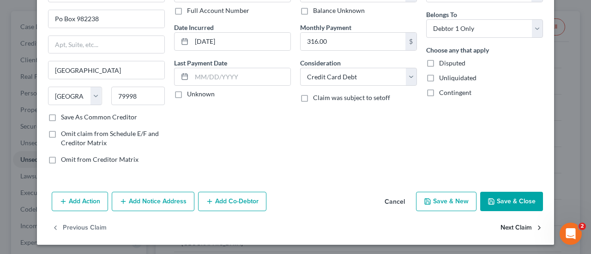
click at [519, 228] on button "Next Claim" at bounding box center [522, 228] width 42 height 19
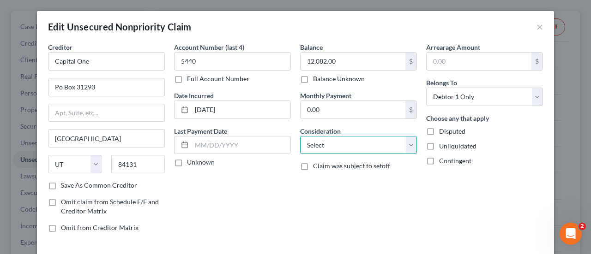
drag, startPoint x: 355, startPoint y: 151, endPoint x: 347, endPoint y: 137, distance: 15.5
click at [355, 151] on select "Select Cable / Satellite Services Collection Agency Credit Card Debt Debt Couns…" at bounding box center [358, 145] width 117 height 18
click at [300, 136] on select "Select Cable / Satellite Services Collection Agency Credit Card Debt Debt Couns…" at bounding box center [358, 145] width 117 height 18
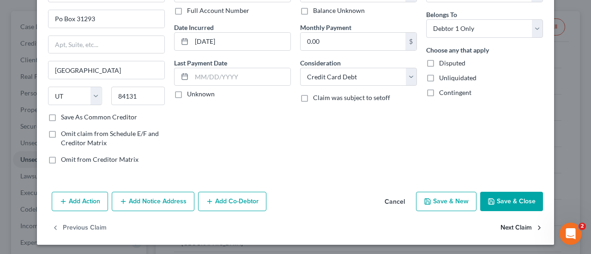
click at [511, 226] on button "Next Claim" at bounding box center [522, 228] width 42 height 19
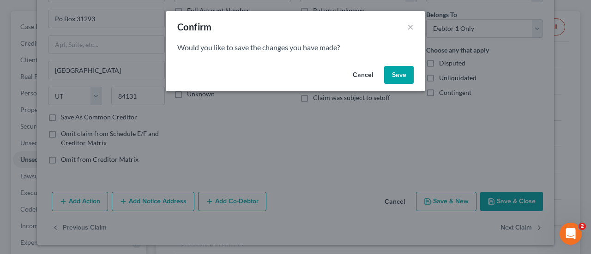
click at [403, 76] on button "Save" at bounding box center [399, 75] width 30 height 18
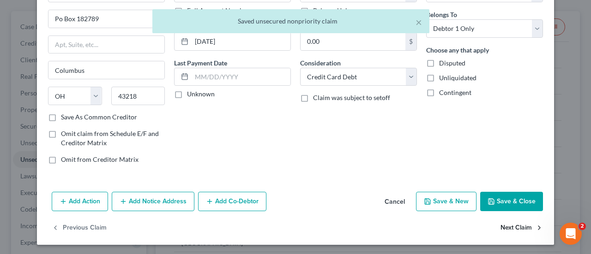
click at [516, 223] on button "Next Claim" at bounding box center [522, 228] width 42 height 19
click at [513, 225] on button "Next Claim" at bounding box center [522, 228] width 42 height 19
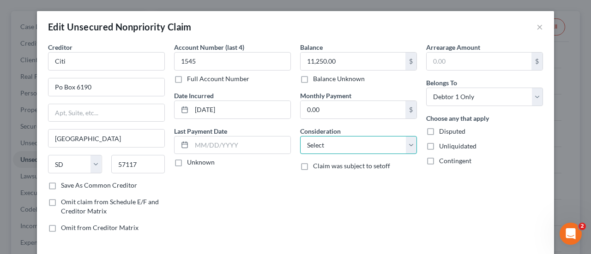
drag, startPoint x: 357, startPoint y: 145, endPoint x: 357, endPoint y: 140, distance: 5.1
click at [357, 145] on select "Select Cable / Satellite Services Collection Agency Credit Card Debt Debt Couns…" at bounding box center [358, 145] width 117 height 18
click at [300, 136] on select "Select Cable / Satellite Services Collection Agency Credit Card Debt Debt Couns…" at bounding box center [358, 145] width 117 height 18
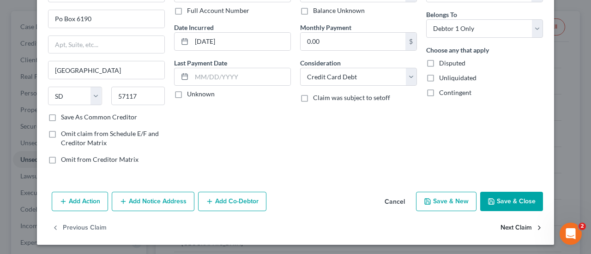
click at [510, 226] on button "Next Claim" at bounding box center [522, 228] width 42 height 19
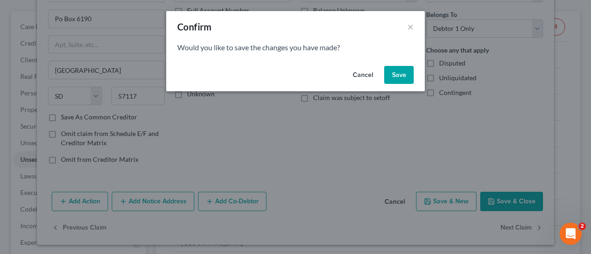
click at [395, 70] on button "Save" at bounding box center [399, 75] width 30 height 18
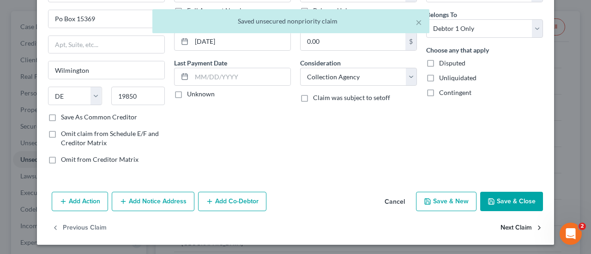
click at [506, 226] on button "Next Claim" at bounding box center [522, 228] width 42 height 19
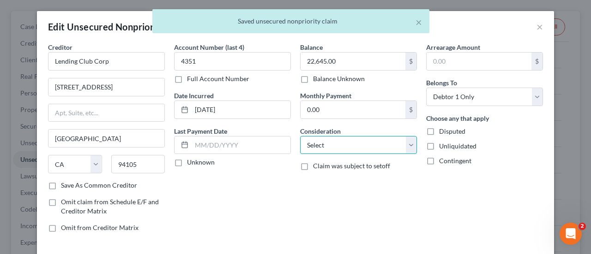
drag, startPoint x: 349, startPoint y: 146, endPoint x: 347, endPoint y: 136, distance: 10.3
click at [349, 146] on select "Select Cable / Satellite Services Collection Agency Credit Card Debt Debt Couns…" at bounding box center [358, 145] width 117 height 18
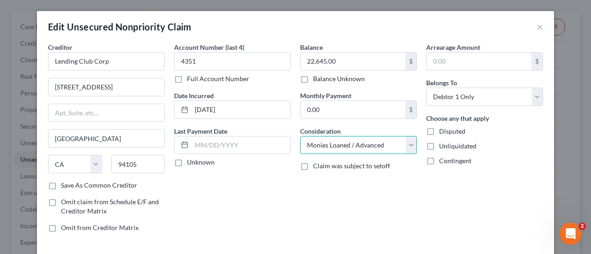
click at [300, 136] on select "Select Cable / Satellite Services Collection Agency Credit Card Debt Debt Couns…" at bounding box center [358, 145] width 117 height 18
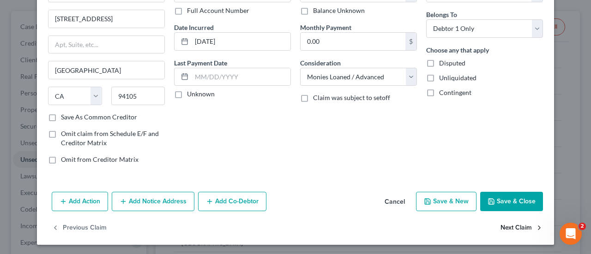
click at [515, 225] on button "Next Claim" at bounding box center [522, 228] width 42 height 19
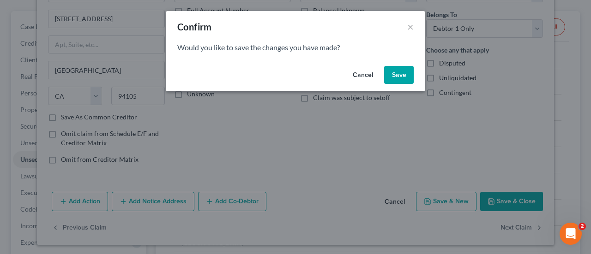
click at [389, 77] on button "Save" at bounding box center [399, 75] width 30 height 18
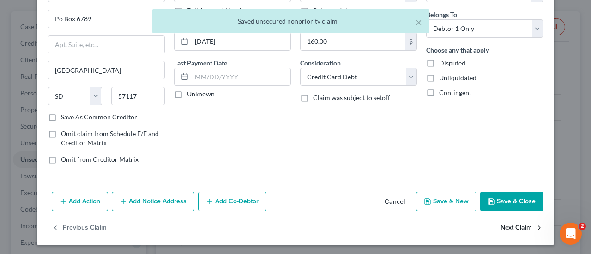
click at [507, 220] on button "Next Claim" at bounding box center [522, 228] width 42 height 19
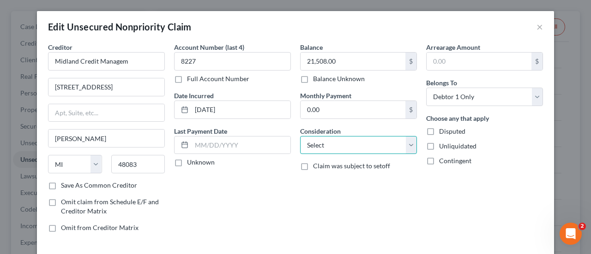
click at [373, 143] on select "Select Cable / Satellite Services Collection Agency Credit Card Debt Debt Couns…" at bounding box center [358, 145] width 117 height 18
click at [300, 136] on select "Select Cable / Satellite Services Collection Agency Credit Card Debt Debt Couns…" at bounding box center [358, 145] width 117 height 18
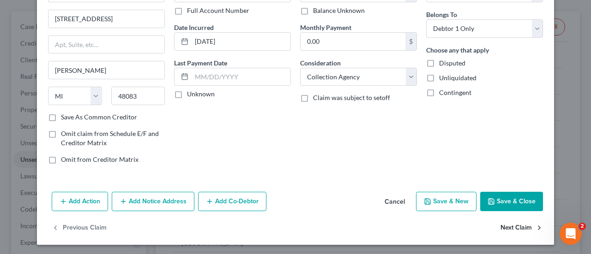
click at [501, 225] on button "Next Claim" at bounding box center [522, 228] width 42 height 19
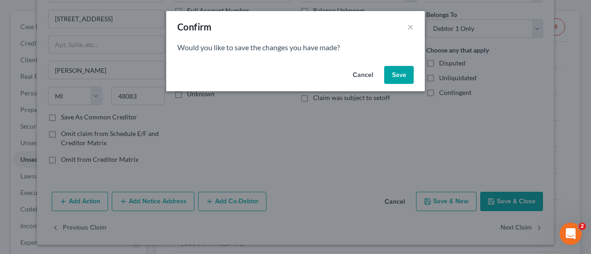
click at [397, 76] on button "Save" at bounding box center [399, 75] width 30 height 18
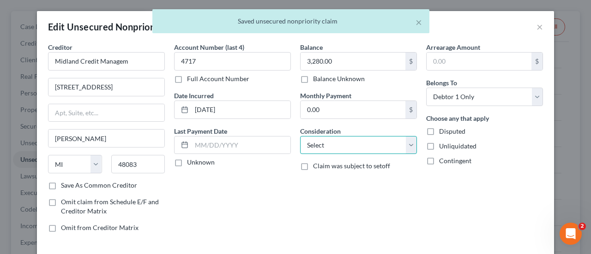
drag, startPoint x: 367, startPoint y: 143, endPoint x: 362, endPoint y: 136, distance: 8.9
click at [367, 143] on select "Select Cable / Satellite Services Collection Agency Credit Card Debt Debt Couns…" at bounding box center [358, 145] width 117 height 18
click at [300, 136] on select "Select Cable / Satellite Services Collection Agency Credit Card Debt Debt Couns…" at bounding box center [358, 145] width 117 height 18
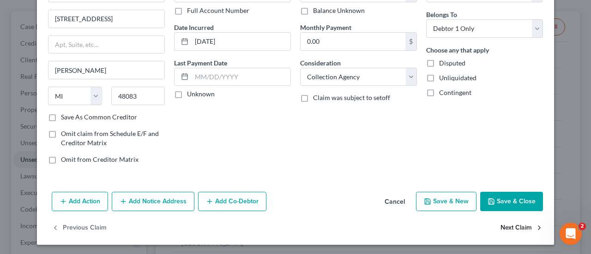
click at [505, 231] on button "Next Claim" at bounding box center [522, 228] width 42 height 19
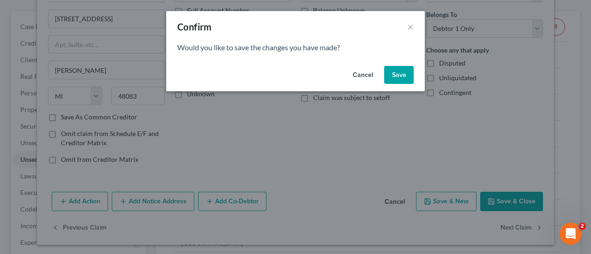
click at [396, 70] on button "Save" at bounding box center [399, 75] width 30 height 18
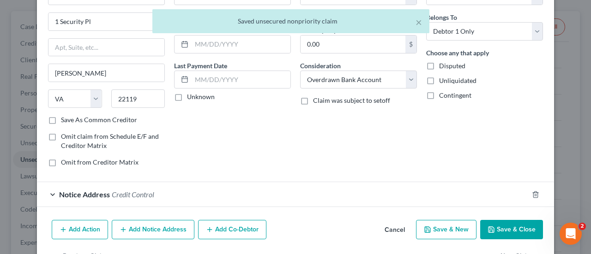
scroll to position [94, 0]
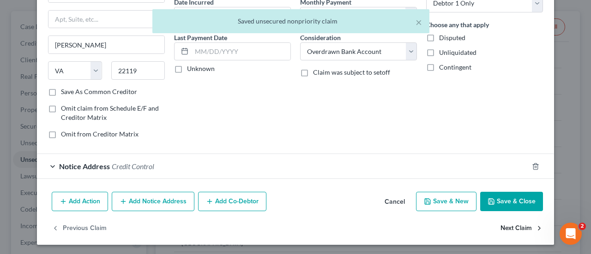
click at [501, 222] on button "Next Claim" at bounding box center [522, 228] width 42 height 19
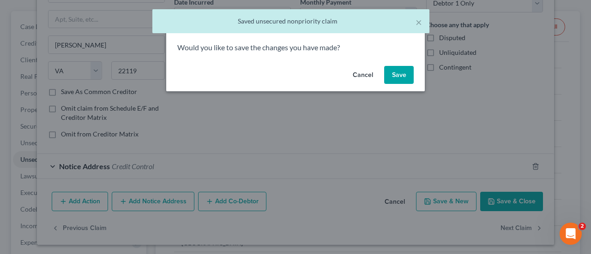
click at [403, 77] on button "Save" at bounding box center [399, 75] width 30 height 18
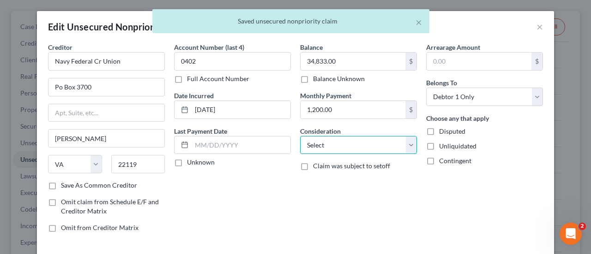
click at [359, 144] on select "Select Cable / Satellite Services Collection Agency Credit Card Debt Debt Couns…" at bounding box center [358, 145] width 117 height 18
click at [300, 136] on select "Select Cable / Satellite Services Collection Agency Credit Card Debt Debt Couns…" at bounding box center [358, 145] width 117 height 18
drag, startPoint x: 342, startPoint y: 148, endPoint x: 345, endPoint y: 136, distance: 12.6
click at [342, 148] on select "Select Cable / Satellite Services Collection Agency Credit Card Debt Debt Couns…" at bounding box center [358, 145] width 117 height 18
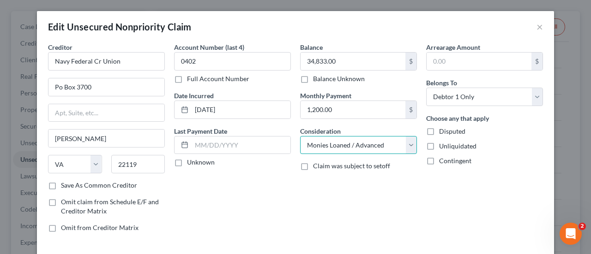
click at [300, 136] on select "Select Cable / Satellite Services Collection Agency Credit Card Debt Debt Couns…" at bounding box center [358, 145] width 117 height 18
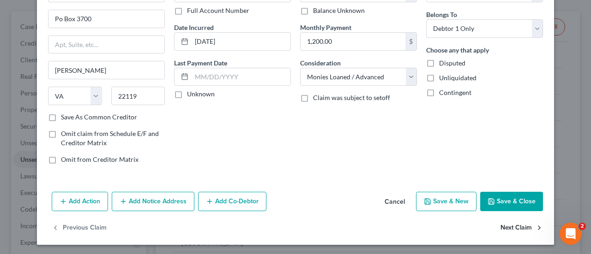
click at [520, 226] on button "Next Claim" at bounding box center [522, 228] width 42 height 19
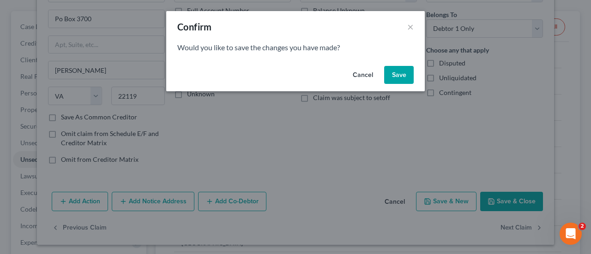
click at [408, 76] on button "Save" at bounding box center [399, 75] width 30 height 18
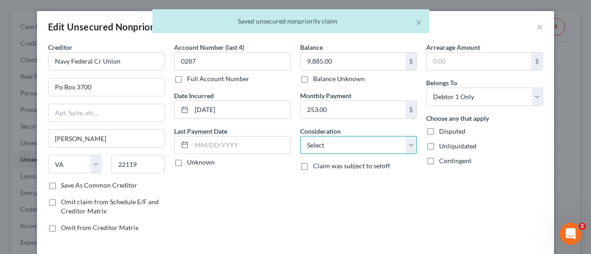
drag, startPoint x: 348, startPoint y: 147, endPoint x: 349, endPoint y: 136, distance: 11.1
click at [348, 147] on select "Select Cable / Satellite Services Collection Agency Credit Card Debt Debt Couns…" at bounding box center [358, 145] width 117 height 18
click at [300, 136] on select "Select Cable / Satellite Services Collection Agency Credit Card Debt Debt Couns…" at bounding box center [358, 145] width 117 height 18
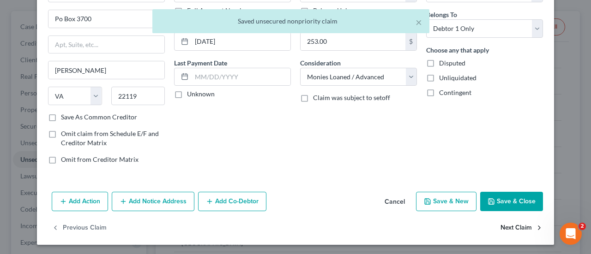
click at [511, 223] on button "Next Claim" at bounding box center [522, 228] width 42 height 19
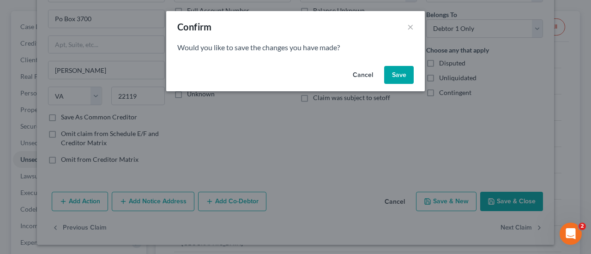
click at [395, 74] on button "Save" at bounding box center [399, 75] width 30 height 18
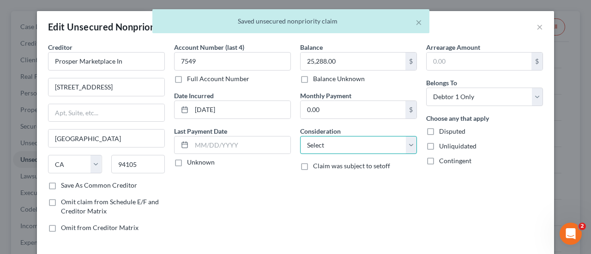
drag, startPoint x: 339, startPoint y: 144, endPoint x: 341, endPoint y: 136, distance: 8.1
click at [339, 144] on select "Select Cable / Satellite Services Collection Agency Credit Card Debt Debt Couns…" at bounding box center [358, 145] width 117 height 18
click at [300, 136] on select "Select Cable / Satellite Services Collection Agency Credit Card Debt Debt Couns…" at bounding box center [358, 145] width 117 height 18
drag, startPoint x: 366, startPoint y: 146, endPoint x: 366, endPoint y: 137, distance: 8.8
click at [366, 146] on select "Select Cable / Satellite Services Collection Agency Credit Card Debt Debt Couns…" at bounding box center [358, 145] width 117 height 18
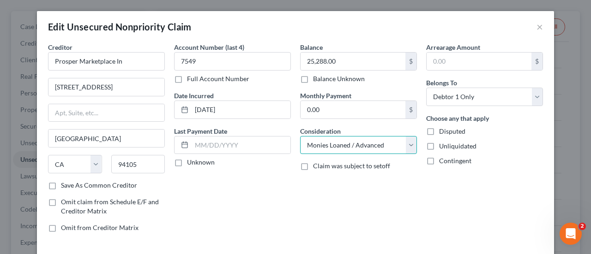
click at [300, 136] on select "Select Cable / Satellite Services Collection Agency Credit Card Debt Debt Couns…" at bounding box center [358, 145] width 117 height 18
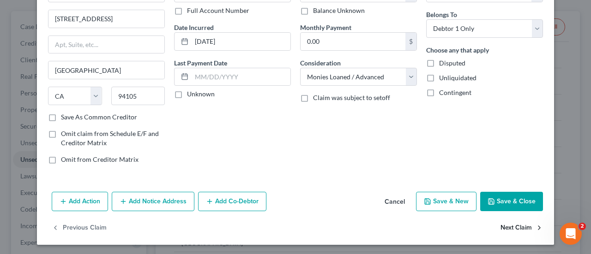
click at [507, 228] on button "Next Claim" at bounding box center [522, 228] width 42 height 19
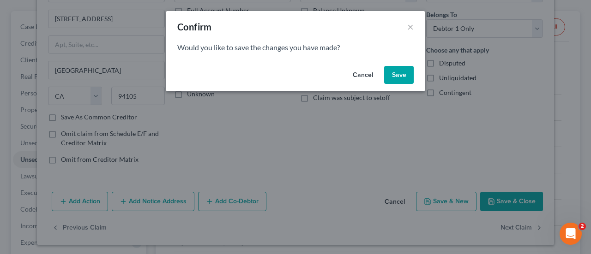
click at [398, 82] on button "Save" at bounding box center [399, 75] width 30 height 18
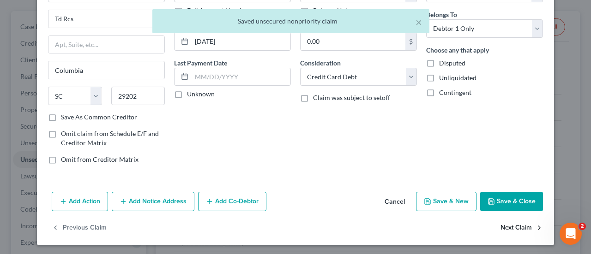
click at [522, 229] on button "Next Claim" at bounding box center [522, 228] width 42 height 19
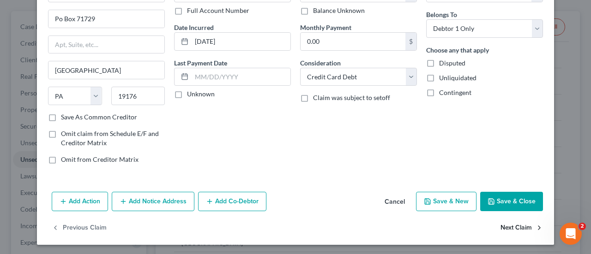
click at [514, 229] on button "Next Claim" at bounding box center [522, 228] width 42 height 19
click at [513, 226] on button "Next Claim" at bounding box center [522, 228] width 42 height 19
click at [520, 196] on button "Save & Close" at bounding box center [511, 201] width 63 height 19
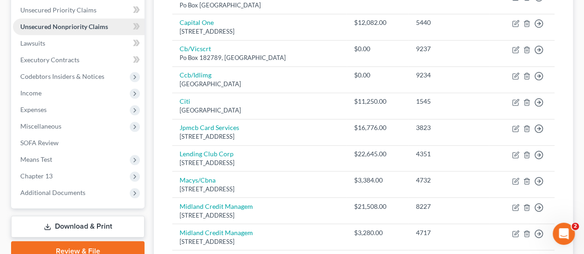
scroll to position [216, 0]
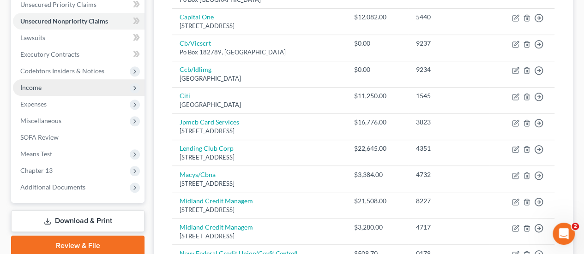
click at [33, 90] on span "Income" at bounding box center [30, 88] width 21 height 8
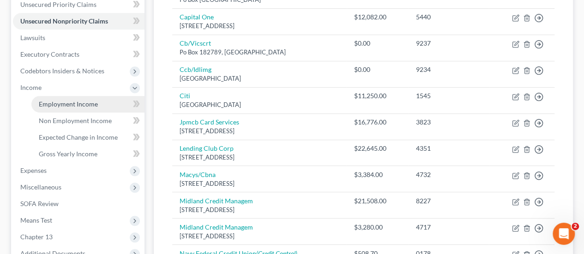
click at [52, 104] on span "Employment Income" at bounding box center [68, 104] width 59 height 8
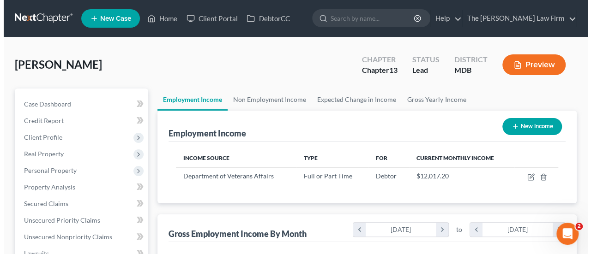
scroll to position [164, 234]
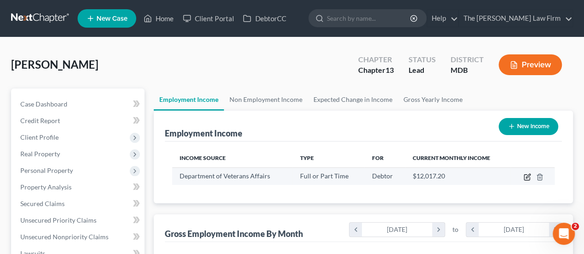
click at [527, 176] on icon "button" at bounding box center [528, 176] width 4 height 4
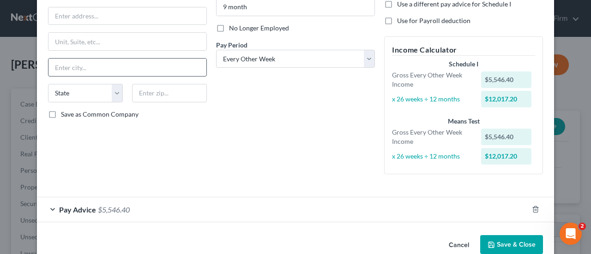
scroll to position [124, 0]
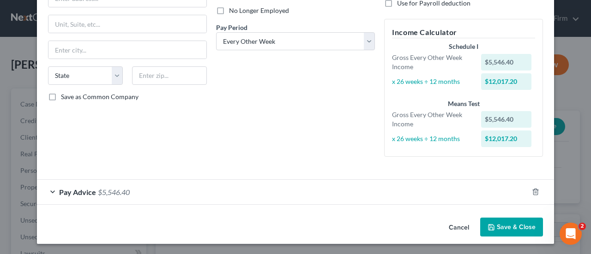
drag, startPoint x: 103, startPoint y: 194, endPoint x: 194, endPoint y: 143, distance: 105.0
click at [103, 194] on span "$5,546.40" at bounding box center [114, 192] width 32 height 9
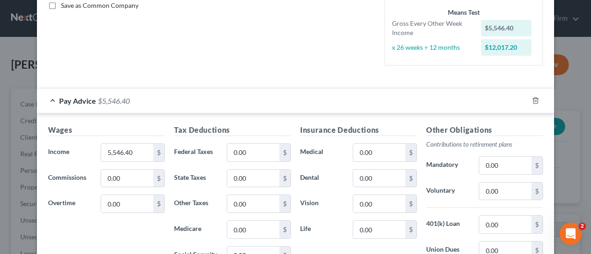
scroll to position [263, 0]
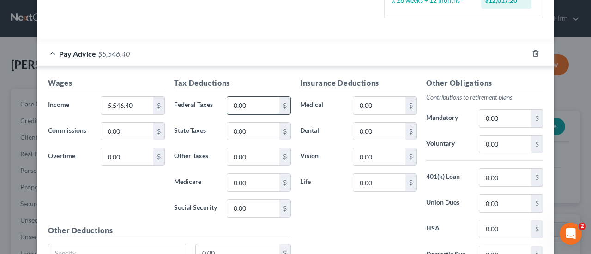
click at [248, 101] on input "0.00" at bounding box center [253, 106] width 52 height 18
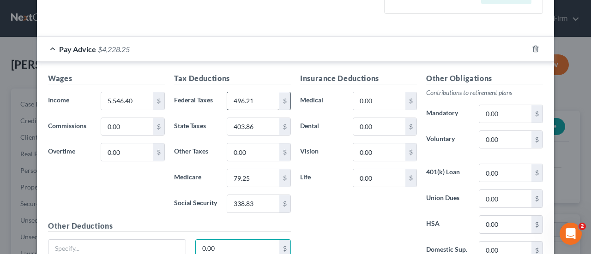
scroll to position [348, 0]
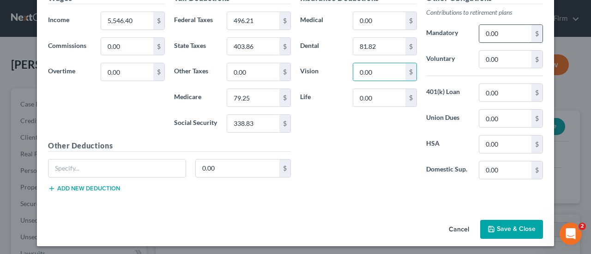
click at [503, 32] on input "0.00" at bounding box center [505, 34] width 52 height 18
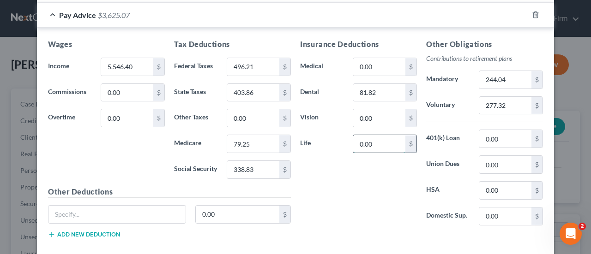
click at [380, 139] on input "0.00" at bounding box center [379, 144] width 52 height 18
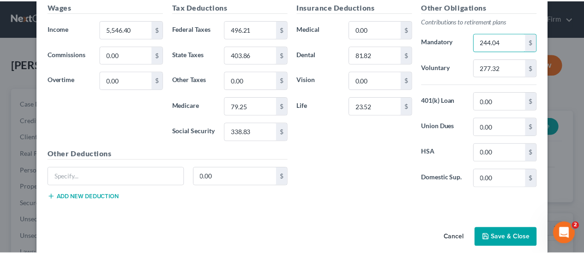
scroll to position [348, 0]
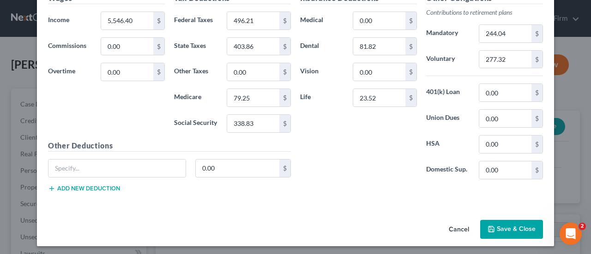
click at [497, 228] on button "Save & Close" at bounding box center [511, 229] width 63 height 19
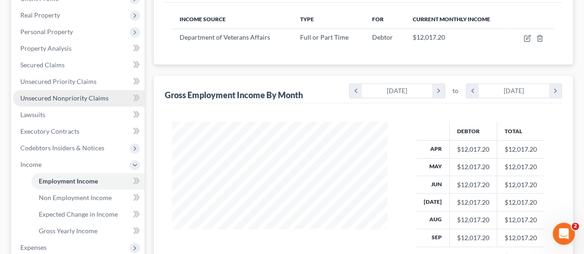
scroll to position [231, 0]
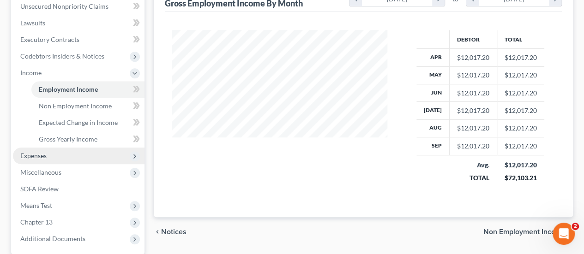
click at [40, 157] on span "Expenses" at bounding box center [33, 156] width 26 height 8
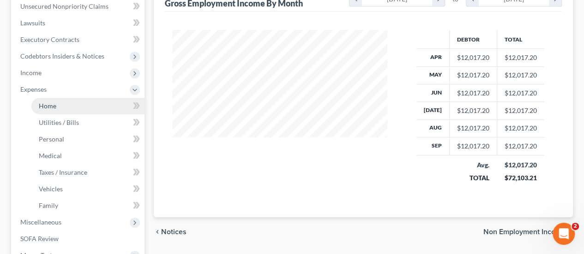
click at [54, 111] on link "Home" at bounding box center [87, 106] width 113 height 17
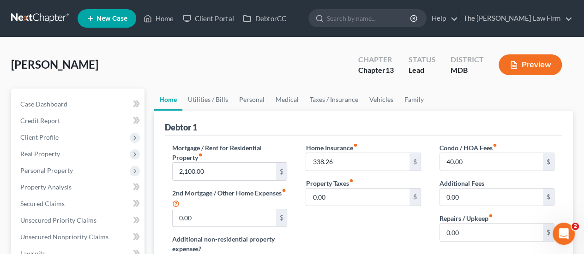
scroll to position [46, 0]
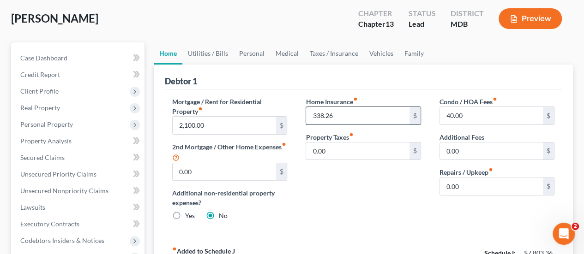
click at [346, 118] on input "338.26" at bounding box center [357, 116] width 103 height 18
click at [217, 56] on link "Utilities / Bills" at bounding box center [207, 53] width 51 height 22
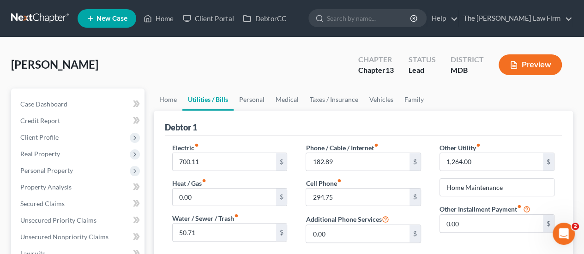
scroll to position [46, 0]
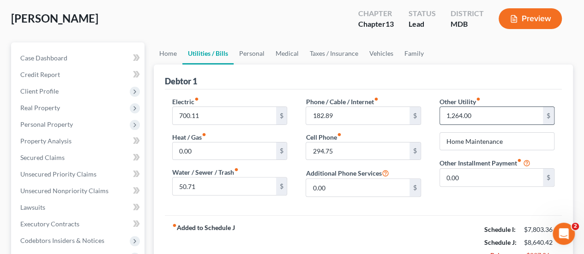
click at [486, 115] on input "1,264.00" at bounding box center [491, 116] width 103 height 18
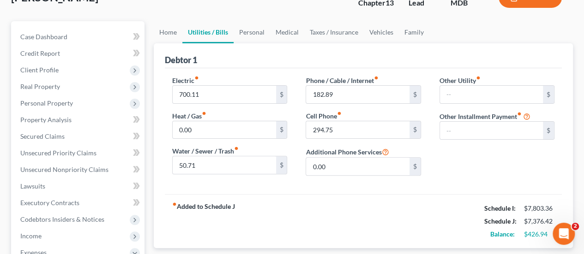
scroll to position [0, 0]
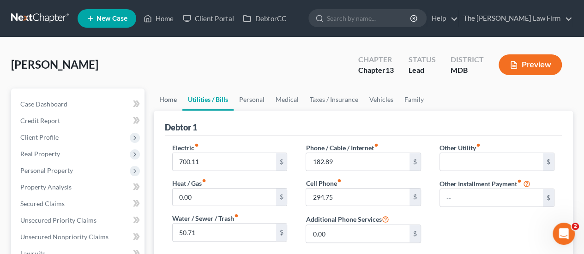
click at [174, 104] on link "Home" at bounding box center [168, 100] width 29 height 22
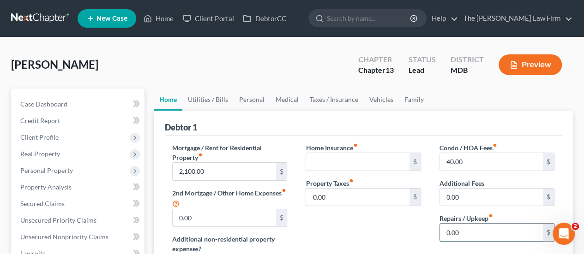
click at [482, 234] on input "0.00" at bounding box center [491, 233] width 103 height 18
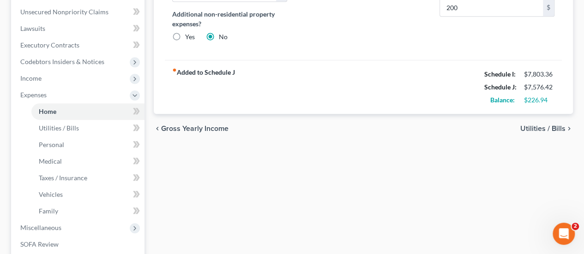
scroll to position [41, 0]
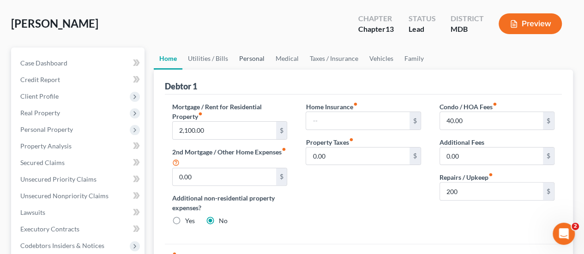
click at [253, 58] on link "Personal" at bounding box center [252, 59] width 36 height 22
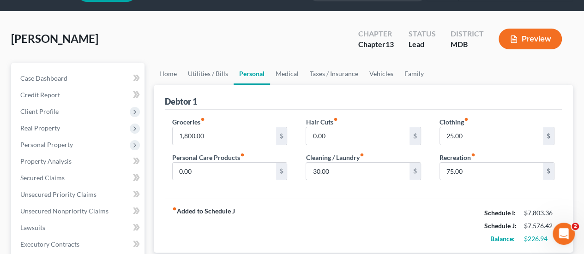
scroll to position [46, 0]
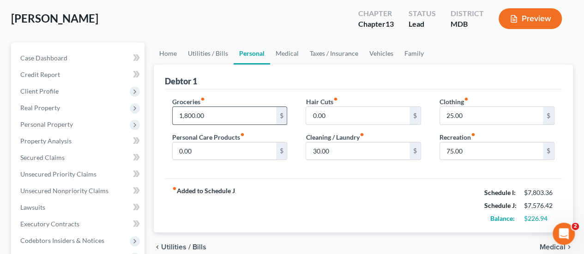
click at [220, 115] on input "1,800.00" at bounding box center [224, 116] width 103 height 18
click at [296, 54] on link "Medical" at bounding box center [287, 53] width 34 height 22
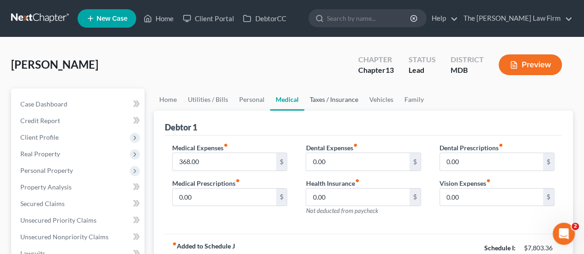
click at [333, 96] on link "Taxes / Insurance" at bounding box center [334, 100] width 60 height 22
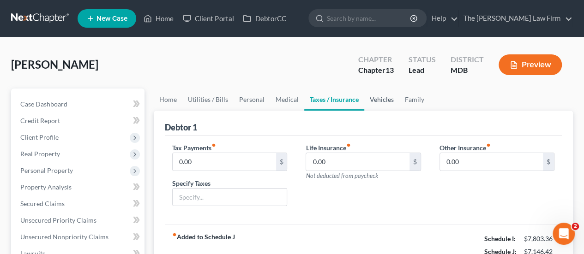
click at [380, 100] on link "Vehicles" at bounding box center [381, 100] width 35 height 22
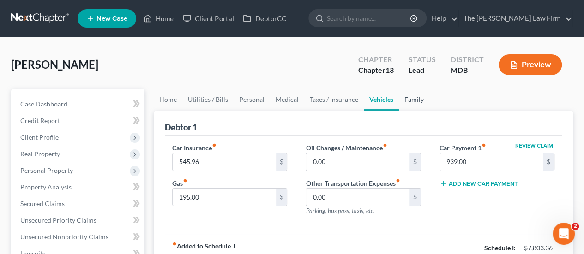
click at [404, 101] on link "Family" at bounding box center [414, 100] width 30 height 22
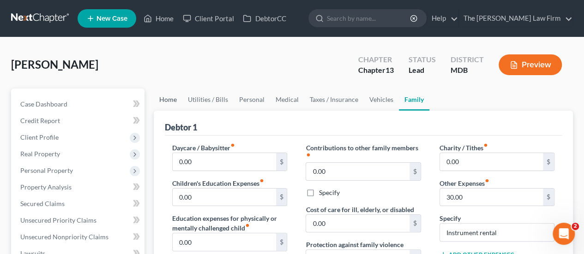
click at [170, 98] on link "Home" at bounding box center [168, 100] width 29 height 22
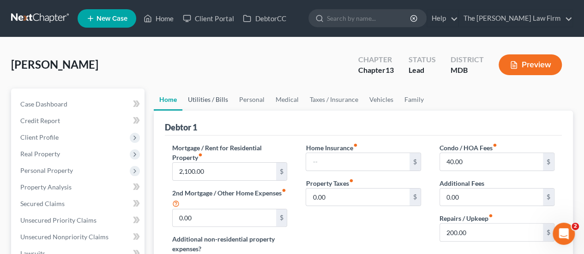
click at [199, 104] on link "Utilities / Bills" at bounding box center [207, 100] width 51 height 22
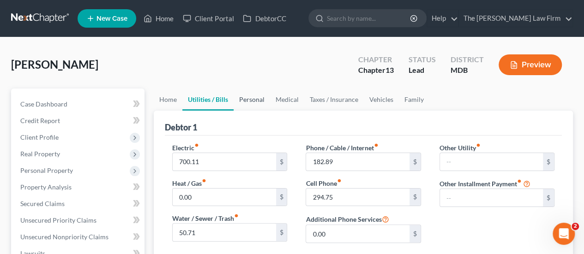
click at [257, 100] on link "Personal" at bounding box center [252, 100] width 36 height 22
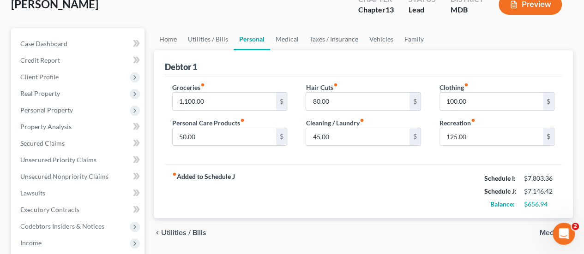
scroll to position [46, 0]
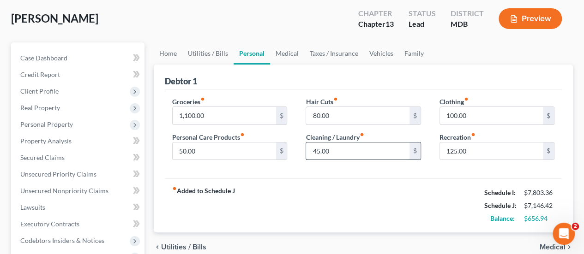
click at [337, 148] on input "45.00" at bounding box center [357, 152] width 103 height 18
click at [290, 53] on link "Medical" at bounding box center [287, 53] width 34 height 22
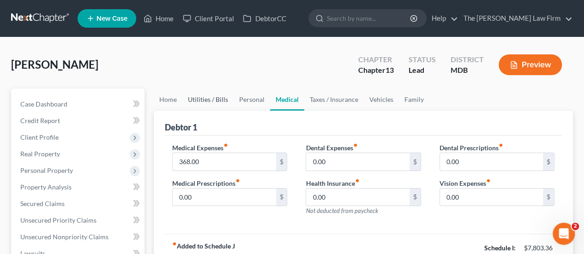
click at [200, 101] on link "Utilities / Bills" at bounding box center [207, 100] width 51 height 22
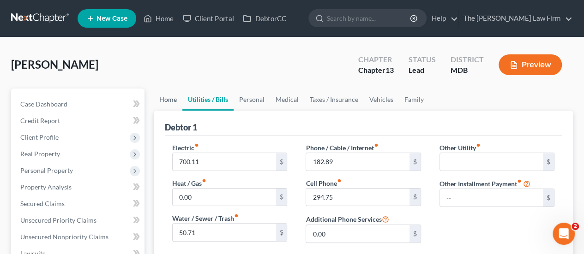
click at [167, 107] on link "Home" at bounding box center [168, 100] width 29 height 22
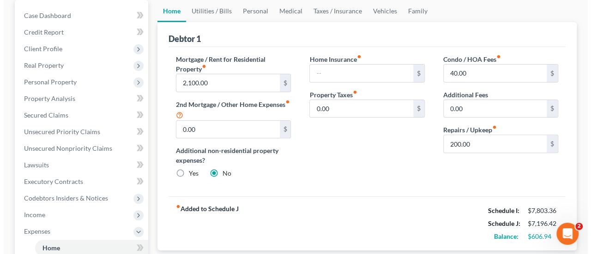
scroll to position [92, 0]
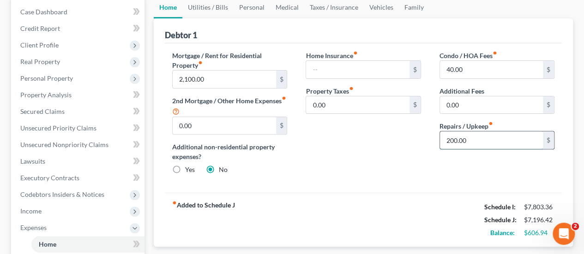
click at [476, 143] on input "200.00" at bounding box center [491, 141] width 103 height 18
drag, startPoint x: 370, startPoint y: 191, endPoint x: 375, endPoint y: 195, distance: 5.9
click at [370, 191] on div "Mortgage / Rent for Residential Property fiber_manual_record 2,100.00 $ 2nd Mor…" at bounding box center [363, 118] width 397 height 150
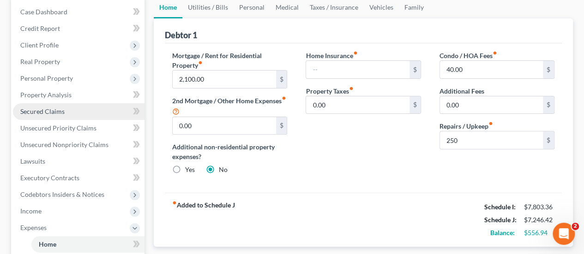
click at [48, 111] on span "Secured Claims" at bounding box center [42, 112] width 44 height 8
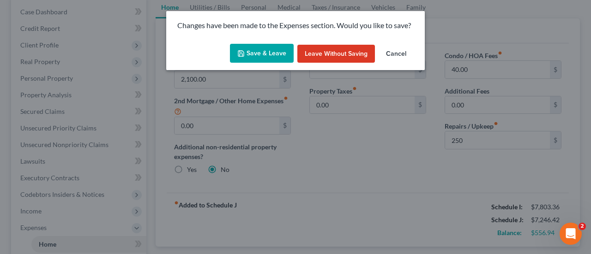
click at [276, 59] on button "Save & Leave" at bounding box center [262, 53] width 64 height 19
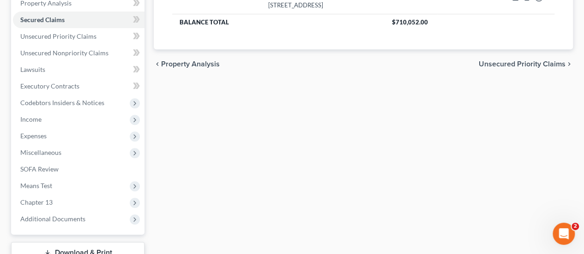
scroll to position [185, 0]
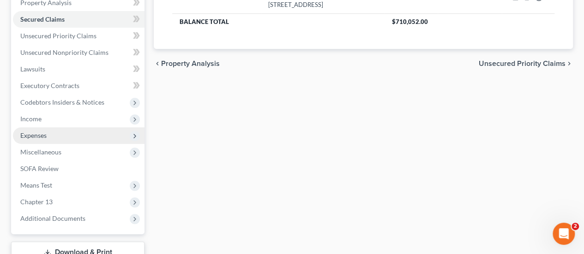
click at [40, 133] on span "Expenses" at bounding box center [33, 136] width 26 height 8
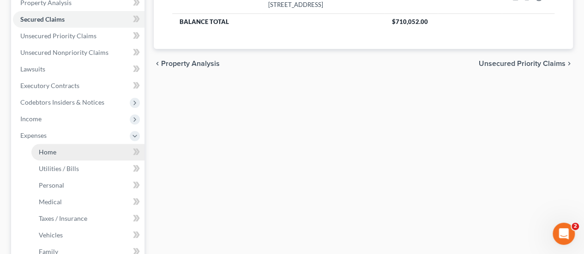
click at [50, 151] on span "Home" at bounding box center [48, 152] width 18 height 8
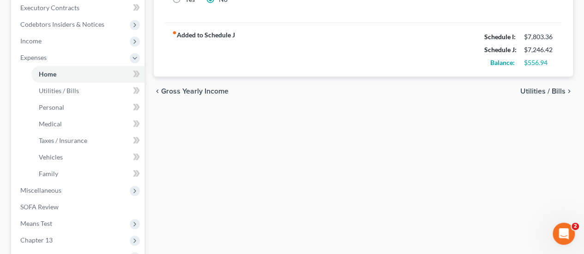
scroll to position [323, 0]
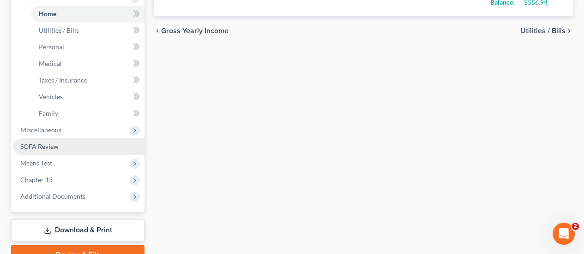
drag, startPoint x: 49, startPoint y: 133, endPoint x: 55, endPoint y: 142, distance: 10.3
click at [49, 133] on span "Miscellaneous" at bounding box center [40, 130] width 41 height 8
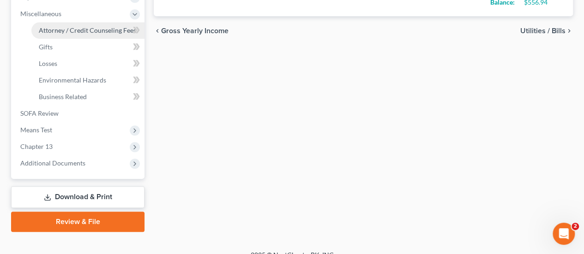
click at [77, 34] on span "Attorney / Credit Counseling Fees" at bounding box center [87, 30] width 97 height 8
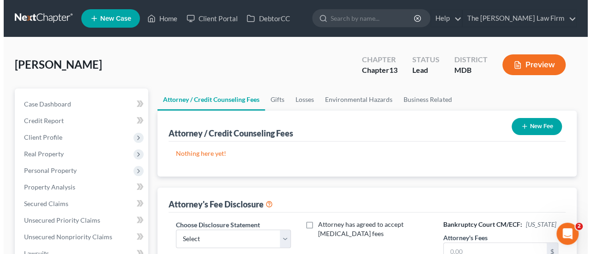
scroll to position [46, 0]
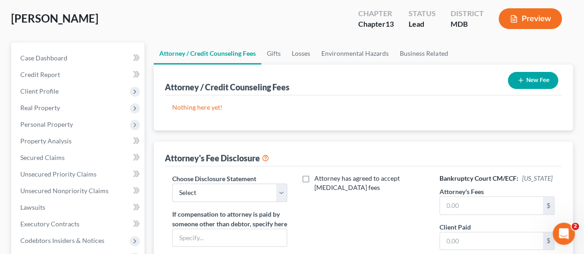
click at [527, 81] on button "New Fee" at bounding box center [533, 80] width 50 height 17
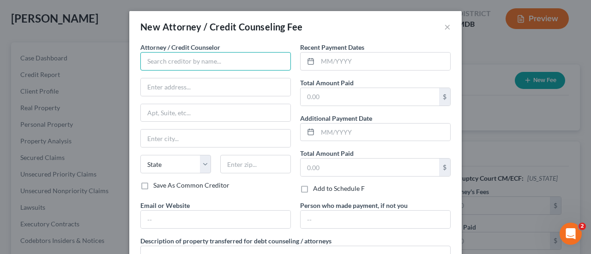
click at [186, 60] on input "text" at bounding box center [215, 61] width 151 height 18
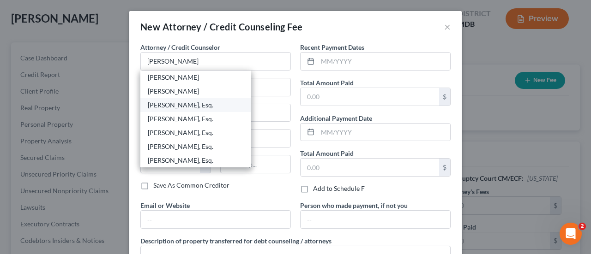
click at [182, 107] on div "[PERSON_NAME], Esq." at bounding box center [196, 105] width 96 height 9
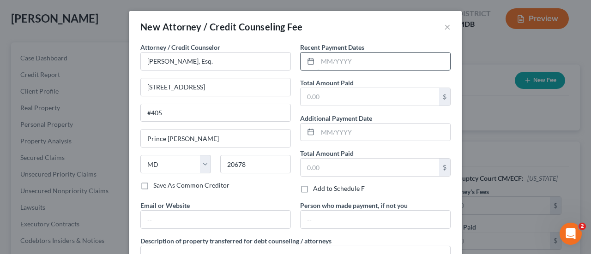
click at [332, 60] on input "text" at bounding box center [384, 62] width 133 height 18
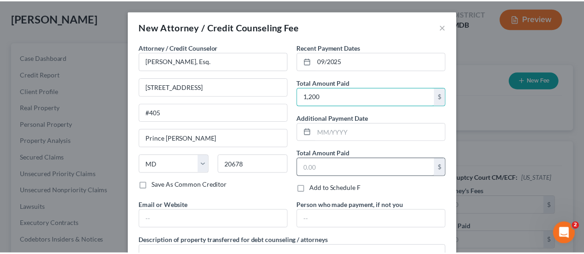
scroll to position [82, 0]
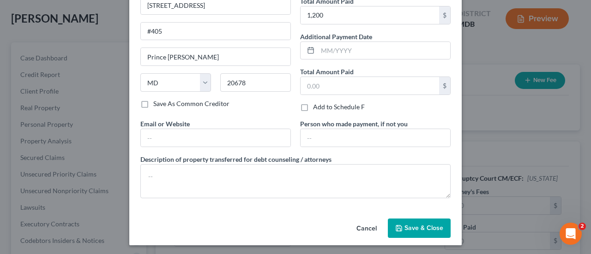
click at [426, 231] on button "Save & Close" at bounding box center [419, 228] width 63 height 19
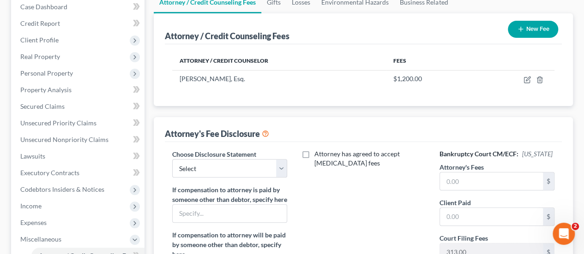
scroll to position [139, 0]
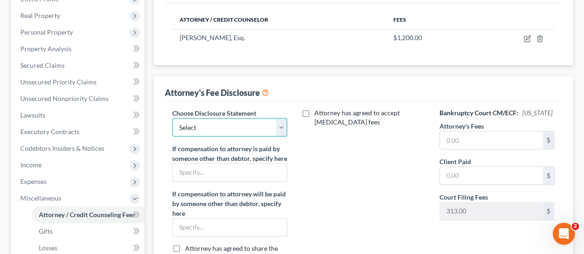
click at [217, 127] on select "Select Attorney Disclosure" at bounding box center [229, 127] width 115 height 18
click at [172, 118] on select "Select Attorney Disclosure" at bounding box center [229, 127] width 115 height 18
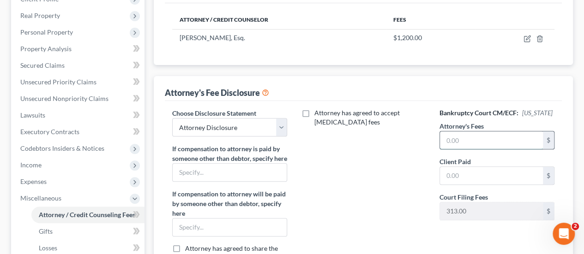
click at [480, 140] on input "text" at bounding box center [491, 141] width 103 height 18
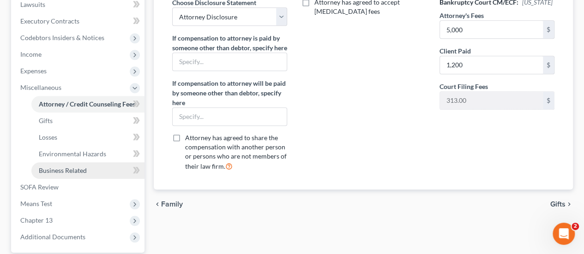
scroll to position [150, 0]
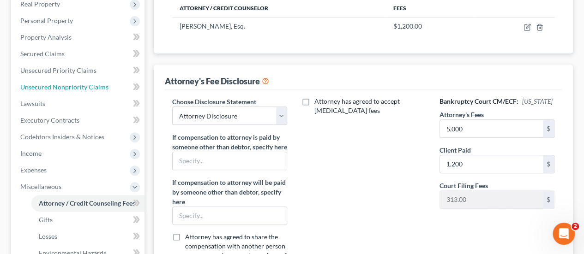
drag, startPoint x: 75, startPoint y: 90, endPoint x: 174, endPoint y: 93, distance: 98.9
click at [75, 90] on span "Unsecured Nonpriority Claims" at bounding box center [64, 87] width 88 height 8
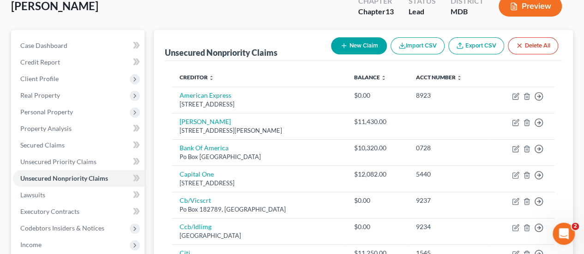
scroll to position [46, 0]
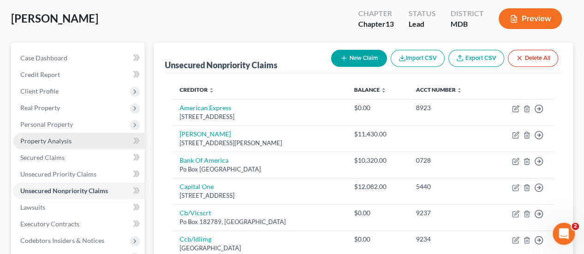
click at [56, 139] on span "Property Analysis" at bounding box center [45, 141] width 51 height 8
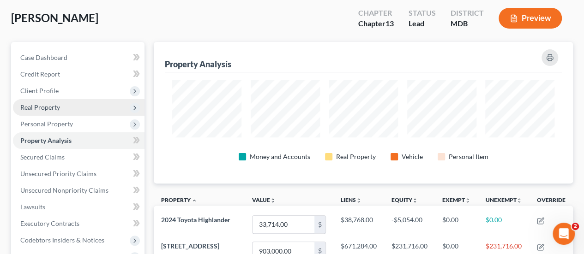
scroll to position [46, 0]
click at [39, 107] on span "Real Property" at bounding box center [40, 108] width 40 height 8
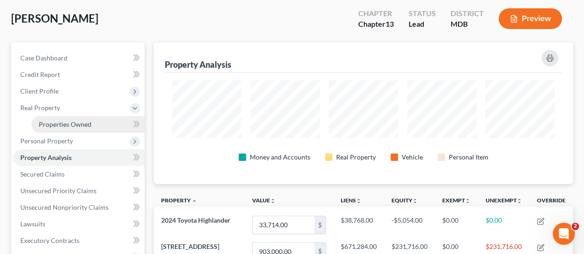
click at [57, 121] on span "Properties Owned" at bounding box center [65, 125] width 53 height 8
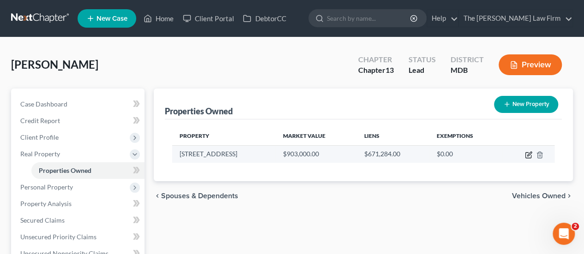
click at [527, 157] on icon "button" at bounding box center [528, 156] width 6 height 6
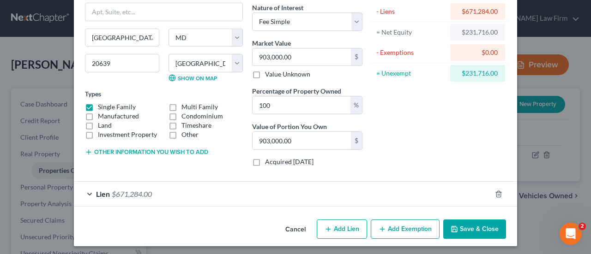
scroll to position [76, 0]
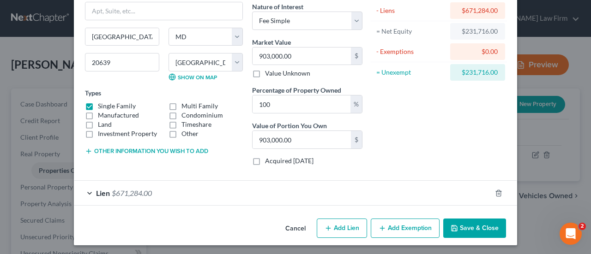
click at [418, 224] on button "Add Exemption" at bounding box center [405, 228] width 69 height 19
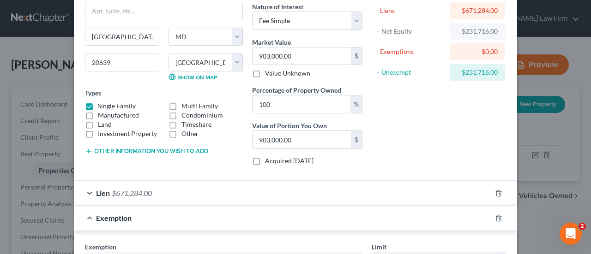
click at [478, 73] on div "$231,716.00" at bounding box center [478, 72] width 40 height 9
click at [472, 72] on div "$231,716.00" at bounding box center [478, 72] width 40 height 9
copy div "231,716.00"
click at [424, 112] on div "Asset Calculator Value $903,000.00 - Liens $671,284.00 = Net Equity $231,716.00…" at bounding box center [439, 69] width 144 height 207
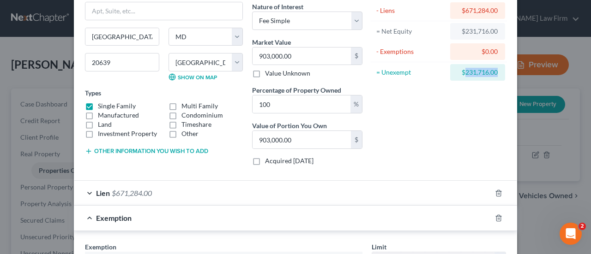
click at [432, 132] on div "Asset Calculator Value $903,000.00 - Liens $671,284.00 = Net Equity $231,716.00…" at bounding box center [439, 69] width 144 height 207
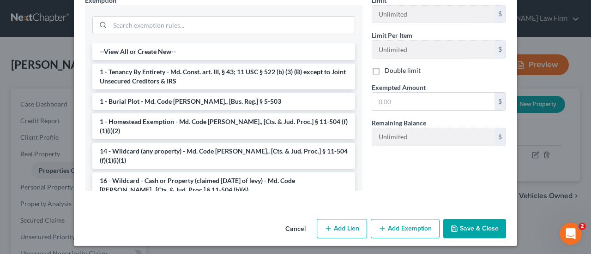
click at [172, 70] on li "1 - Tenancy By Entirety - Md. Const. art. III, § 43; 11 USC § 522 (b) (3) (B) e…" at bounding box center [223, 77] width 263 height 26
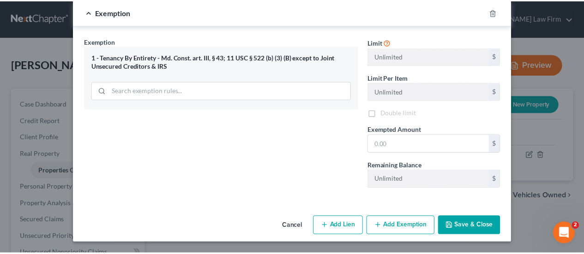
scroll to position [279, 0]
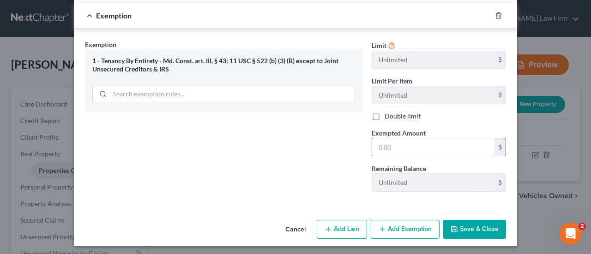
click at [393, 141] on input "text" at bounding box center [433, 148] width 122 height 18
click at [386, 145] on input "text" at bounding box center [433, 148] width 122 height 18
paste input "231,716.00"
click at [471, 223] on button "Save & Close" at bounding box center [474, 229] width 63 height 19
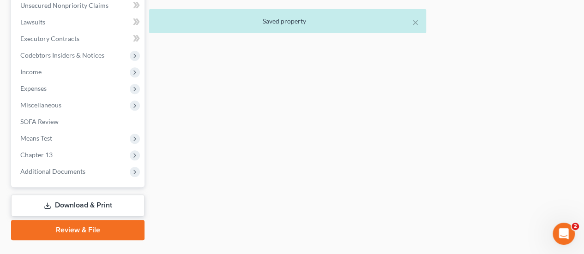
scroll to position [268, 0]
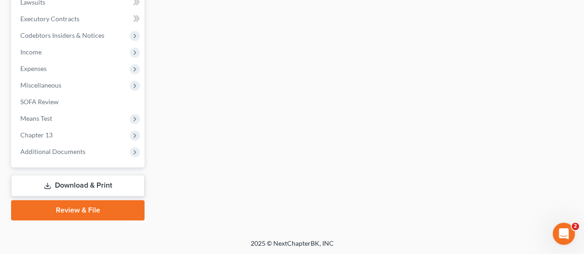
drag, startPoint x: 81, startPoint y: 184, endPoint x: 423, endPoint y: 150, distance: 343.8
click at [81, 184] on link "Download & Print" at bounding box center [77, 186] width 133 height 22
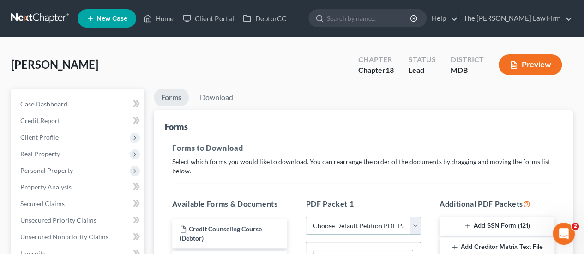
drag, startPoint x: 360, startPoint y: 226, endPoint x: 363, endPoint y: 217, distance: 9.2
click at [360, 226] on select "Choose Default Petition PDF Packet Complete Bankruptcy Petition (all forms and …" at bounding box center [363, 226] width 115 height 18
click at [306, 217] on select "Choose Default Petition PDF Packet Complete Bankruptcy Petition (all forms and …" at bounding box center [363, 226] width 115 height 18
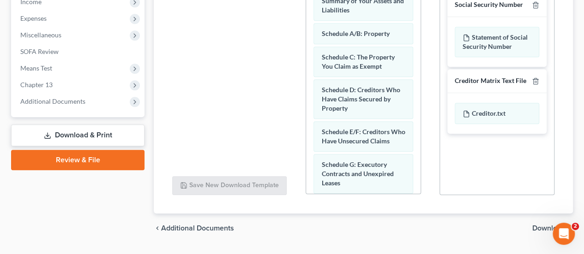
scroll to position [325, 0]
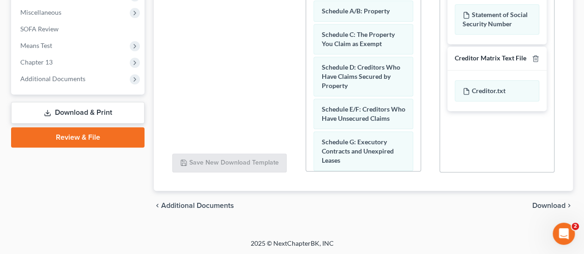
click at [544, 205] on span "Download" at bounding box center [548, 205] width 33 height 7
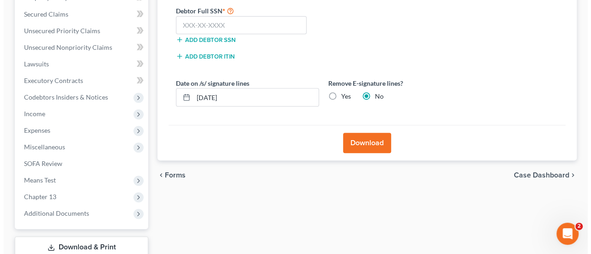
scroll to position [113, 0]
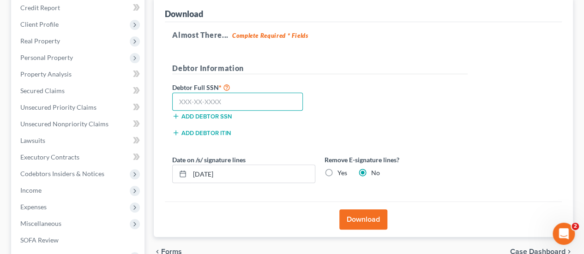
click at [212, 107] on input "text" at bounding box center [237, 102] width 131 height 18
click at [368, 225] on button "Download" at bounding box center [363, 220] width 48 height 20
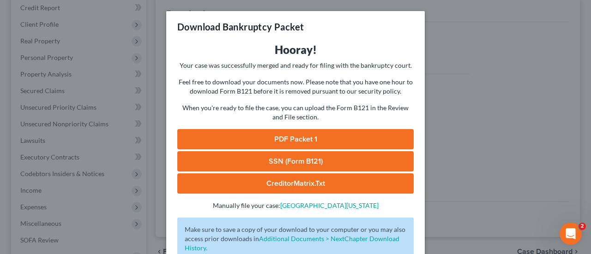
click at [343, 136] on link "PDF Packet 1" at bounding box center [295, 139] width 236 height 20
drag, startPoint x: 270, startPoint y: 158, endPoint x: 363, endPoint y: 121, distance: 100.1
click at [270, 158] on link "SSN (Form B121)" at bounding box center [295, 161] width 236 height 20
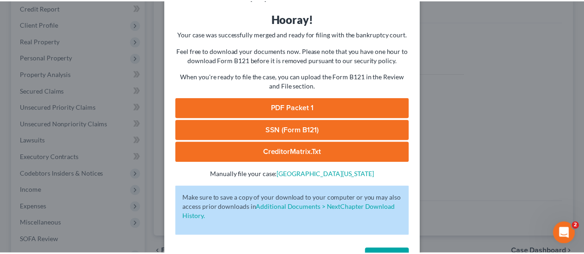
scroll to position [63, 0]
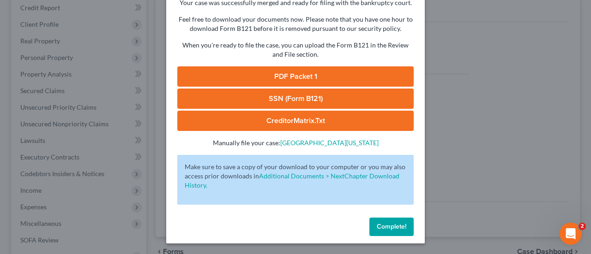
drag, startPoint x: 391, startPoint y: 227, endPoint x: 73, endPoint y: 118, distance: 335.7
click at [391, 227] on span "Complete!" at bounding box center [392, 227] width 30 height 8
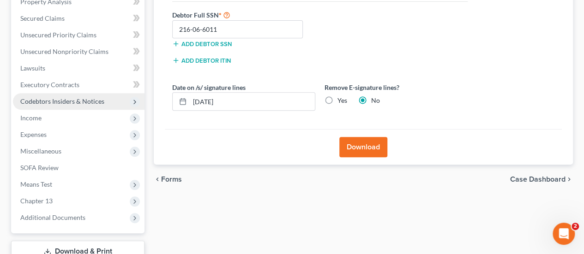
scroll to position [205, 0]
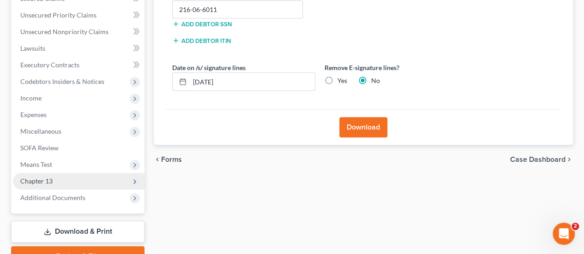
click at [47, 180] on span "Chapter 13" at bounding box center [36, 181] width 32 height 8
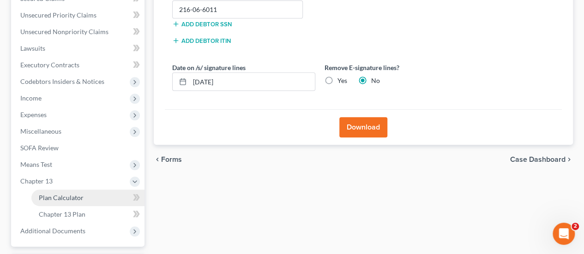
click at [76, 197] on span "Plan Calculator" at bounding box center [61, 198] width 45 height 8
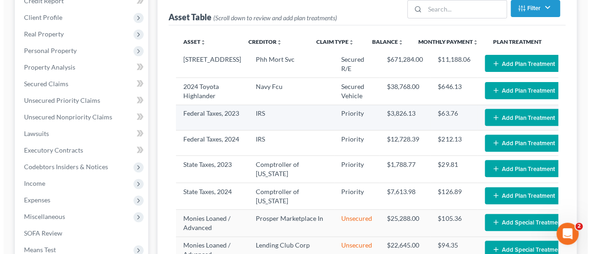
scroll to position [139, 0]
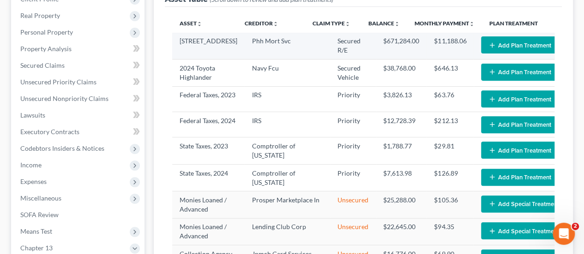
click at [495, 43] on button "Add Plan Treatment" at bounding box center [519, 44] width 77 height 17
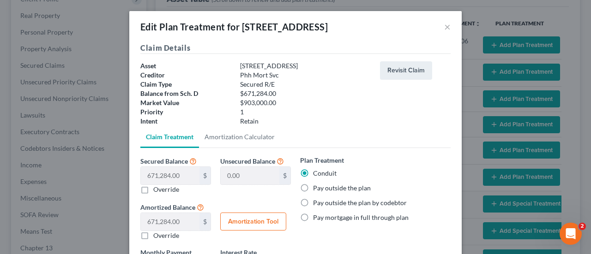
click at [313, 190] on label "Pay outside the plan" at bounding box center [342, 188] width 58 height 9
click at [317, 190] on input "Pay outside the plan" at bounding box center [320, 187] width 6 height 6
click at [313, 186] on label "Pay outside the plan" at bounding box center [342, 188] width 58 height 9
click at [317, 186] on input "Pay outside the plan" at bounding box center [320, 187] width 6 height 6
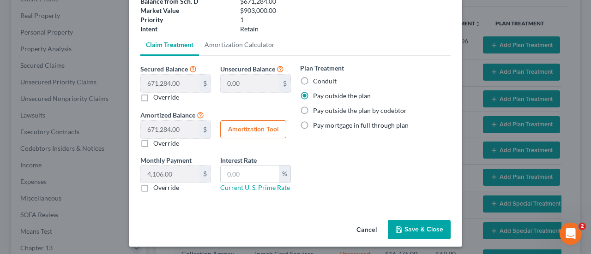
click at [313, 95] on label "Pay outside the plan" at bounding box center [342, 95] width 58 height 9
click at [317, 95] on input "Pay outside the plan" at bounding box center [320, 94] width 6 height 6
click at [406, 227] on button "Save & Close" at bounding box center [419, 229] width 63 height 19
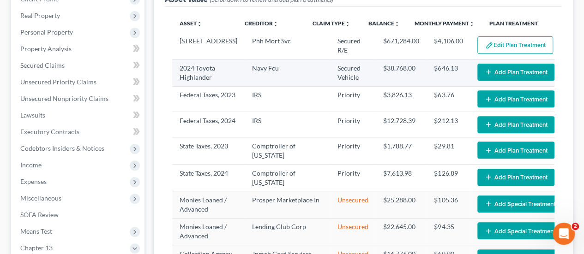
click at [477, 68] on button "Add Plan Treatment" at bounding box center [515, 72] width 77 height 17
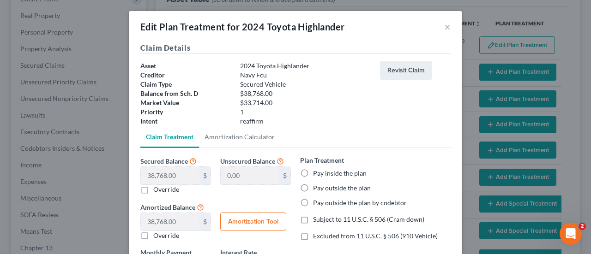
click at [313, 188] on label "Pay outside the plan" at bounding box center [342, 188] width 58 height 9
click at [317, 188] on input "Pay outside the plan" at bounding box center [320, 187] width 6 height 6
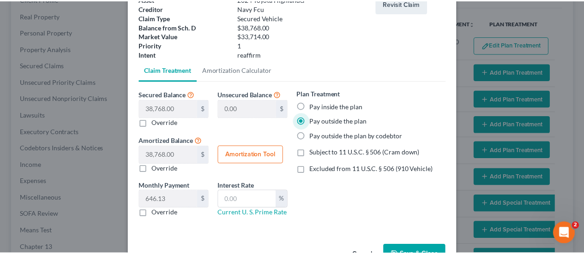
scroll to position [95, 0]
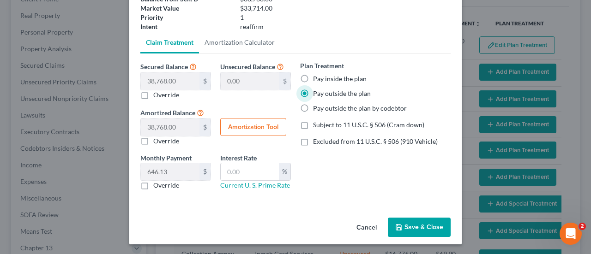
click at [411, 222] on button "Save & Close" at bounding box center [419, 227] width 63 height 19
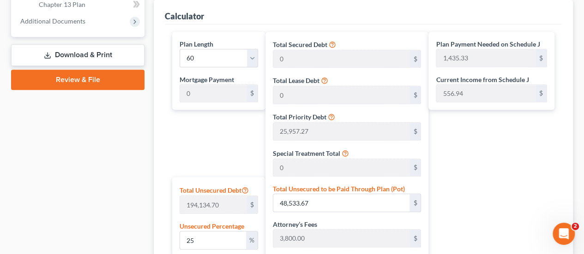
scroll to position [508, 0]
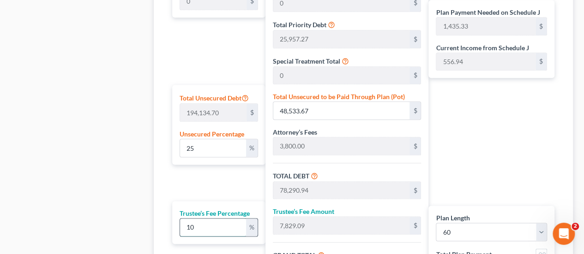
click at [216, 229] on input "10" at bounding box center [213, 228] width 66 height 18
drag, startPoint x: 208, startPoint y: 228, endPoint x: 161, endPoint y: 224, distance: 47.3
click at [161, 224] on div "Calculator Plan Length 1 2 3 4 5 6 7 8 9 10 11 12 13 14 15 16 17 18 19 20 21 22…" at bounding box center [363, 116] width 419 height 418
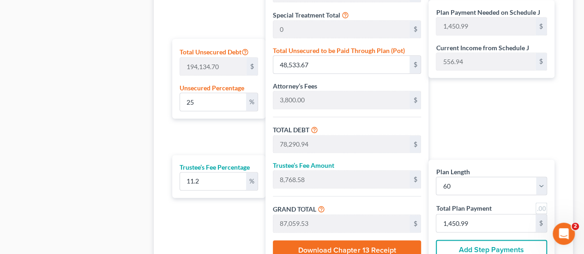
click at [540, 206] on link at bounding box center [542, 209] width 12 height 12
click at [207, 104] on input "25" at bounding box center [213, 102] width 66 height 18
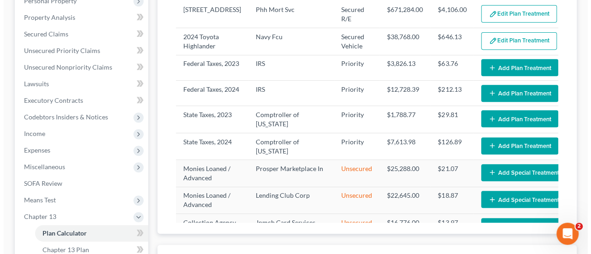
scroll to position [185, 0]
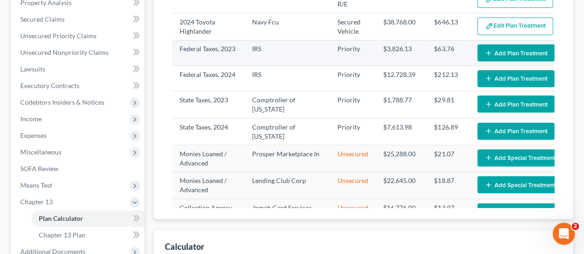
click at [499, 54] on button "Add Plan Treatment" at bounding box center [515, 52] width 77 height 17
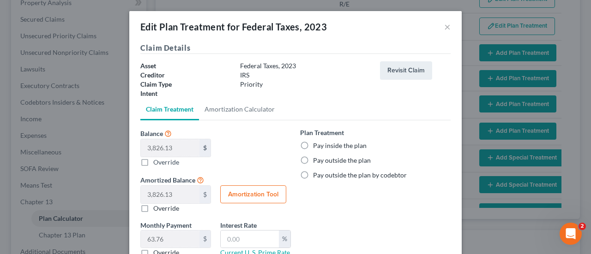
click at [313, 145] on label "Pay inside the plan" at bounding box center [340, 145] width 54 height 9
click at [317, 145] on input "Pay inside the plan" at bounding box center [320, 144] width 6 height 6
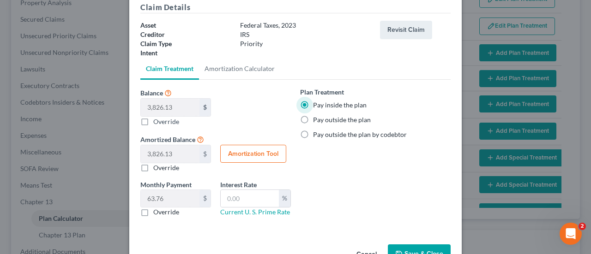
scroll to position [67, 0]
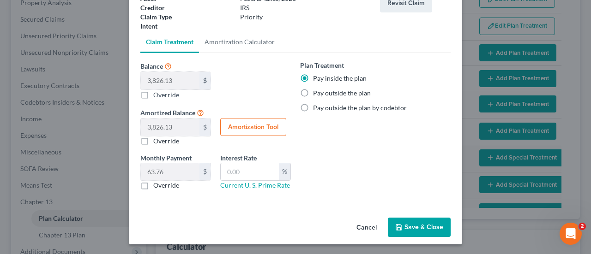
click at [414, 224] on button "Save & Close" at bounding box center [419, 227] width 63 height 19
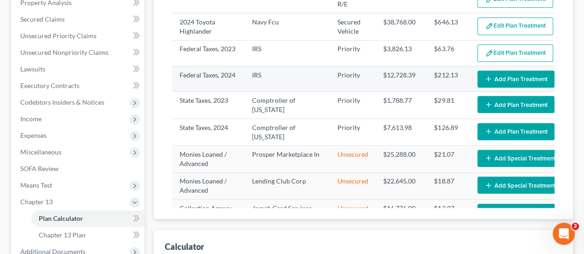
click at [490, 79] on button "Add Plan Treatment" at bounding box center [515, 79] width 77 height 17
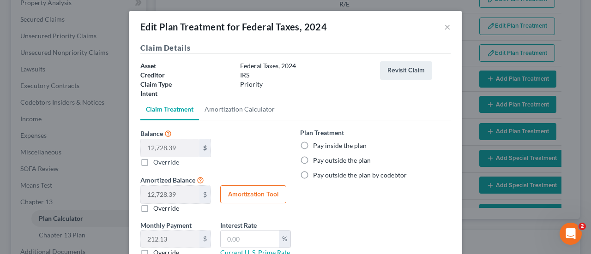
click at [313, 144] on label "Pay inside the plan" at bounding box center [340, 145] width 54 height 9
click at [317, 144] on input "Pay inside the plan" at bounding box center [320, 144] width 6 height 6
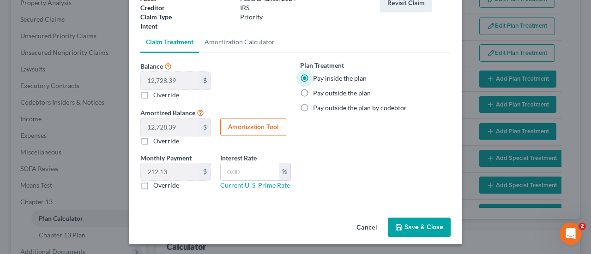
click at [421, 221] on button "Save & Close" at bounding box center [419, 227] width 63 height 19
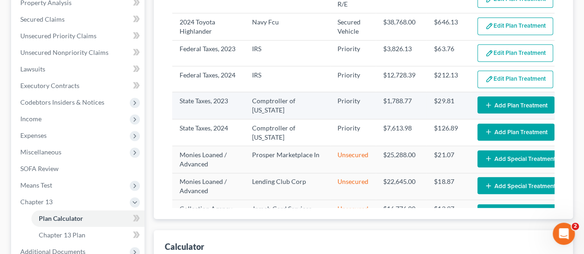
click at [490, 106] on button "Add Plan Treatment" at bounding box center [515, 105] width 77 height 17
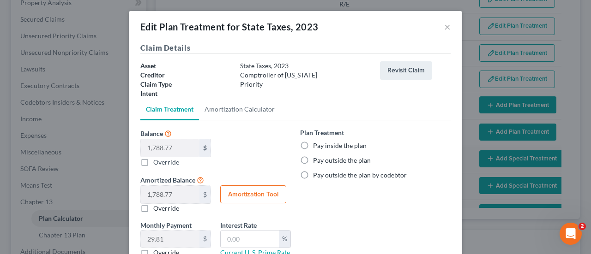
click at [313, 146] on label "Pay inside the plan" at bounding box center [340, 145] width 54 height 9
click at [317, 146] on input "Pay inside the plan" at bounding box center [320, 144] width 6 height 6
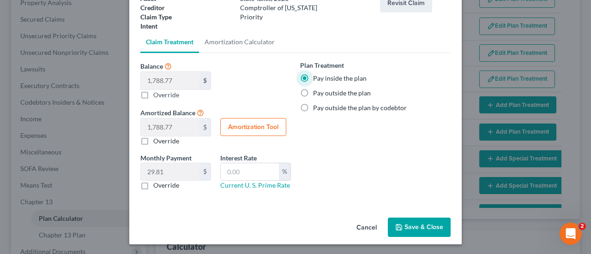
click at [415, 225] on button "Save & Close" at bounding box center [419, 227] width 63 height 19
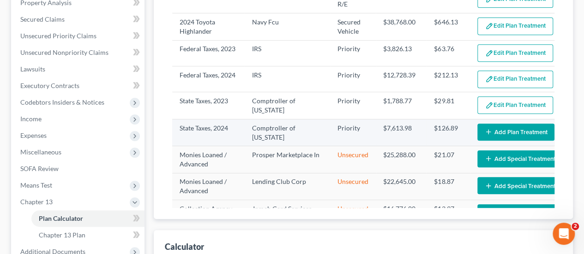
click at [484, 137] on button "Add Plan Treatment" at bounding box center [515, 132] width 77 height 17
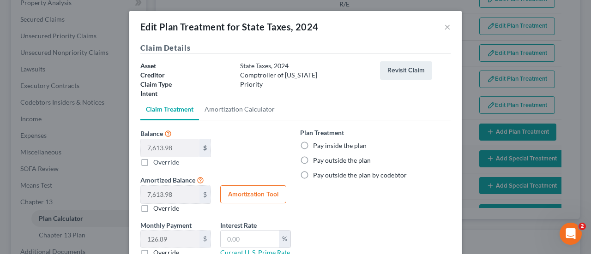
click at [313, 144] on label "Pay inside the plan" at bounding box center [340, 145] width 54 height 9
click at [317, 144] on input "Pay inside the plan" at bounding box center [320, 144] width 6 height 6
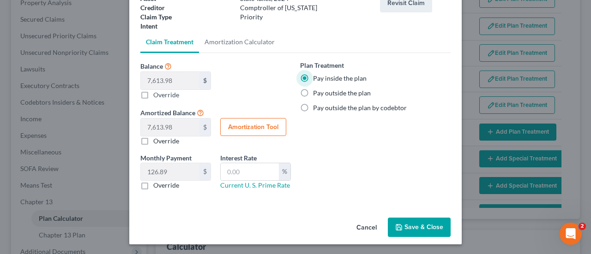
click at [421, 221] on button "Save & Close" at bounding box center [419, 227] width 63 height 19
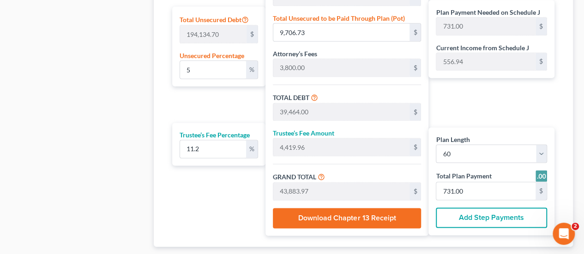
scroll to position [641, 0]
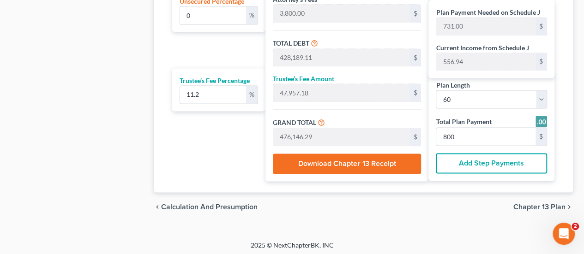
click at [463, 99] on select "1 2 3 4 5 6 7 8 9 10 11 12 13 14 15 16 17 18 19 20 21 22 23 24 25 26 27 28 29 3…" at bounding box center [491, 99] width 111 height 18
drag, startPoint x: 566, startPoint y: 95, endPoint x: 479, endPoint y: 116, distance: 89.4
click at [464, 136] on input "800" at bounding box center [485, 137] width 99 height 18
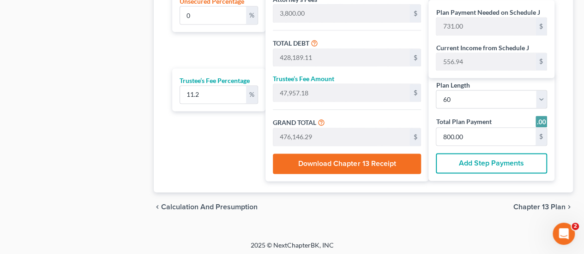
drag, startPoint x: 92, startPoint y: 113, endPoint x: 89, endPoint y: 118, distance: 6.4
click at [544, 209] on span "Chapter 13 Plan" at bounding box center [539, 207] width 52 height 7
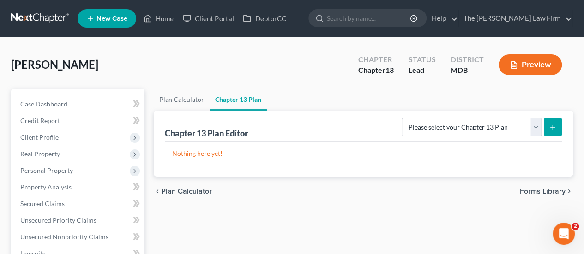
click at [187, 190] on span "Plan Calculator" at bounding box center [186, 191] width 51 height 7
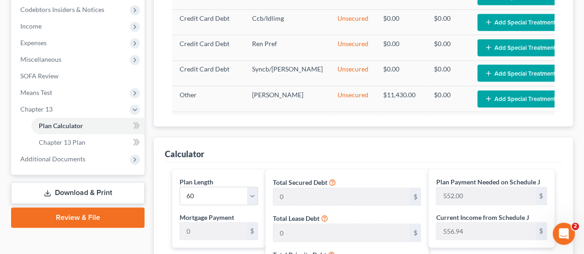
scroll to position [600, 0]
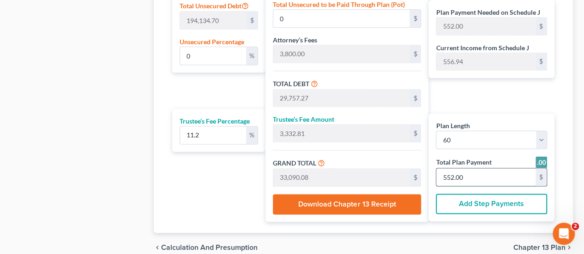
click at [467, 176] on input "552.00" at bounding box center [485, 178] width 99 height 18
click at [526, 245] on span "Chapter 13 Plan" at bounding box center [539, 247] width 52 height 7
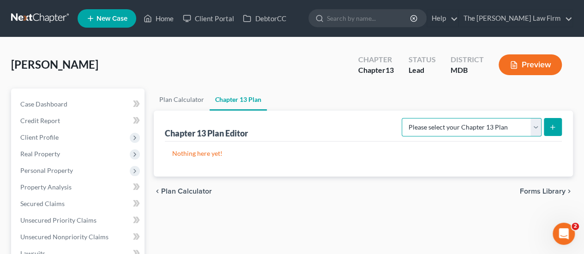
drag, startPoint x: 451, startPoint y: 128, endPoint x: 414, endPoint y: 135, distance: 37.6
click at [451, 128] on select "Please select your Chapter 13 Plan District of [US_STATE][GEOGRAPHIC_DATA] of […" at bounding box center [472, 127] width 140 height 18
click at [405, 118] on select "Please select your Chapter 13 Plan District of [US_STATE][GEOGRAPHIC_DATA] of […" at bounding box center [472, 127] width 140 height 18
click at [555, 131] on button "submit" at bounding box center [553, 127] width 18 height 18
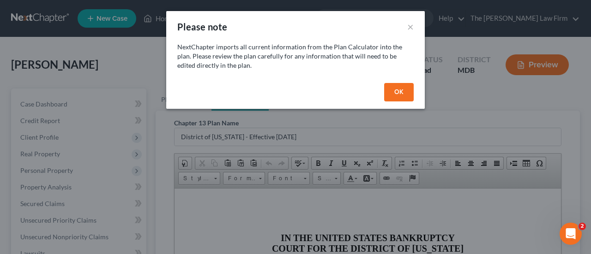
click at [404, 93] on button "OK" at bounding box center [399, 92] width 30 height 18
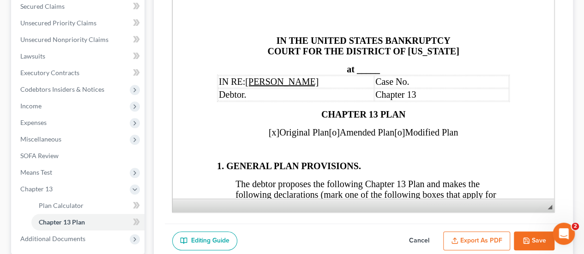
scroll to position [231, 0]
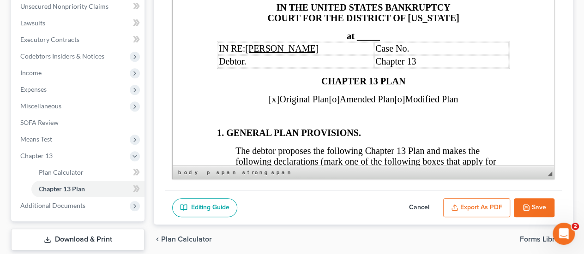
click at [361, 36] on span "_____" at bounding box center [368, 36] width 23 height 10
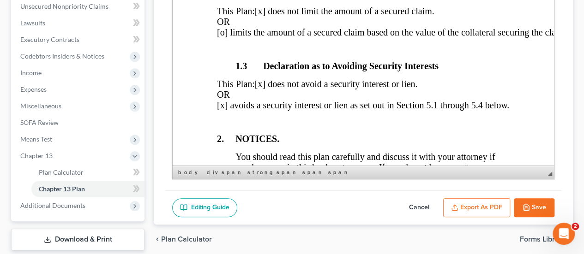
scroll to position [323, 0]
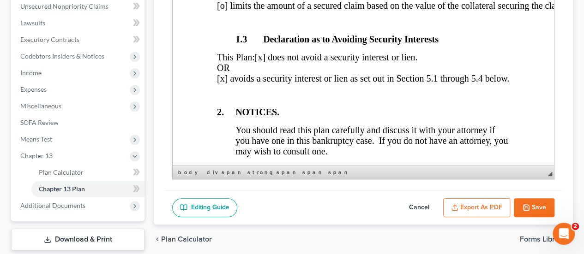
click at [219, 84] on span "[x] avoids a security interest or lien as set out in Section 5.1 through 5.4 be…" at bounding box center [363, 78] width 292 height 10
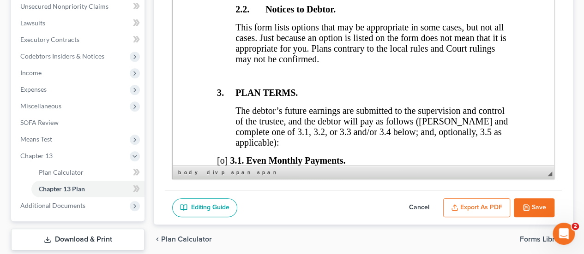
scroll to position [739, 0]
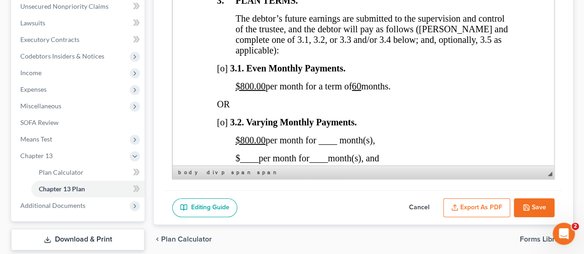
click at [221, 73] on span "[o]" at bounding box center [222, 68] width 11 height 10
drag, startPoint x: 407, startPoint y: 102, endPoint x: 215, endPoint y: 78, distance: 193.5
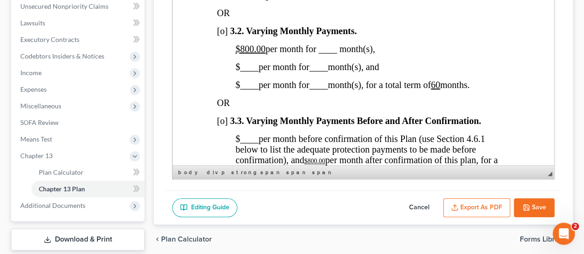
scroll to position [831, 0]
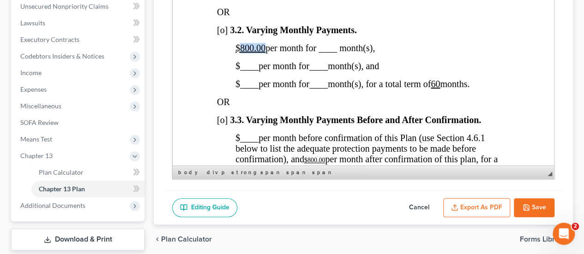
drag, startPoint x: 264, startPoint y: 61, endPoint x: 240, endPoint y: 59, distance: 24.1
click at [240, 53] on u "$800.00" at bounding box center [250, 48] width 30 height 10
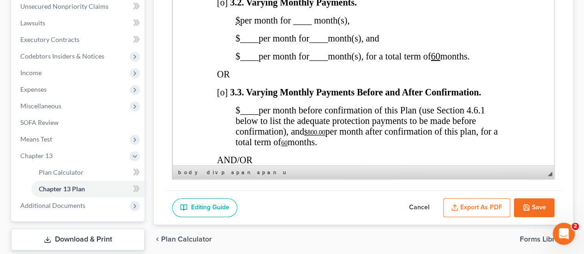
scroll to position [923, 0]
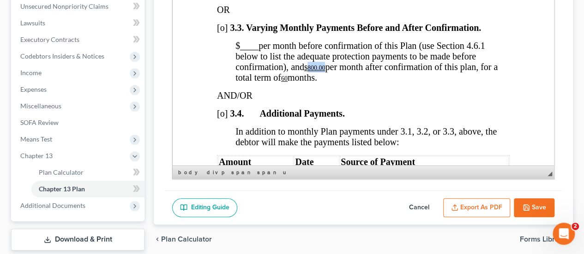
drag, startPoint x: 328, startPoint y: 86, endPoint x: 310, endPoint y: 87, distance: 18.0
click at [310, 83] on span "$ ____ per month before confirmation of this Plan (use Section 4.6.1 below to l…" at bounding box center [366, 62] width 262 height 42
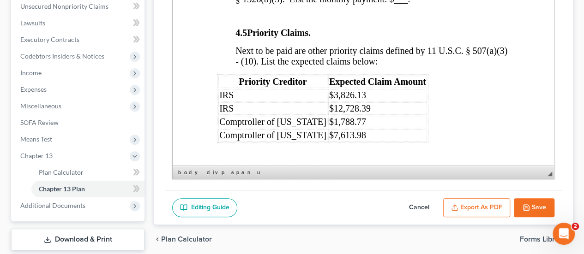
scroll to position [1708, 0]
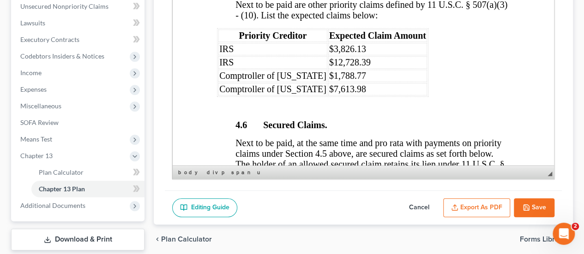
click at [365, 55] on td "$3,826.13" at bounding box center [377, 49] width 99 height 12
drag, startPoint x: 365, startPoint y: 59, endPoint x: 316, endPoint y: 60, distance: 49.0
click at [328, 55] on td "$3,826.13" at bounding box center [377, 49] width 99 height 12
click at [238, 69] on td "IRS" at bounding box center [272, 62] width 109 height 12
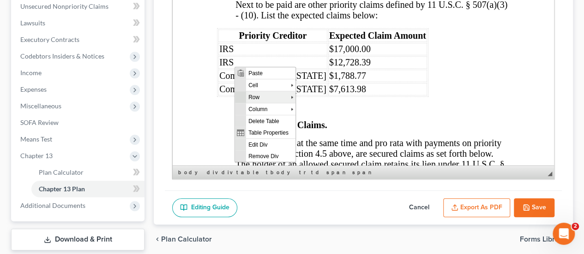
click at [251, 97] on span "Row" at bounding box center [268, 97] width 45 height 12
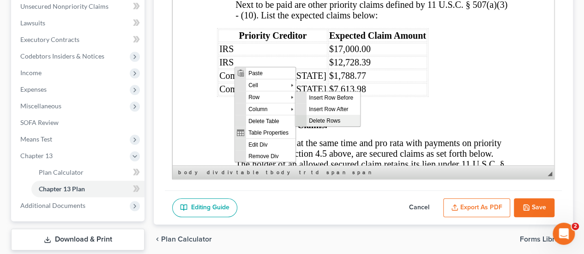
click at [316, 120] on span "Delete Rows" at bounding box center [333, 121] width 54 height 12
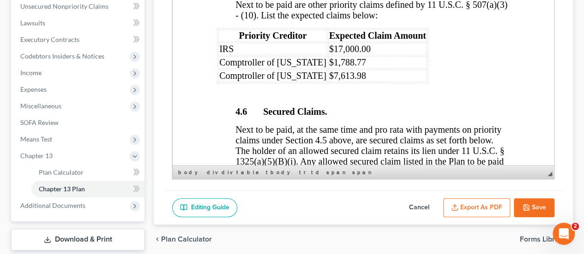
click at [342, 67] on span "$1,788.77" at bounding box center [347, 62] width 37 height 10
drag, startPoint x: 363, startPoint y: 75, endPoint x: 321, endPoint y: 71, distance: 42.2
click at [328, 69] on td "$1,788.77" at bounding box center [377, 62] width 99 height 12
click at [262, 81] on span "Comptroller of [US_STATE]" at bounding box center [272, 76] width 107 height 10
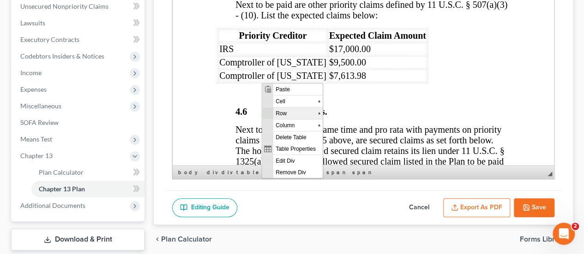
click at [285, 113] on span "Row" at bounding box center [295, 114] width 45 height 12
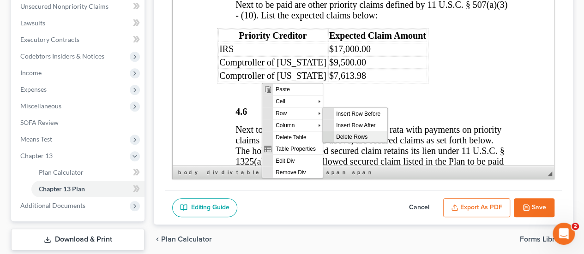
click at [350, 139] on span "Delete Rows" at bounding box center [360, 137] width 54 height 12
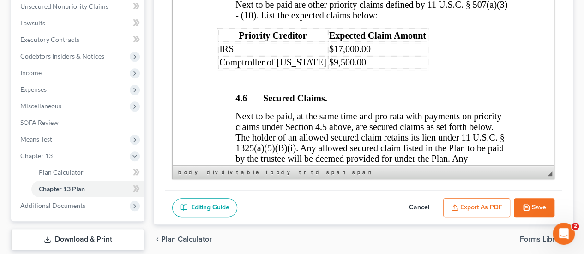
scroll to position [1893, 0]
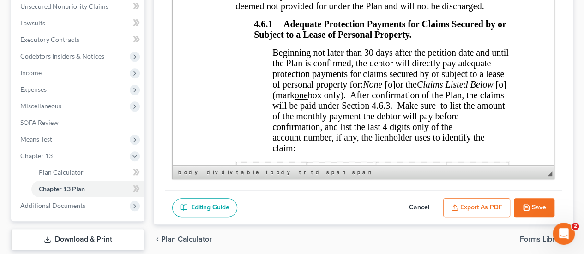
click at [395, 90] on span "[o]" at bounding box center [390, 84] width 11 height 10
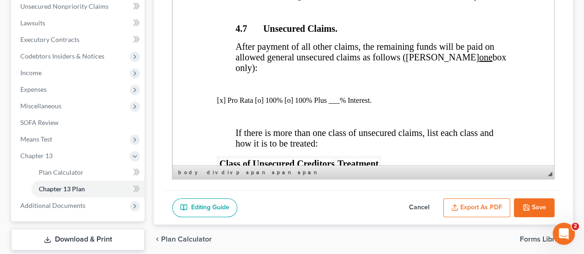
scroll to position [2955, 0]
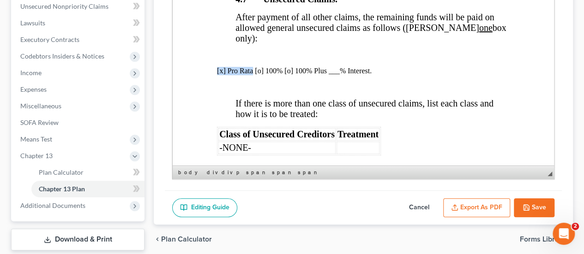
drag, startPoint x: 253, startPoint y: 75, endPoint x: 215, endPoint y: 73, distance: 37.4
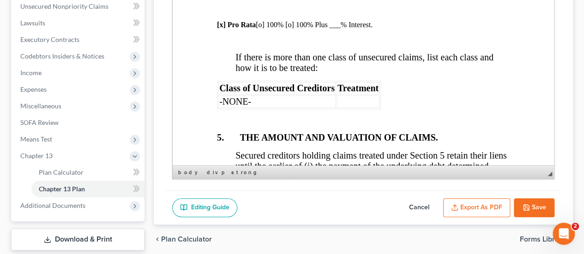
click at [259, 104] on td "-NONE-" at bounding box center [276, 102] width 117 height 12
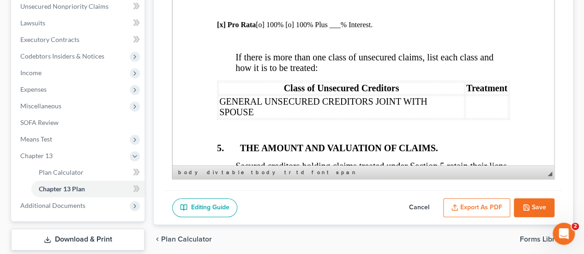
click at [476, 112] on td at bounding box center [486, 107] width 43 height 23
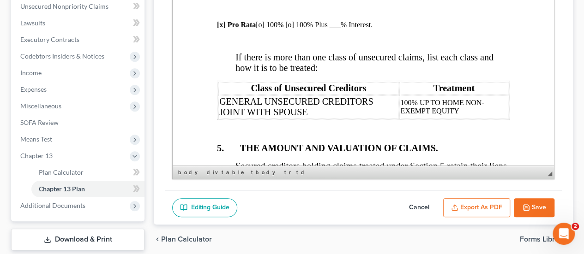
click at [458, 105] on td "100% UP TO HOME NON-EXEMPT EQUITY" at bounding box center [453, 107] width 109 height 23
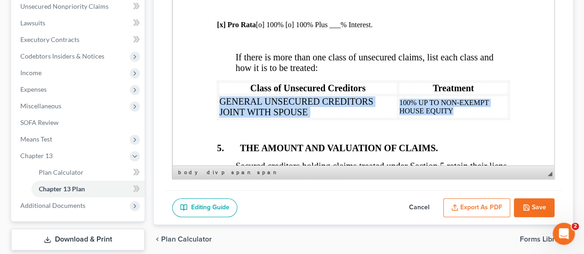
drag, startPoint x: 461, startPoint y: 113, endPoint x: 217, endPoint y: 107, distance: 243.4
click at [217, 107] on table "Class of Unsecured Creditors Treatment GENERAL UNSECURED CREDITORS JOINT WITH S…" at bounding box center [363, 100] width 293 height 39
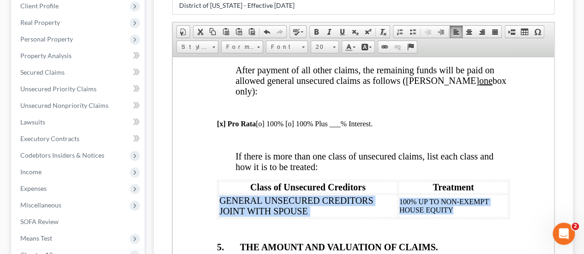
scroll to position [139, 0]
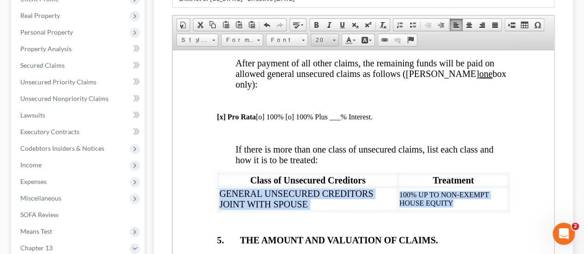
click at [333, 40] on span at bounding box center [334, 39] width 2 height 9
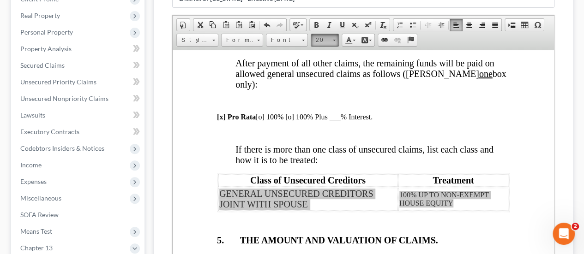
scroll to position [78, 0]
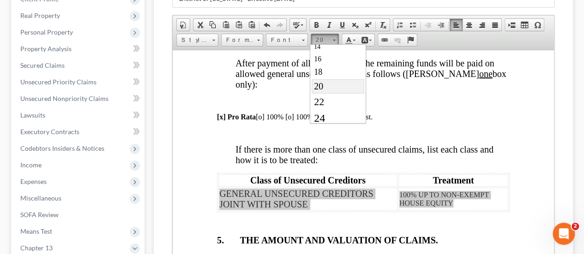
click at [326, 79] on link "20" at bounding box center [338, 86] width 53 height 14
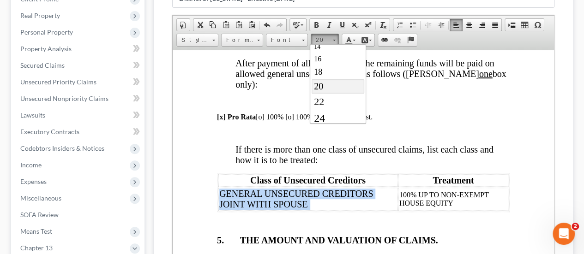
scroll to position [0, 0]
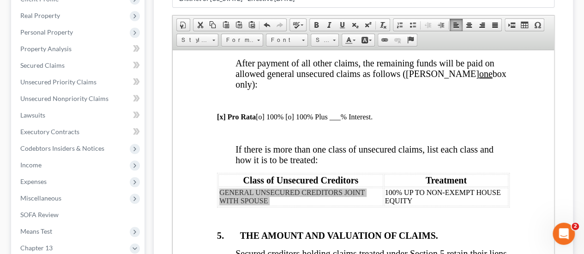
click at [570, 136] on div "Chapter 13 Plan Name District of [US_STATE] - Effective [DATE] Rich Text Editor…" at bounding box center [363, 144] width 419 height 345
click at [438, 133] on p at bounding box center [363, 132] width 293 height 8
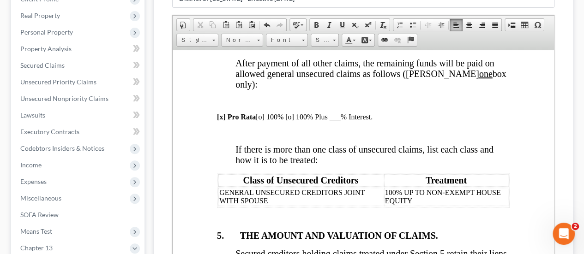
click at [406, 148] on span "If there is more than one class of unsecured claims, list each class and how it…" at bounding box center [364, 154] width 258 height 21
click at [390, 152] on span "If there is more than one class of unsecured claims, list each class and how it…" at bounding box center [364, 154] width 258 height 21
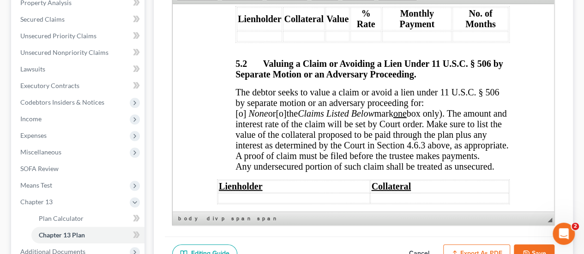
scroll to position [3555, 0]
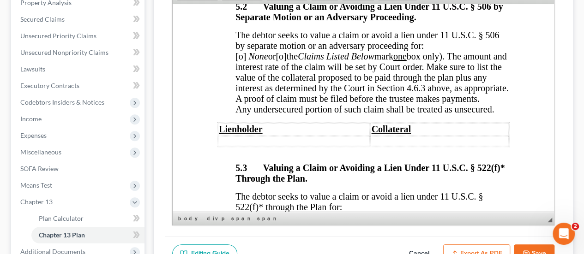
click at [246, 61] on span "[o]" at bounding box center [240, 56] width 11 height 10
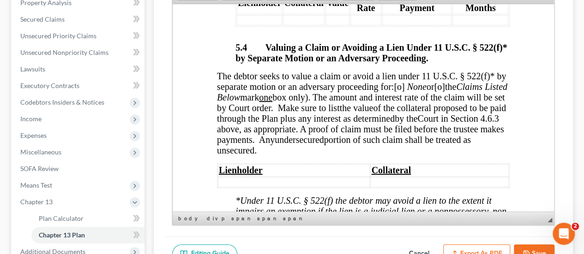
scroll to position [3925, 0]
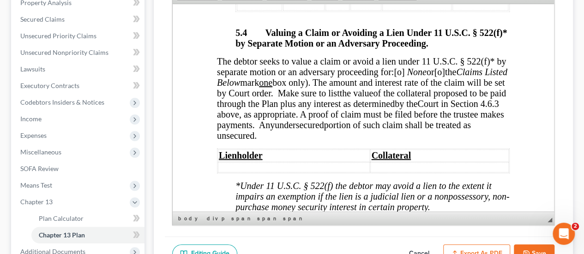
click at [394, 77] on span "[o]" at bounding box center [399, 71] width 11 height 10
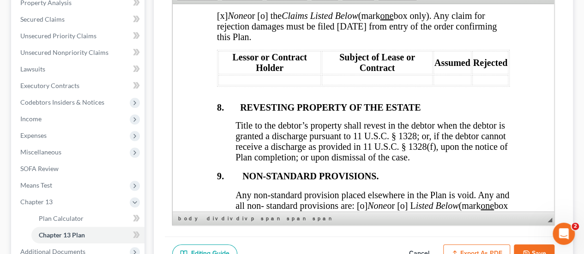
scroll to position [4664, 0]
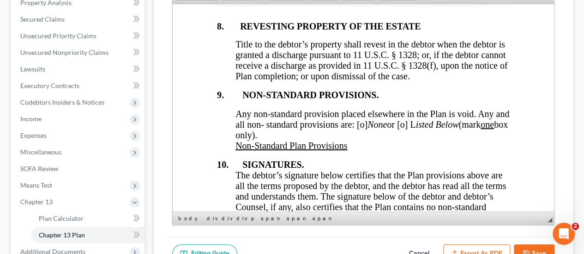
click at [376, 140] on span "Any non-standard provision placed elsewhere in the Plan is void. Any and all no…" at bounding box center [372, 124] width 274 height 31
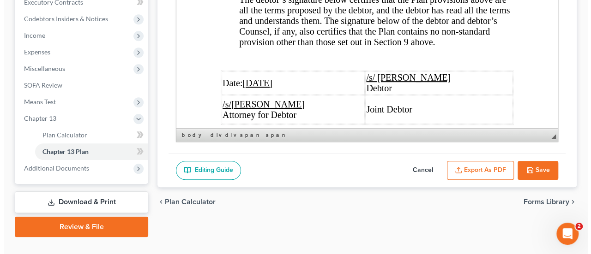
scroll to position [277, 0]
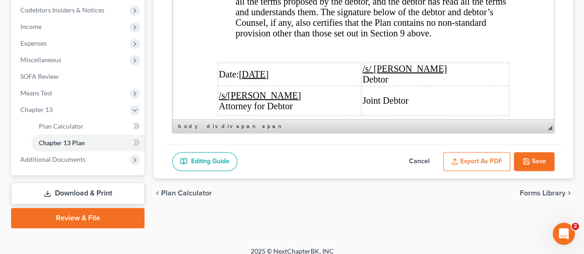
click at [469, 161] on button "Export as PDF" at bounding box center [476, 161] width 67 height 19
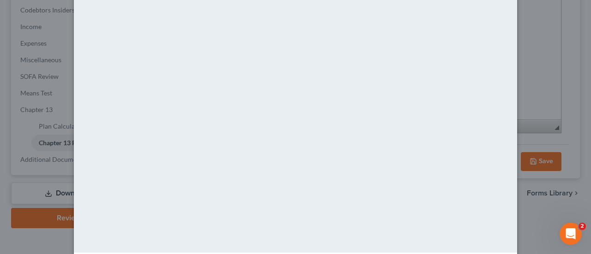
scroll to position [131, 0]
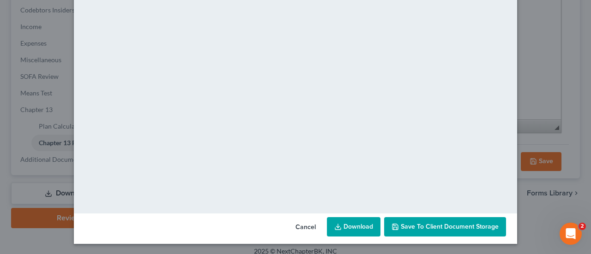
click at [439, 229] on span "Save to Client Document Storage" at bounding box center [450, 227] width 98 height 8
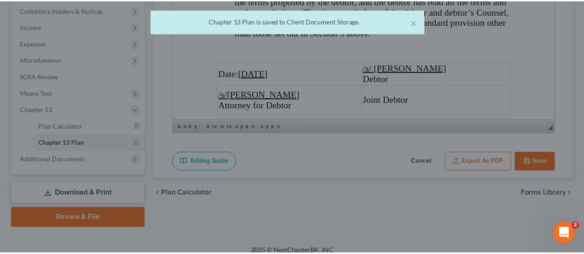
scroll to position [4756, 0]
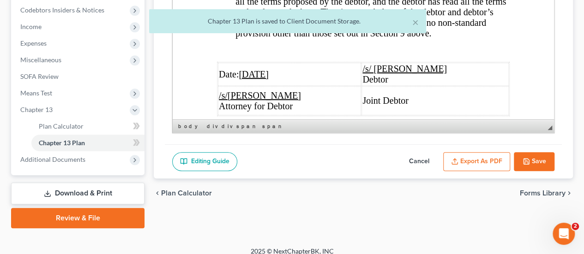
click at [540, 158] on button "Save" at bounding box center [534, 161] width 41 height 19
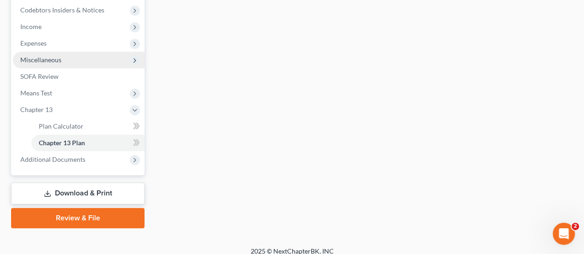
drag, startPoint x: 33, startPoint y: 46, endPoint x: 44, endPoint y: 53, distance: 13.2
click at [33, 46] on span "Expenses" at bounding box center [33, 43] width 26 height 8
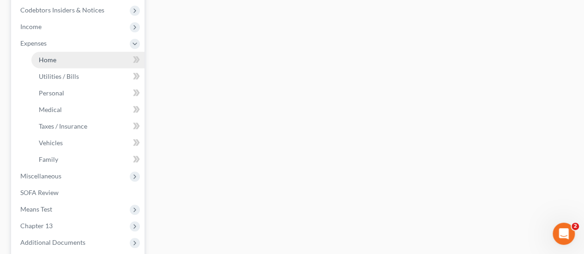
click at [59, 57] on link "Home" at bounding box center [87, 60] width 113 height 17
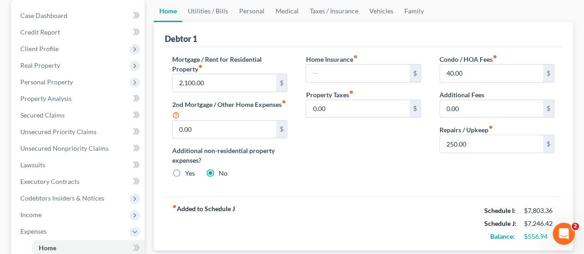
scroll to position [92, 0]
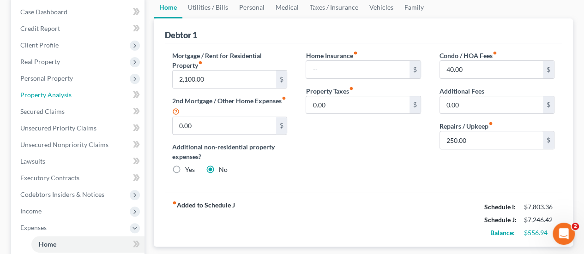
click at [36, 93] on span "Property Analysis" at bounding box center [45, 95] width 51 height 8
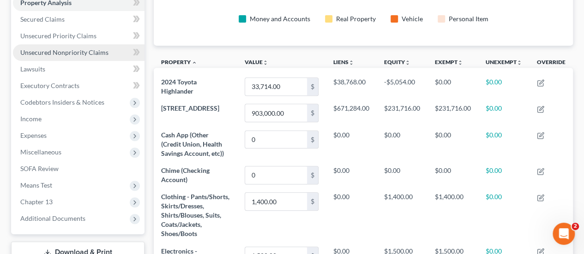
scroll to position [92, 0]
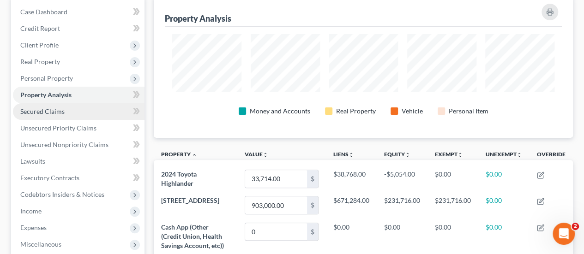
drag, startPoint x: 52, startPoint y: 77, endPoint x: 39, endPoint y: 112, distance: 37.6
click at [52, 77] on span "Personal Property" at bounding box center [46, 78] width 53 height 8
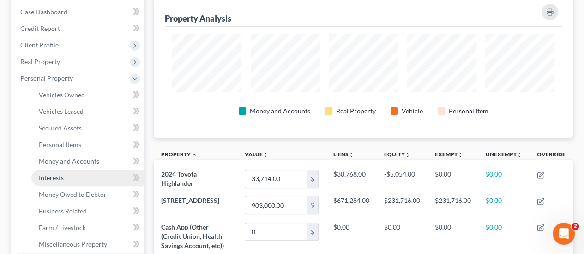
click at [54, 179] on span "Interests" at bounding box center [51, 178] width 25 height 8
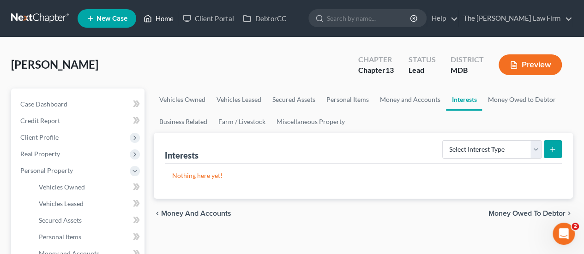
drag, startPoint x: 158, startPoint y: 19, endPoint x: 300, endPoint y: 59, distance: 146.8
click at [158, 19] on link "Home" at bounding box center [158, 18] width 39 height 17
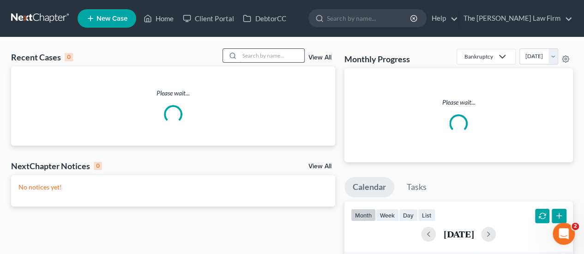
click at [284, 59] on input "search" at bounding box center [272, 55] width 65 height 13
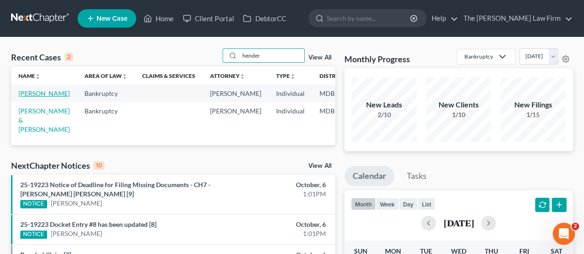
click at [25, 94] on link "[PERSON_NAME]" at bounding box center [43, 94] width 51 height 8
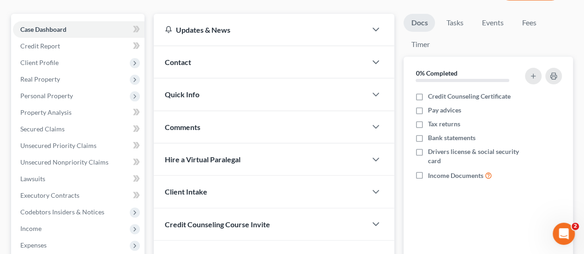
scroll to position [92, 0]
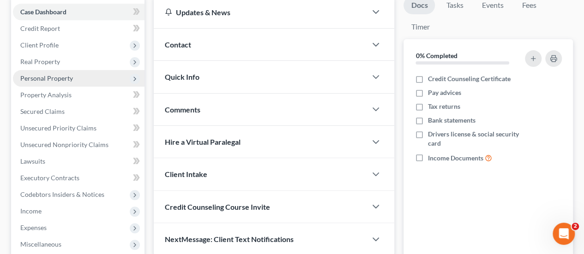
click at [43, 79] on span "Personal Property" at bounding box center [46, 78] width 53 height 8
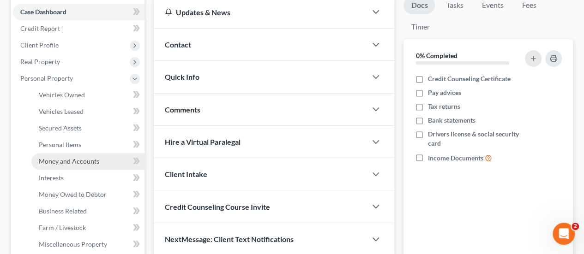
click at [64, 161] on span "Money and Accounts" at bounding box center [69, 161] width 60 height 8
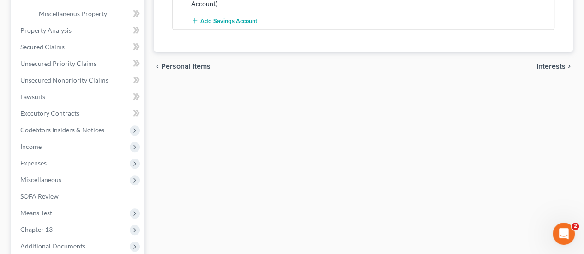
scroll to position [418, 0]
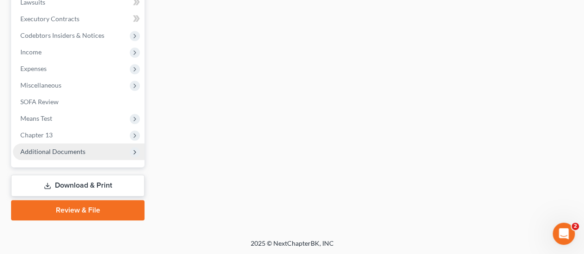
click at [53, 146] on span "Additional Documents" at bounding box center [79, 152] width 132 height 17
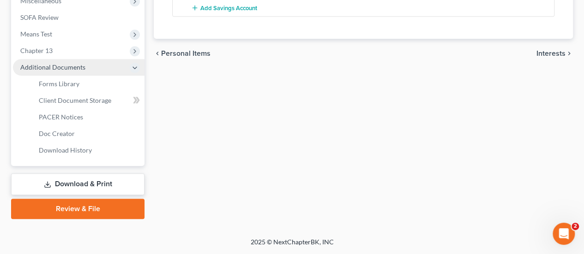
scroll to position [252, 0]
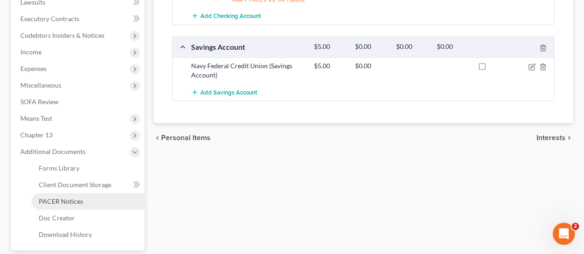
click at [54, 201] on span "PACER Notices" at bounding box center [61, 202] width 44 height 8
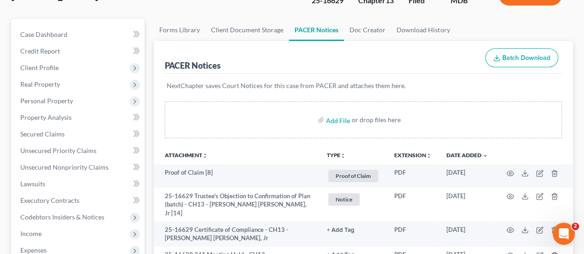
scroll to position [139, 0]
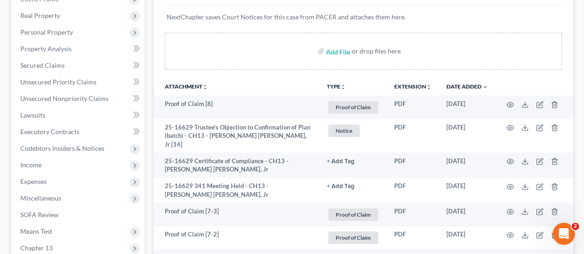
click at [162, 51] on div "Add File or drop files here" at bounding box center [363, 55] width 419 height 44
